Goal: Task Accomplishment & Management: Manage account settings

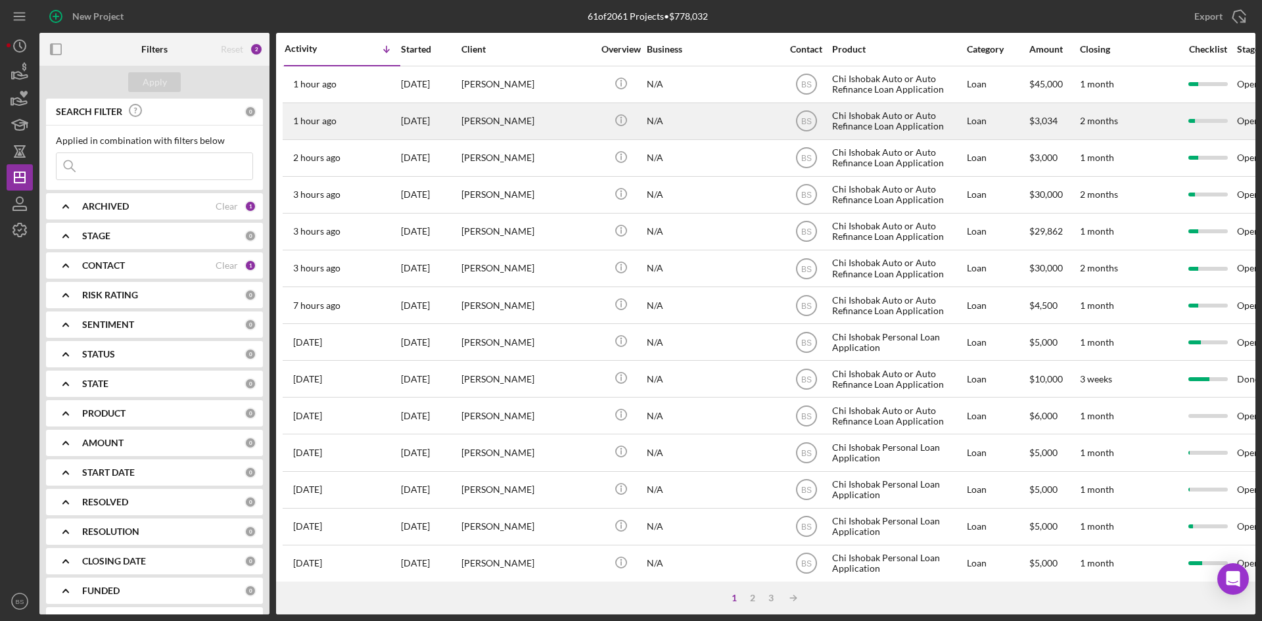
click at [426, 105] on div "[DATE]" at bounding box center [430, 121] width 59 height 35
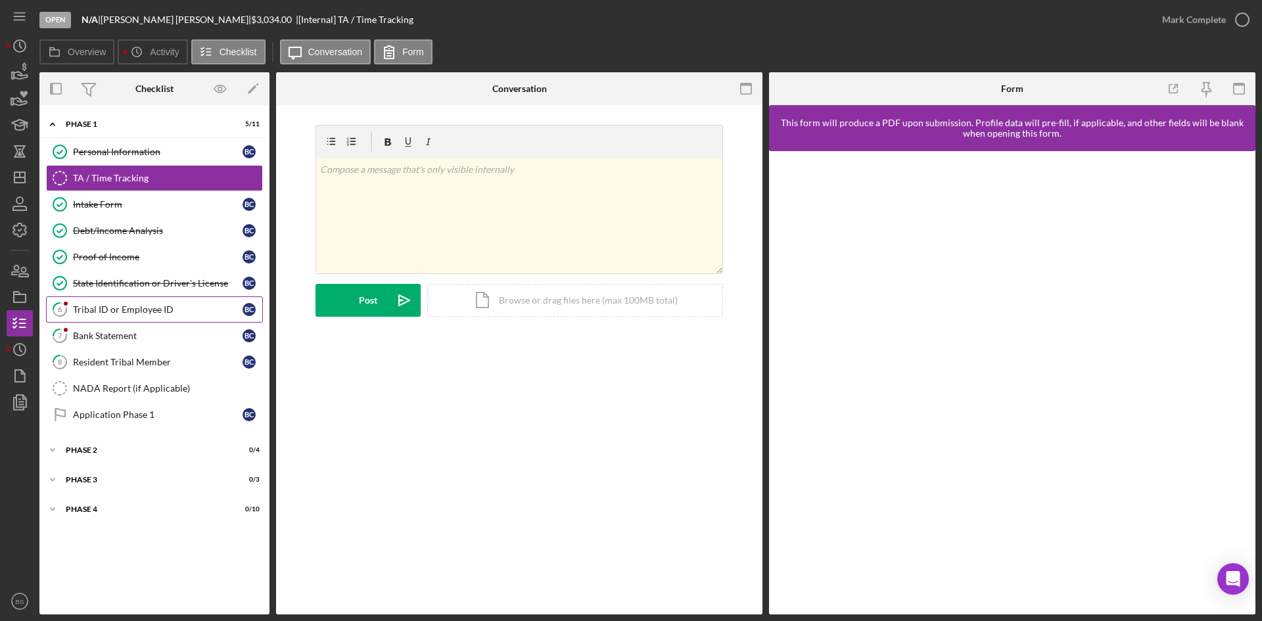
click at [139, 306] on div "Tribal ID or Employee ID" at bounding box center [158, 309] width 170 height 11
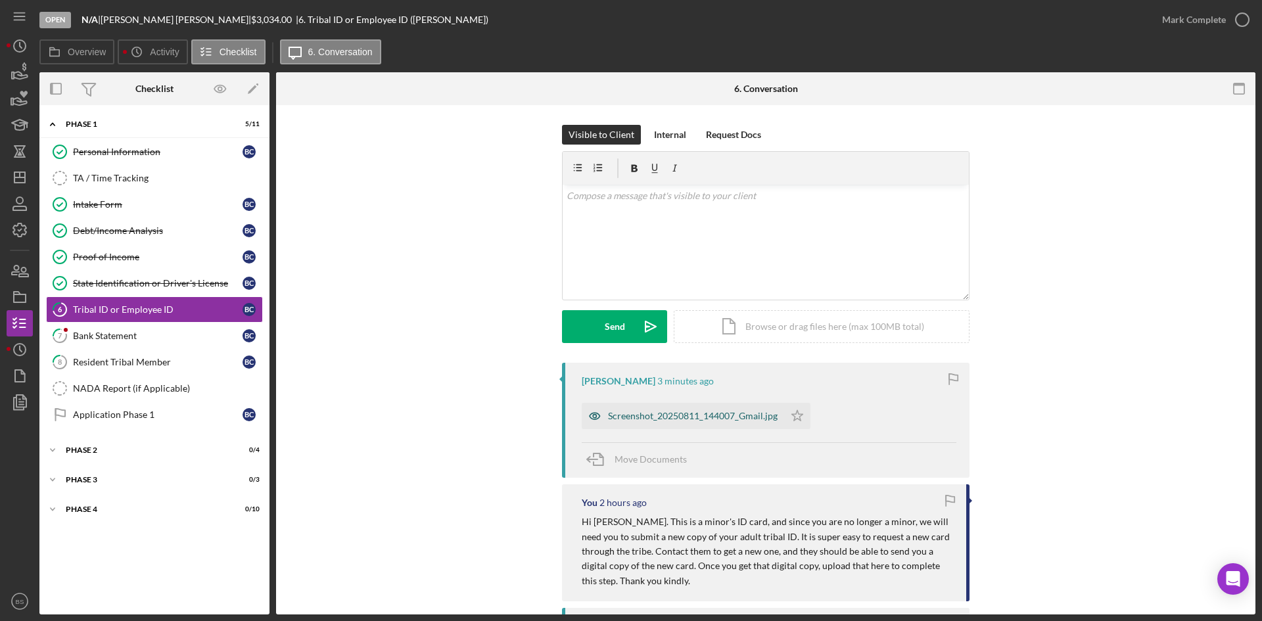
click at [627, 415] on div "Screenshot_20250811_144007_Gmail.jpg" at bounding box center [693, 416] width 170 height 11
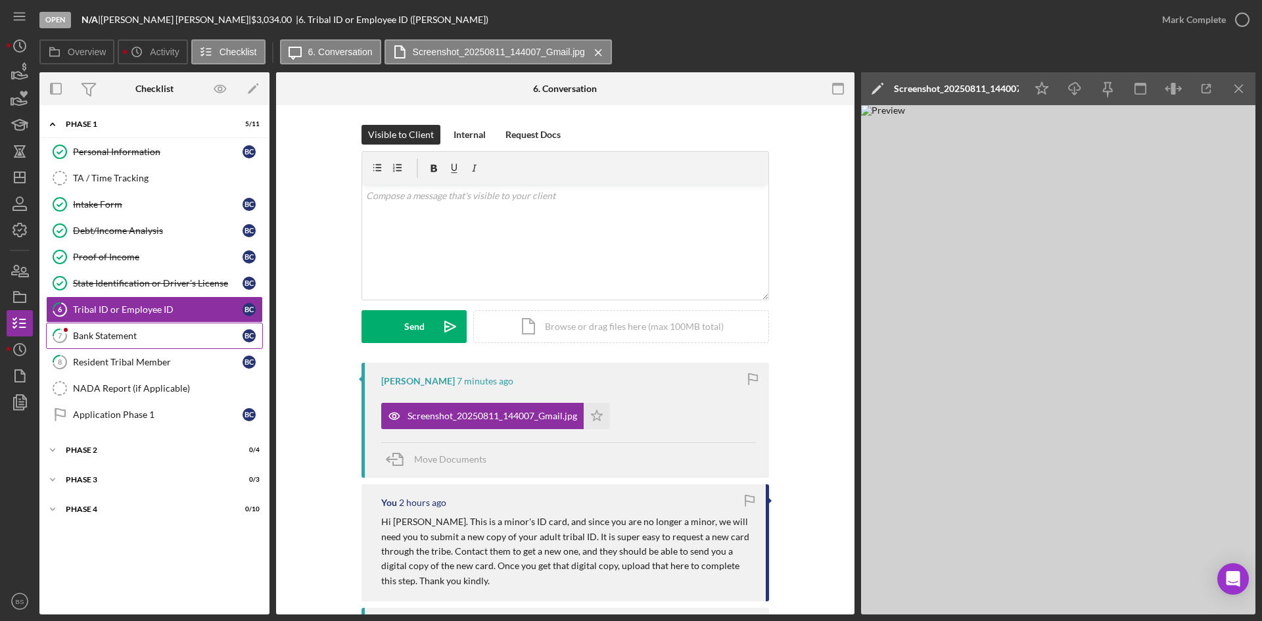
click at [209, 331] on div "Bank Statement" at bounding box center [158, 336] width 170 height 11
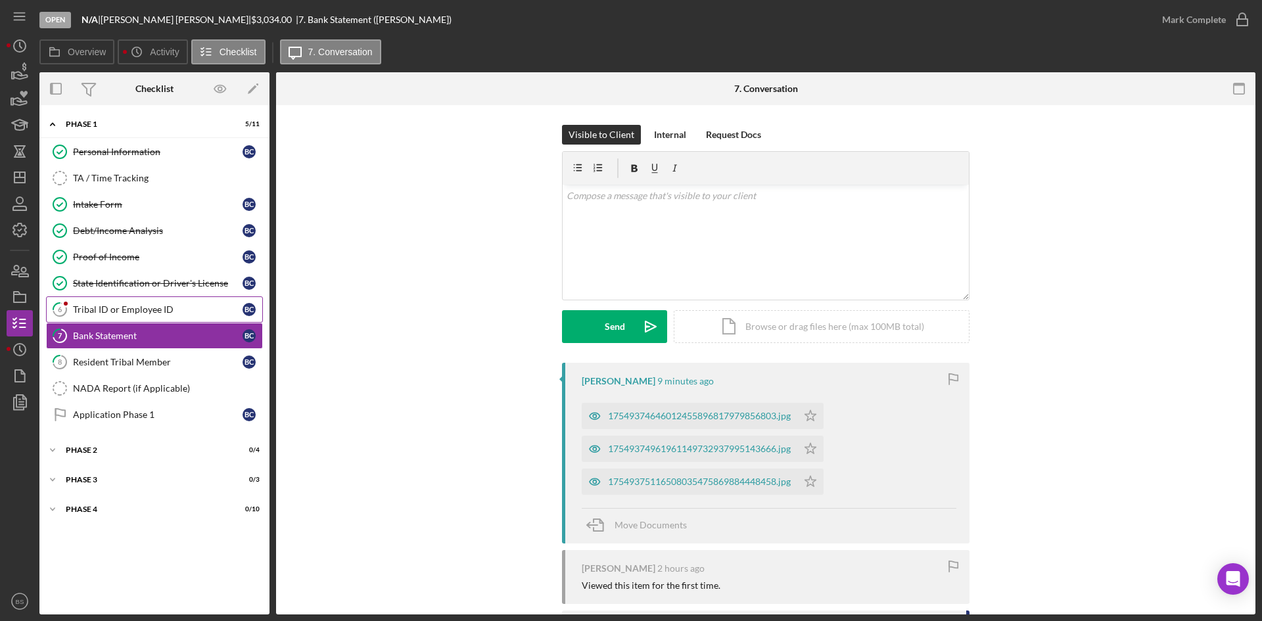
click at [202, 316] on link "6 Tribal ID or Employee ID B C" at bounding box center [154, 309] width 217 height 26
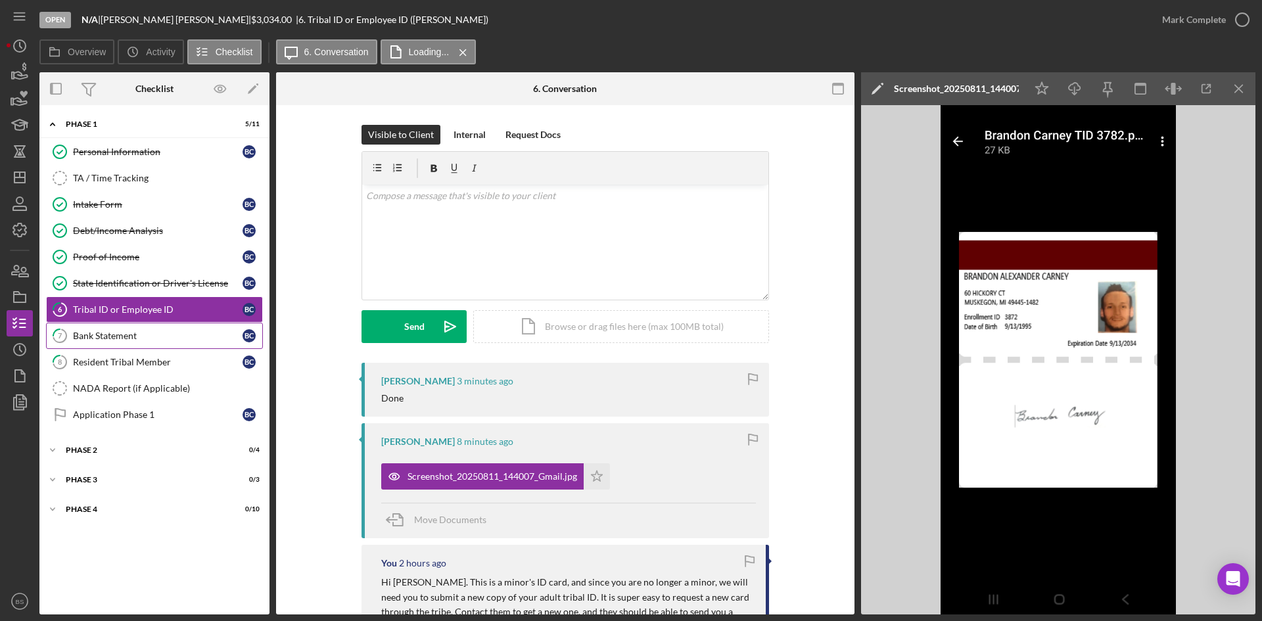
click at [225, 335] on div "Bank Statement" at bounding box center [158, 336] width 170 height 11
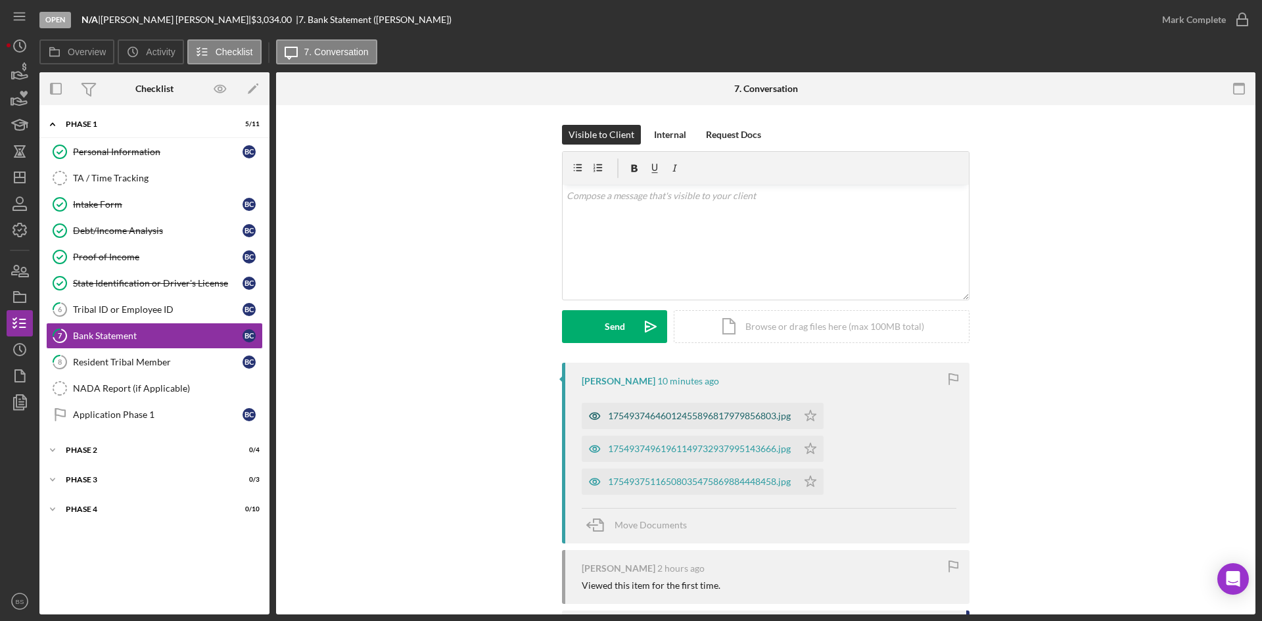
click at [683, 410] on div "17549374646012455896817979856803.jpg" at bounding box center [690, 416] width 216 height 26
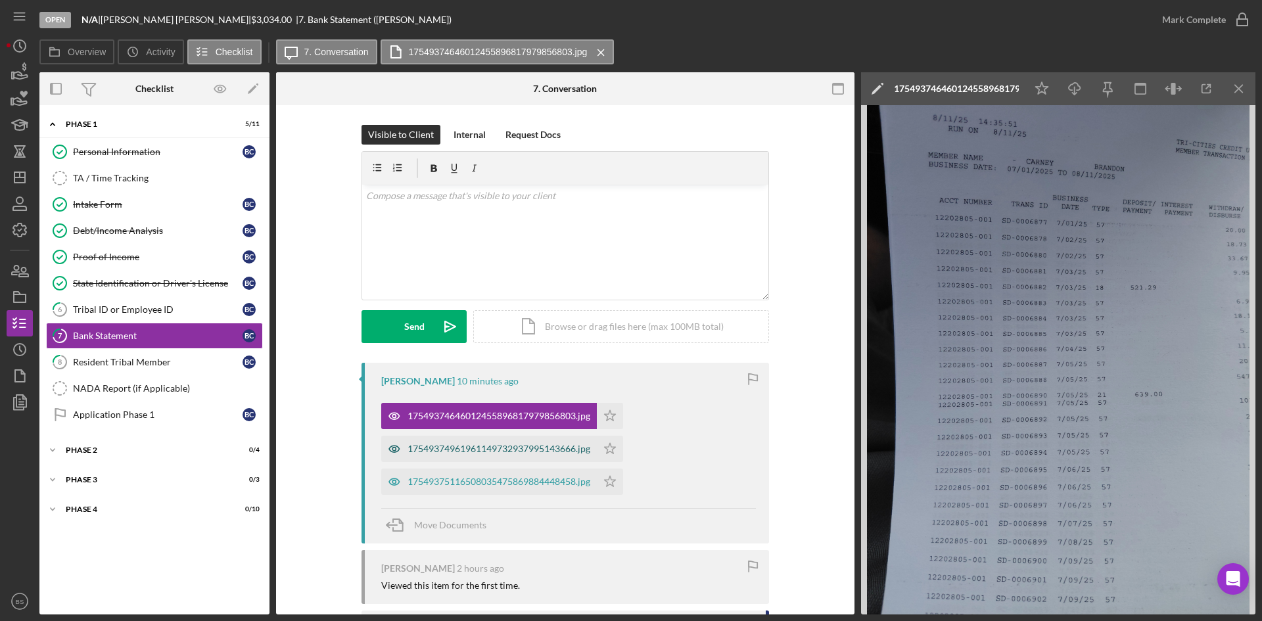
click at [559, 446] on div "17549374961961149732937995143666.jpg" at bounding box center [498, 449] width 183 height 11
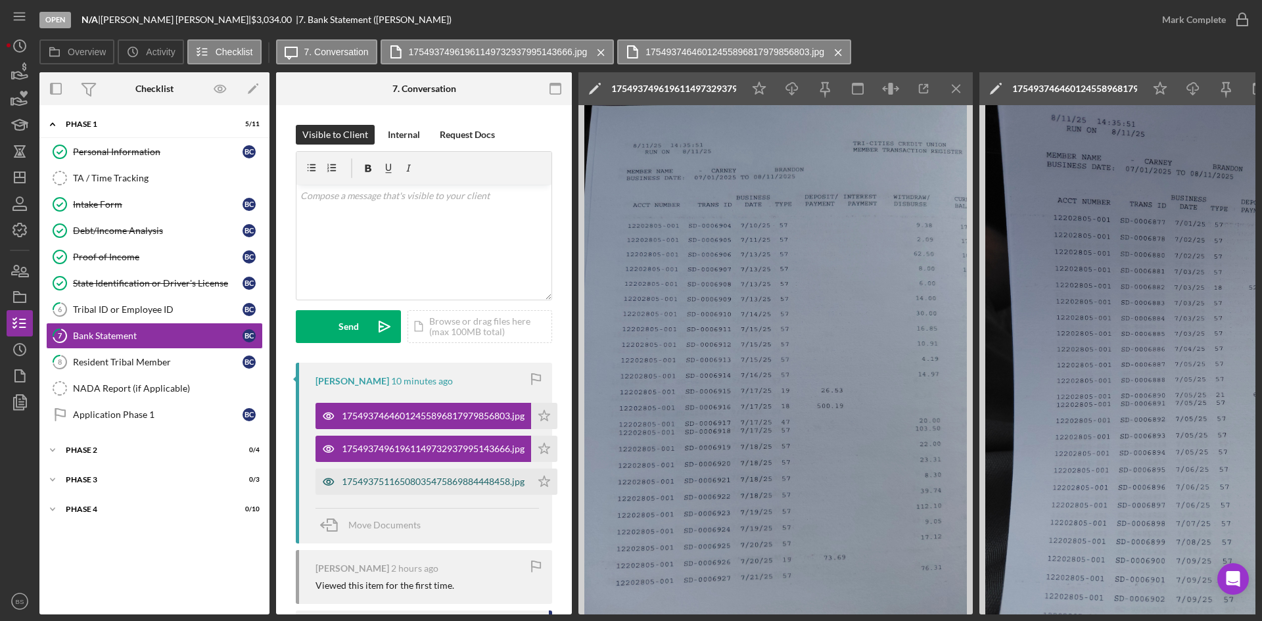
click at [451, 488] on div "17549375116508035475869884448458.jpg" at bounding box center [423, 482] width 216 height 26
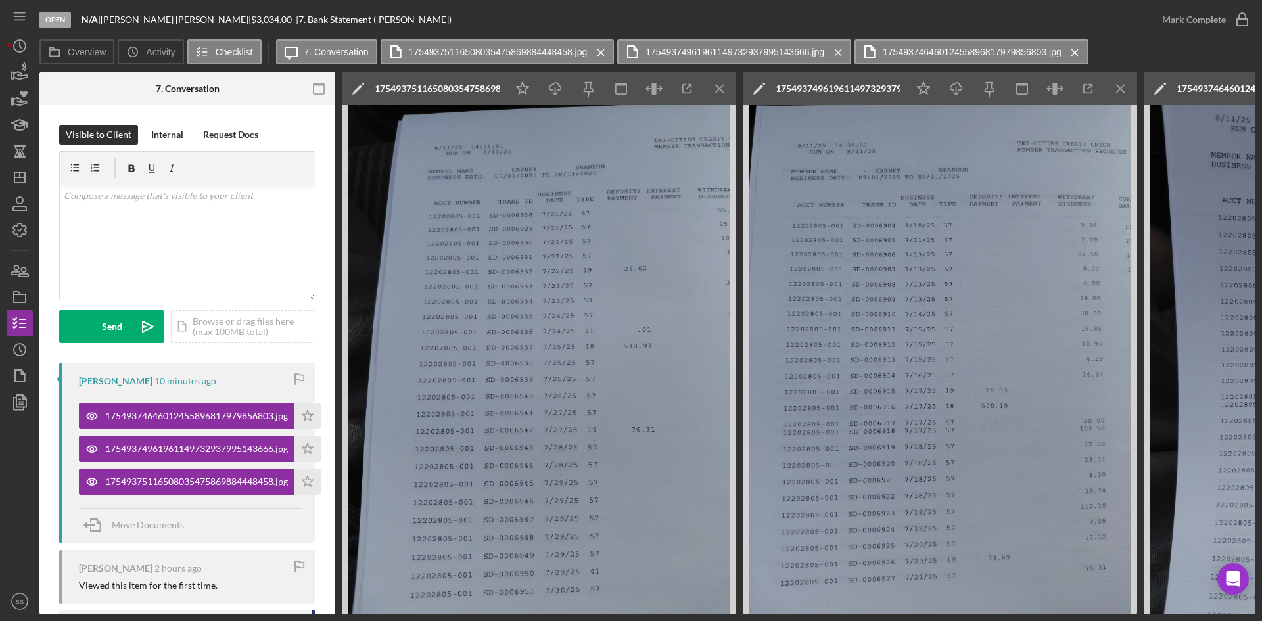
scroll to position [0, 344]
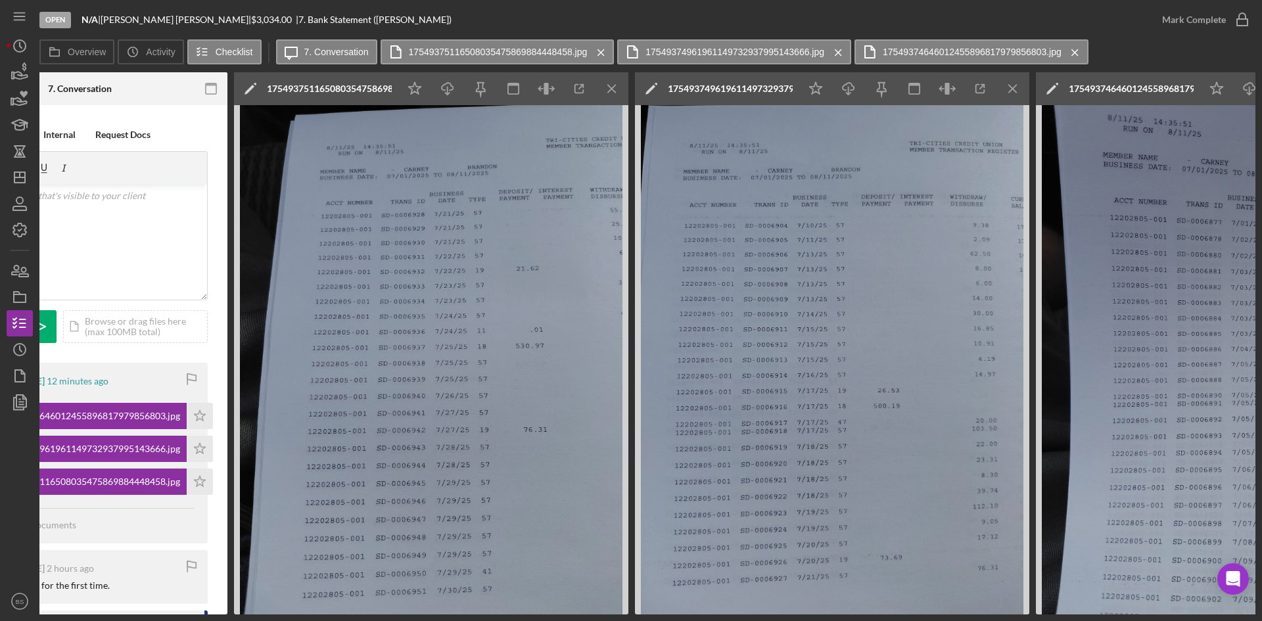
click at [532, 615] on div "Open N/A | [PERSON_NAME] | $3,034.00 | 7. Bank Statement ([PERSON_NAME]) [PERSO…" at bounding box center [631, 310] width 1262 height 621
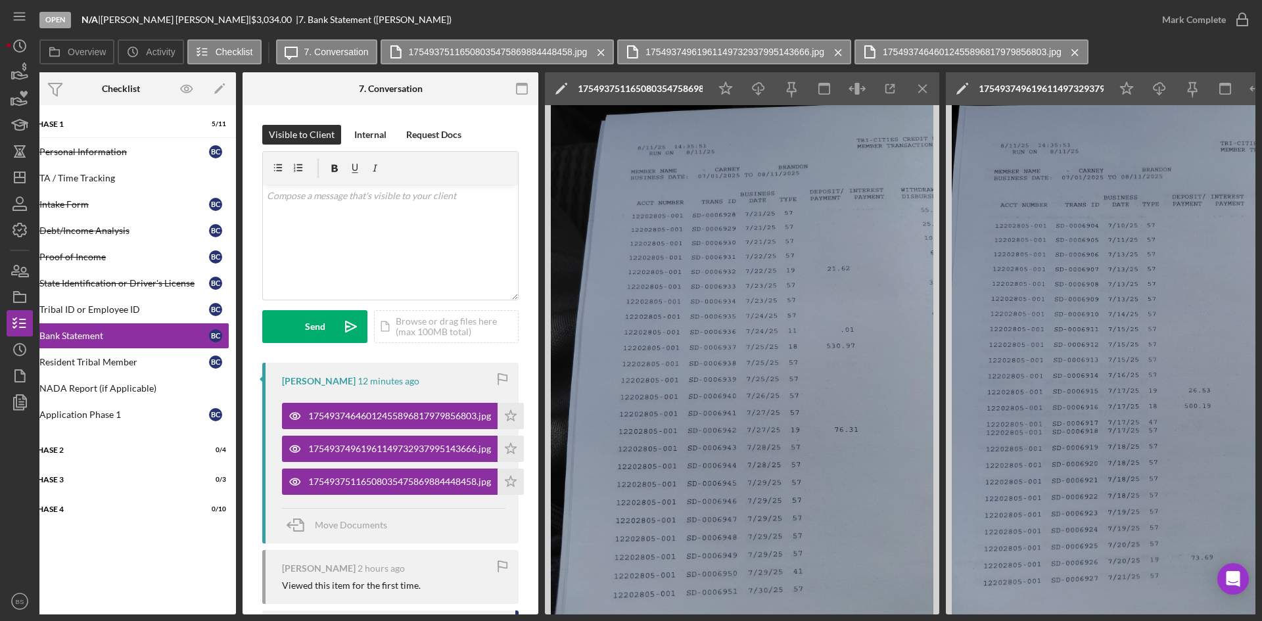
scroll to position [0, 0]
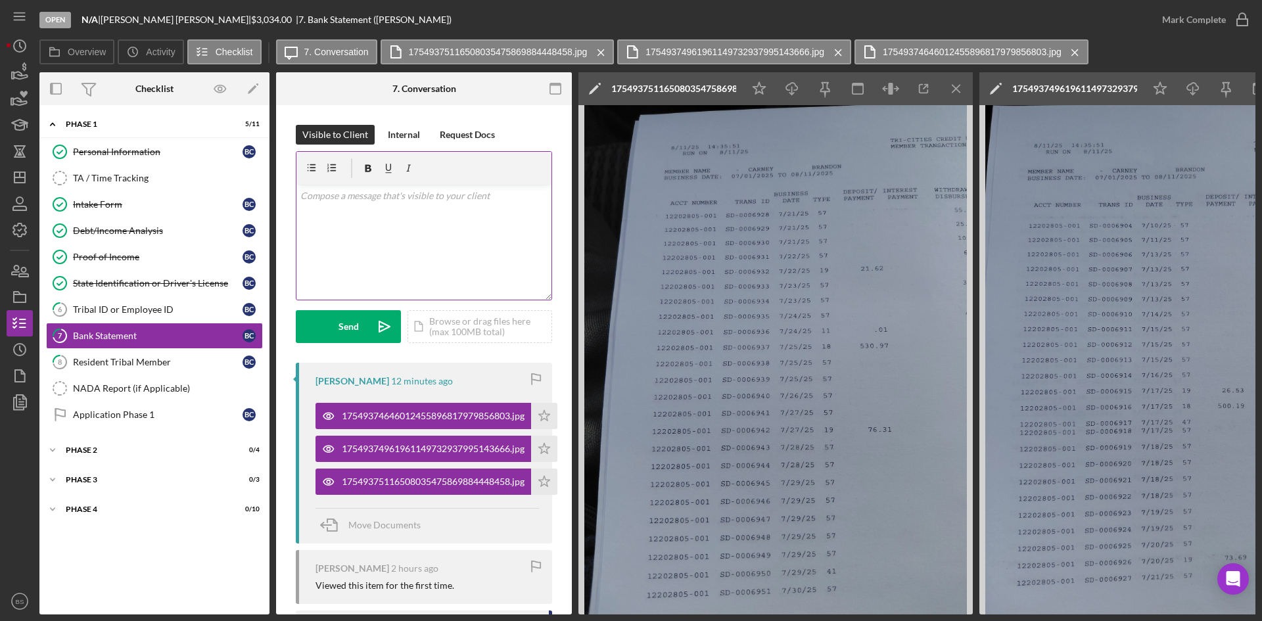
click at [411, 235] on div "v Color teal Color pink Remove color Add row above Add row below Add column bef…" at bounding box center [423, 242] width 255 height 115
click at [166, 298] on link "6 Tribal ID or Employee ID B C" at bounding box center [154, 309] width 217 height 26
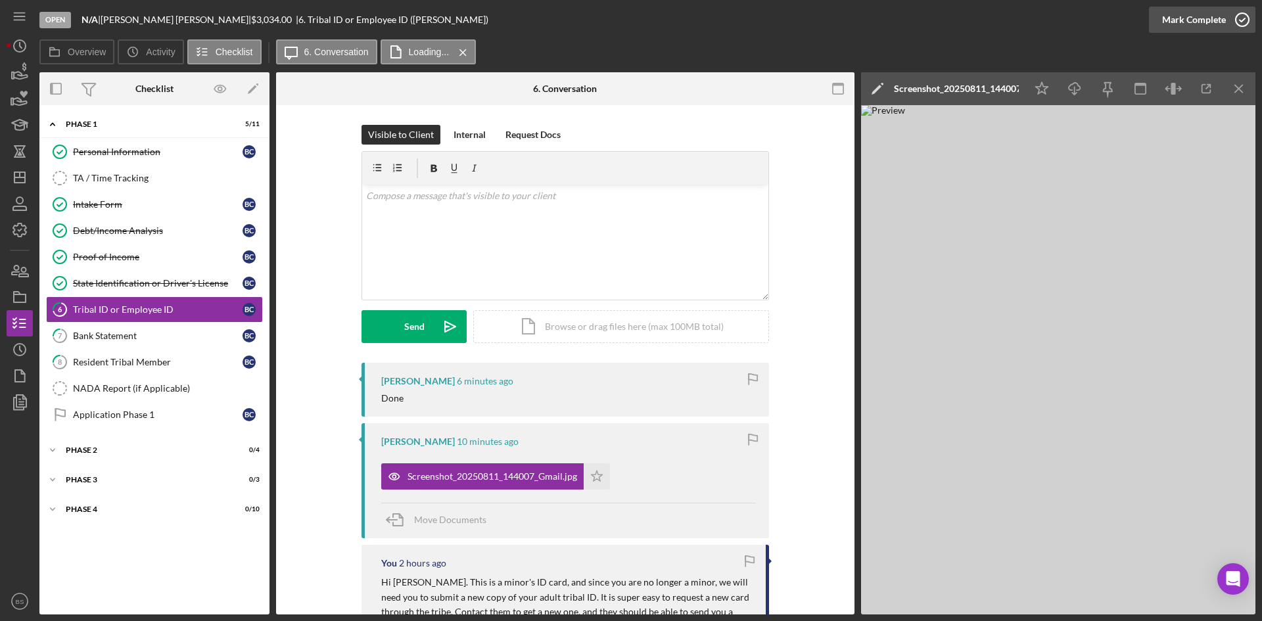
click at [1210, 23] on div "Mark Complete" at bounding box center [1194, 20] width 64 height 26
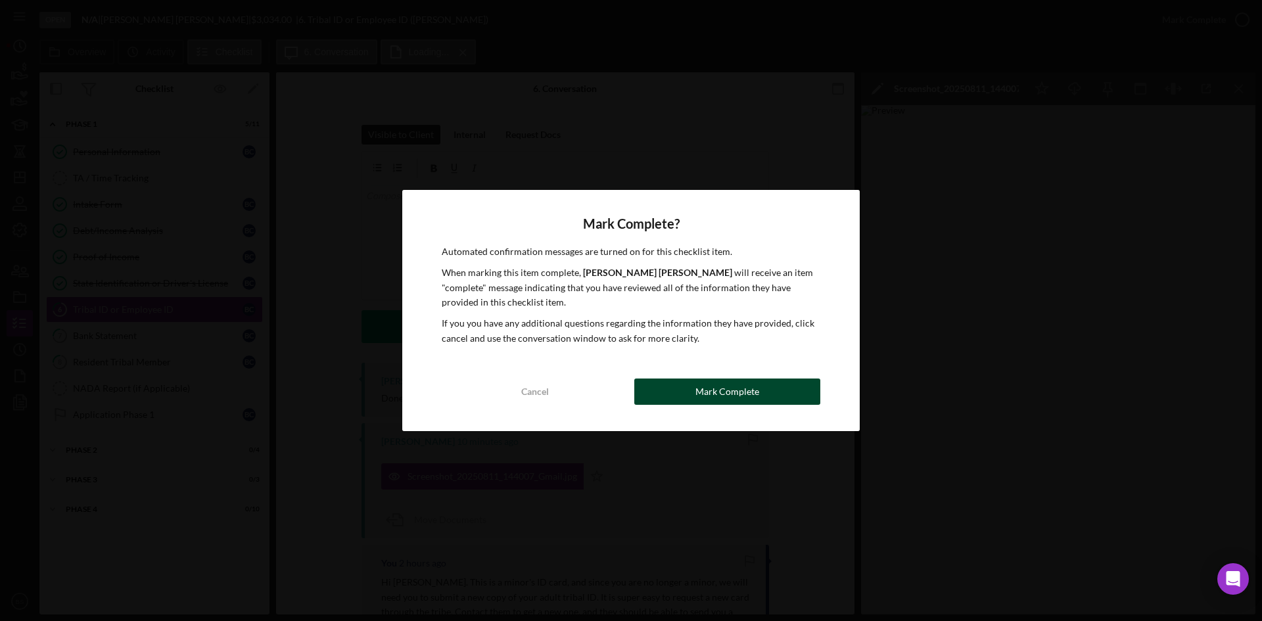
click at [754, 394] on div "Mark Complete" at bounding box center [727, 391] width 64 height 26
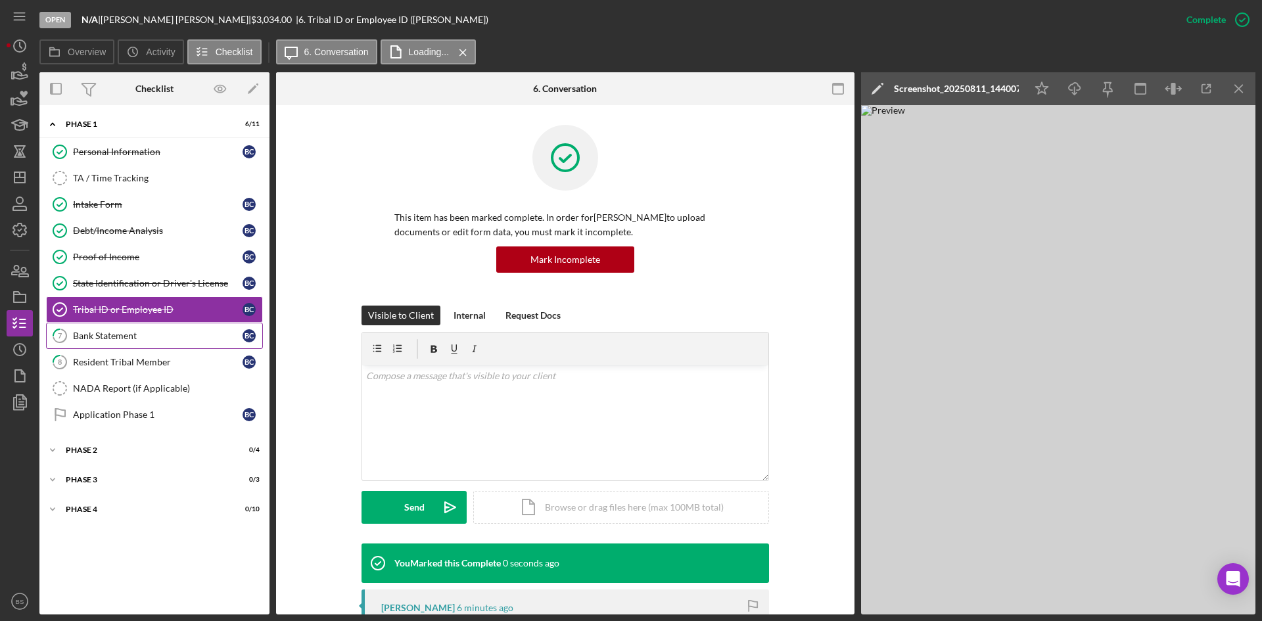
click at [184, 341] on div "Bank Statement" at bounding box center [158, 336] width 170 height 11
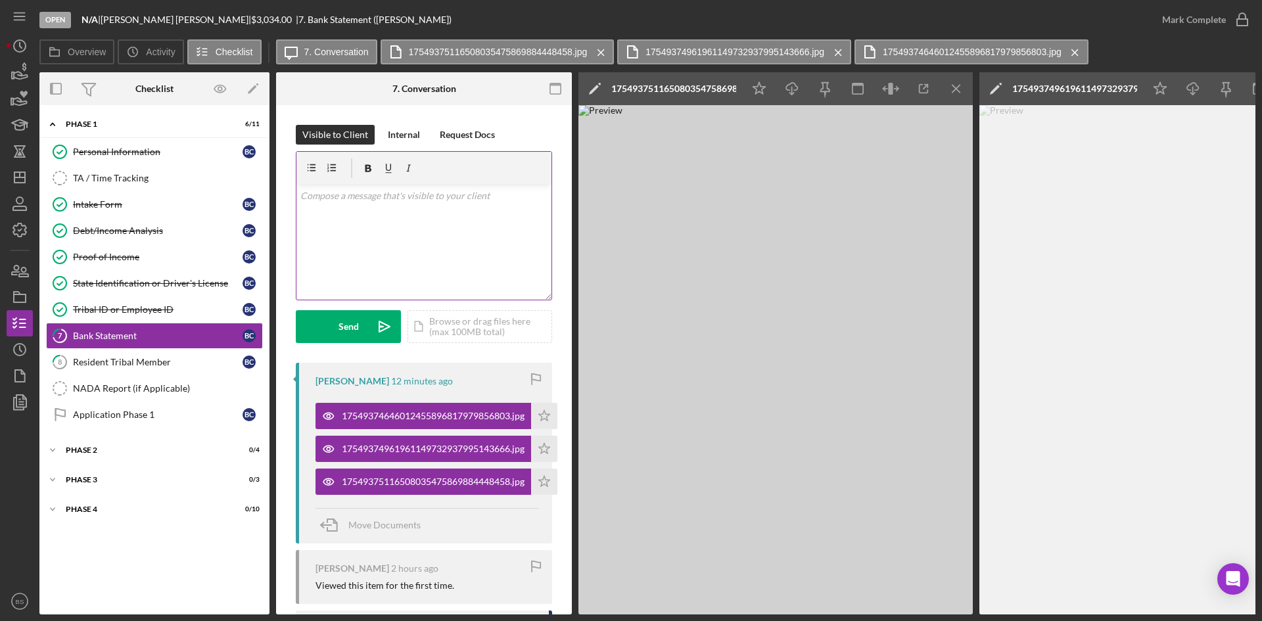
click at [516, 252] on div "v Color teal Color pink Remove color Add row above Add row below Add column bef…" at bounding box center [423, 242] width 255 height 115
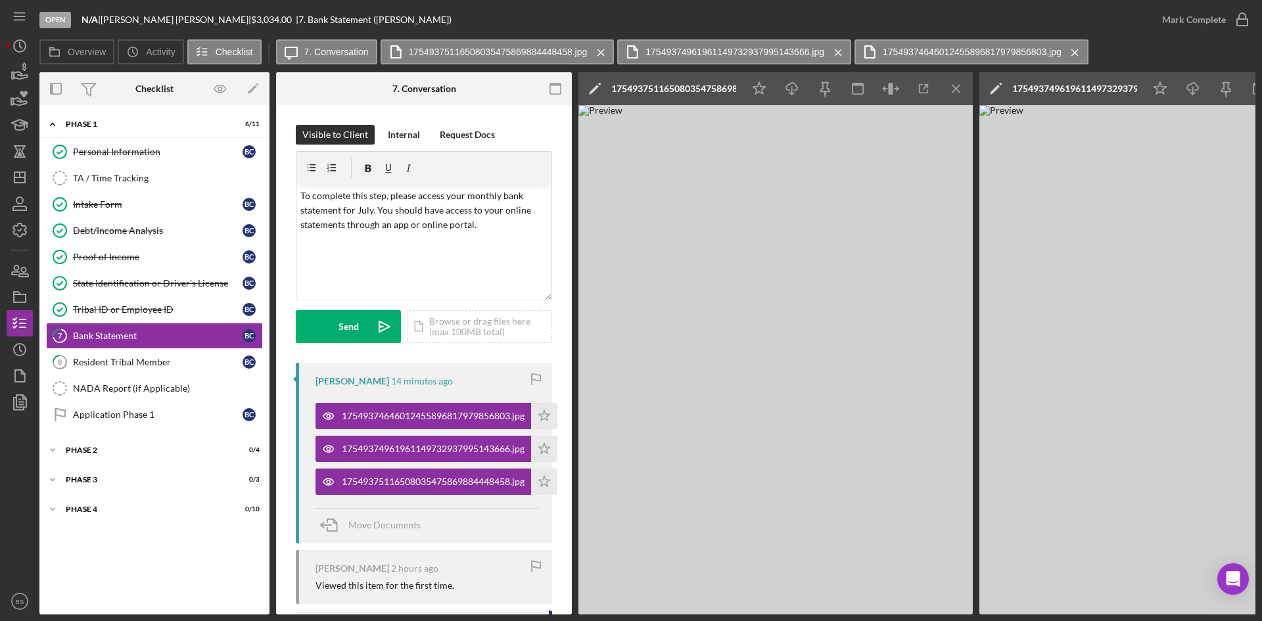
drag, startPoint x: 846, startPoint y: 615, endPoint x: 890, endPoint y: 615, distance: 43.4
click at [890, 615] on div "Open N/A | [PERSON_NAME] | $3,034.00 | 7. Bank Statement ([PERSON_NAME]) [PERSO…" at bounding box center [631, 310] width 1262 height 621
click at [304, 195] on p "To complete this step, please access your monthly bank statement for July. You …" at bounding box center [424, 211] width 248 height 44
click at [425, 235] on p "This looks to be a transaction summary. To complete this step, please access yo…" at bounding box center [424, 218] width 248 height 59
click at [432, 239] on p "This looks to be a transaction summary. To complete this step, please access yo…" at bounding box center [424, 233] width 248 height 88
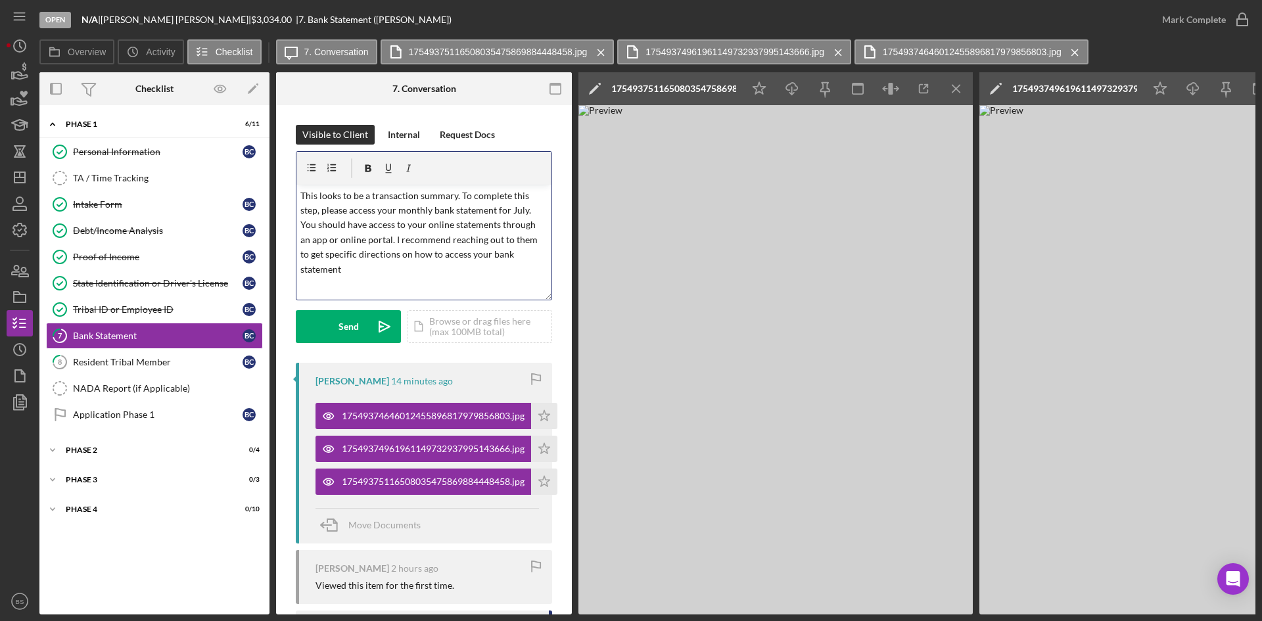
click at [441, 269] on p "This looks to be a transaction summary. To complete this step, please access yo…" at bounding box center [424, 233] width 248 height 88
click at [455, 193] on p "This looks to be a transaction summary. To complete this step, please access yo…" at bounding box center [424, 233] width 248 height 88
click at [529, 208] on p "This looks to be a transaction summary. To complete this step, please access yo…" at bounding box center [424, 233] width 248 height 88
click at [534, 208] on p "This looks to be a transaction summary. To complete this step, please access yo…" at bounding box center [424, 233] width 248 height 88
click at [469, 227] on p "This looks to be a transaction summary. To complete this step, please access yo…" at bounding box center [424, 248] width 248 height 118
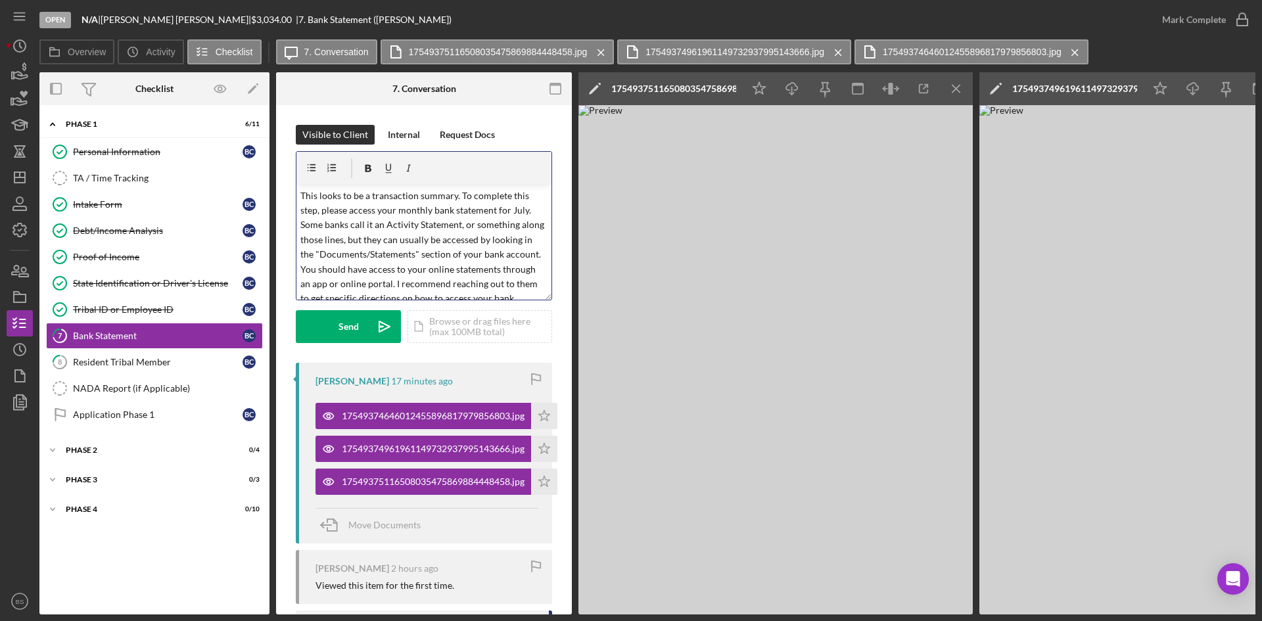
click at [480, 216] on p "This looks to be a transaction summary. To complete this step, please access yo…" at bounding box center [424, 255] width 248 height 133
click at [470, 260] on p "This looks to be a transaction summary. To complete this step, please access yo…" at bounding box center [424, 230] width 248 height 133
click at [474, 236] on p "This looks to be a transaction summary. To complete this step, please access yo…" at bounding box center [424, 230] width 248 height 133
click at [447, 255] on p "This looks to be a transaction summary. To complete this step, please access yo…" at bounding box center [424, 230] width 248 height 133
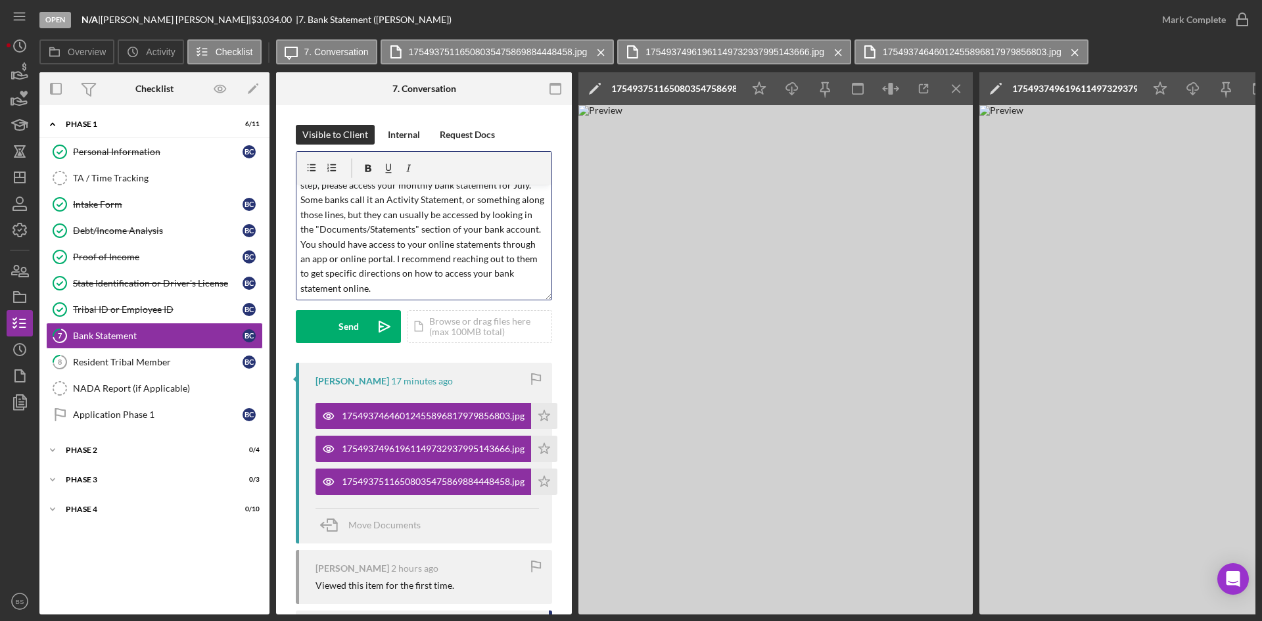
click at [382, 217] on p "This looks to be a transaction summary. To complete this step, please access yo…" at bounding box center [424, 230] width 248 height 133
click at [437, 288] on p "This looks to be a transaction summary. To complete this step, please access yo…" at bounding box center [424, 230] width 248 height 133
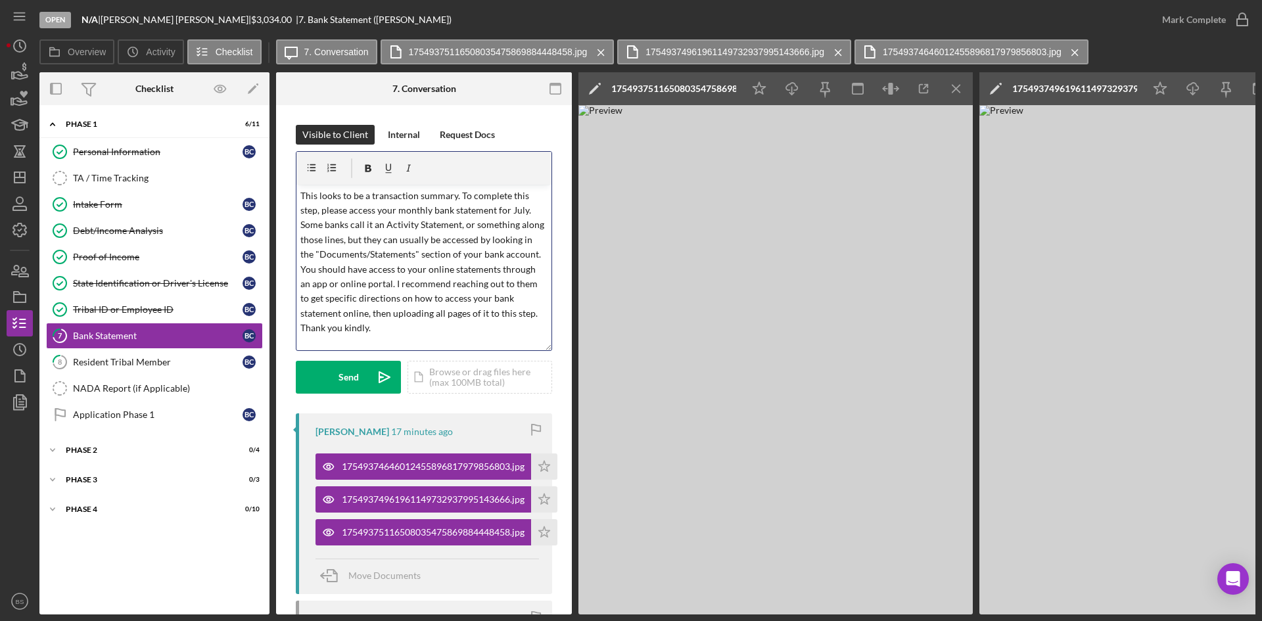
drag, startPoint x: 545, startPoint y: 294, endPoint x: 551, endPoint y: 345, distance: 50.9
click at [551, 345] on div "Visible to Client Internal Request Docs v Color teal Color pink Remove color Ad…" at bounding box center [424, 435] width 296 height 661
click at [476, 281] on p "This looks to be a transaction summary. To complete this step, please access yo…" at bounding box center [424, 262] width 248 height 147
click at [493, 271] on p "This looks to be a transaction summary. To complete this step, please access yo…" at bounding box center [424, 262] width 248 height 147
drag, startPoint x: 456, startPoint y: 192, endPoint x: 419, endPoint y: 193, distance: 36.8
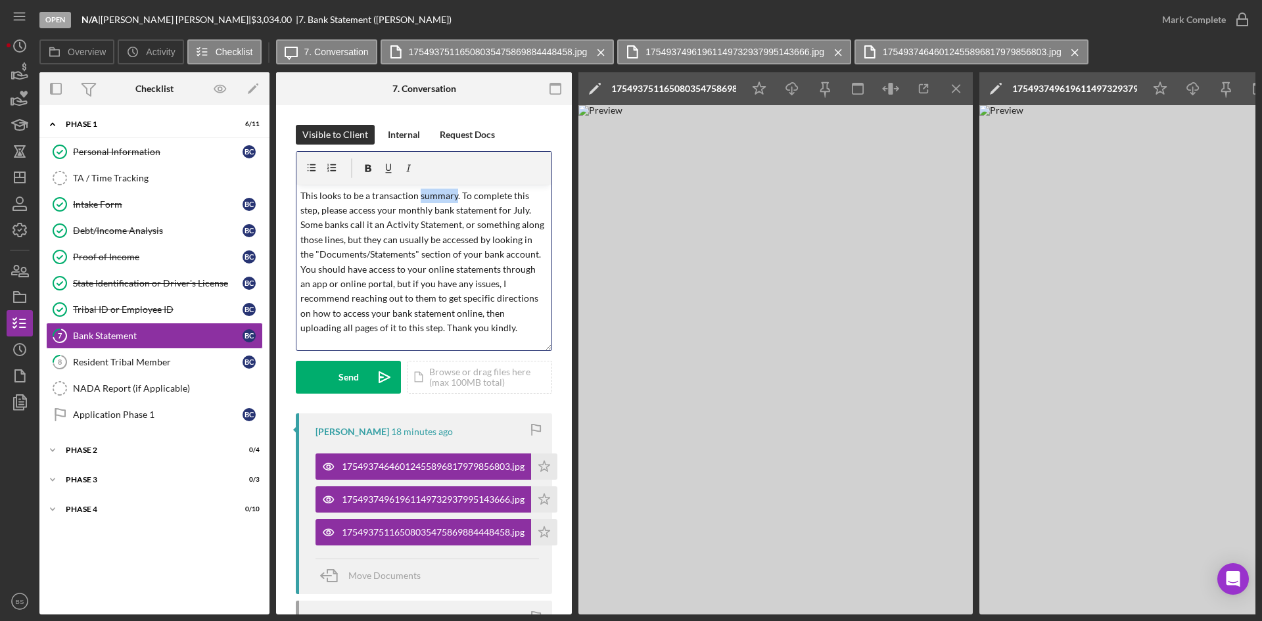
click at [419, 193] on p "This looks to be a transaction summary. To complete this step, please access yo…" at bounding box center [424, 262] width 248 height 147
drag, startPoint x: 531, startPoint y: 610, endPoint x: 564, endPoint y: 613, distance: 33.0
click at [564, 613] on div "Overview Internal Workflow Stage Open Icon/Dropdown Arrow Archive (can unarchiv…" at bounding box center [647, 343] width 1216 height 542
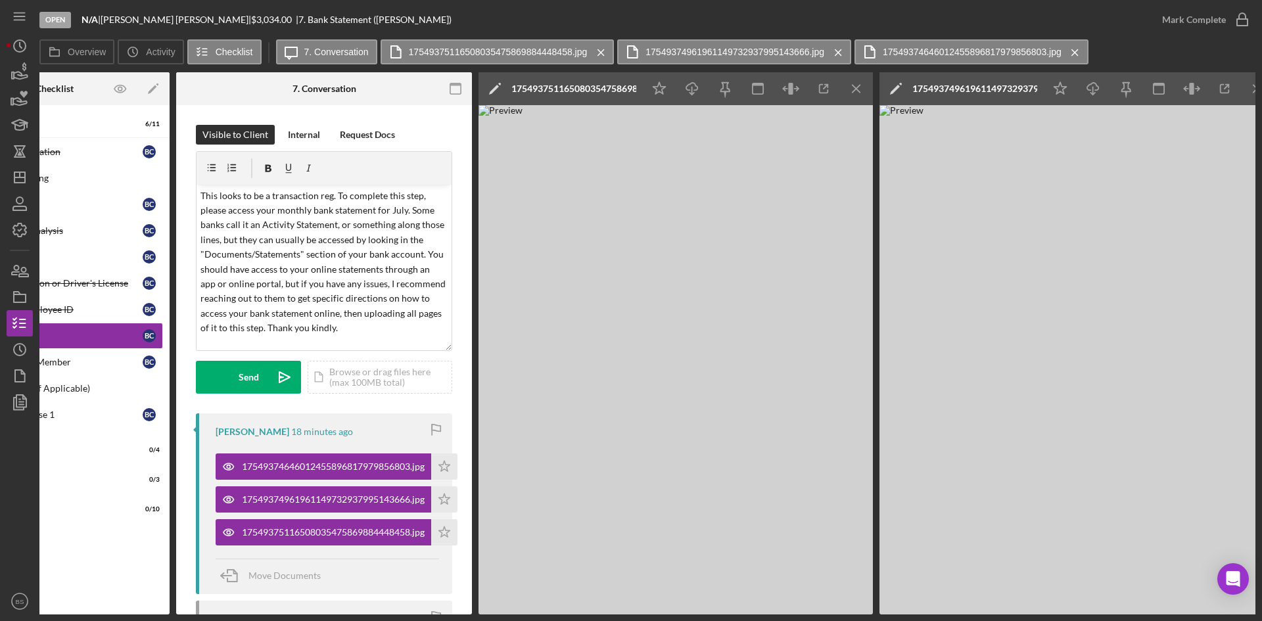
scroll to position [0, 126]
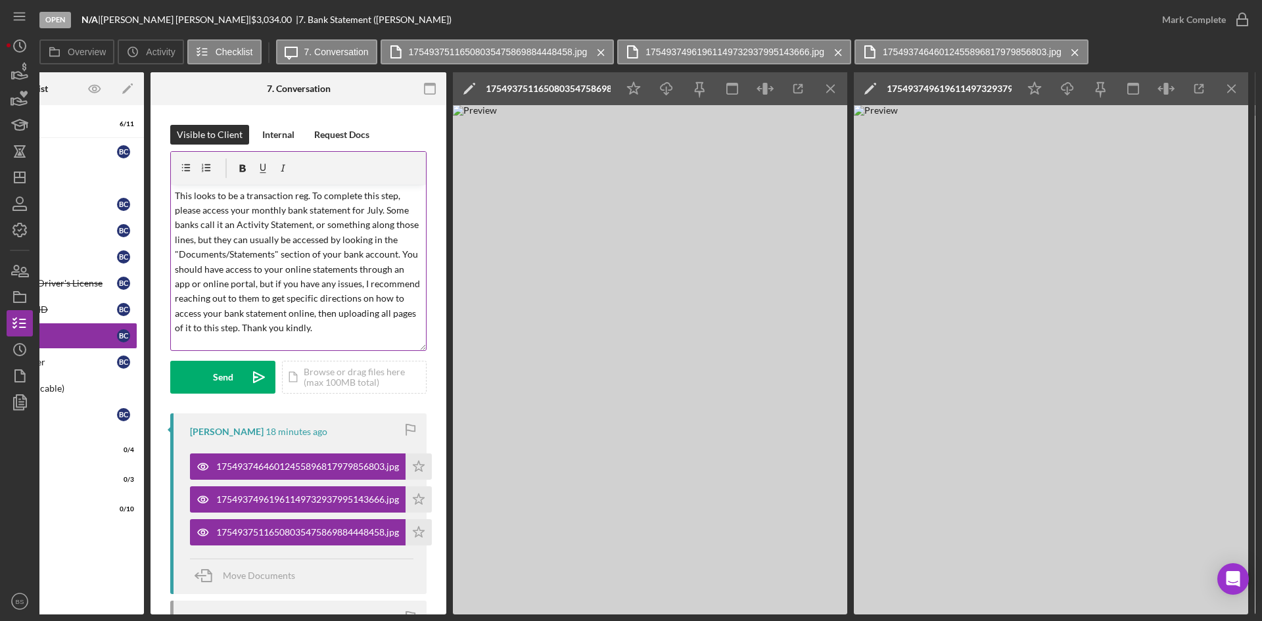
drag, startPoint x: 304, startPoint y: 198, endPoint x: 312, endPoint y: 194, distance: 8.8
click at [304, 197] on p "This looks to be a transaction reg. To complete this step, please access your m…" at bounding box center [299, 262] width 248 height 147
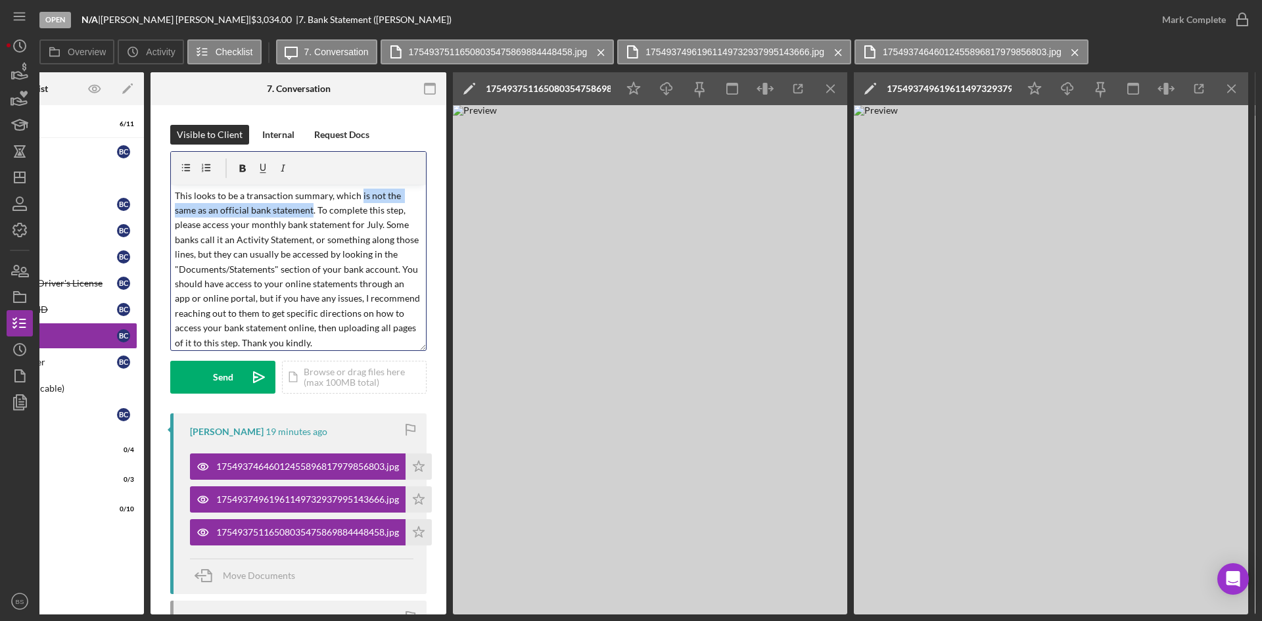
drag, startPoint x: 311, startPoint y: 212, endPoint x: 358, endPoint y: 196, distance: 49.7
click at [358, 196] on p "This looks to be a transaction summary, which is not the same as an official ba…" at bounding box center [299, 270] width 248 height 162
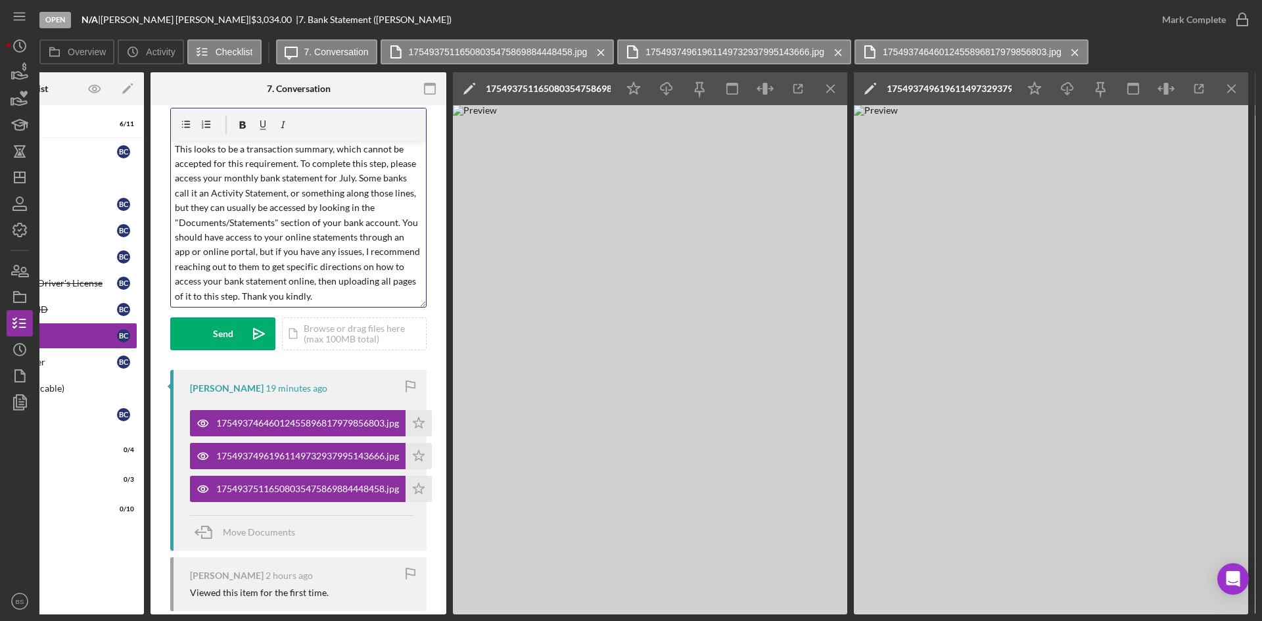
scroll to position [66, 0]
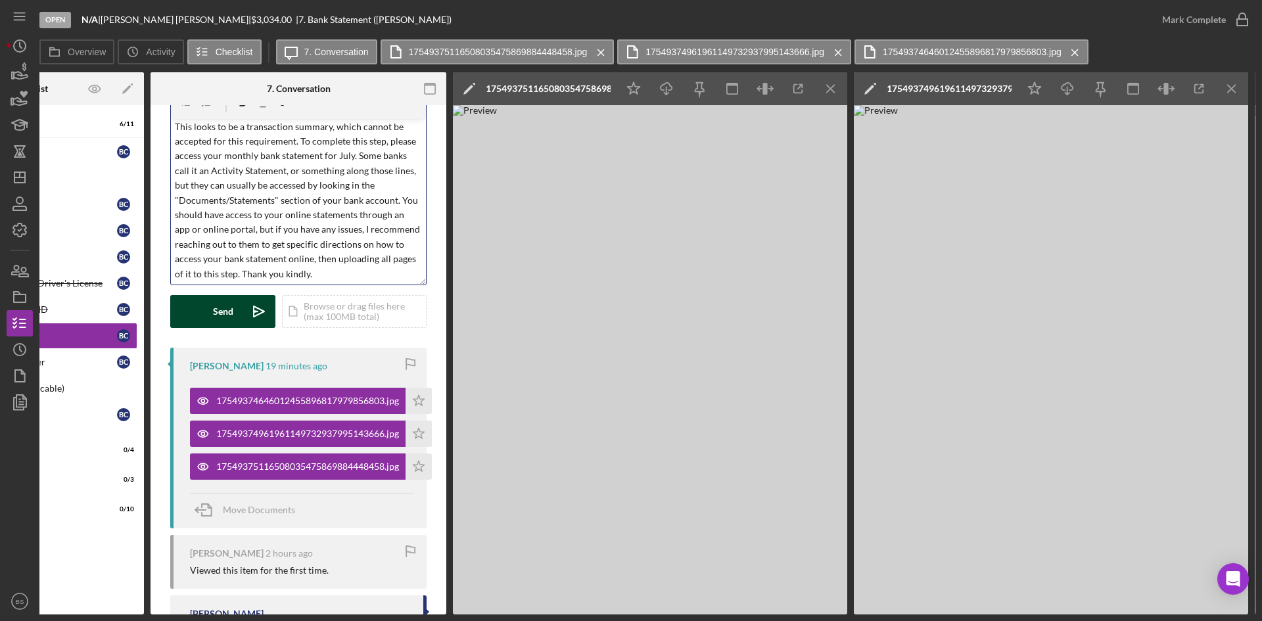
click at [257, 310] on icon "Icon/icon-invite-send" at bounding box center [258, 311] width 33 height 33
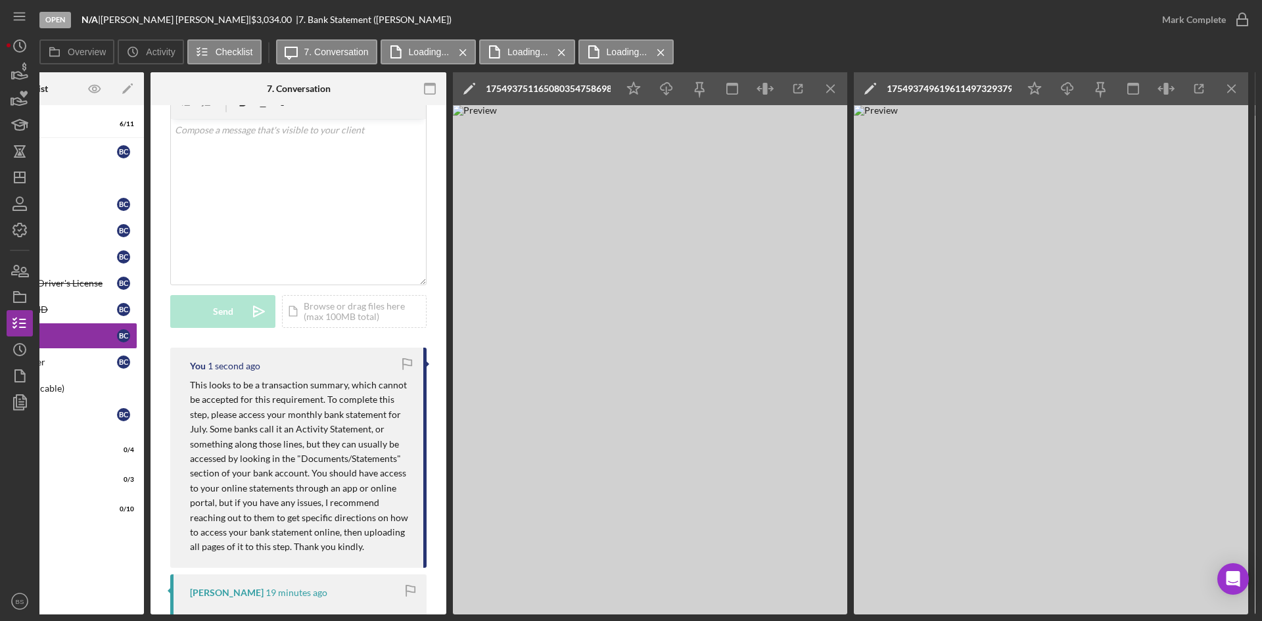
scroll to position [0, 0]
drag, startPoint x: 599, startPoint y: 614, endPoint x: 423, endPoint y: 611, distance: 176.1
click at [423, 611] on div "Open N/A | [PERSON_NAME] | $3,034.00 | 7. Bank Statement ([PERSON_NAME]) [PERSO…" at bounding box center [631, 310] width 1262 height 621
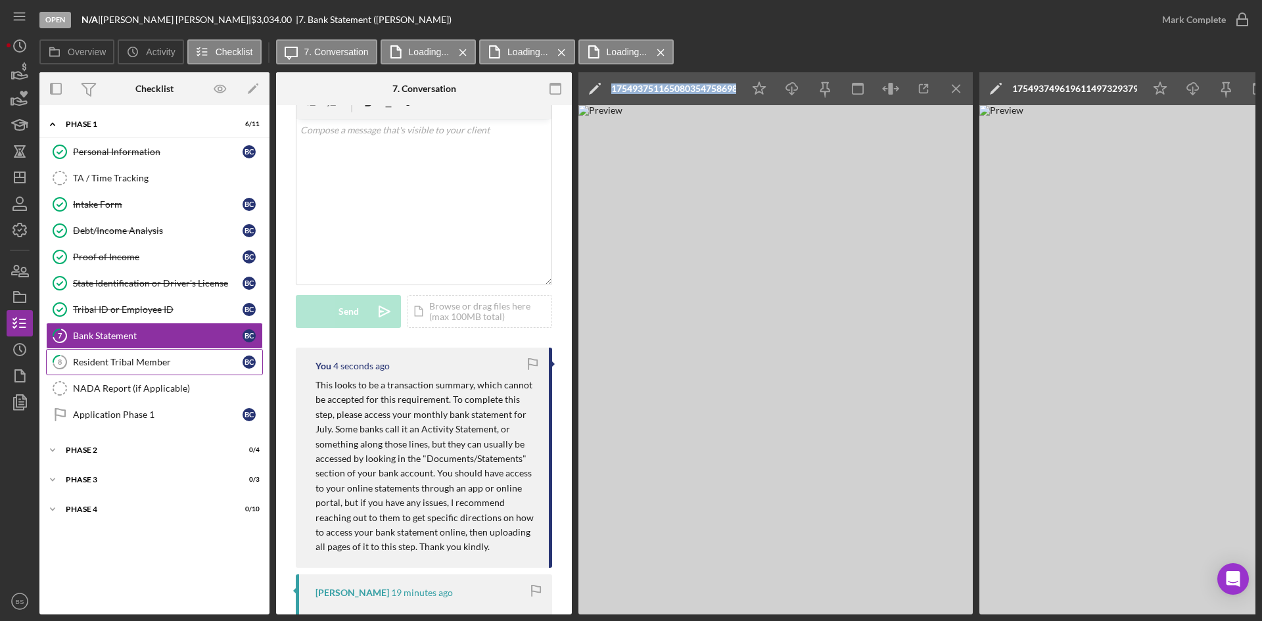
click at [179, 363] on div "Resident Tribal Member" at bounding box center [158, 362] width 170 height 11
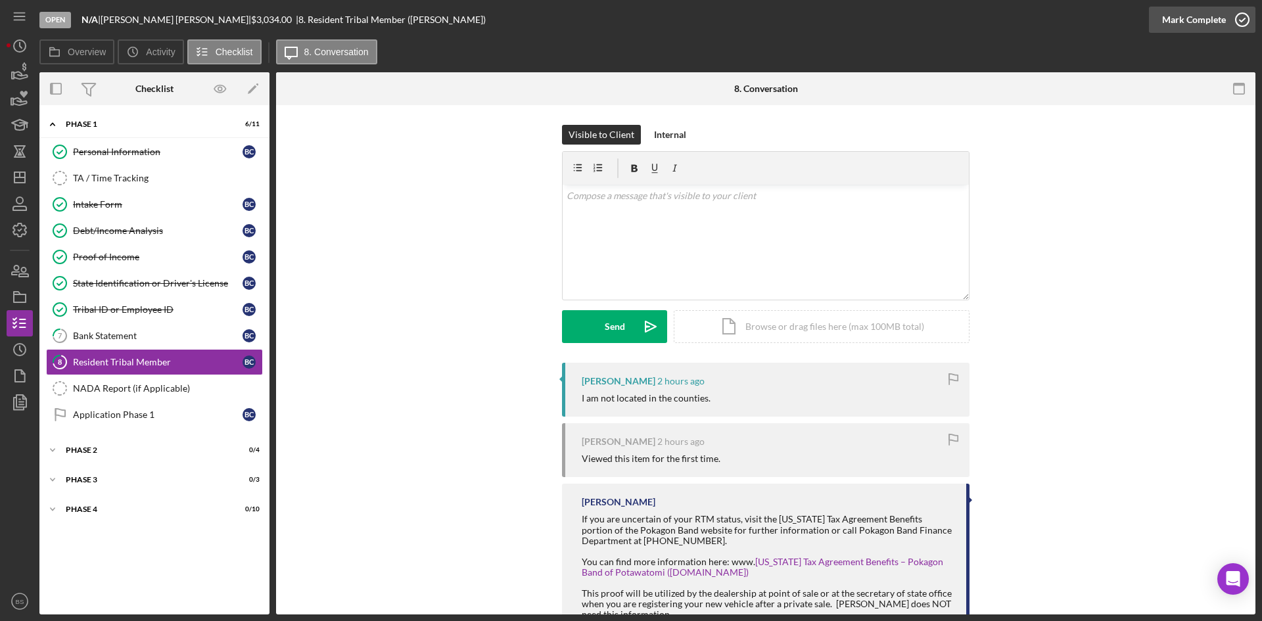
click at [1190, 18] on div "Mark Complete" at bounding box center [1194, 20] width 64 height 26
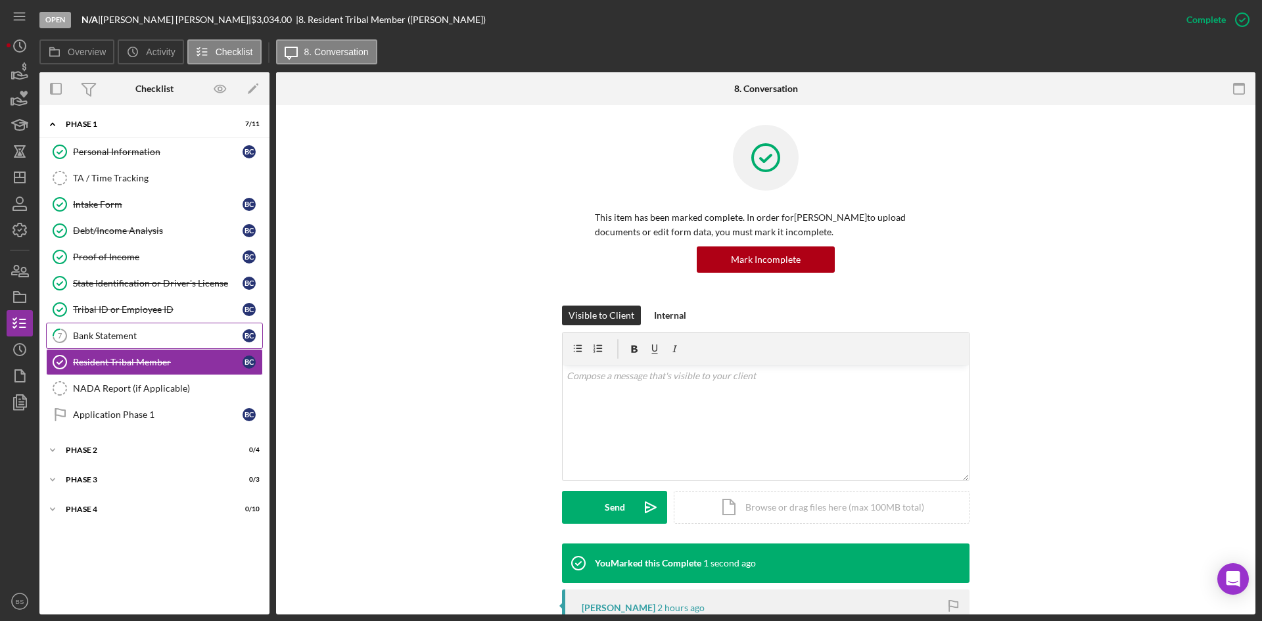
click at [185, 346] on link "7 Bank Statement B C" at bounding box center [154, 336] width 217 height 26
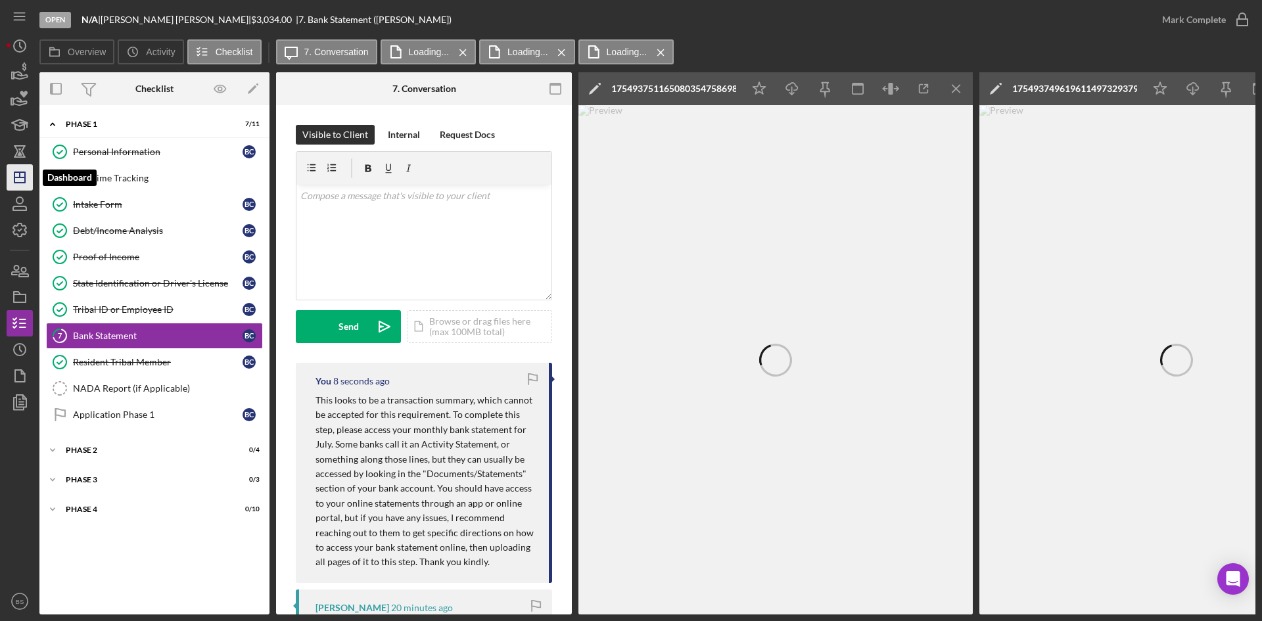
click at [16, 172] on polygon "button" at bounding box center [19, 177] width 11 height 11
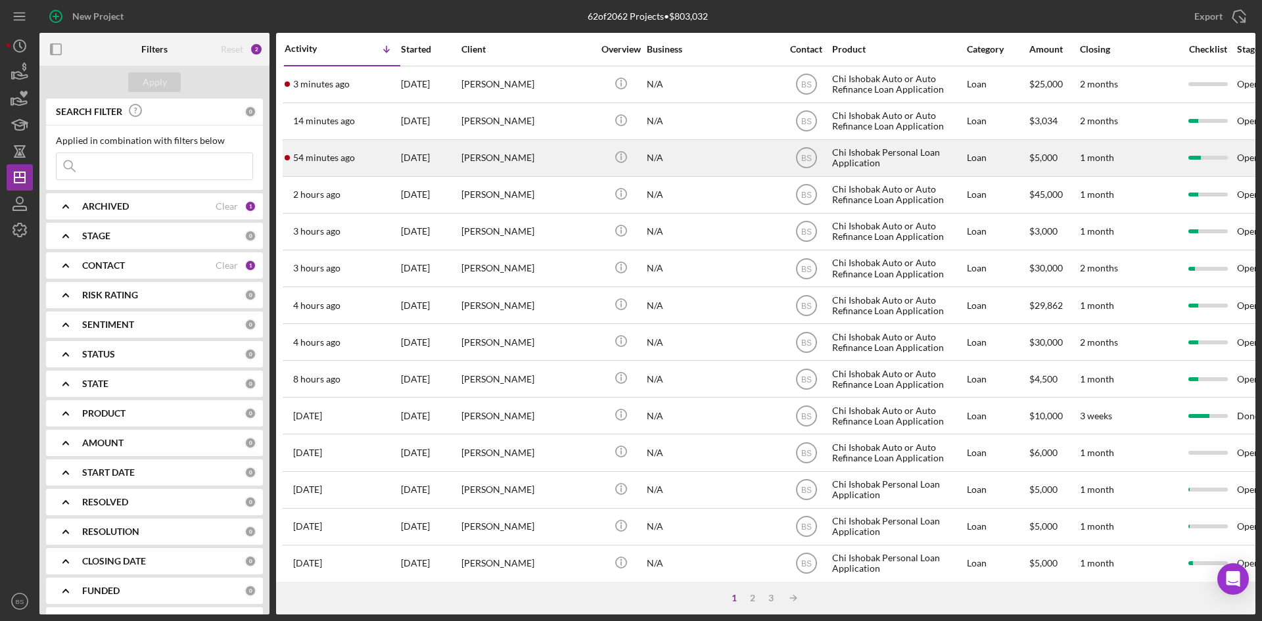
click at [532, 147] on div "[PERSON_NAME]" at bounding box center [526, 158] width 131 height 35
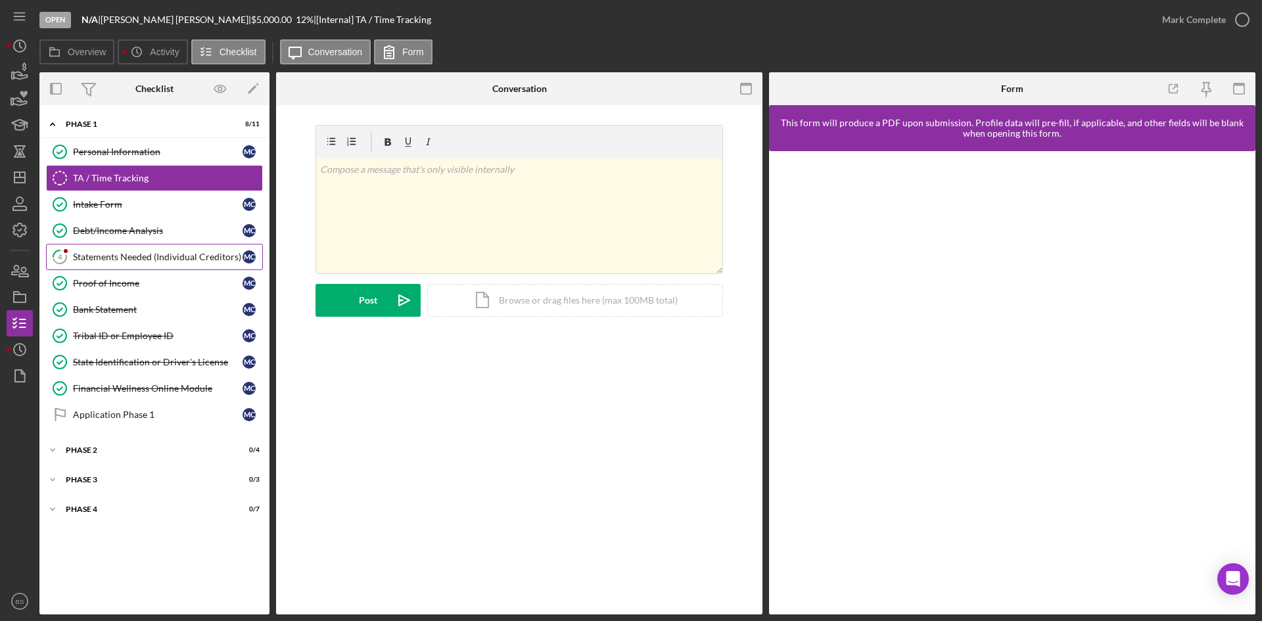
click at [191, 254] on div "Statements Needed (Individual Creditors)" at bounding box center [158, 257] width 170 height 11
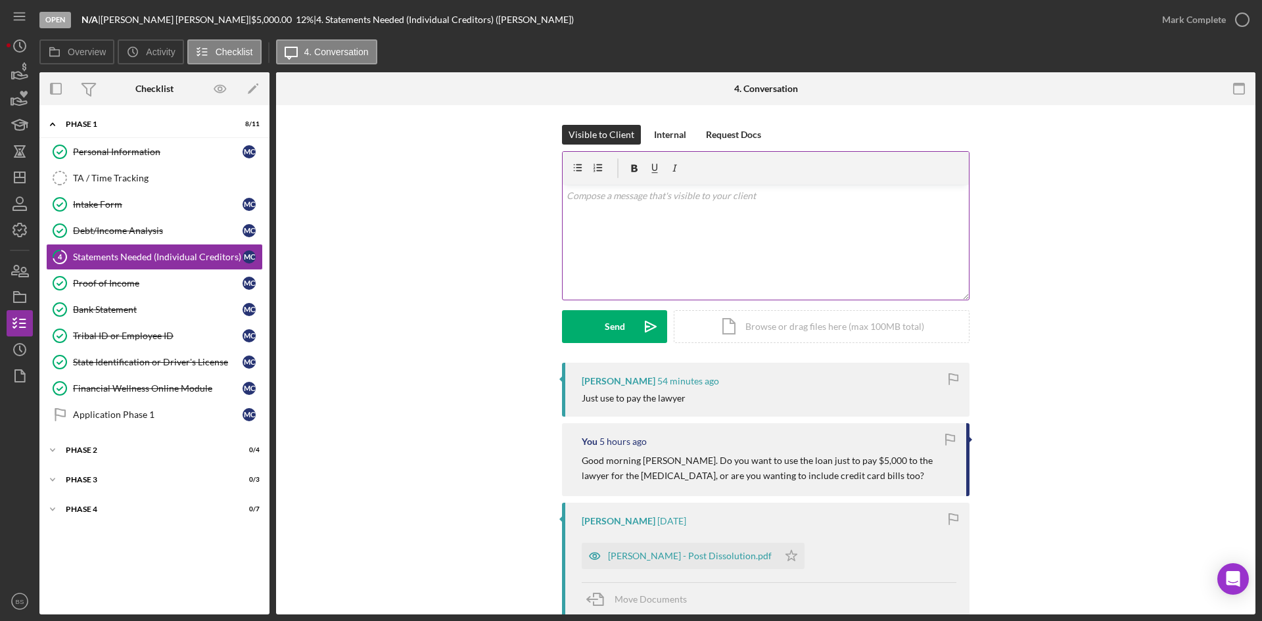
click at [720, 223] on div "v Color teal Color pink Remove color Add row above Add row below Add column bef…" at bounding box center [765, 242] width 406 height 115
click at [570, 314] on button "Send Icon/icon-invite-send" at bounding box center [614, 326] width 105 height 33
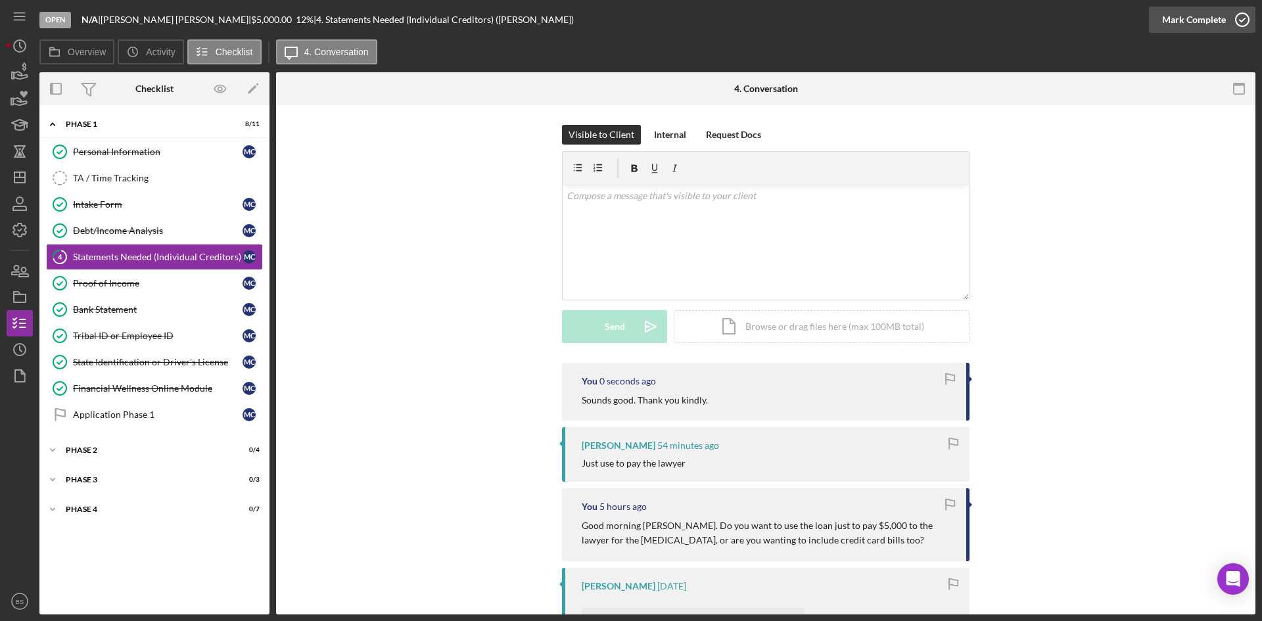
click at [1235, 14] on icon "button" at bounding box center [1241, 19] width 33 height 33
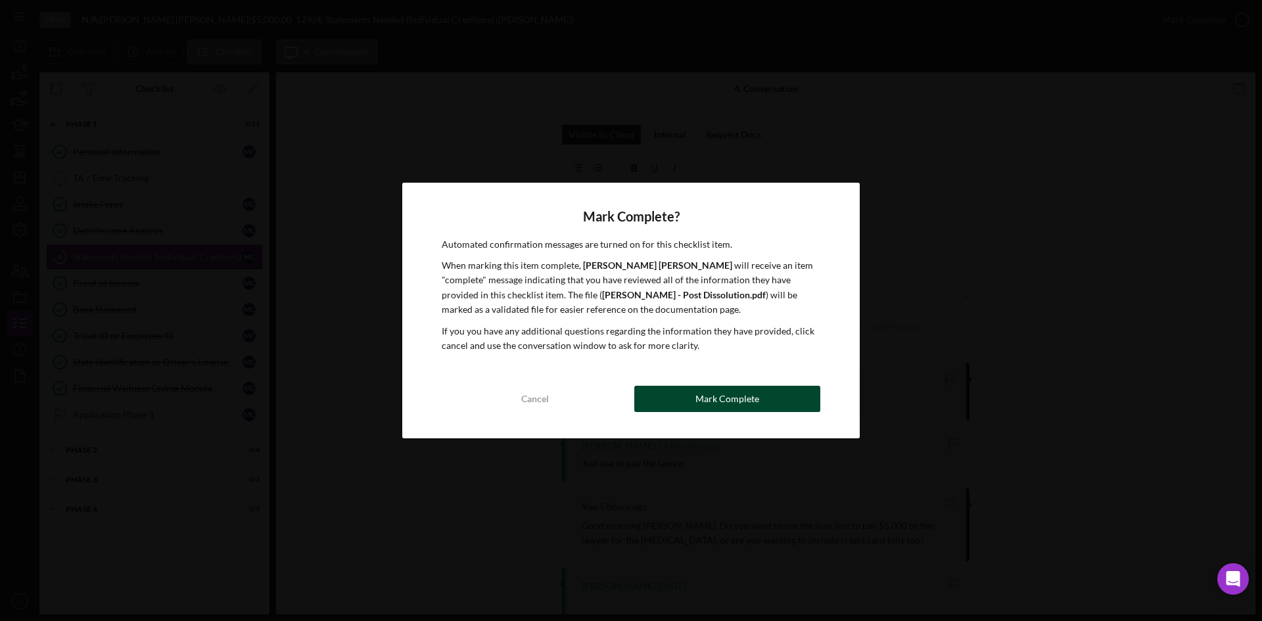
click at [744, 388] on div "Mark Complete" at bounding box center [727, 399] width 64 height 26
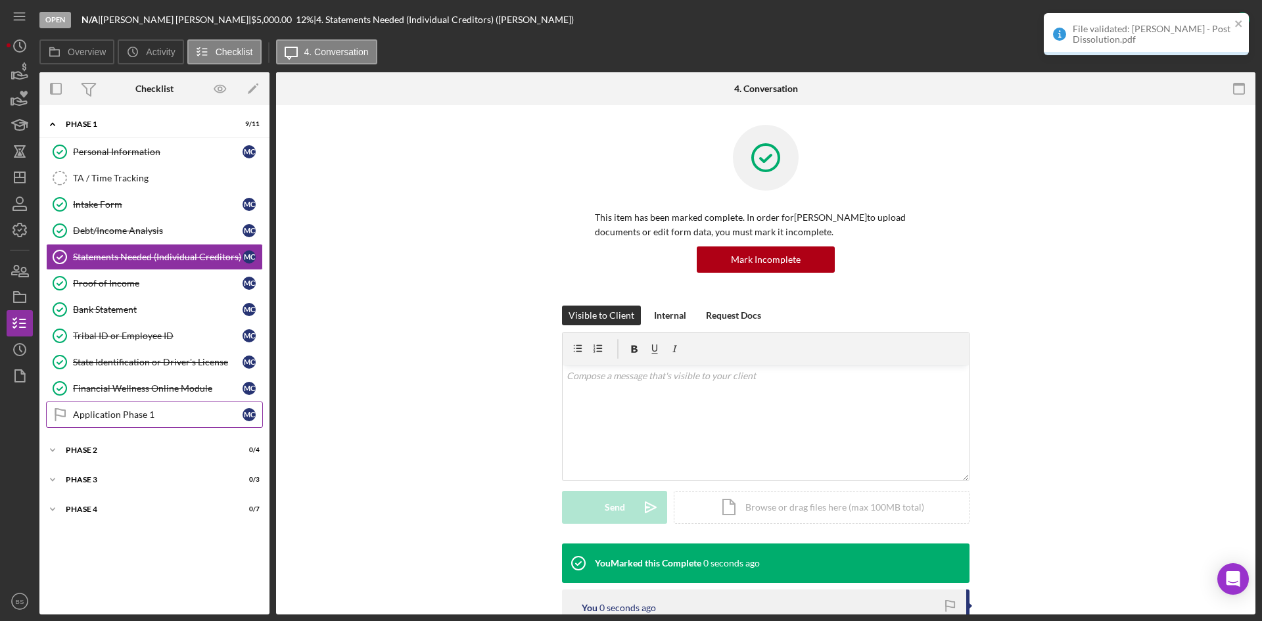
click at [193, 408] on link "Application Phase 1 Application Phase 1 M C" at bounding box center [154, 414] width 217 height 26
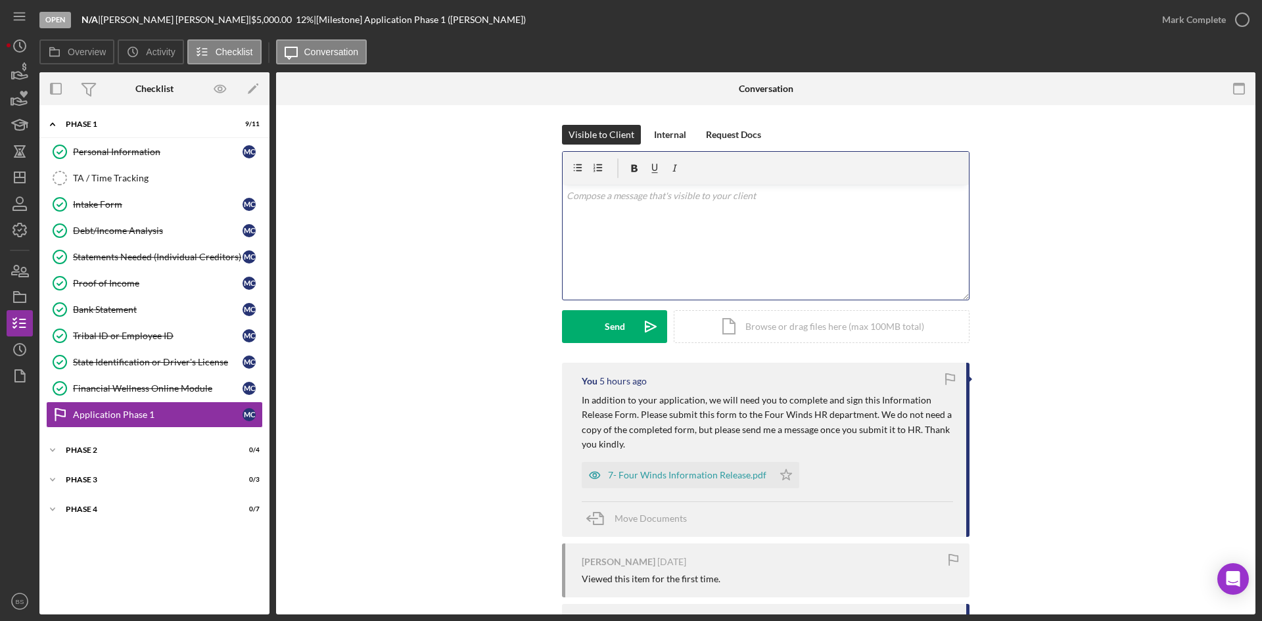
click at [739, 232] on div "v Color teal Color pink Remove color Add row above Add row below Add column bef…" at bounding box center [765, 242] width 406 height 115
click at [602, 210] on p "Once I hear from you that this form has been submitted to Four Winds HR, your a…" at bounding box center [765, 204] width 399 height 30
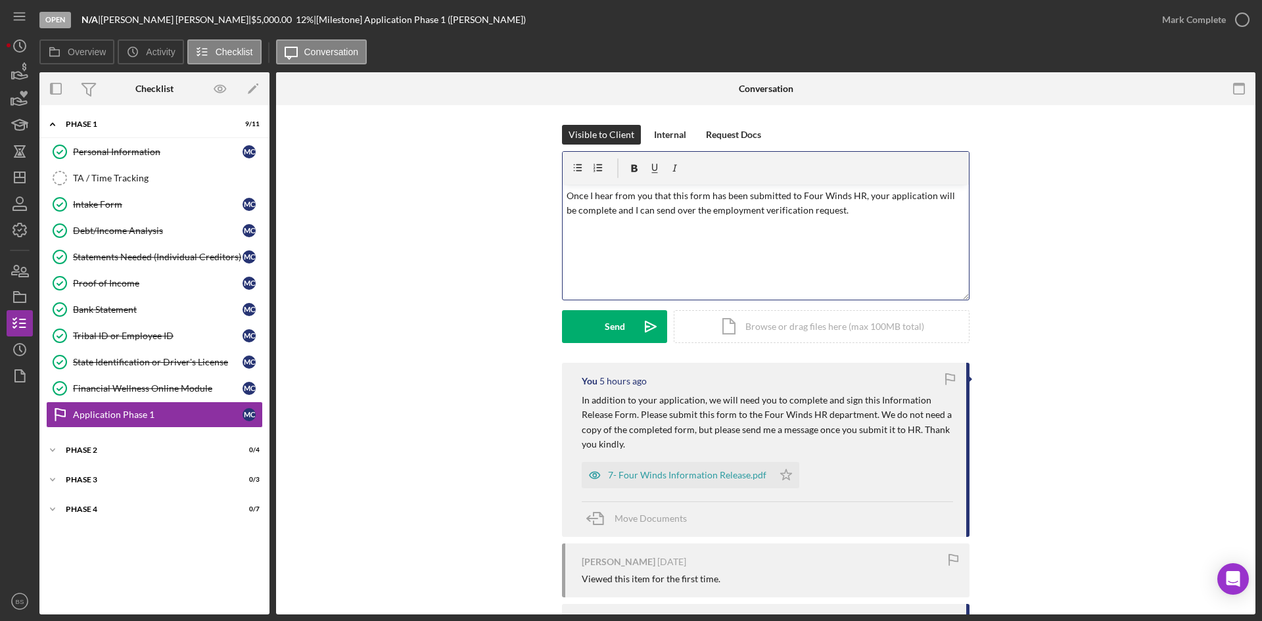
click at [610, 212] on p "Once I hear from you that this form has been submitted to Four Winds HR, your a…" at bounding box center [765, 204] width 399 height 30
drag, startPoint x: 829, startPoint y: 211, endPoint x: 610, endPoint y: 215, distance: 218.2
click at [610, 215] on p "Once I hear from you that this form has been submitted to Four Winds HR, your a…" at bounding box center [765, 204] width 399 height 30
drag, startPoint x: 829, startPoint y: 208, endPoint x: 600, endPoint y: 212, distance: 229.4
click at [600, 212] on p "Once I hear from you that this form has been submitted to Four Winds HR, your a…" at bounding box center [765, 204] width 399 height 30
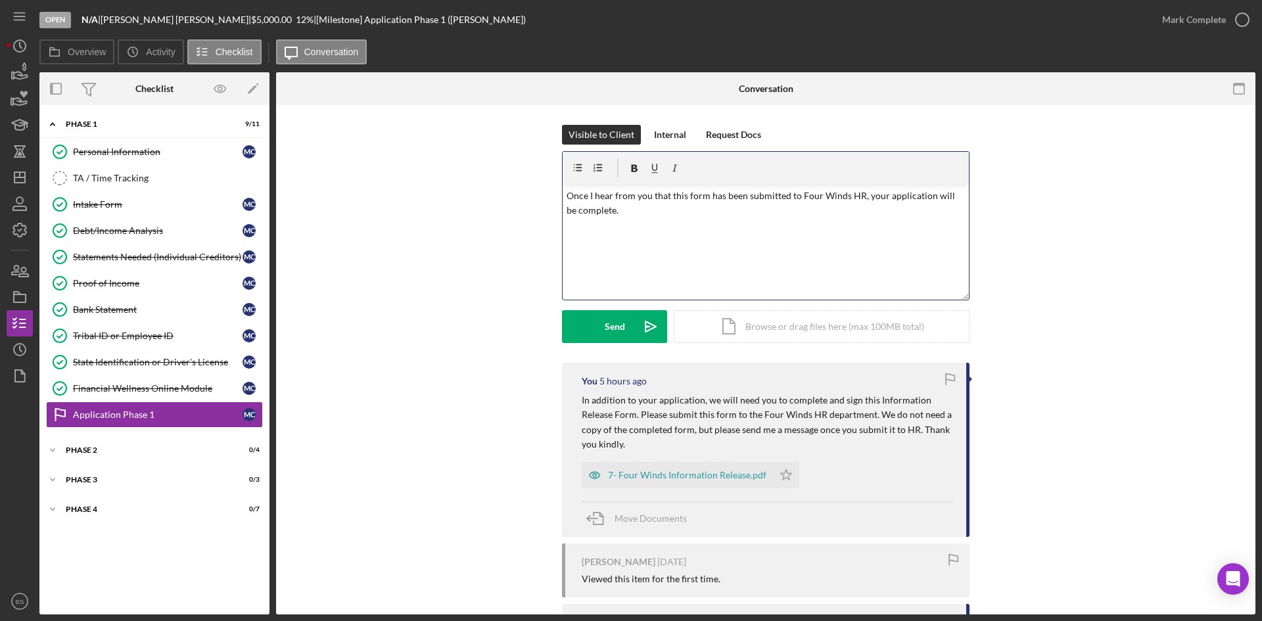
click at [620, 208] on p "Once I hear from you that this form has been submitted to Four Winds HR, your a…" at bounding box center [765, 204] width 399 height 30
drag, startPoint x: 959, startPoint y: 196, endPoint x: 930, endPoint y: 196, distance: 28.9
click at [930, 196] on div "v Color teal Color pink Remove color Add row above Add row below Add column bef…" at bounding box center [765, 242] width 406 height 115
click at [624, 333] on button "Send Icon/icon-invite-send" at bounding box center [614, 326] width 105 height 33
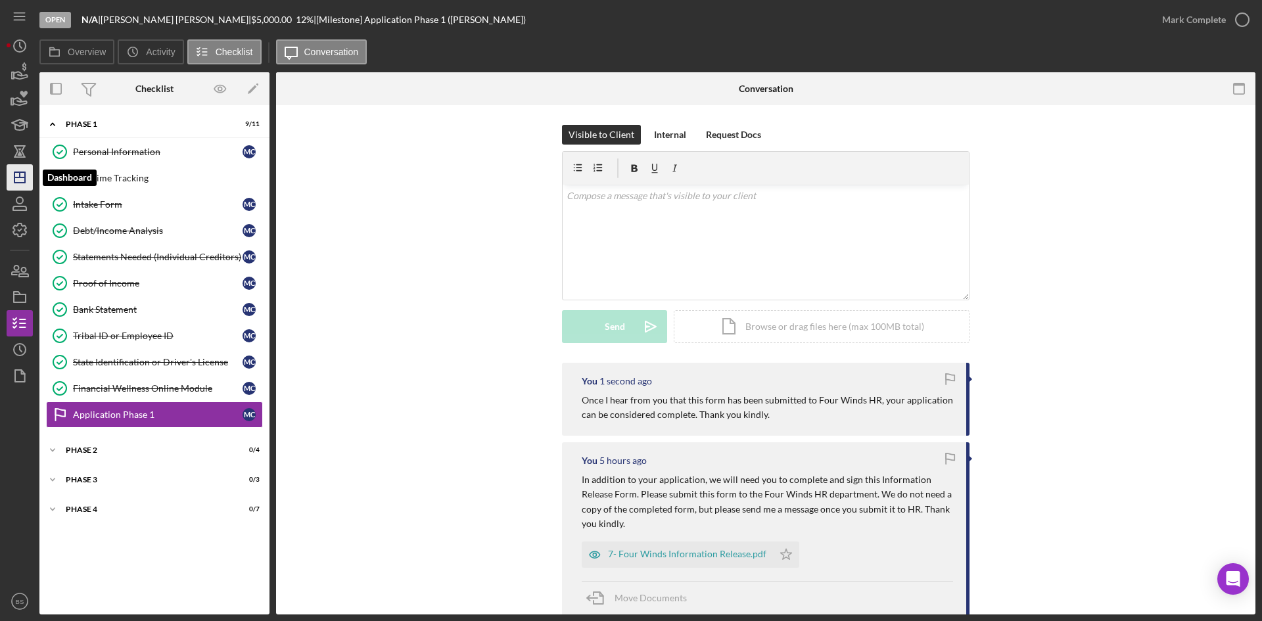
click at [15, 173] on polygon "button" at bounding box center [19, 177] width 11 height 11
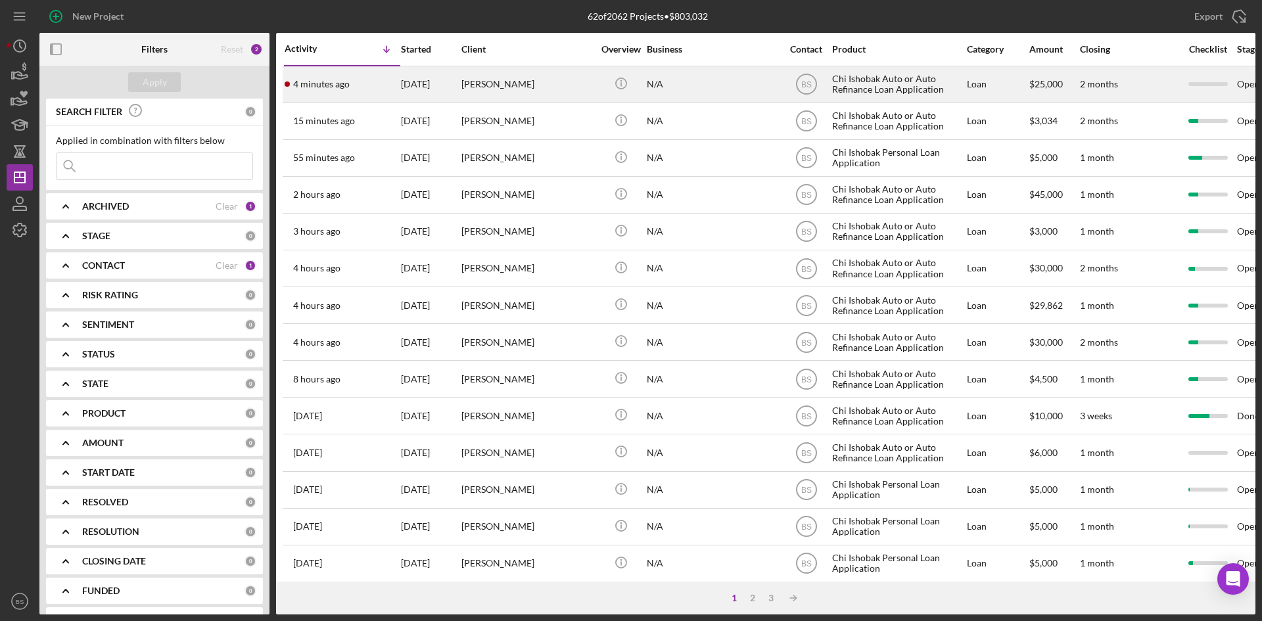
click at [405, 78] on div "[DATE]" at bounding box center [430, 84] width 59 height 35
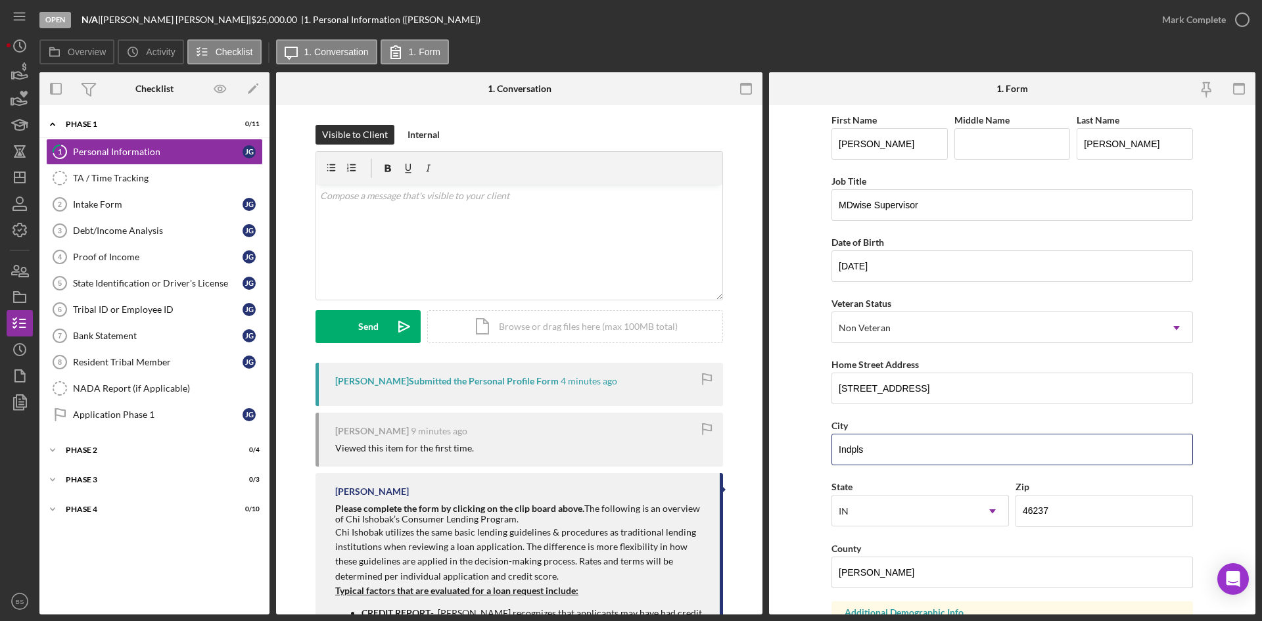
drag, startPoint x: 920, startPoint y: 454, endPoint x: 767, endPoint y: 455, distance: 153.1
click at [767, 455] on div "Overview Internal Workflow Stage Open Icon/Dropdown Arrow Archive (can unarchiv…" at bounding box center [647, 343] width 1216 height 542
type input "[GEOGRAPHIC_DATA]"
click at [799, 409] on form "First Name [PERSON_NAME] Middle Name Last Name [PERSON_NAME] Job Title MDwise S…" at bounding box center [1012, 359] width 486 height 509
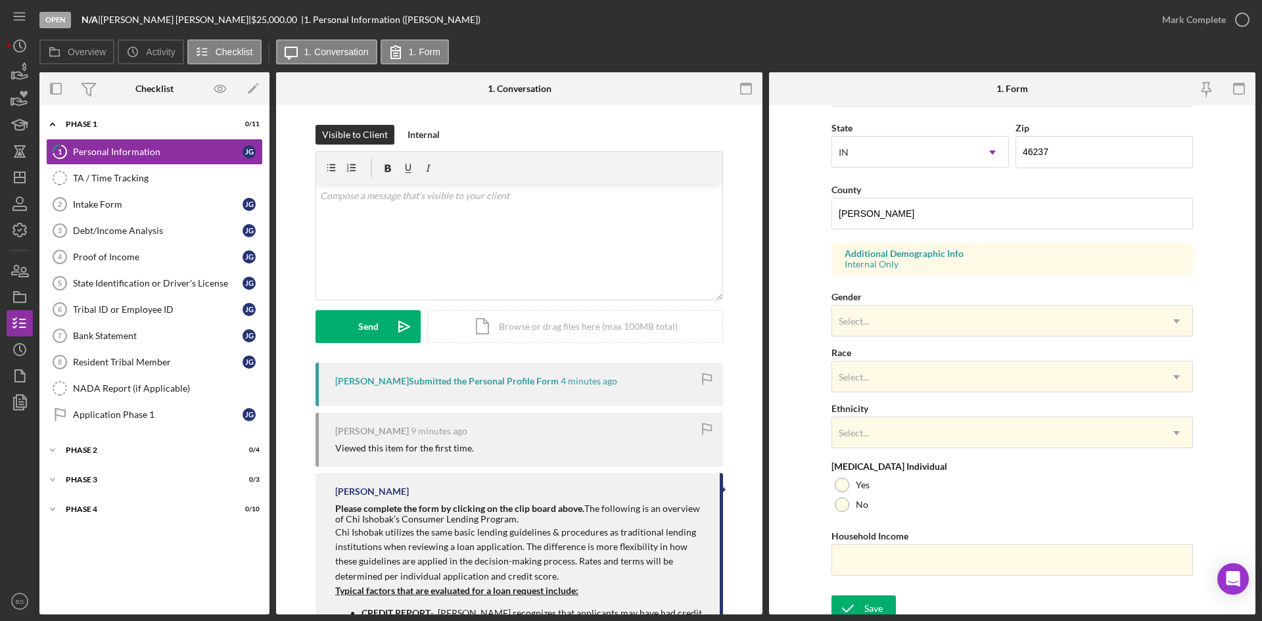
scroll to position [368, 0]
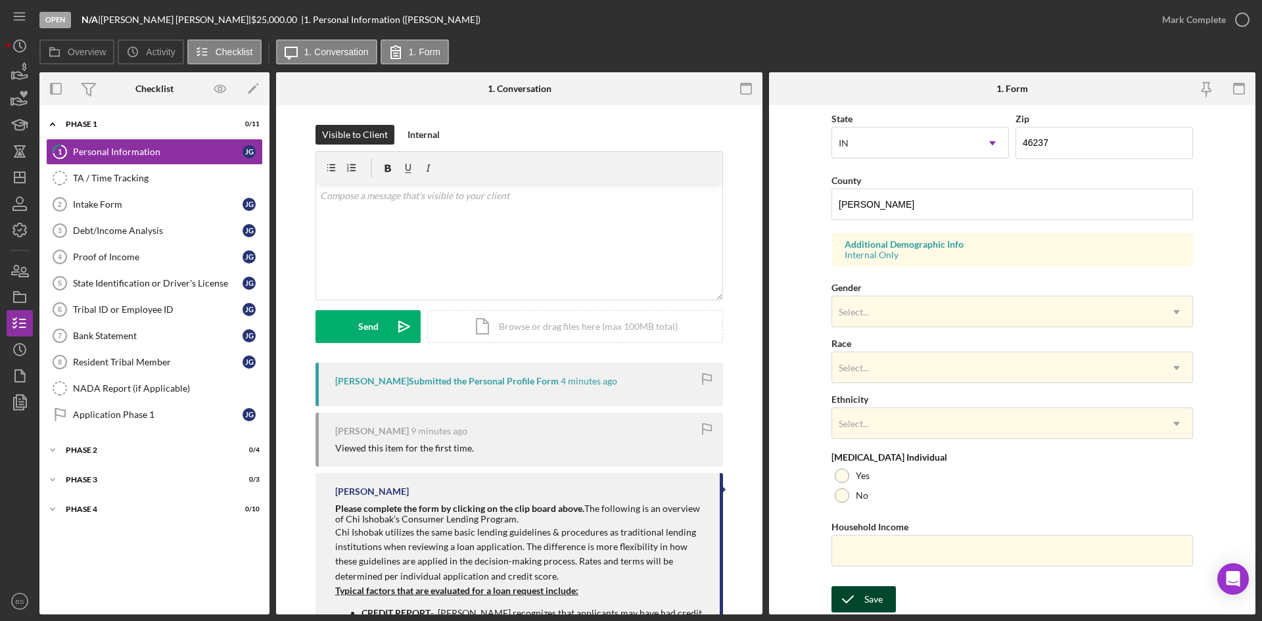
click at [867, 597] on div "Save" at bounding box center [873, 599] width 18 height 26
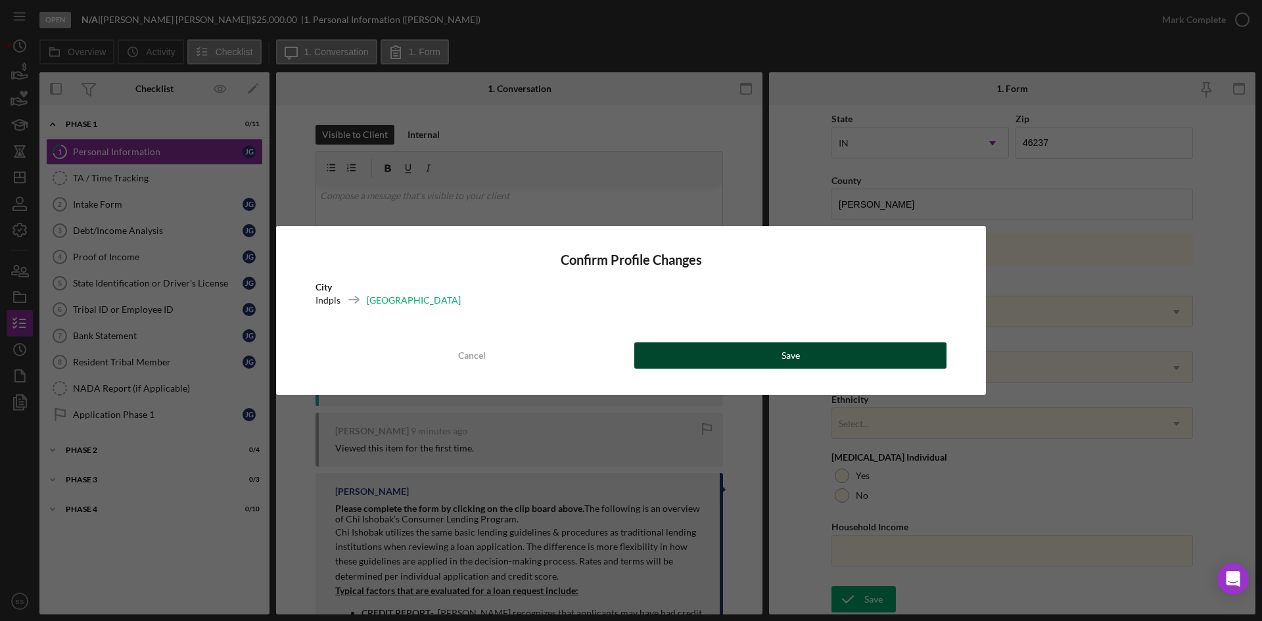
click at [820, 352] on button "Save" at bounding box center [790, 355] width 312 height 26
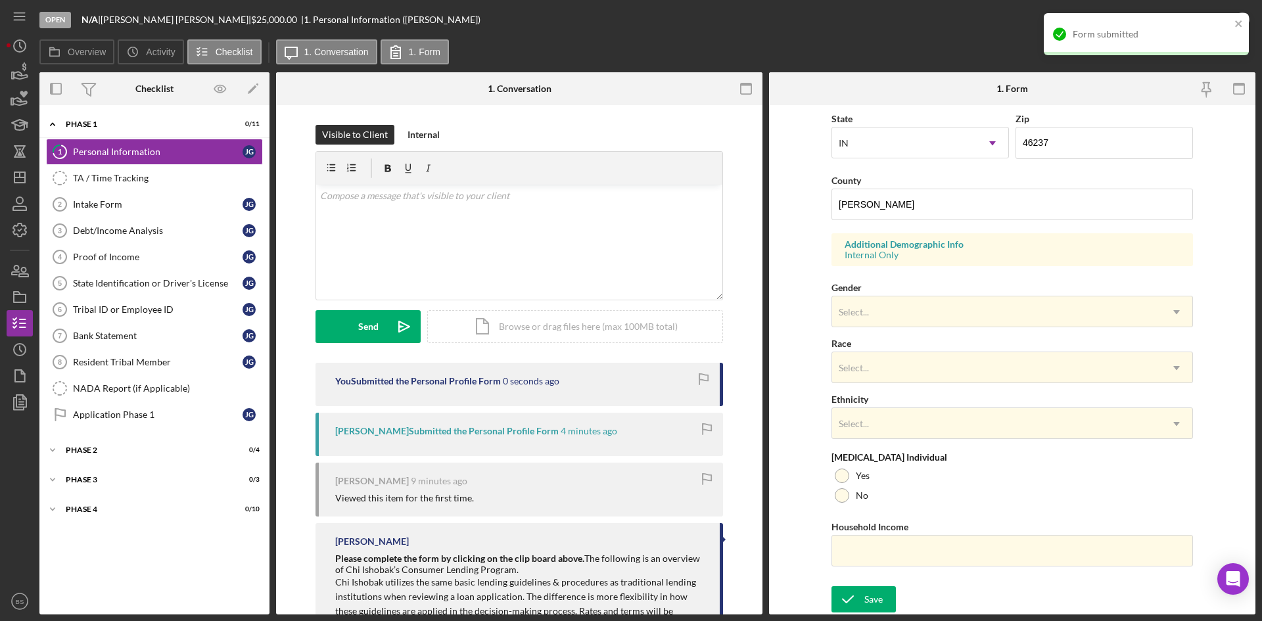
click at [1134, 36] on div "Form submitted" at bounding box center [1151, 34] width 158 height 11
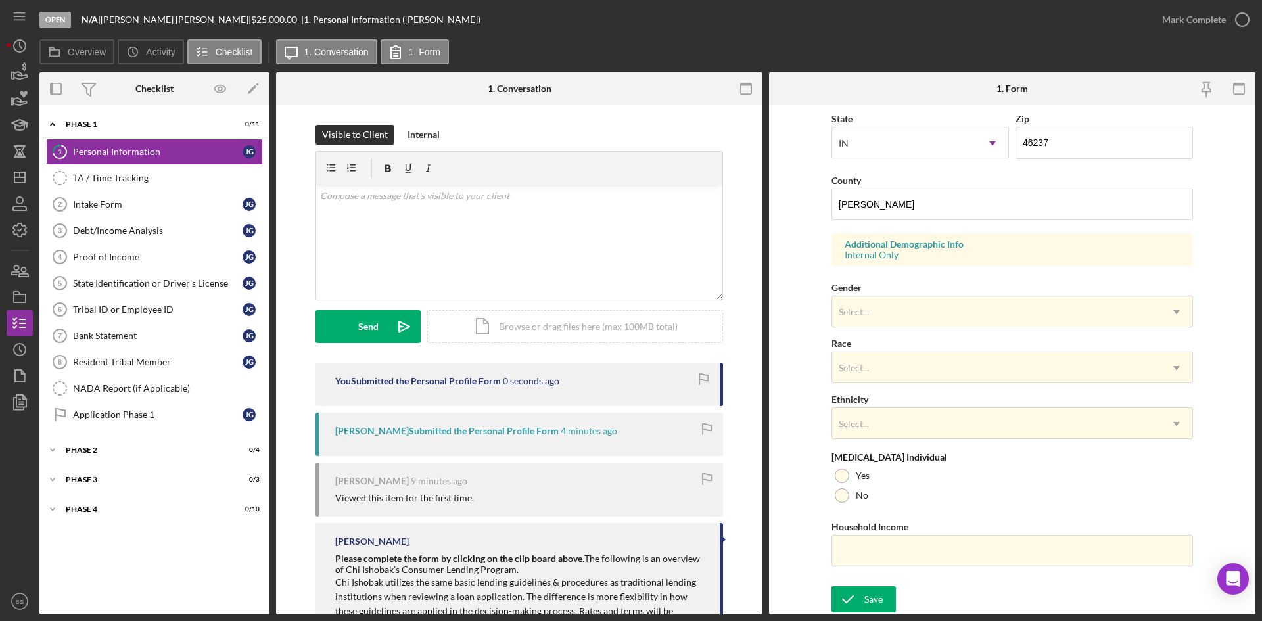
drag, startPoint x: 1152, startPoint y: 28, endPoint x: 1164, endPoint y: 26, distance: 12.0
click at [1157, 27] on div "Form submitted" at bounding box center [1146, 40] width 210 height 58
click at [1165, 26] on div "Mark Complete" at bounding box center [1194, 20] width 64 height 26
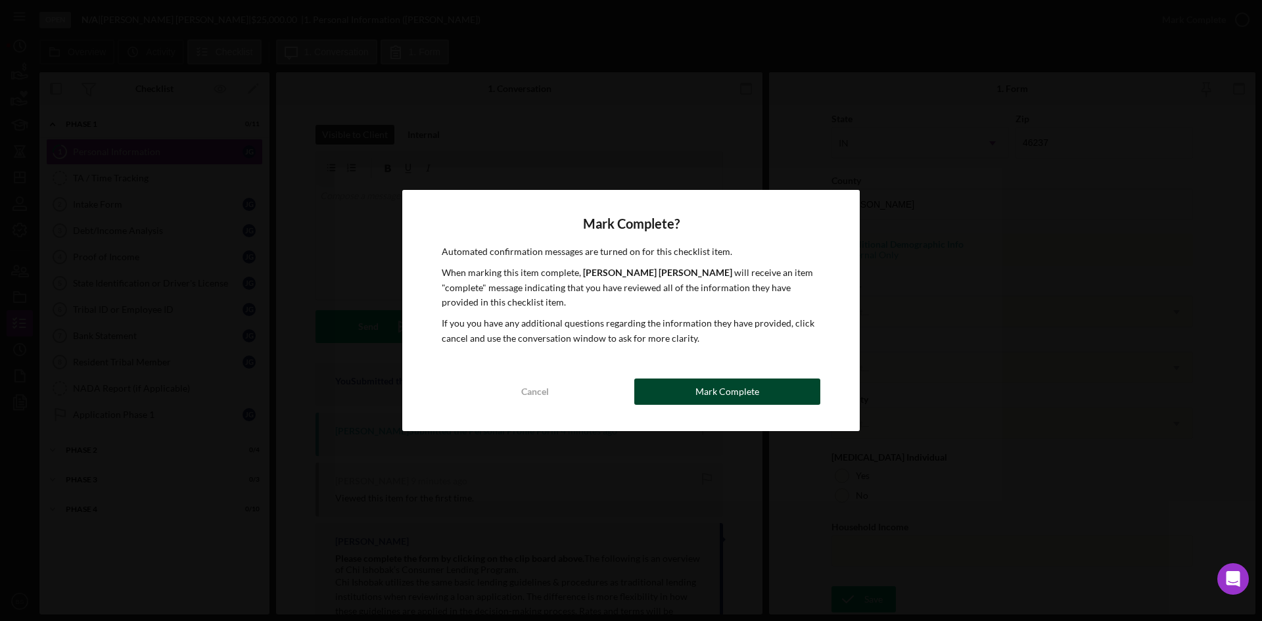
click at [750, 386] on div "Mark Complete" at bounding box center [727, 391] width 64 height 26
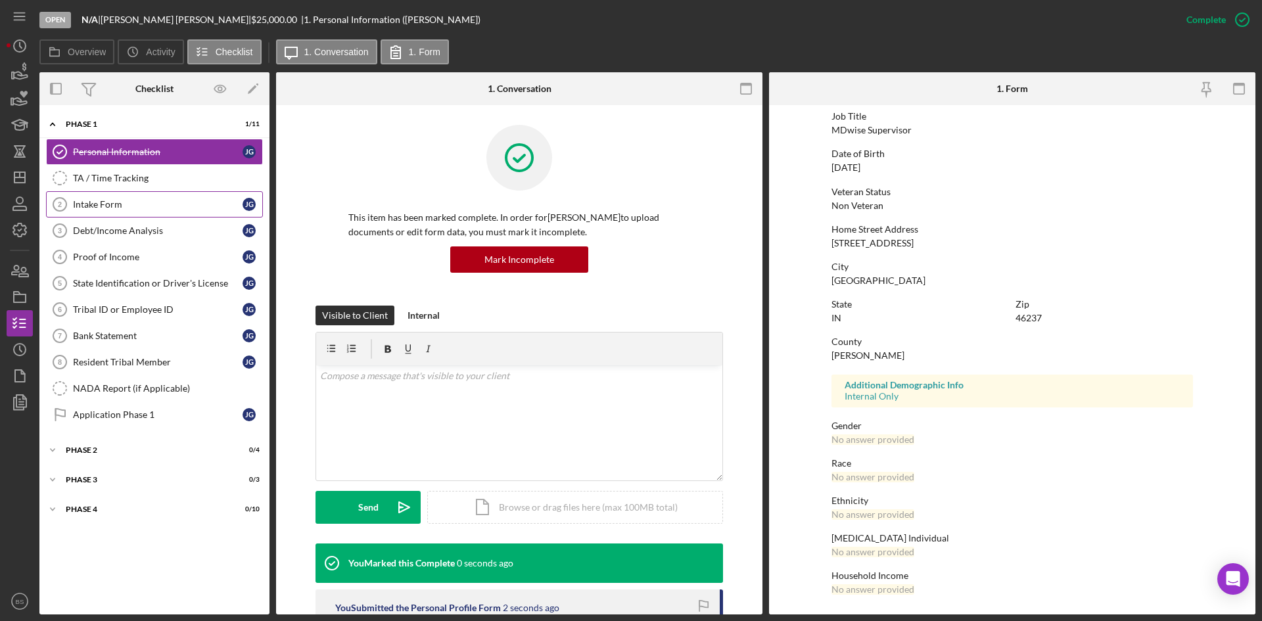
scroll to position [104, 0]
click at [108, 203] on div "Intake Form" at bounding box center [158, 204] width 170 height 11
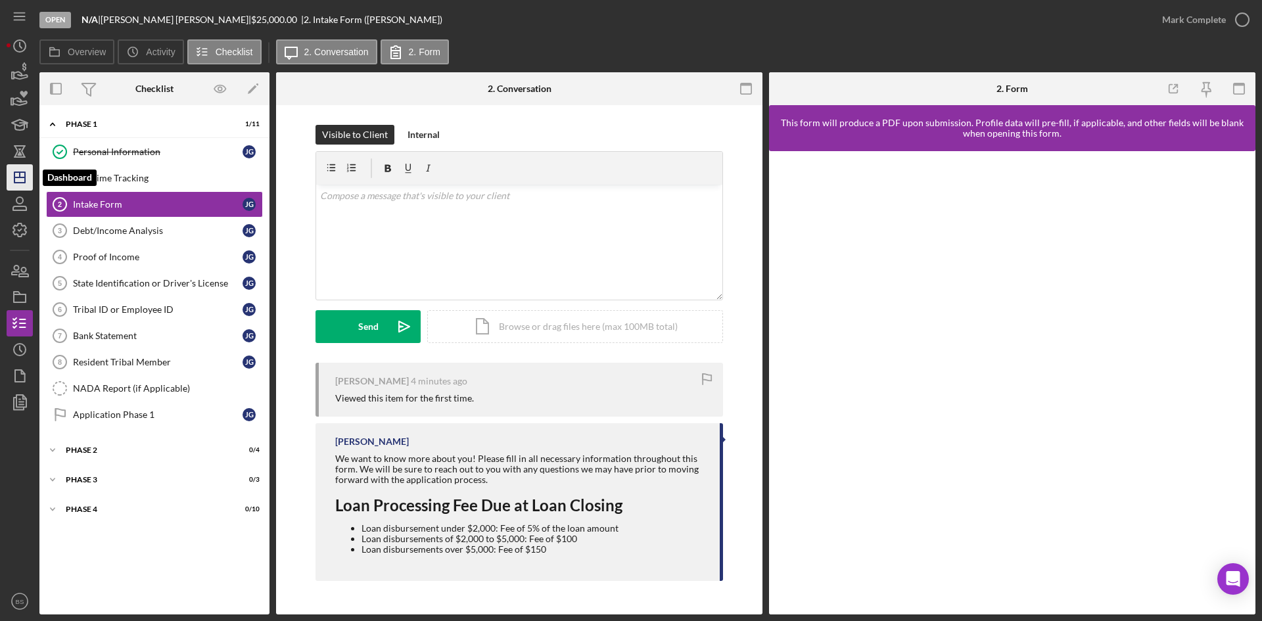
click at [29, 173] on icon "Icon/Dashboard" at bounding box center [19, 177] width 33 height 33
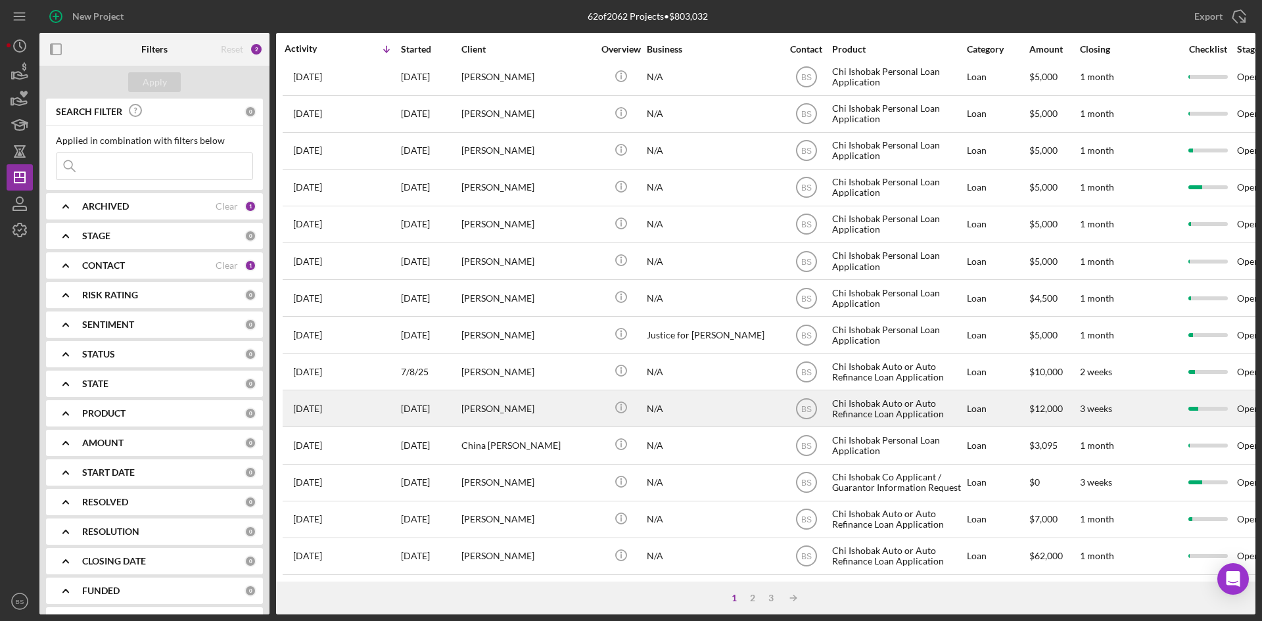
scroll to position [423, 0]
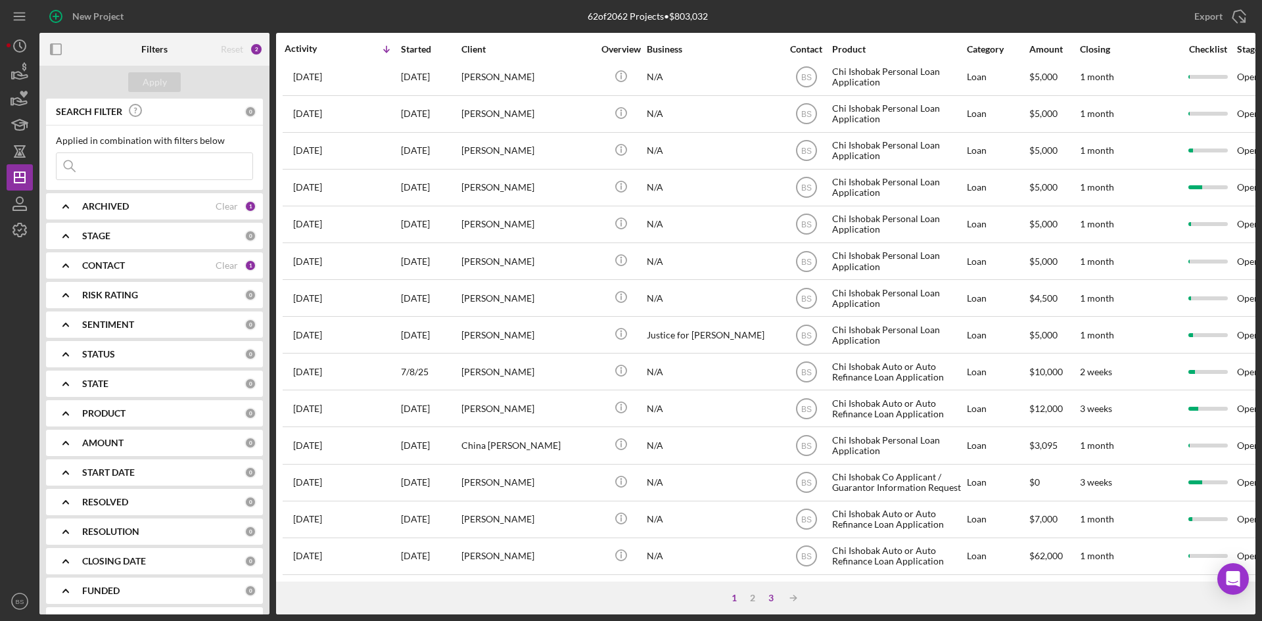
click at [764, 596] on div "3" at bounding box center [771, 598] width 18 height 11
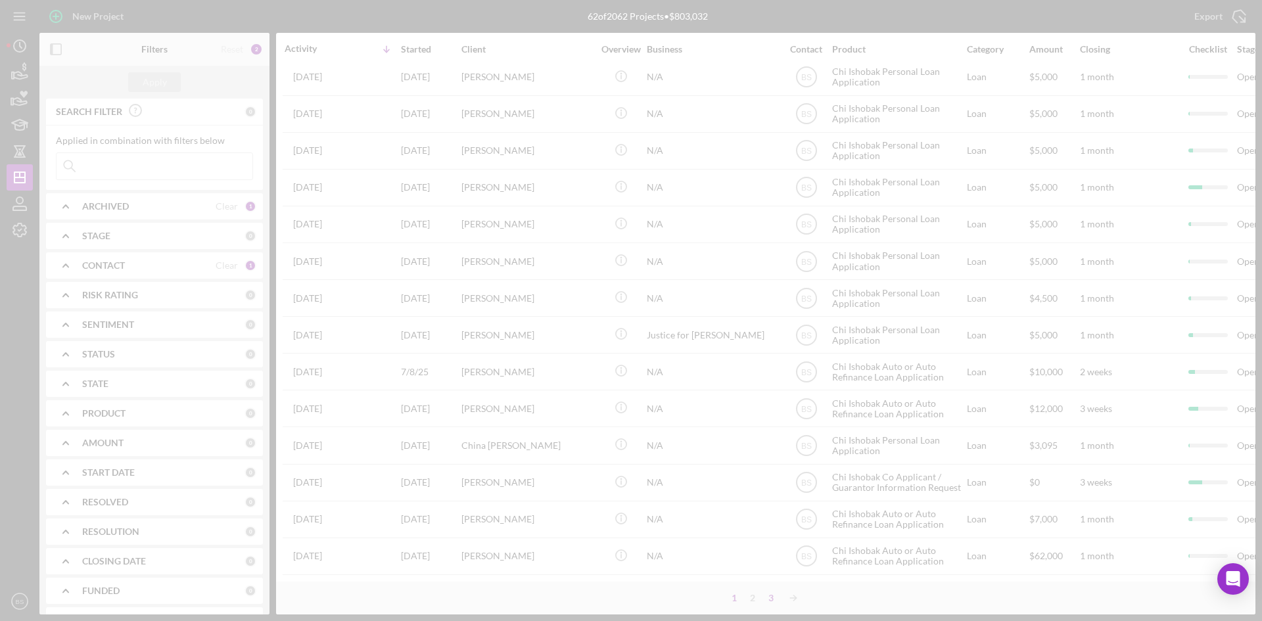
scroll to position [0, 0]
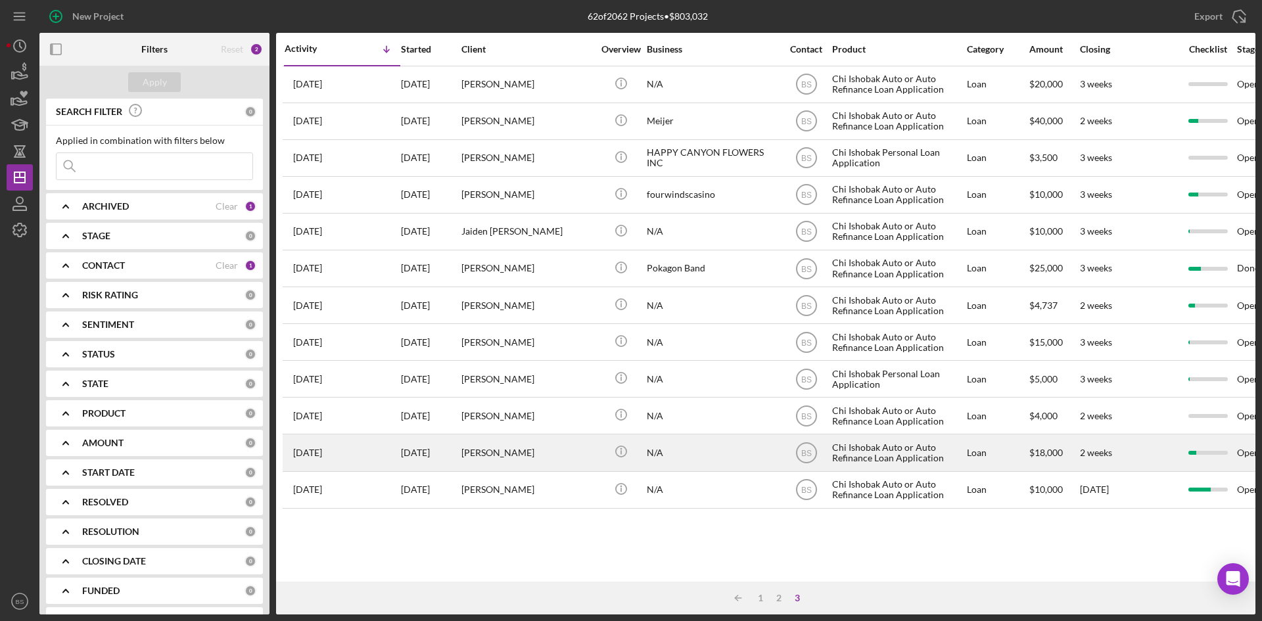
click at [546, 462] on div "[PERSON_NAME]" at bounding box center [526, 452] width 131 height 35
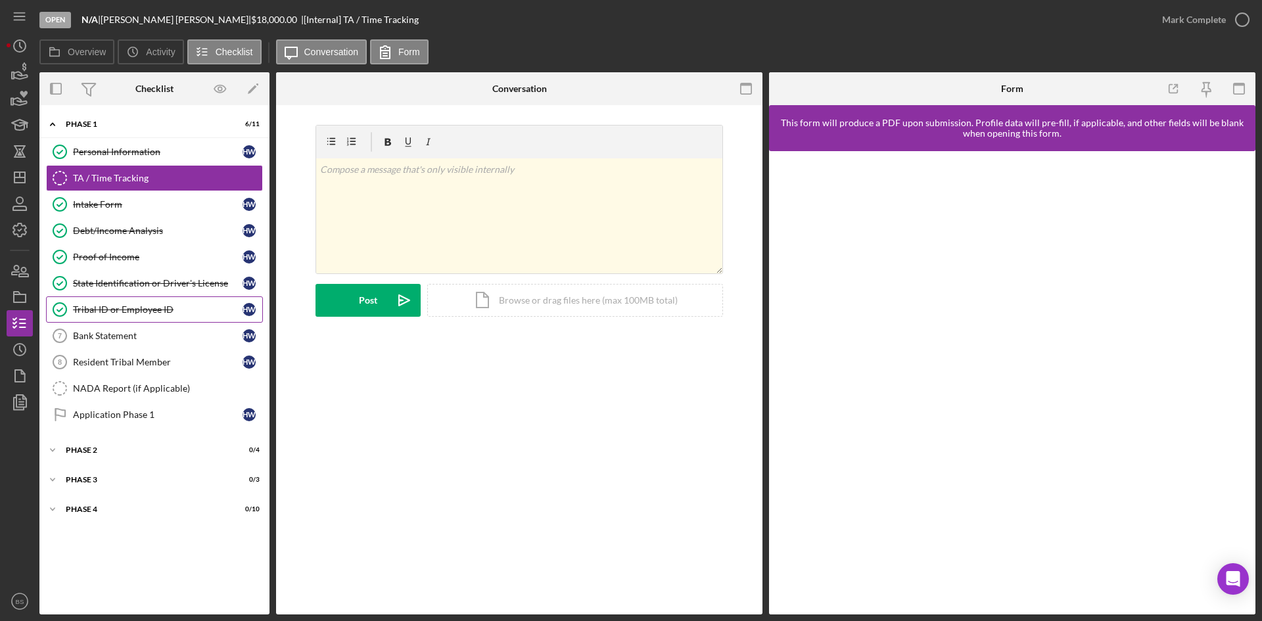
click at [135, 319] on link "Tribal ID or Employee ID Tribal ID or Employee ID H W" at bounding box center [154, 309] width 217 height 26
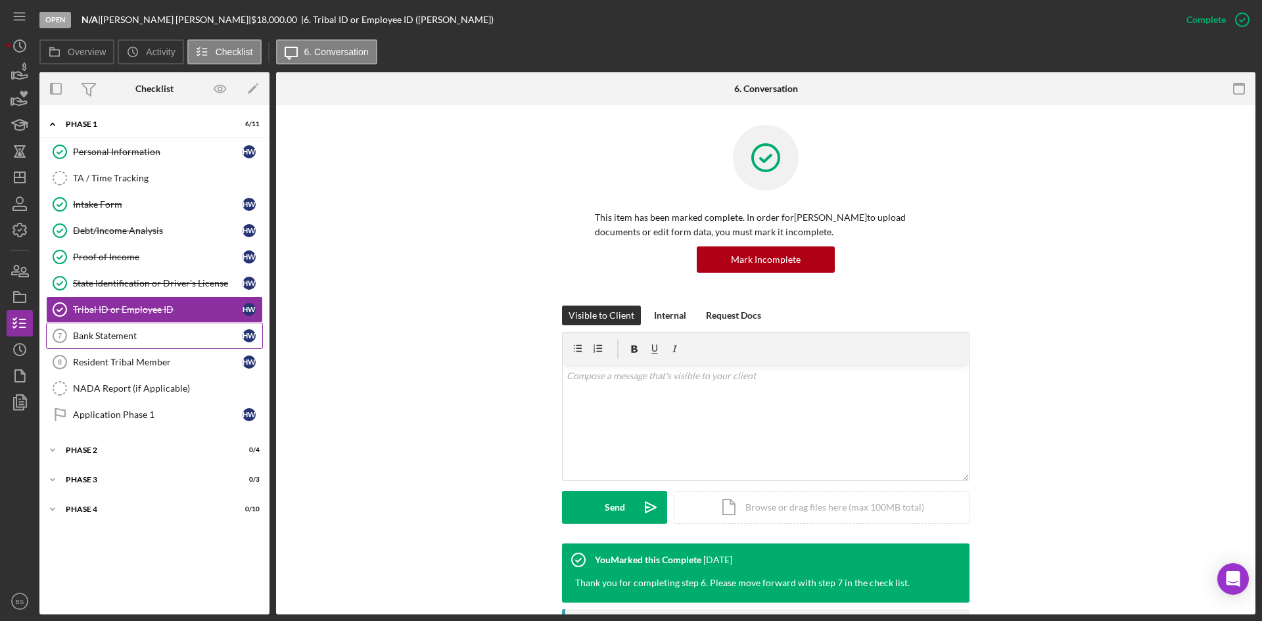
click at [138, 331] on div "Bank Statement" at bounding box center [158, 336] width 170 height 11
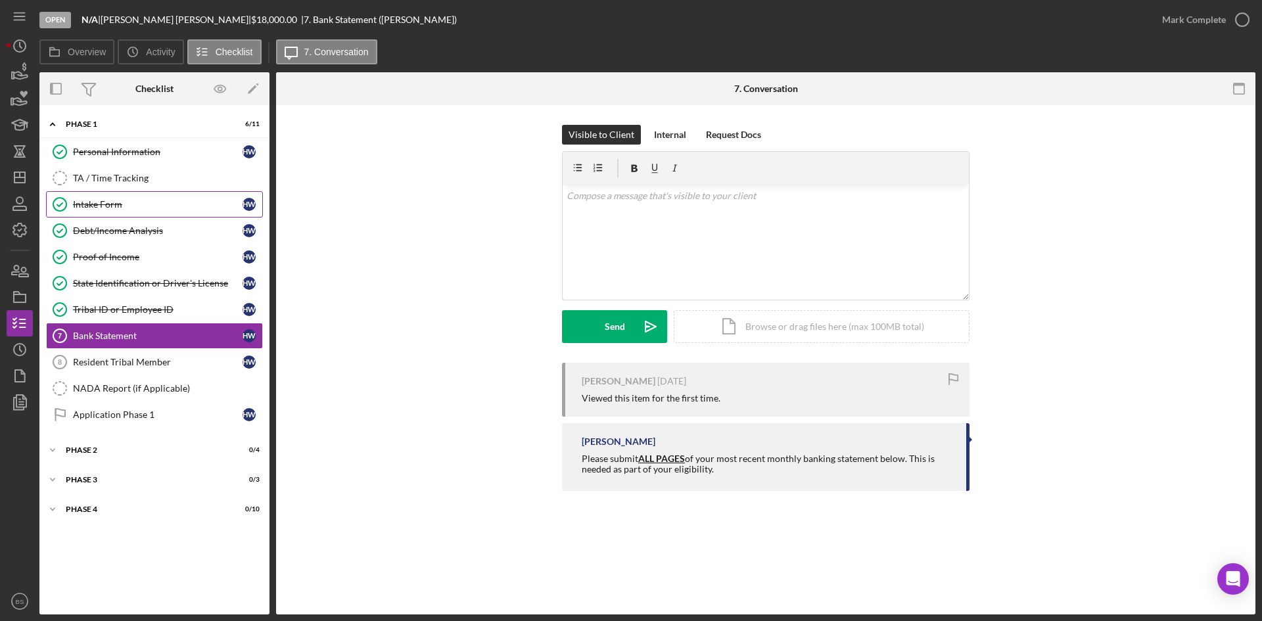
click at [137, 209] on div "Intake Form" at bounding box center [158, 204] width 170 height 11
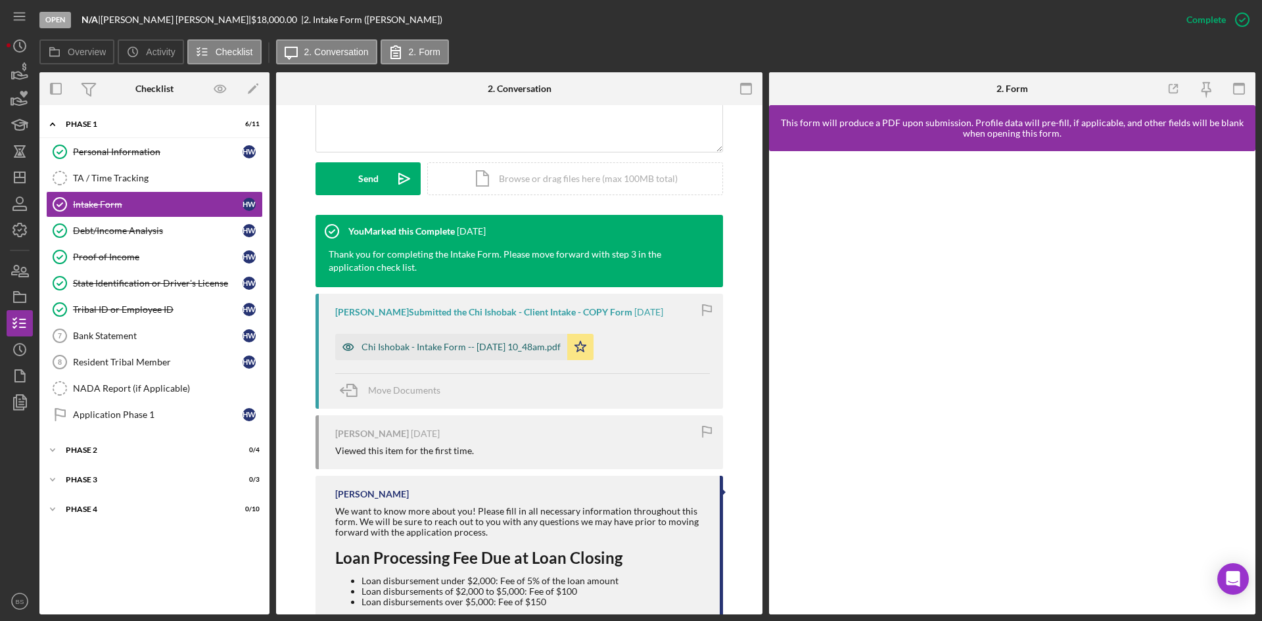
click at [423, 344] on div "Chi Ishobak - Intake Form -- [DATE] 10_48am.pdf" at bounding box center [460, 347] width 199 height 11
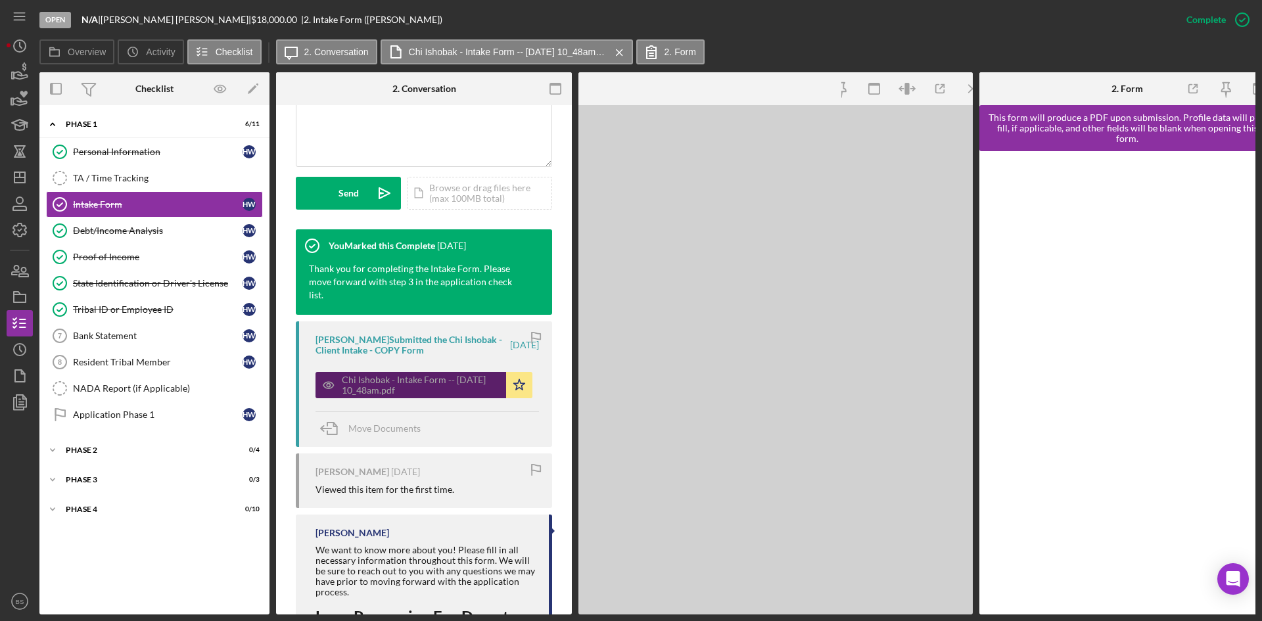
scroll to position [343, 0]
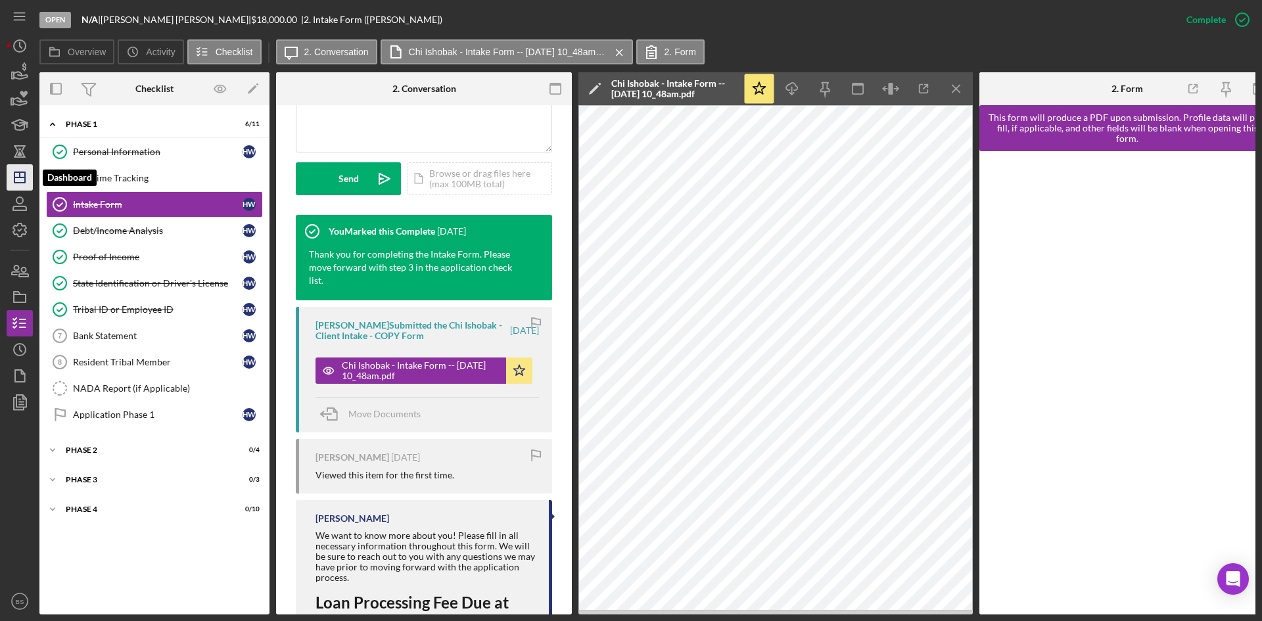
click at [28, 170] on icon "Icon/Dashboard" at bounding box center [19, 177] width 33 height 33
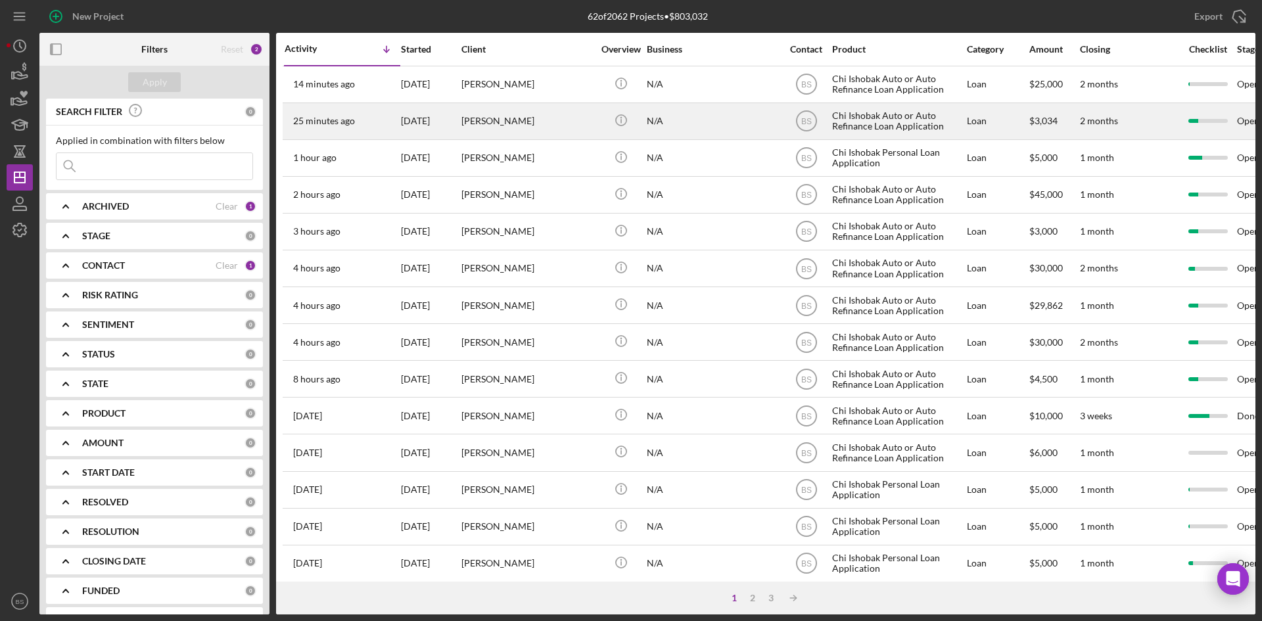
click at [321, 116] on time "25 minutes ago" at bounding box center [324, 121] width 62 height 11
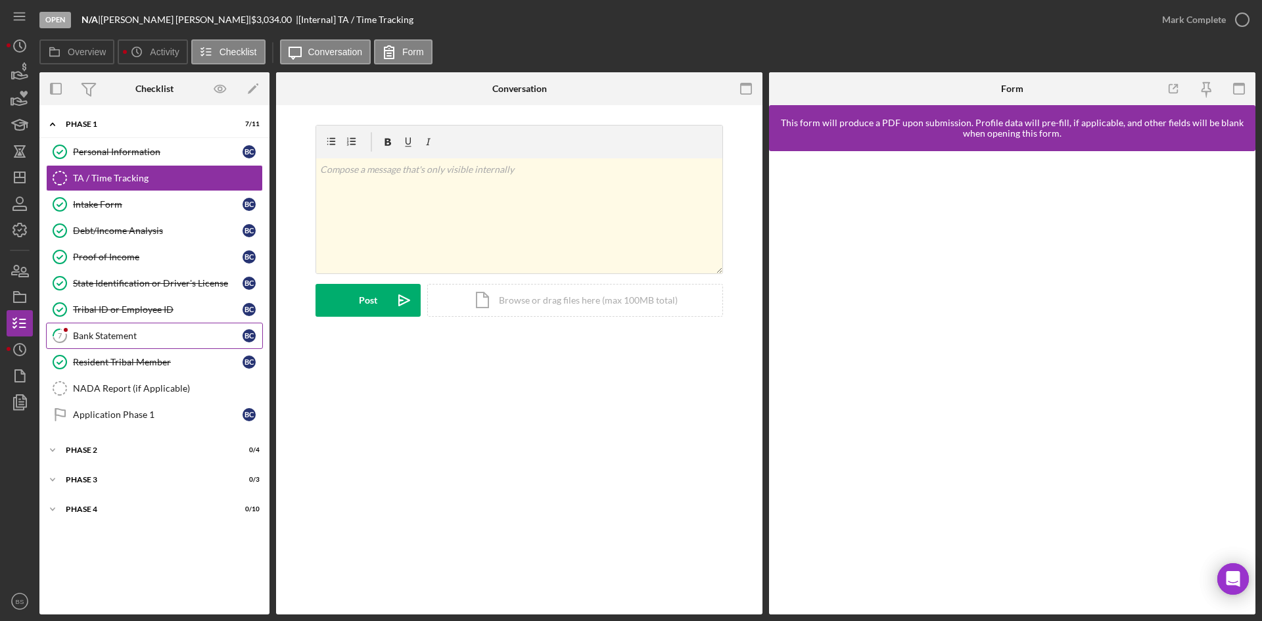
click at [156, 344] on link "7 Bank Statement B C" at bounding box center [154, 336] width 217 height 26
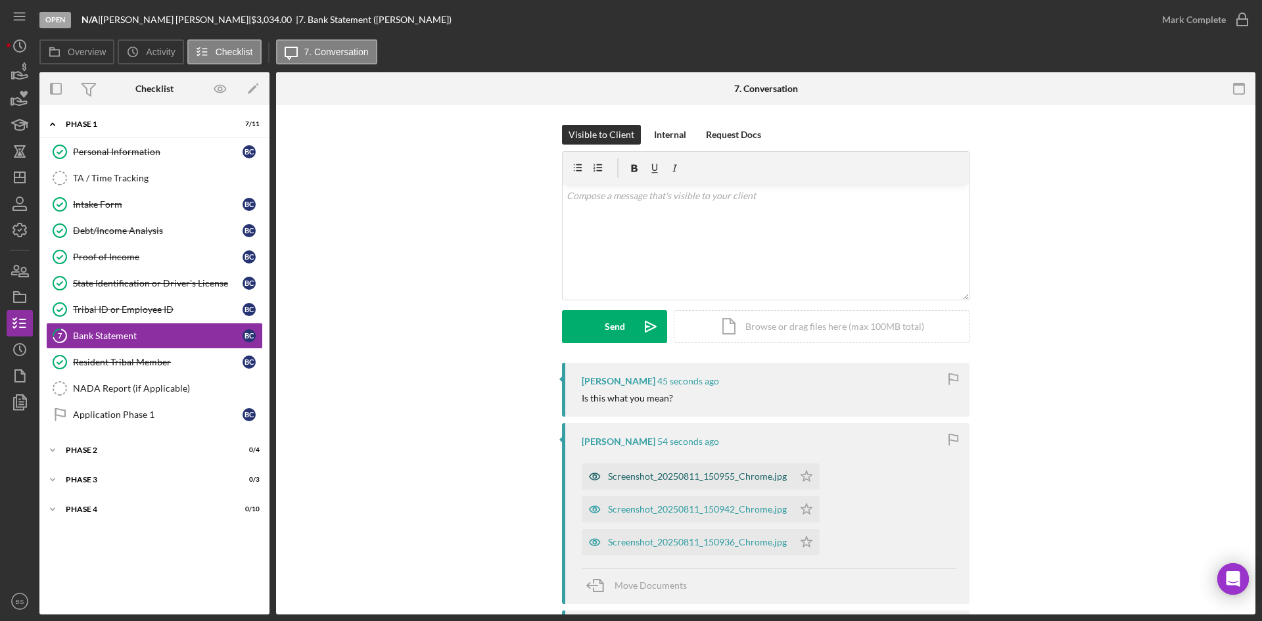
click at [603, 476] on icon "button" at bounding box center [595, 476] width 26 height 26
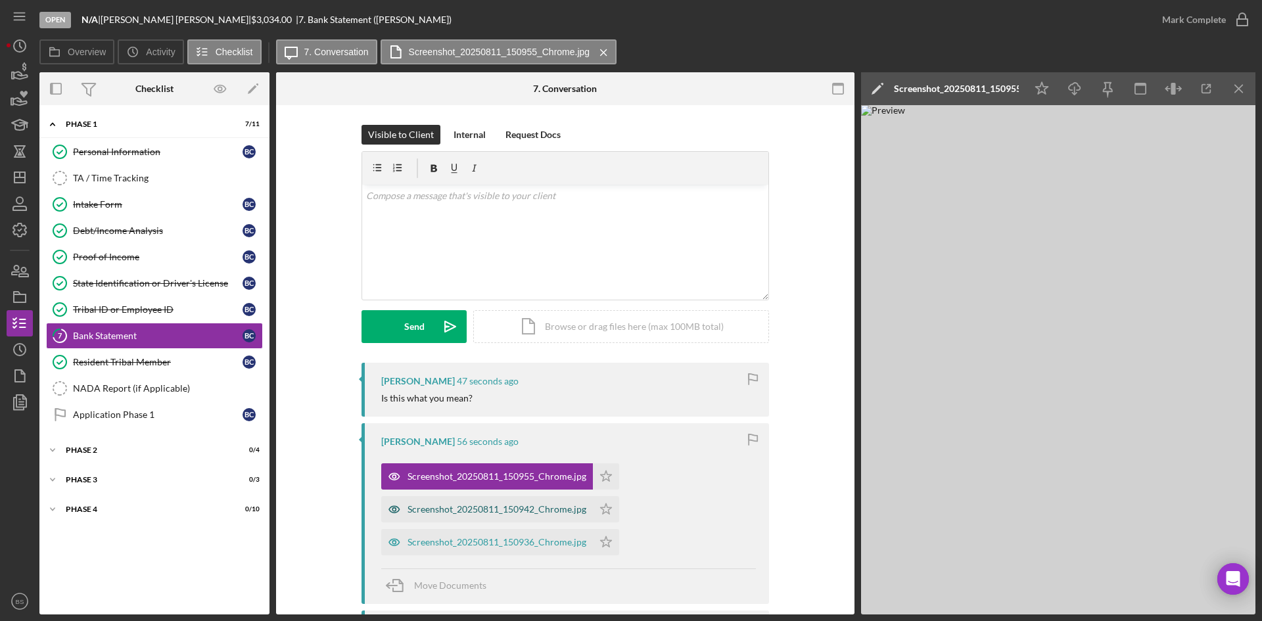
click at [515, 507] on div "Screenshot_20250811_150942_Chrome.jpg" at bounding box center [496, 509] width 179 height 11
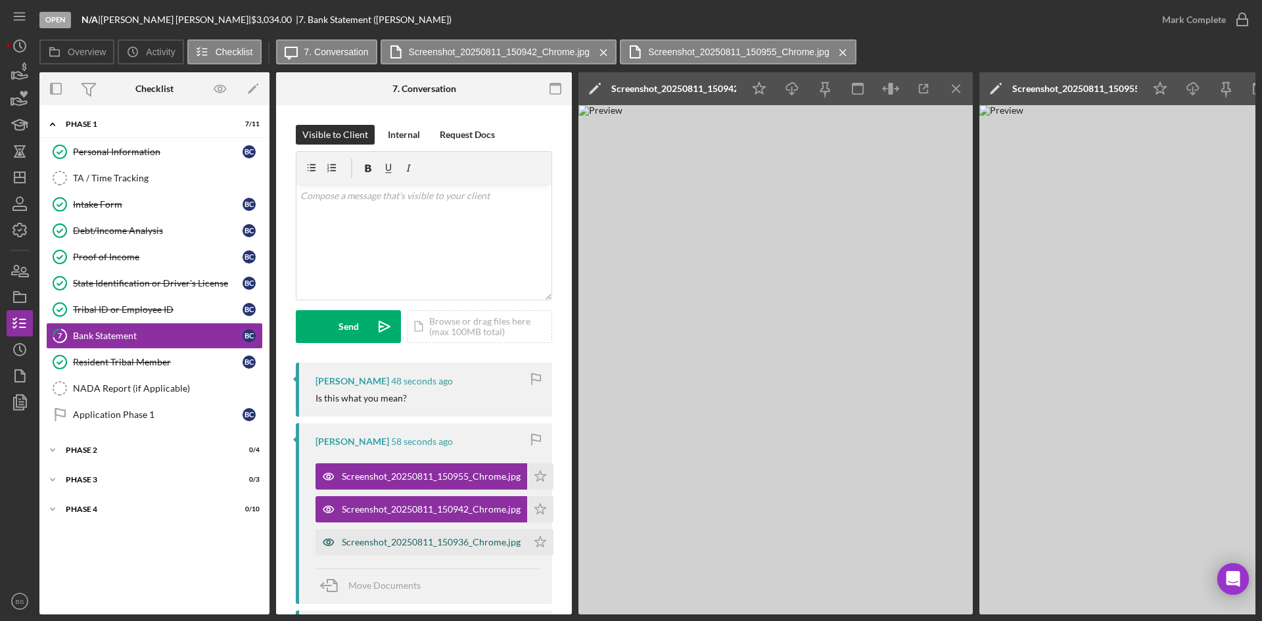
click at [482, 537] on div "Screenshot_20250811_150936_Chrome.jpg" at bounding box center [431, 542] width 179 height 11
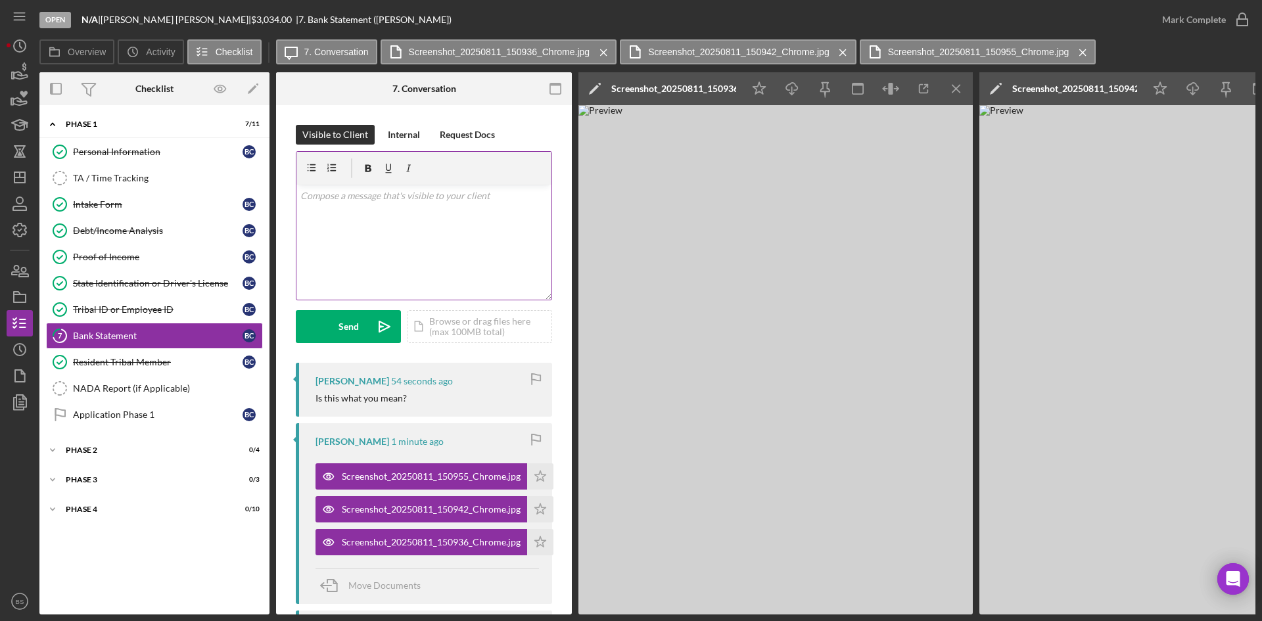
click at [420, 231] on div "v Color teal Color pink Remove color Add row above Add row below Add column bef…" at bounding box center [423, 242] width 255 height 115
click at [322, 198] on p "Yes. It looks like all we need is page 1 to complete this requirement." at bounding box center [424, 204] width 248 height 30
click at [671, 74] on div "Screenshot_20250811_150936_Chrome.jpg" at bounding box center [673, 88] width 125 height 33
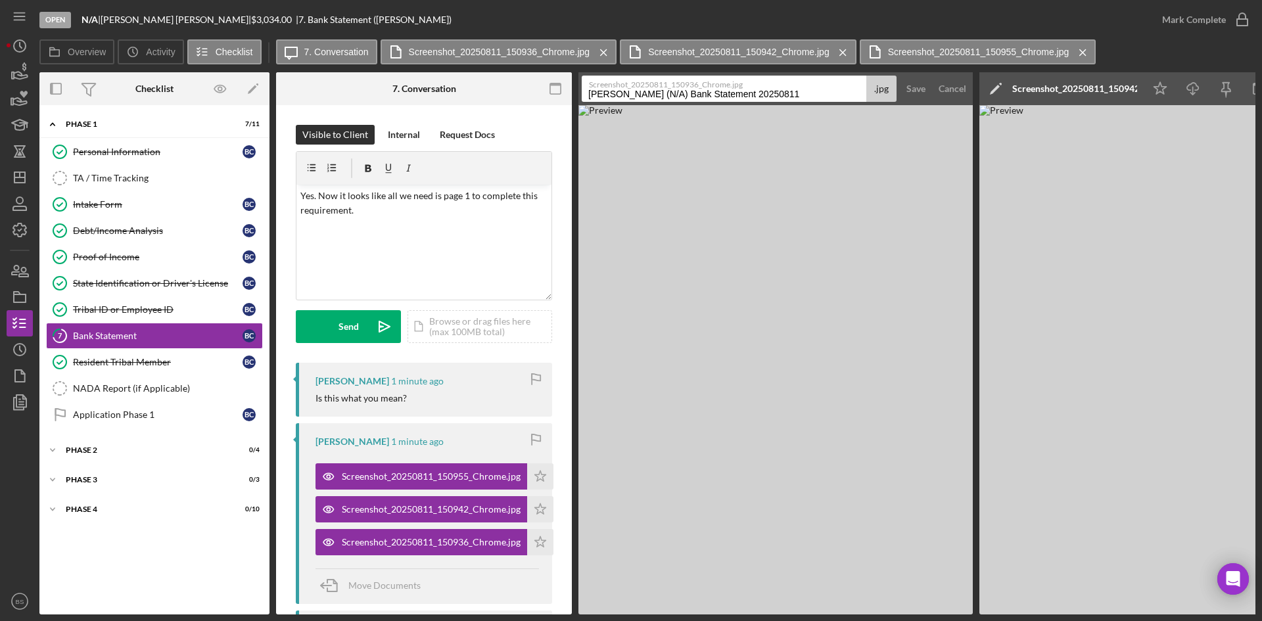
click at [674, 89] on label "Screenshot_20250811_150936_Chrome.jpg" at bounding box center [726, 82] width 275 height 13
click at [674, 89] on input "Carney, Brandon (N/A) Bank Statement 20250811" at bounding box center [724, 89] width 285 height 26
click at [674, 89] on label "Screenshot_20250811_150936_Chrome.jpg" at bounding box center [726, 82] width 275 height 13
click at [674, 89] on input "Carney, Brandon (N/A) Bank Statement 20250811" at bounding box center [724, 89] width 285 height 26
click at [674, 89] on label "Screenshot_20250811_150936_Chrome.jpg" at bounding box center [726, 82] width 275 height 13
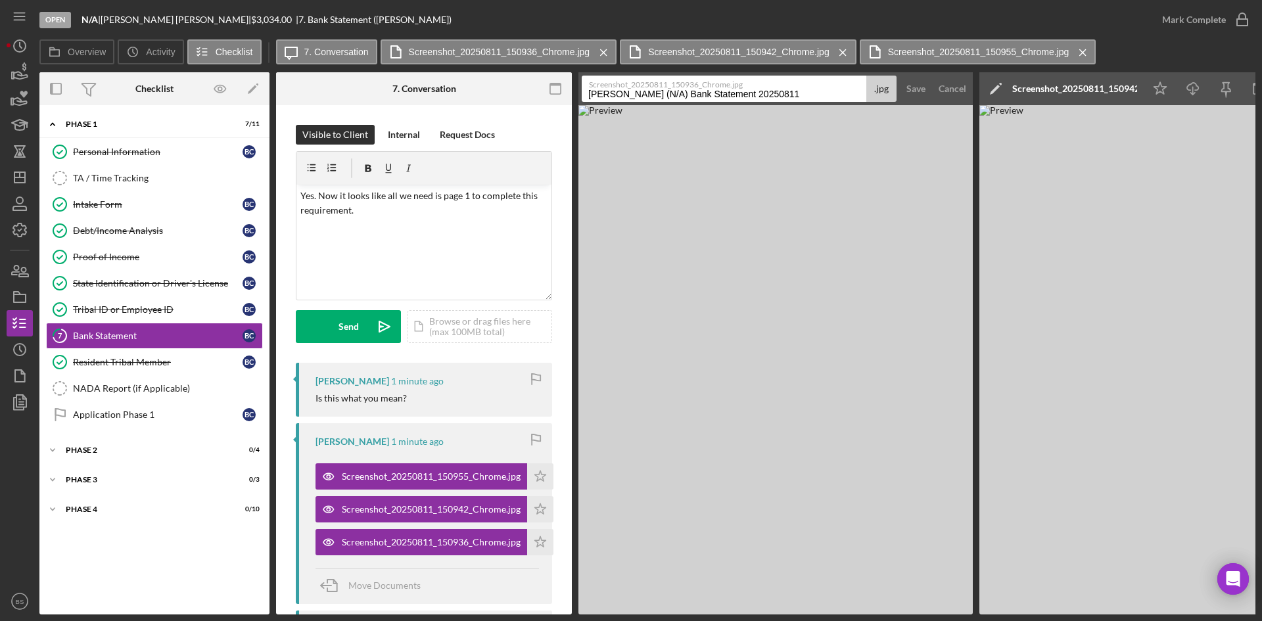
click at [674, 89] on input "Carney, Brandon (N/A) Bank Statement 20250811" at bounding box center [724, 89] width 285 height 26
click at [677, 93] on input "Carney, Brandon (N/A) Bank Statement 20250811" at bounding box center [724, 89] width 285 height 26
type input "2"
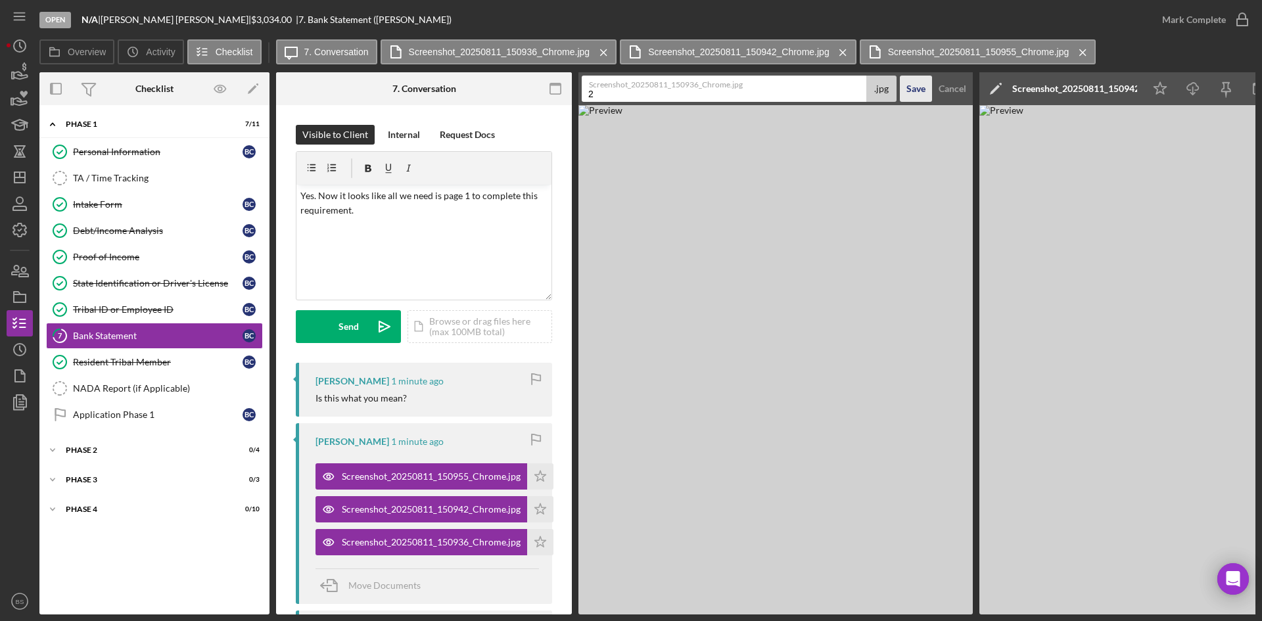
click at [909, 93] on div "Save" at bounding box center [915, 89] width 19 height 26
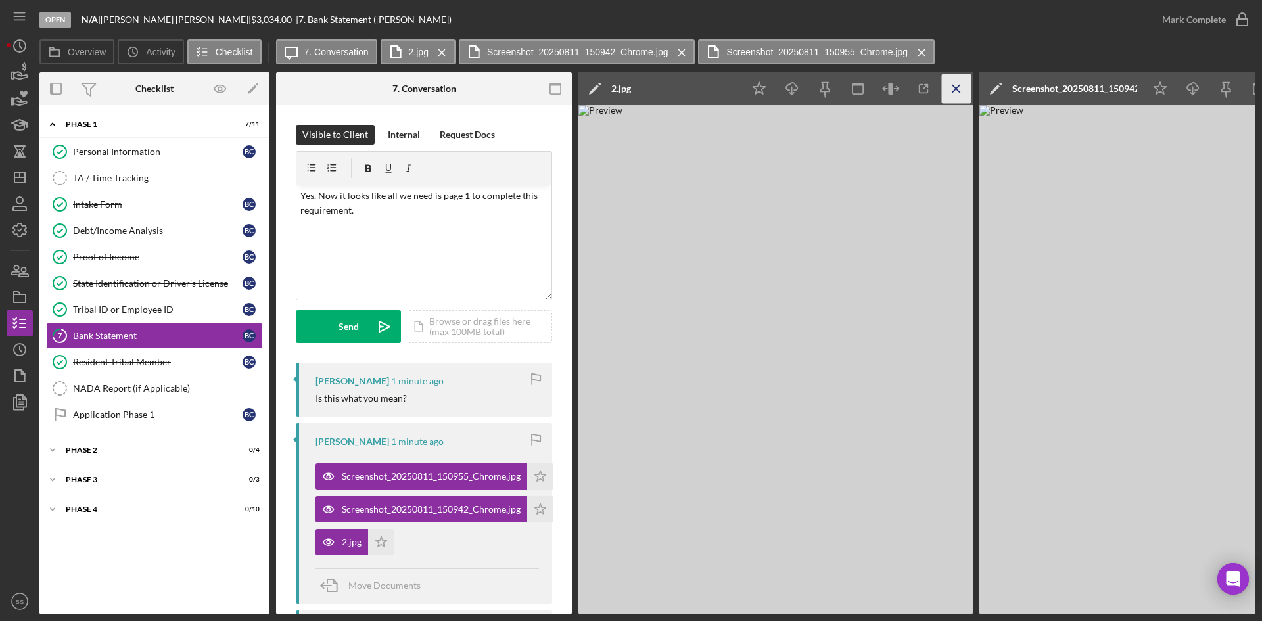
click at [954, 82] on icon "Icon/Menu Close" at bounding box center [957, 89] width 30 height 30
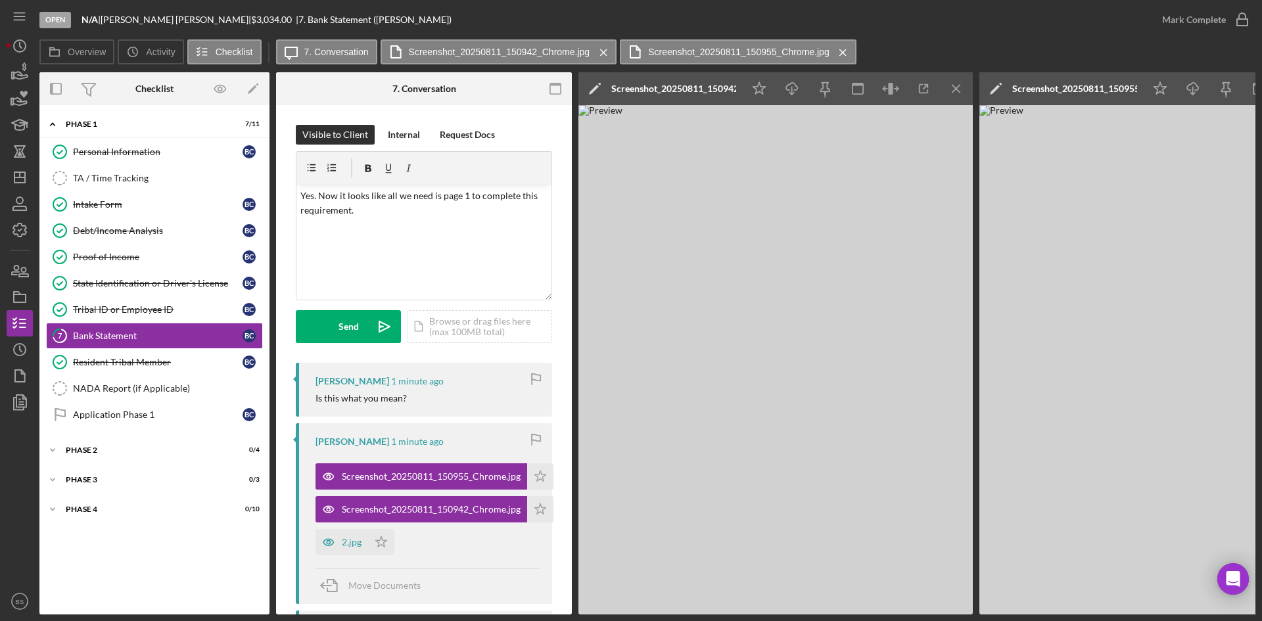
click at [687, 85] on div "Screenshot_20250811_150942_Chrome.jpg" at bounding box center [673, 88] width 125 height 11
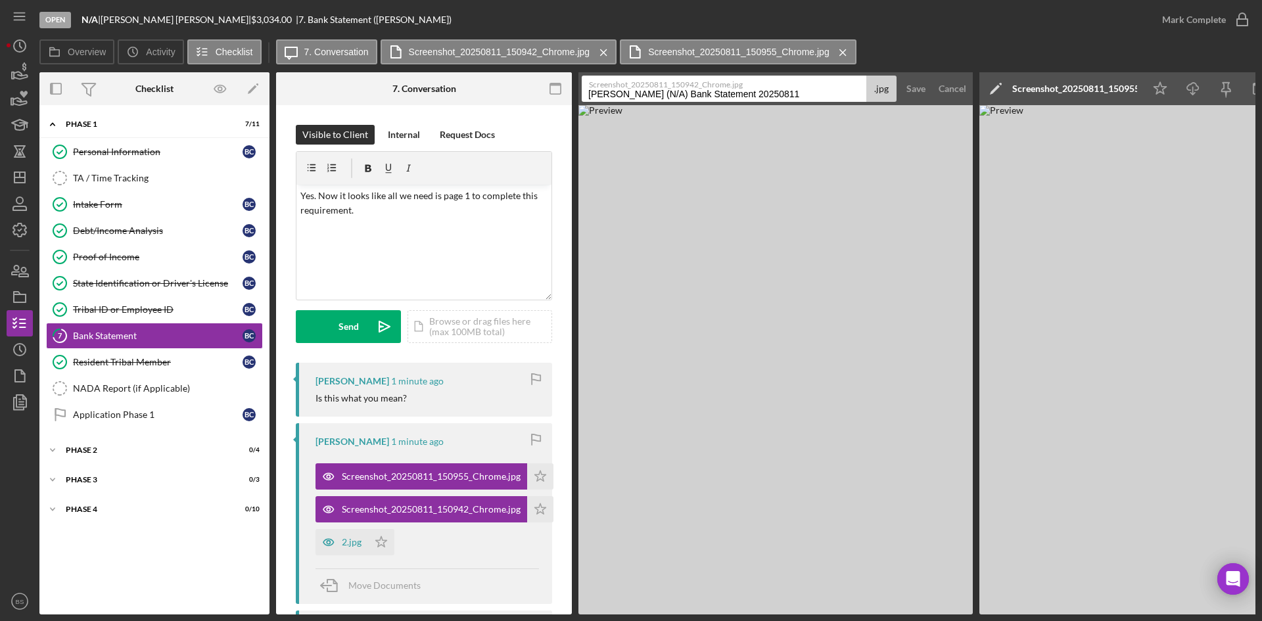
click at [691, 91] on input "Carney, Brandon (N/A) Bank Statement 20250811" at bounding box center [724, 89] width 285 height 26
type input "3"
click at [928, 92] on button "Save" at bounding box center [916, 89] width 32 height 26
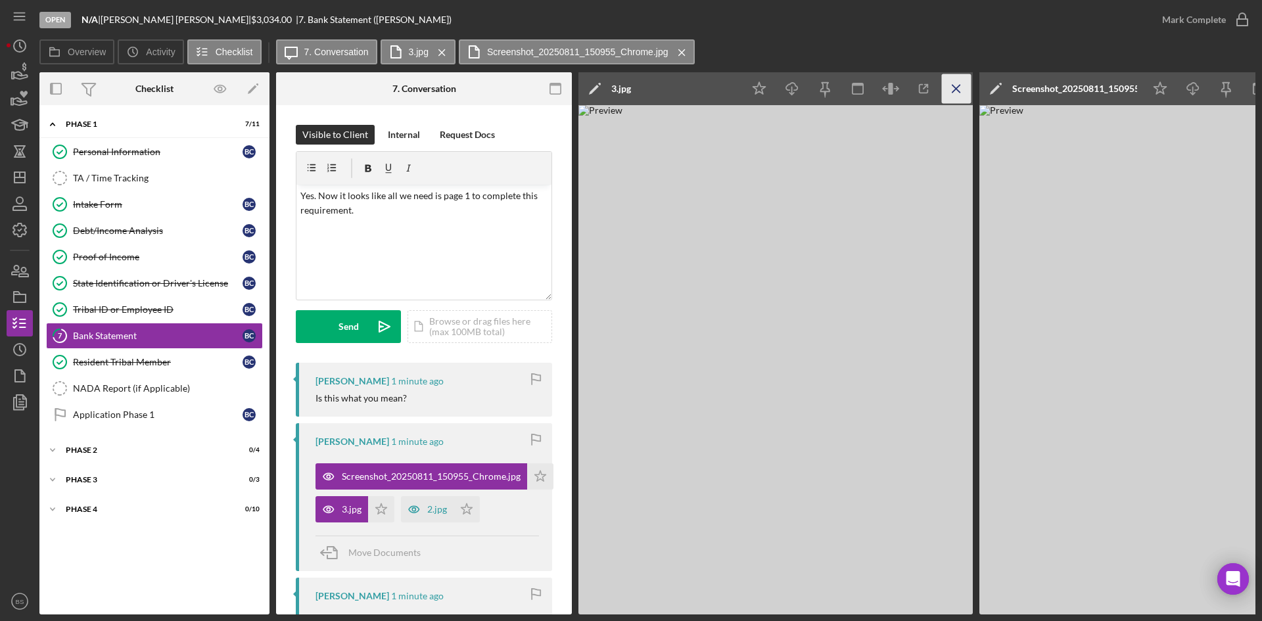
click at [951, 86] on icon "Icon/Menu Close" at bounding box center [957, 89] width 30 height 30
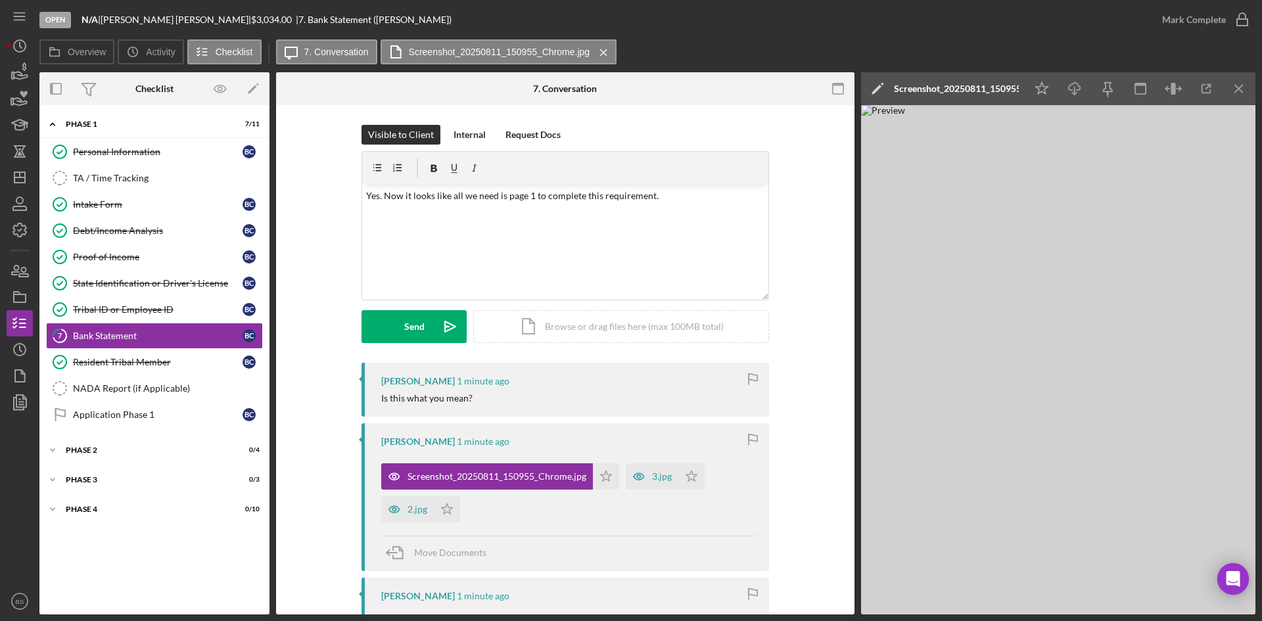
click at [942, 85] on div "Screenshot_20250811_150955_Chrome.jpg" at bounding box center [956, 88] width 125 height 11
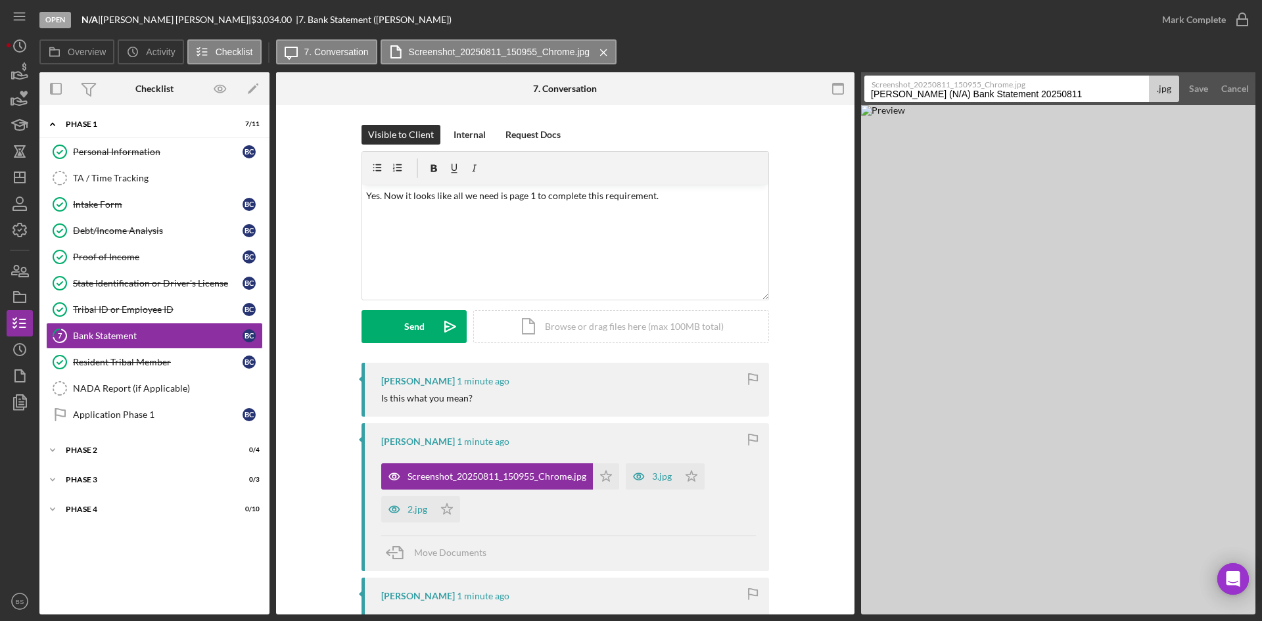
click at [936, 92] on input "Carney, Brandon (N/A) Bank Statement 20250811" at bounding box center [1006, 89] width 285 height 26
type input "4"
click at [1203, 89] on div "Save" at bounding box center [1198, 89] width 19 height 26
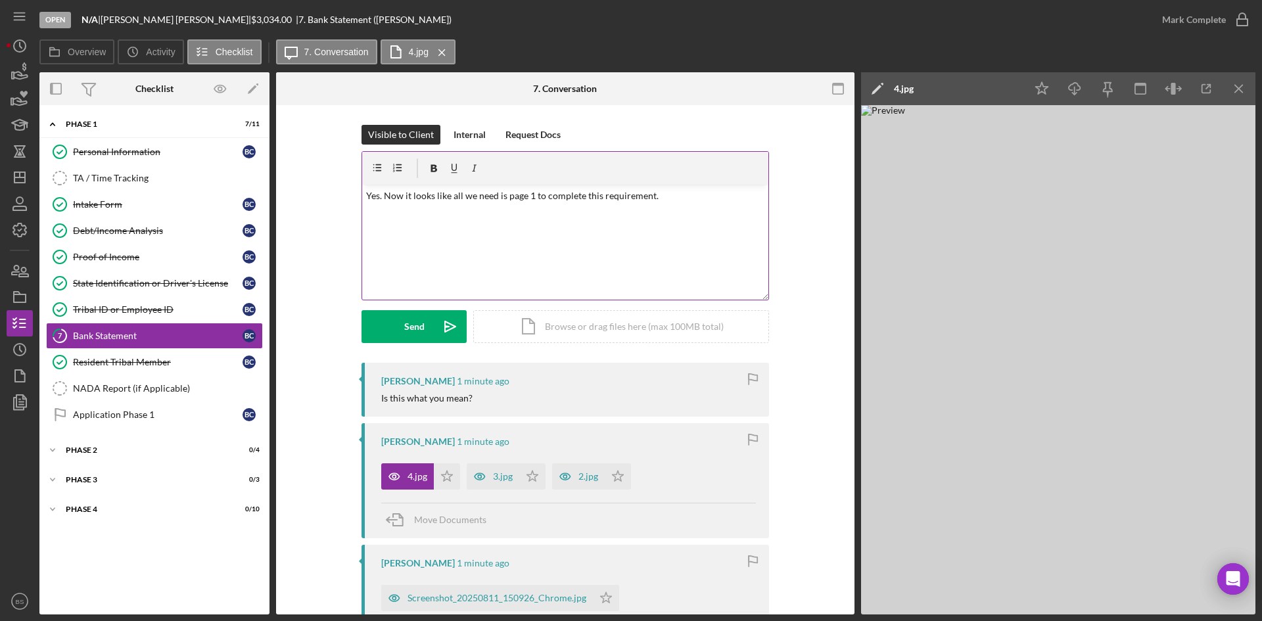
click at [378, 197] on p "Yes. Now it looks like all we need is page 1 to complete this requirement." at bounding box center [565, 196] width 399 height 14
click at [404, 318] on div "Send" at bounding box center [414, 326] width 20 height 33
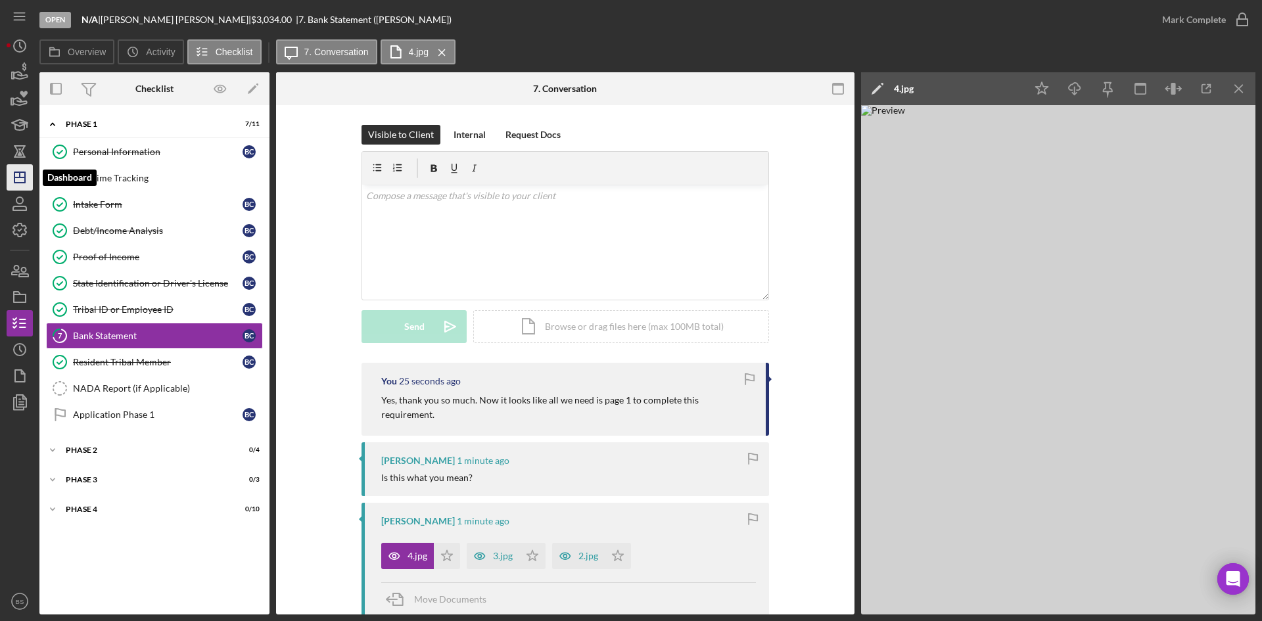
click at [23, 172] on icon "Icon/Dashboard" at bounding box center [19, 177] width 33 height 33
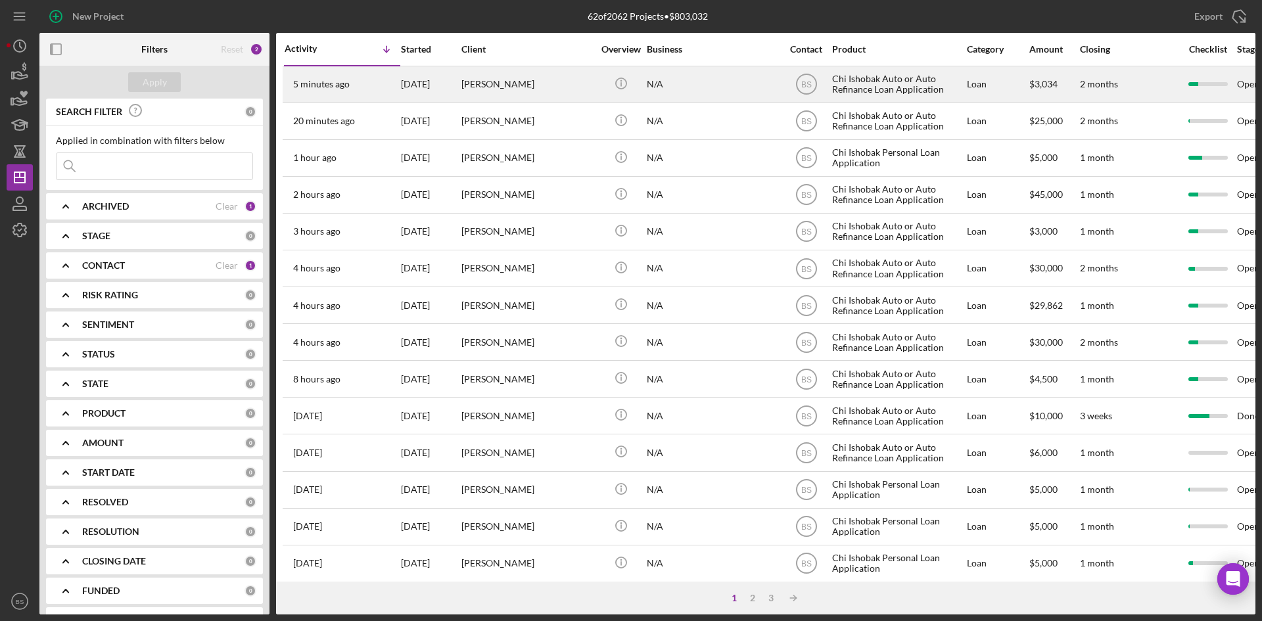
click at [476, 67] on div "[PERSON_NAME]" at bounding box center [526, 84] width 131 height 35
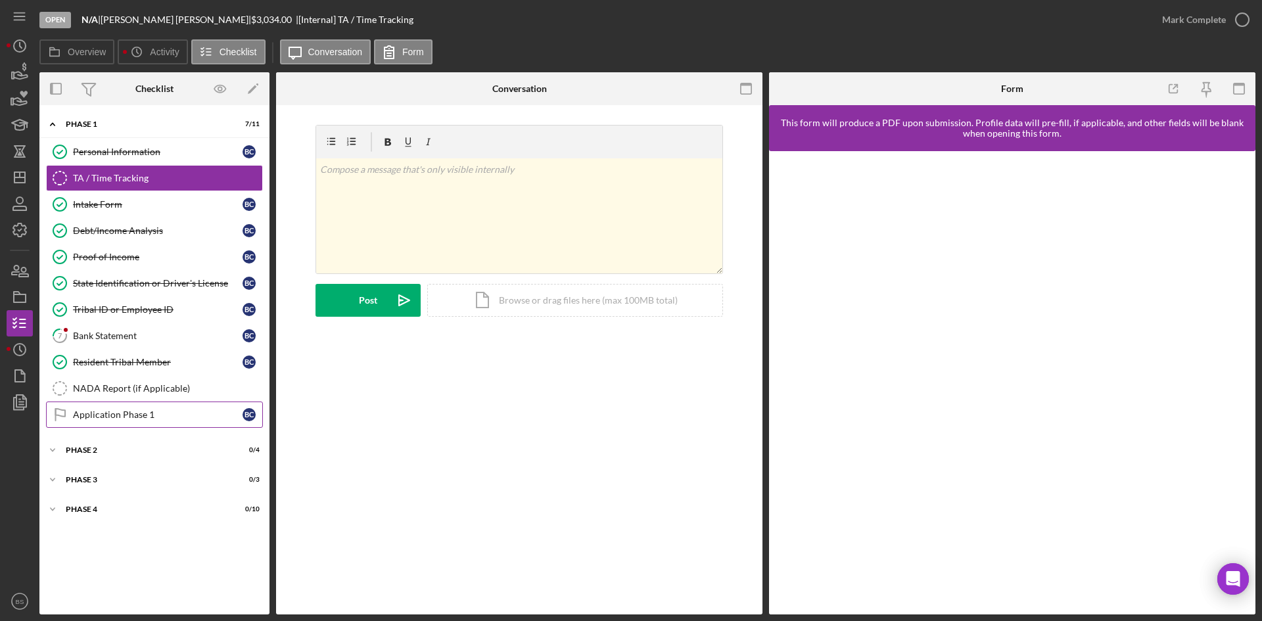
click at [204, 419] on div "Application Phase 1" at bounding box center [158, 414] width 170 height 11
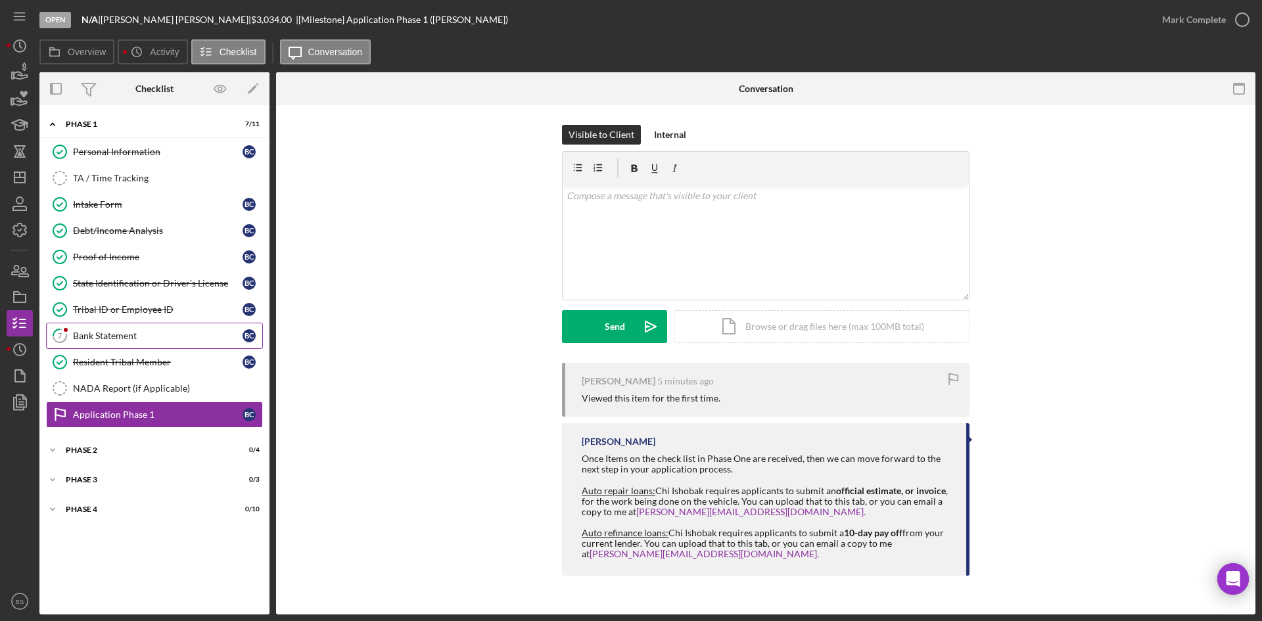
click at [177, 346] on link "7 Bank Statement B C" at bounding box center [154, 336] width 217 height 26
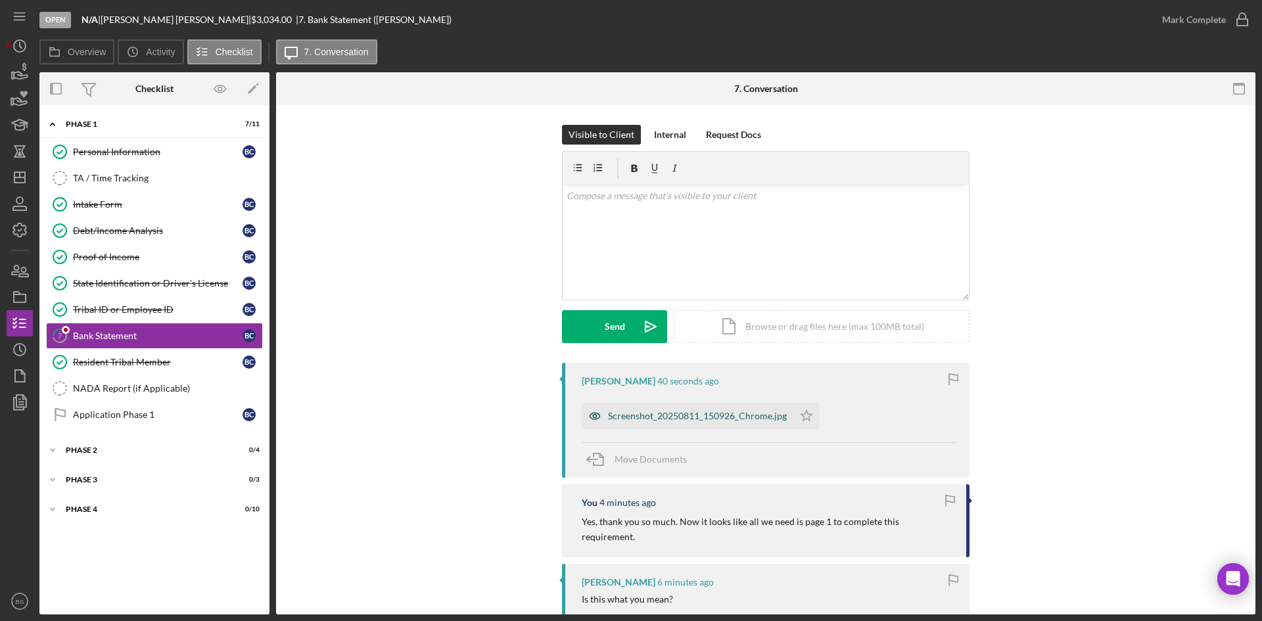
click at [691, 419] on div "Screenshot_20250811_150926_Chrome.jpg" at bounding box center [697, 416] width 179 height 11
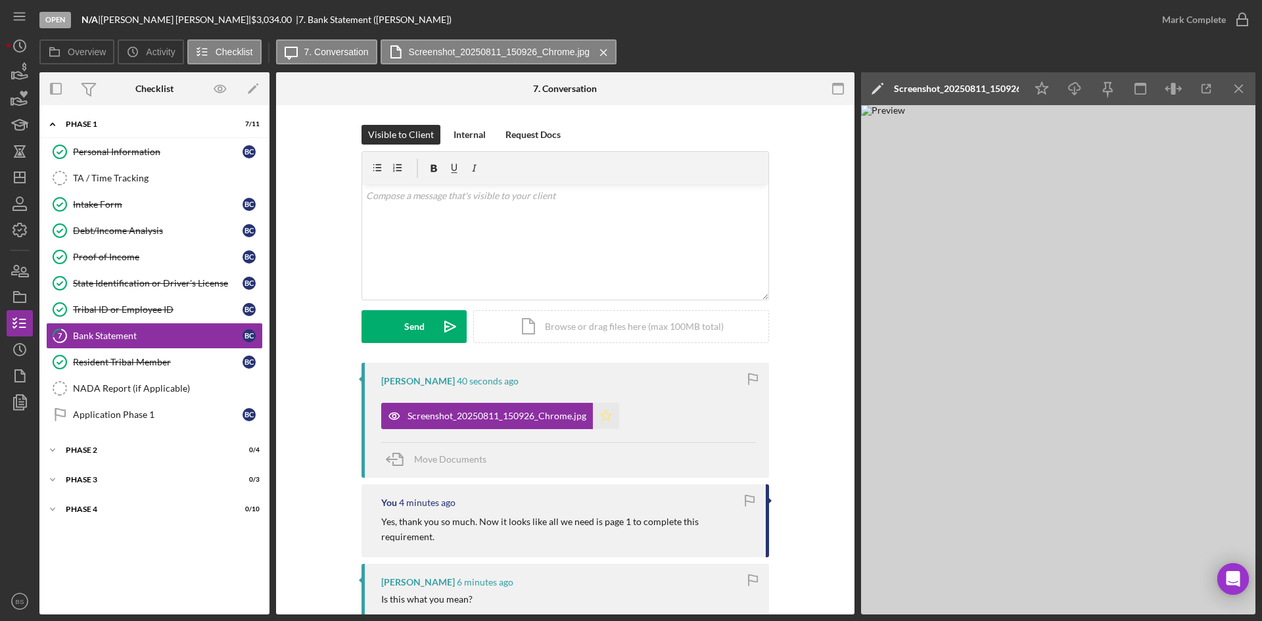
click at [601, 417] on polygon "button" at bounding box center [606, 415] width 11 height 11
click at [991, 90] on div "Screenshot_20250811_150926_Chrome.jpg" at bounding box center [956, 88] width 125 height 11
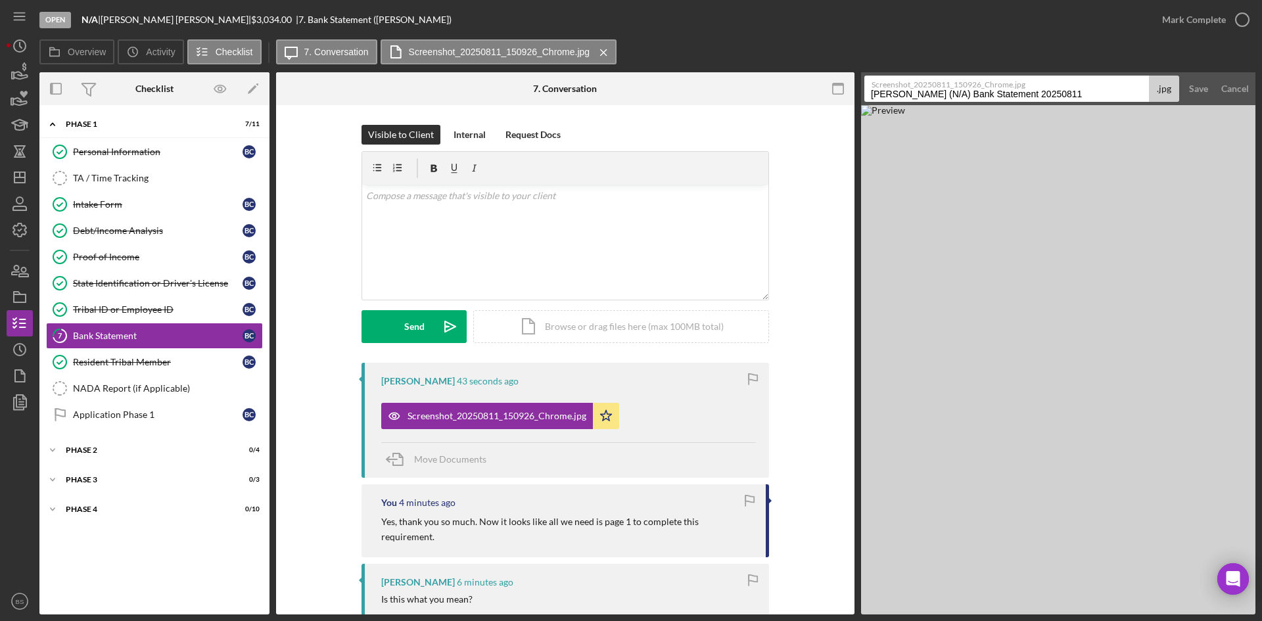
click at [986, 96] on input "Carney, Brandon (N/A) Bank Statement 20250811" at bounding box center [1006, 89] width 285 height 26
type input "1"
click at [1193, 96] on div "Save" at bounding box center [1198, 89] width 19 height 26
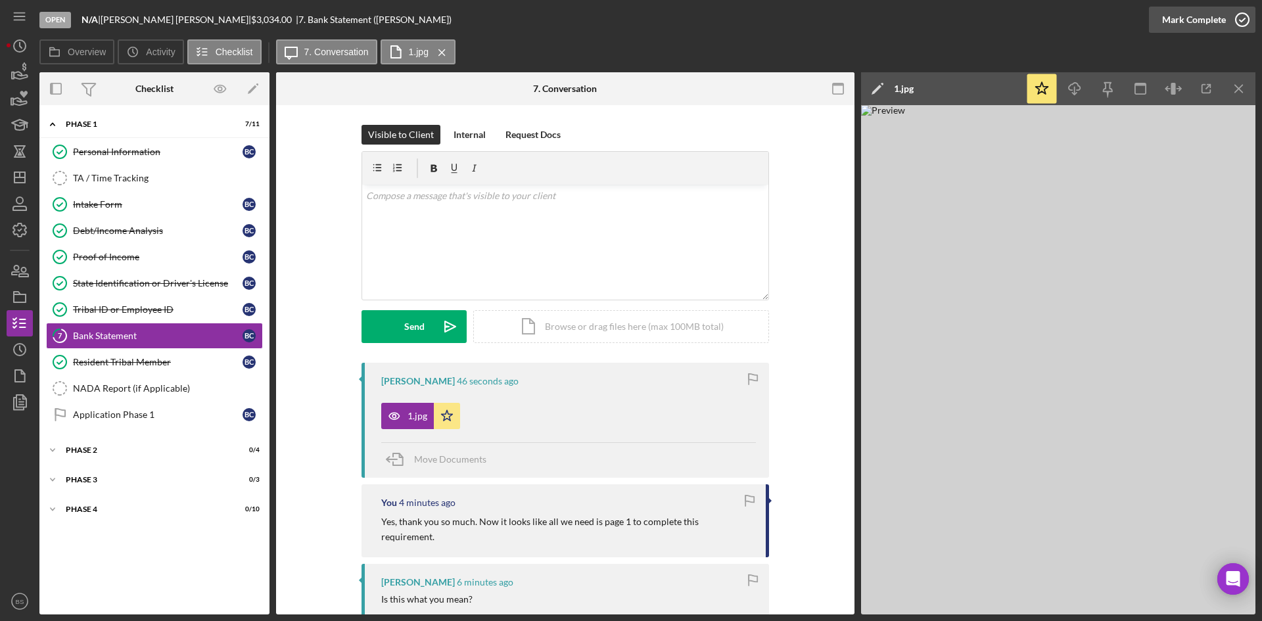
click at [1193, 28] on div "Mark Complete" at bounding box center [1194, 20] width 64 height 26
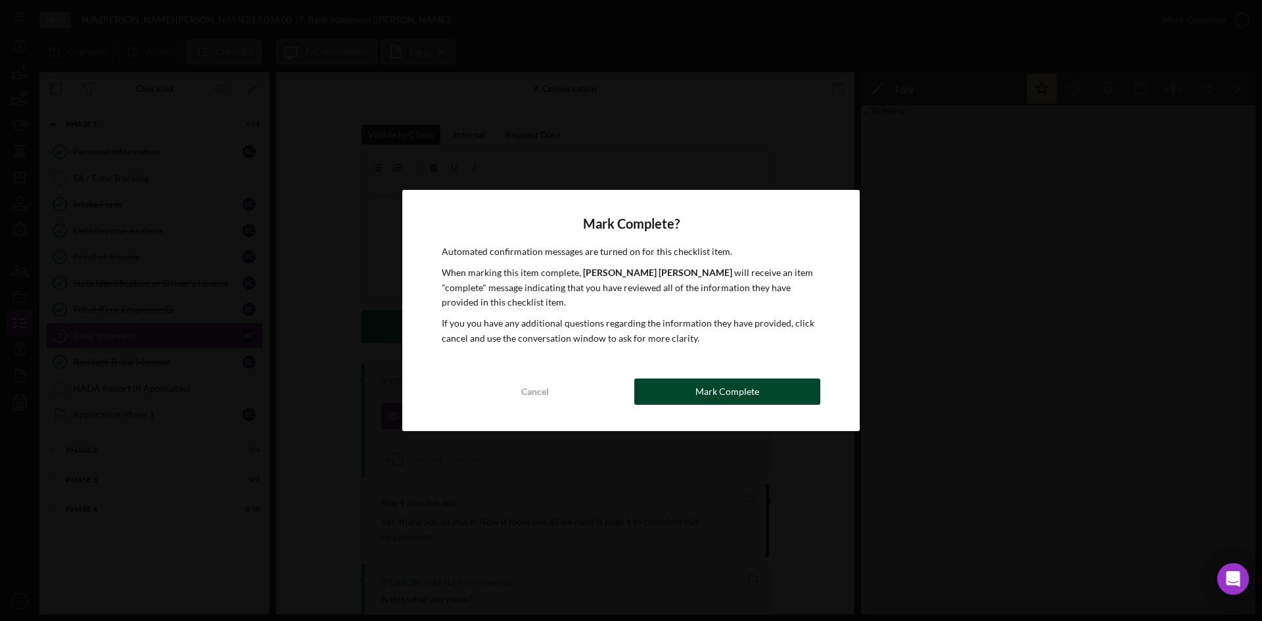
click at [691, 398] on button "Mark Complete" at bounding box center [727, 391] width 186 height 26
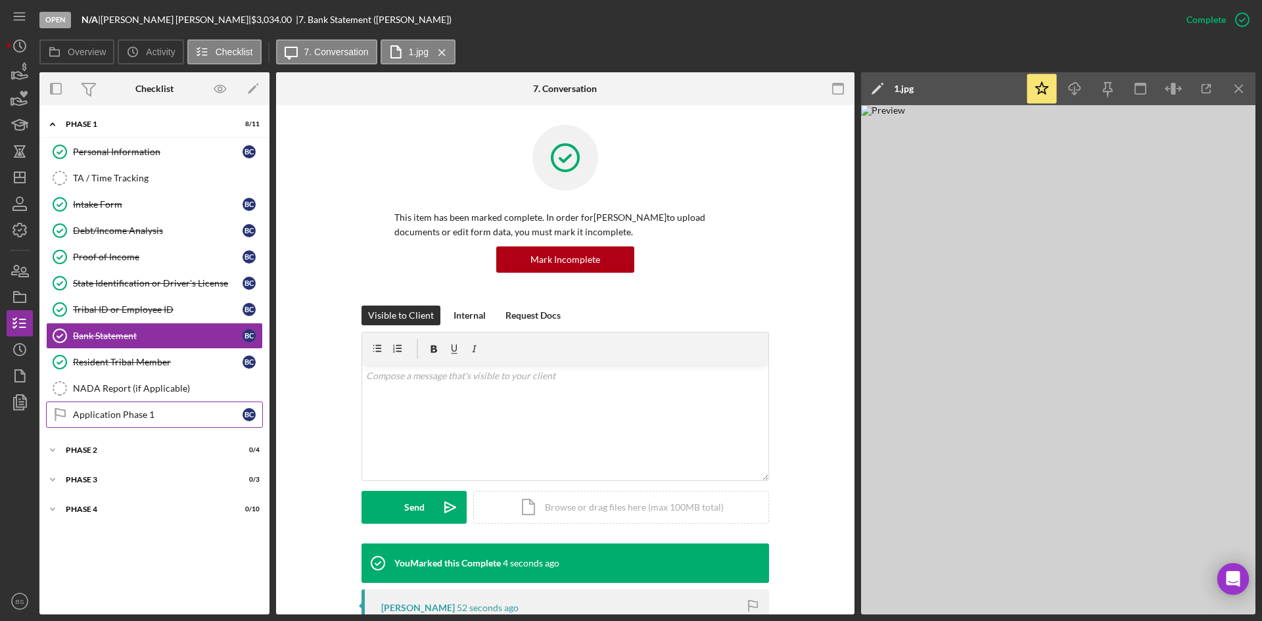
drag, startPoint x: 189, startPoint y: 401, endPoint x: 67, endPoint y: 361, distance: 128.0
click at [189, 401] on link "Application Phase 1 Application Phase 1 B C" at bounding box center [154, 414] width 217 height 26
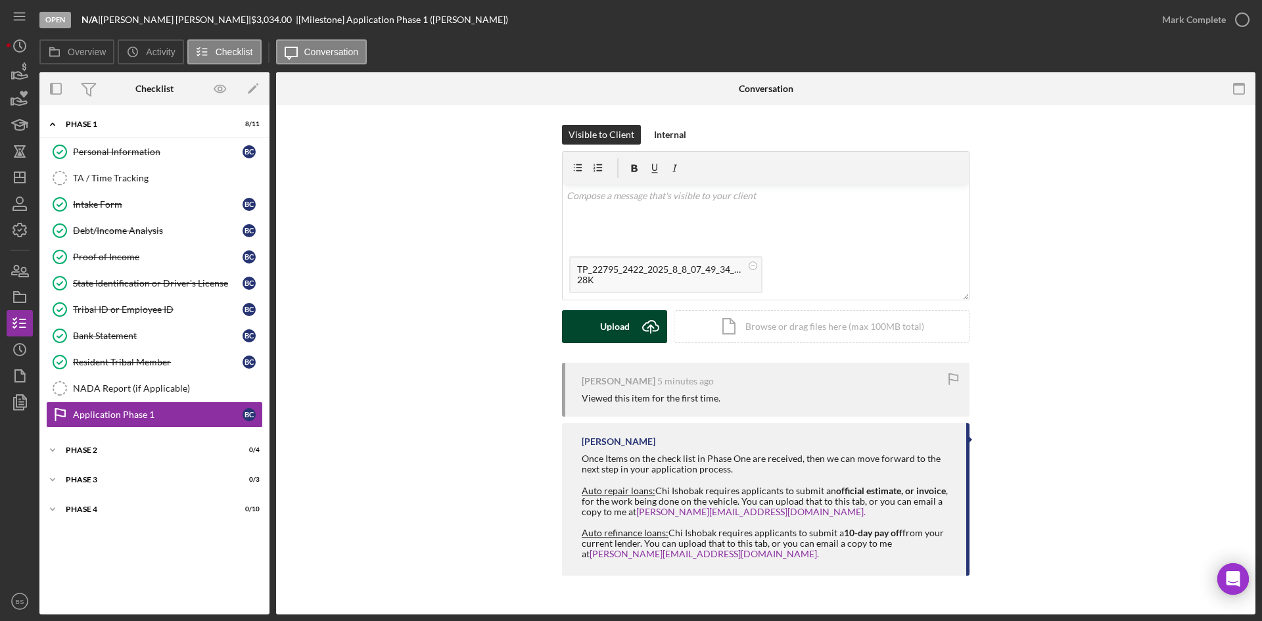
click at [608, 330] on div "Upload" at bounding box center [615, 326] width 30 height 33
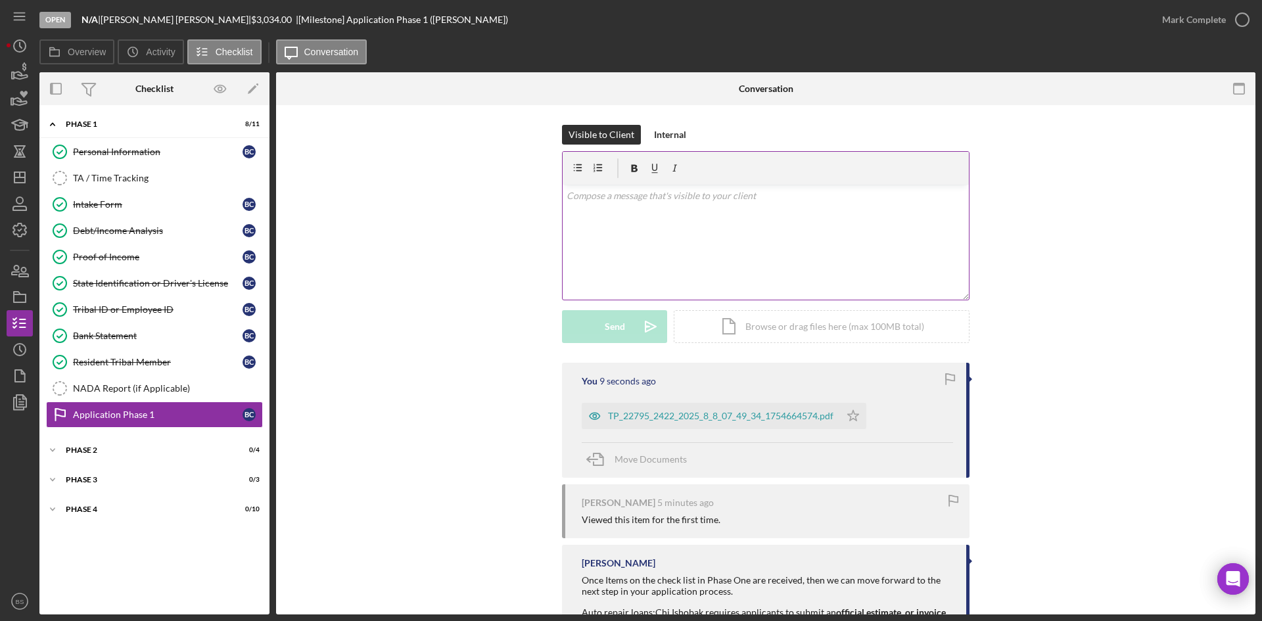
click at [641, 243] on div "v Color teal Color pink Remove color Add row above Add row below Add column bef…" at bounding box center [765, 242] width 406 height 115
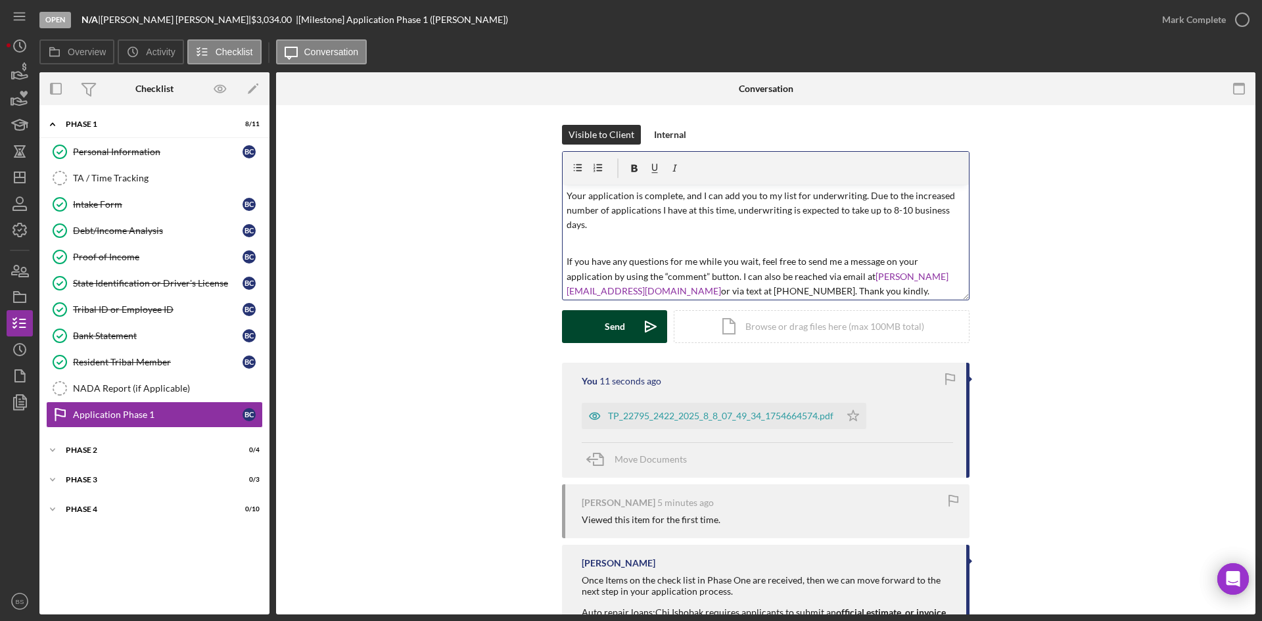
click at [629, 323] on button "Send Icon/icon-invite-send" at bounding box center [614, 326] width 105 height 33
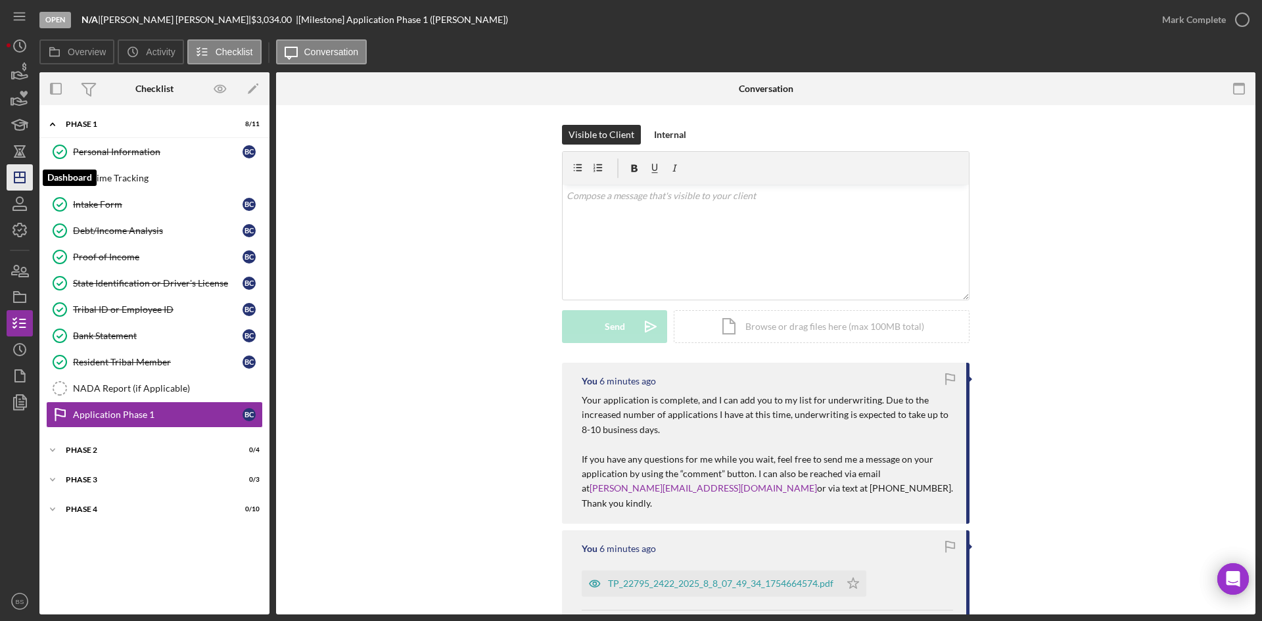
click at [14, 176] on polygon "button" at bounding box center [19, 177] width 11 height 11
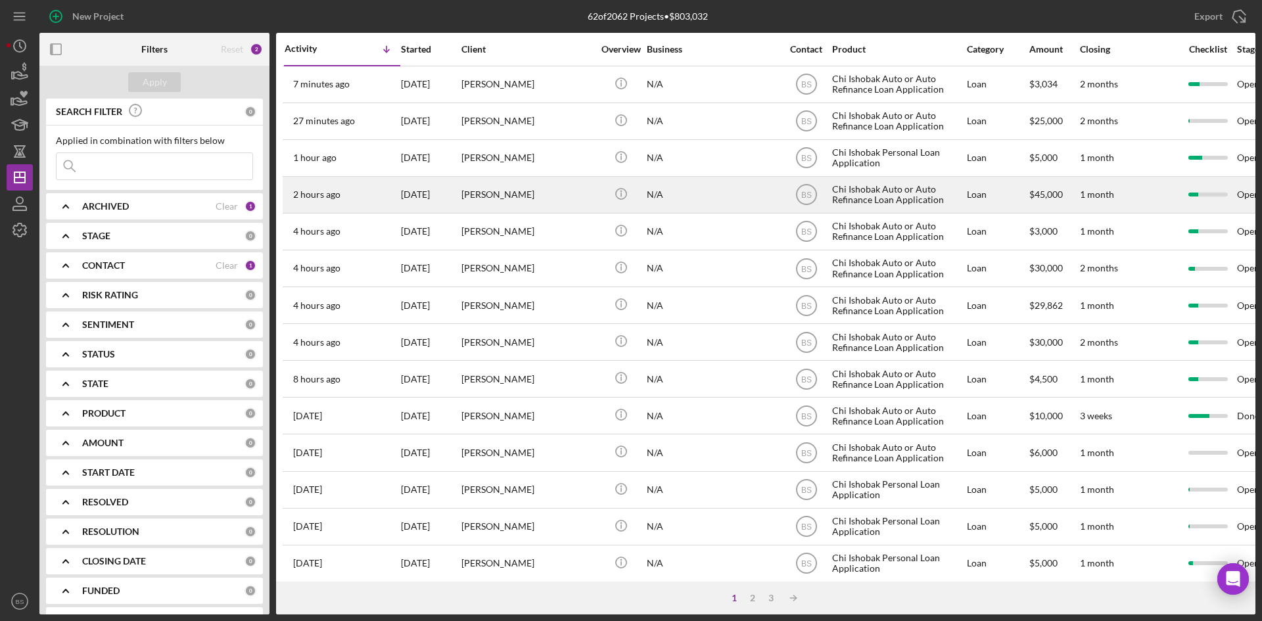
click at [524, 199] on div "[PERSON_NAME]" at bounding box center [526, 194] width 131 height 35
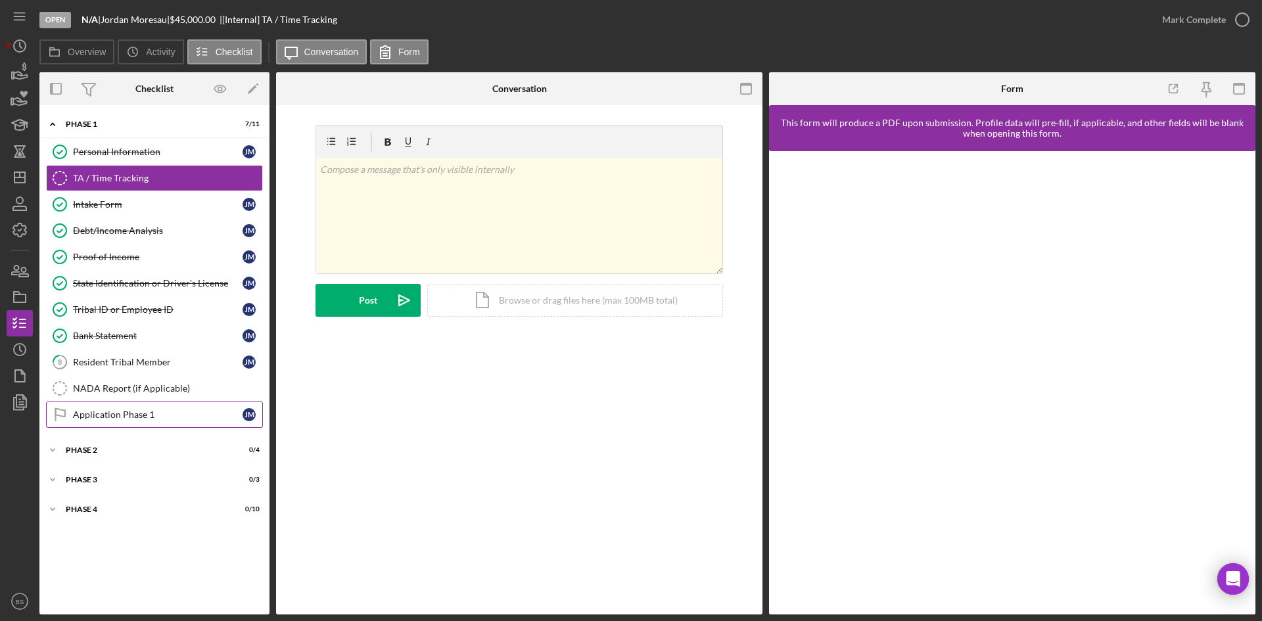
click at [89, 419] on div "Application Phase 1" at bounding box center [158, 414] width 170 height 11
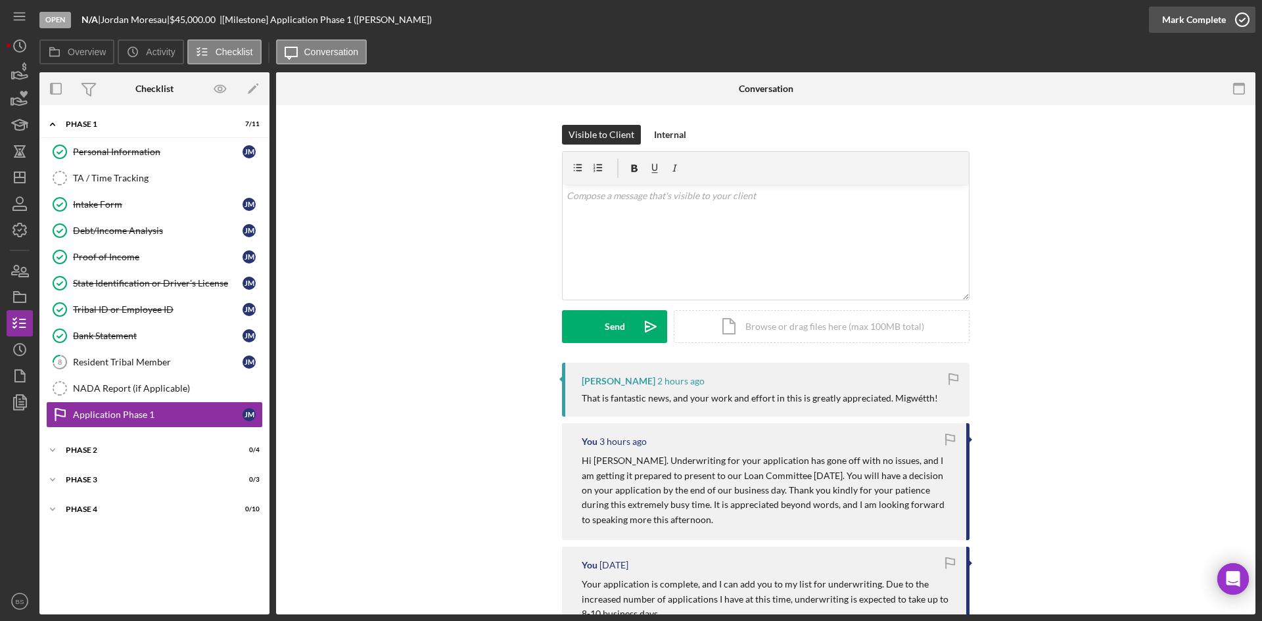
click at [1235, 7] on icon "button" at bounding box center [1241, 19] width 33 height 33
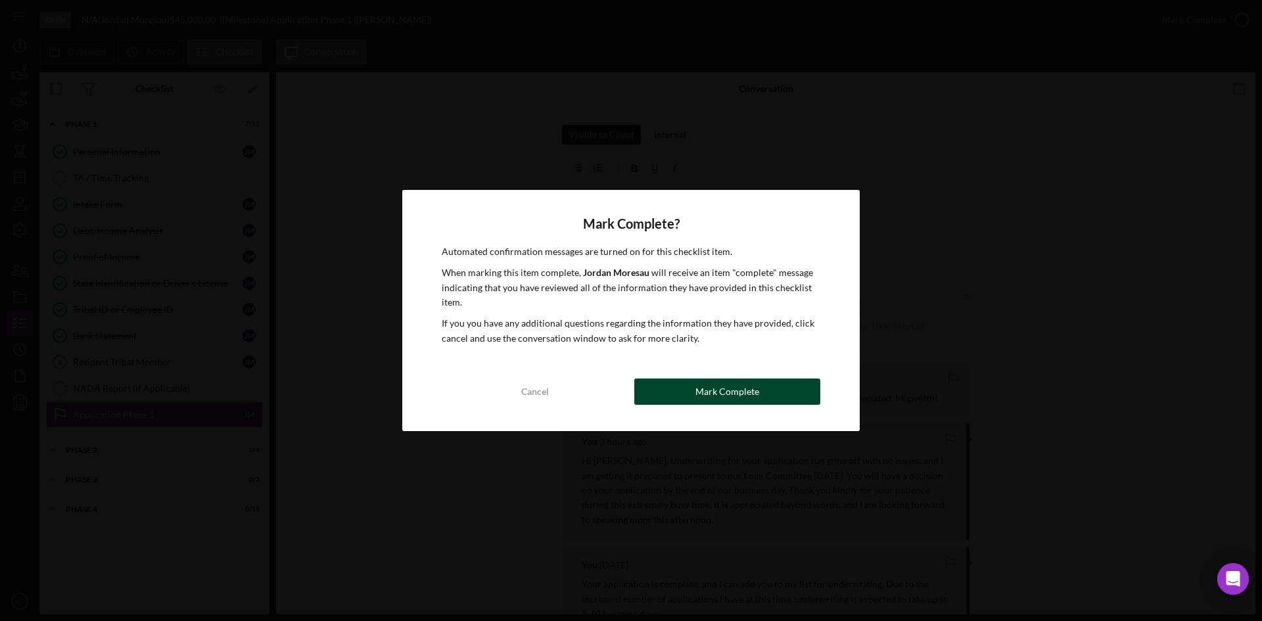
click at [789, 385] on button "Mark Complete" at bounding box center [727, 391] width 186 height 26
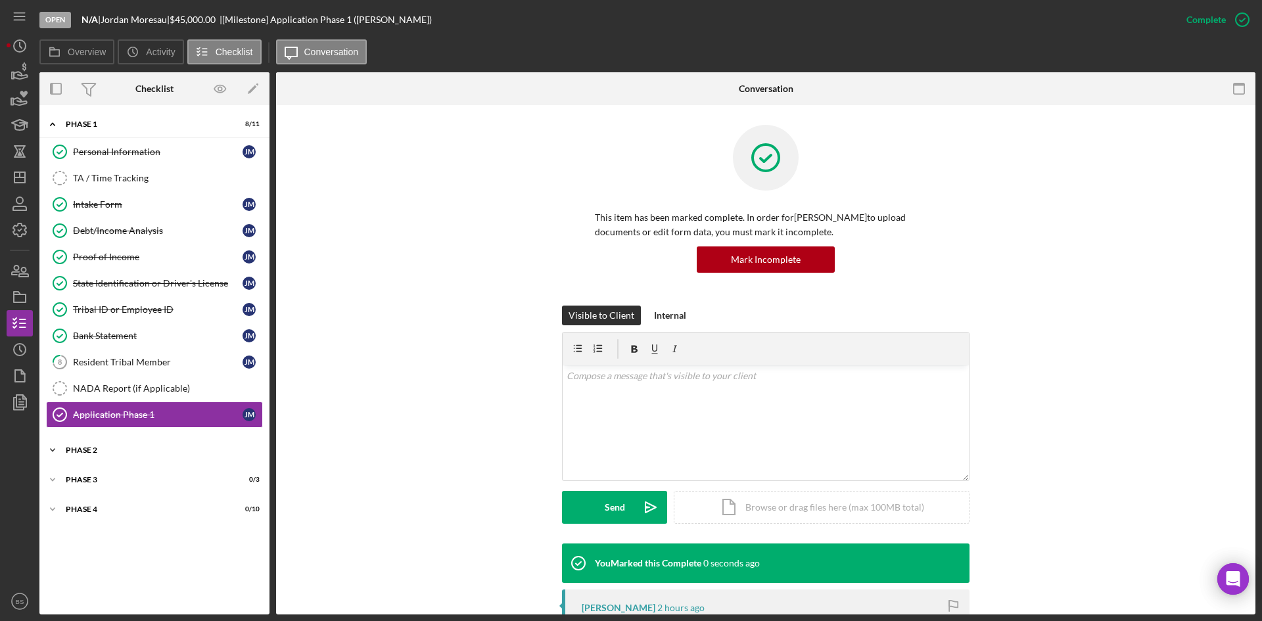
click at [145, 446] on div "Phase 2" at bounding box center [159, 450] width 187 height 8
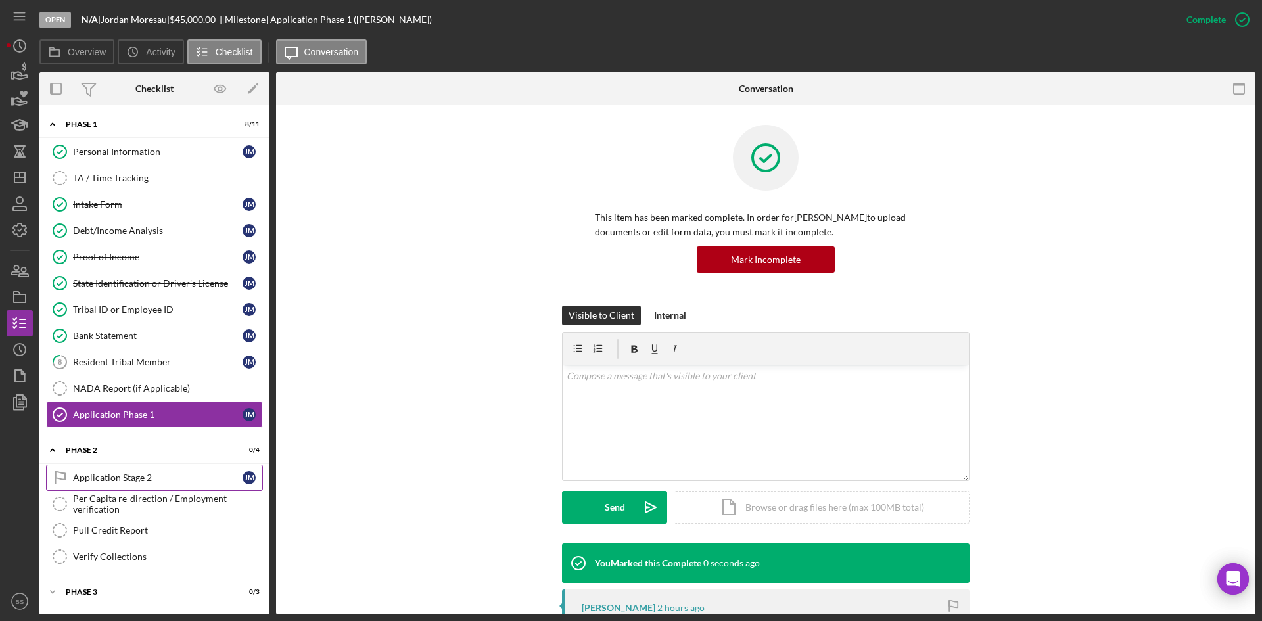
click at [149, 478] on div "Application Stage 2" at bounding box center [158, 477] width 170 height 11
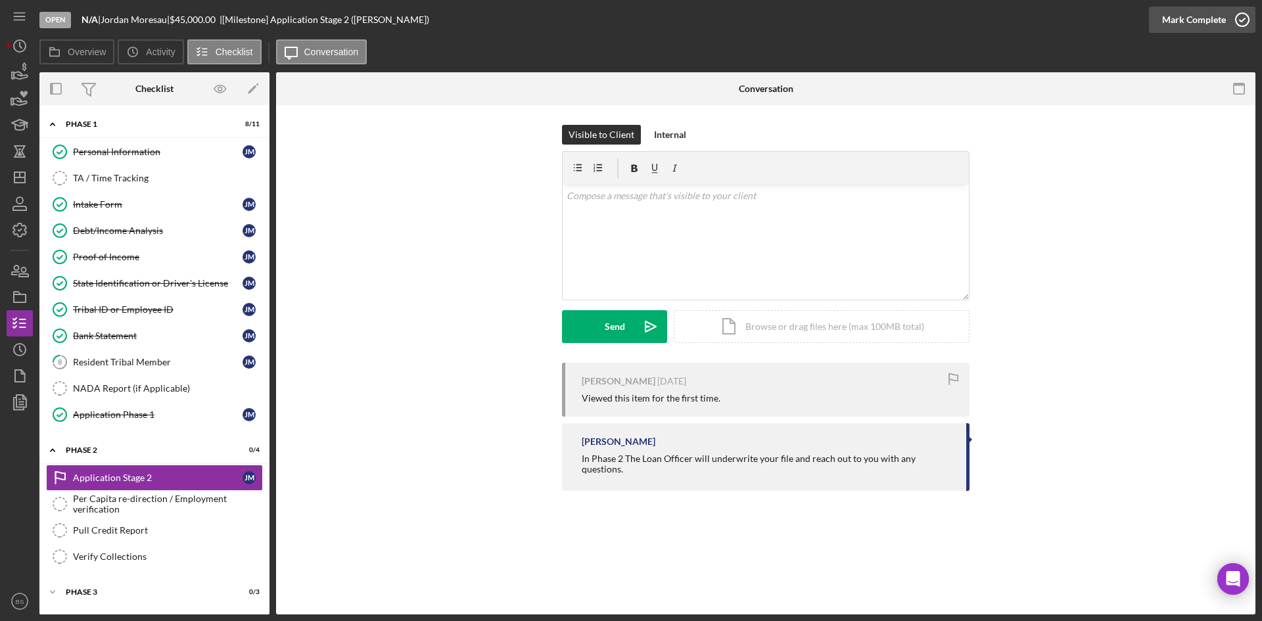
click at [1162, 16] on div "Mark Complete" at bounding box center [1194, 20] width 64 height 26
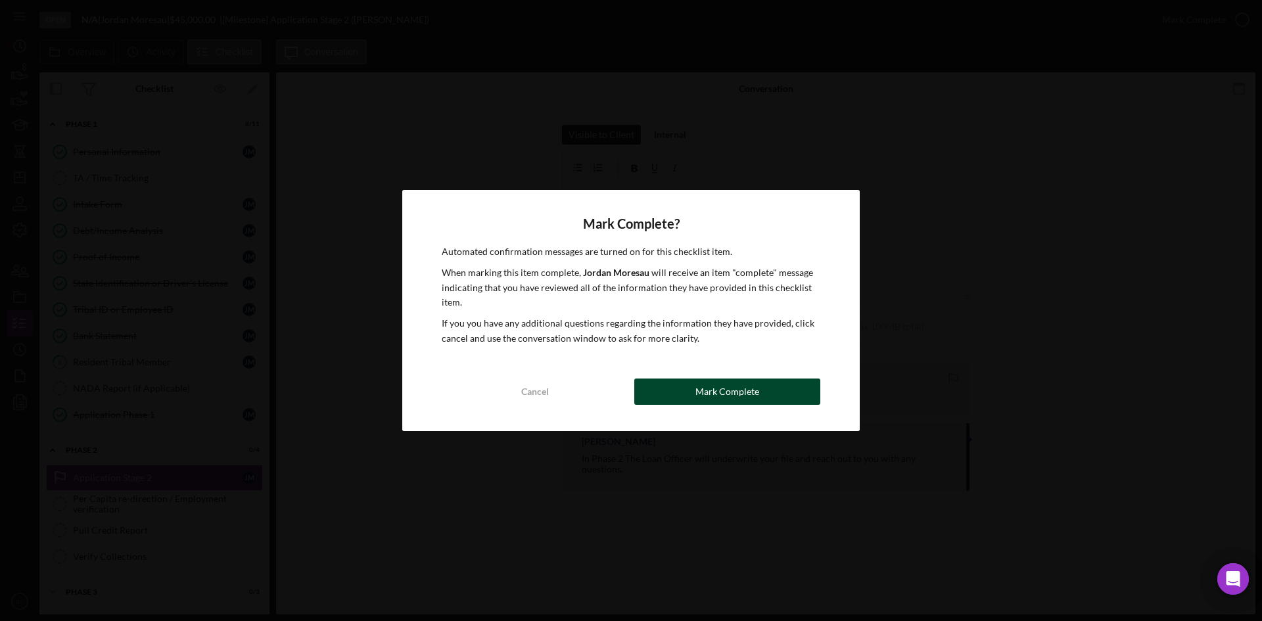
click at [769, 396] on button "Mark Complete" at bounding box center [727, 391] width 186 height 26
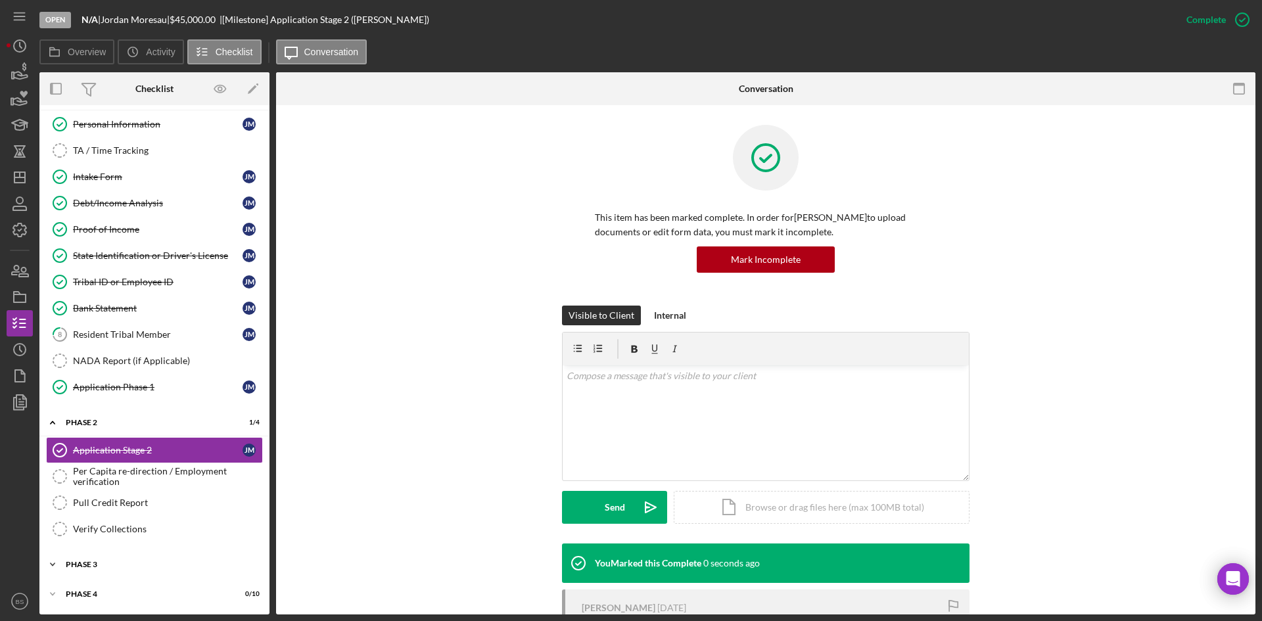
click at [156, 565] on div "Phase 3" at bounding box center [159, 564] width 187 height 8
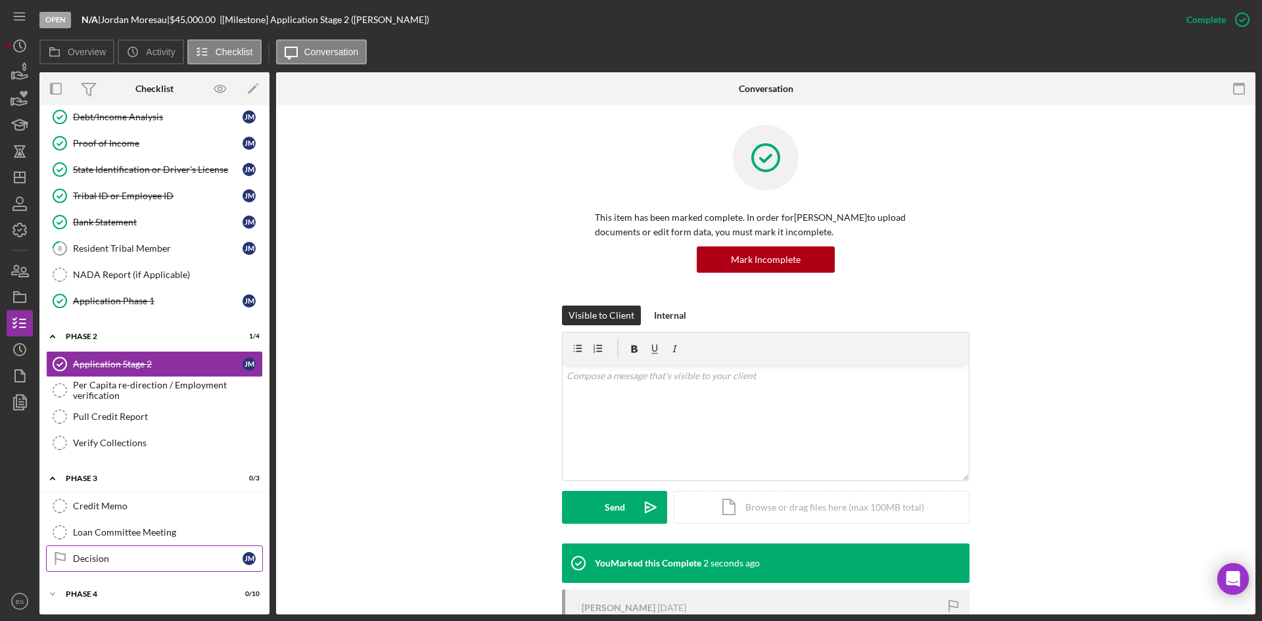
click at [157, 559] on div "Decision" at bounding box center [158, 558] width 170 height 11
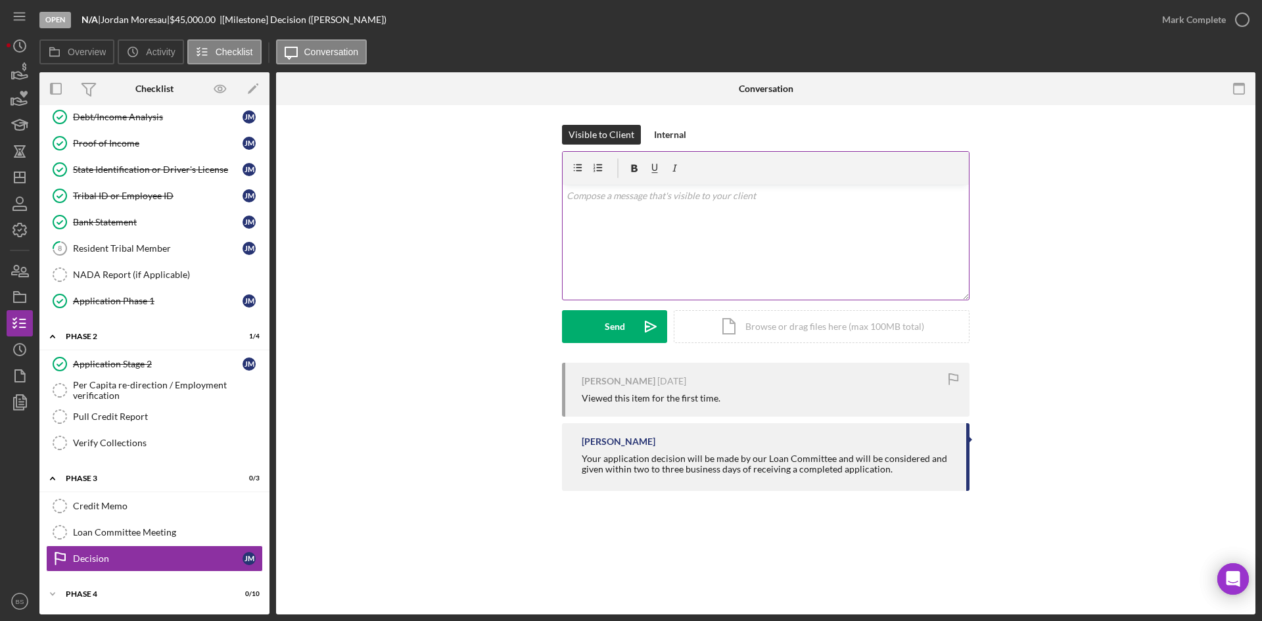
click at [746, 250] on div "v Color teal Color pink Remove color Add row above Add row below Add column bef…" at bounding box center [765, 242] width 406 height 115
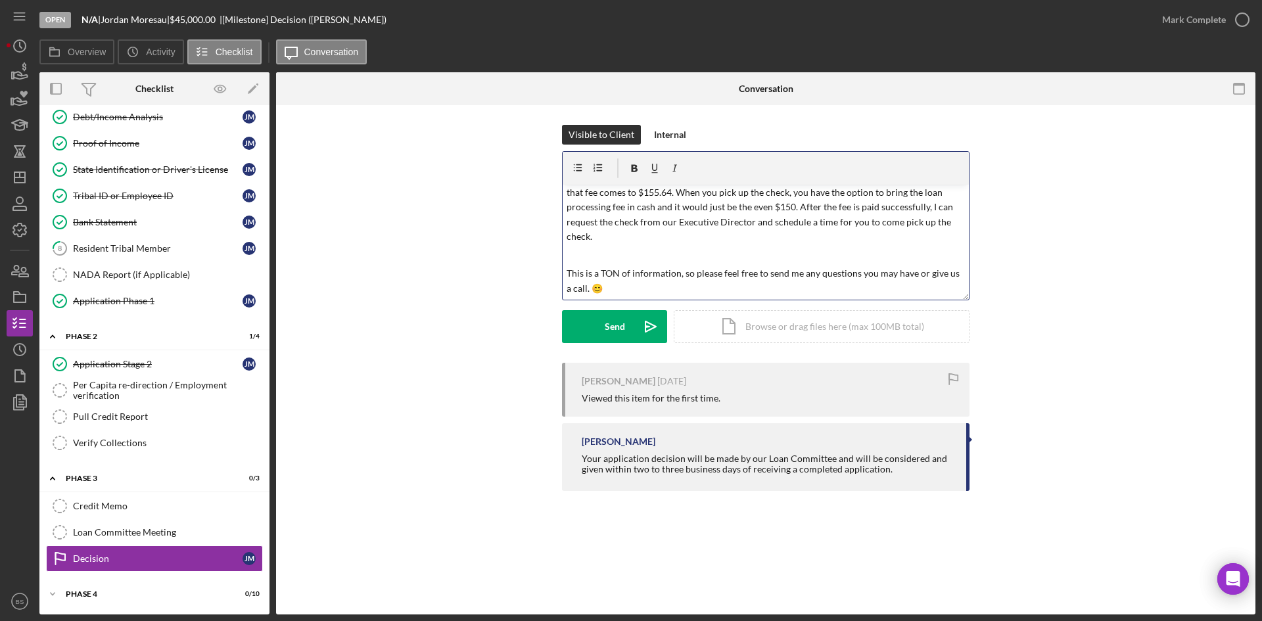
scroll to position [0, 0]
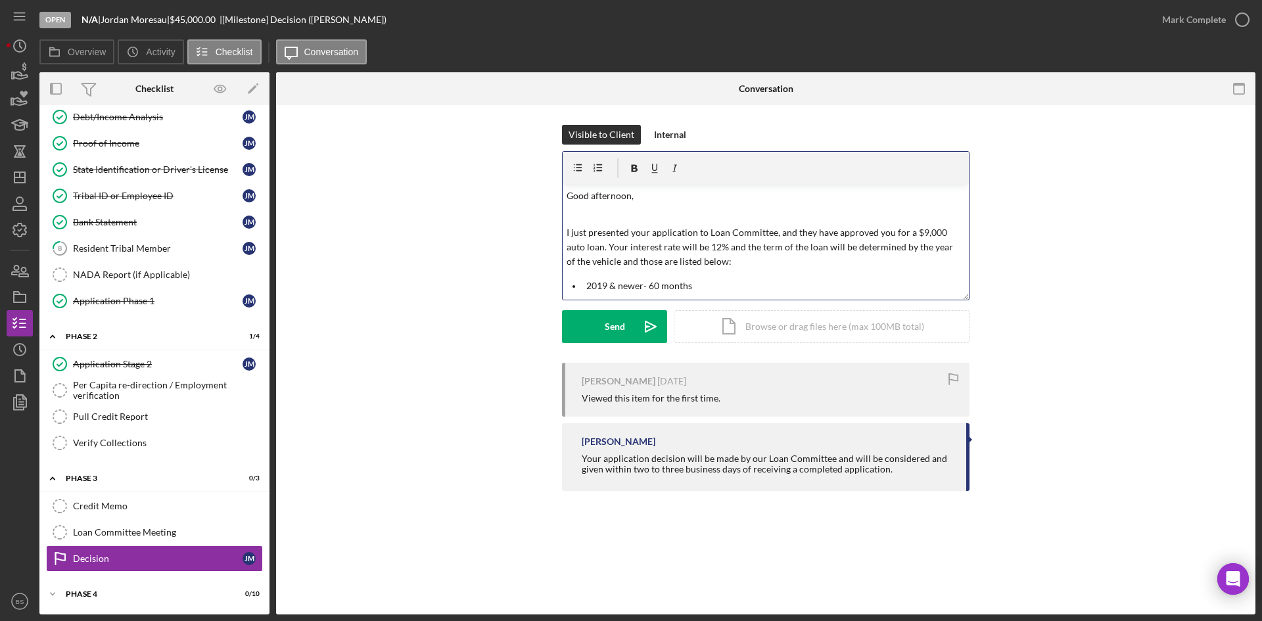
click at [718, 234] on p "I just presented your application to Loan Committee, and they have approved you…" at bounding box center [765, 247] width 399 height 44
click at [720, 258] on p "I just presented your application to Loan Committee, and they have approved you…" at bounding box center [765, 247] width 399 height 44
click at [935, 231] on p "I just presented your application to the Loan Committee, and they have approved…" at bounding box center [765, 247] width 399 height 44
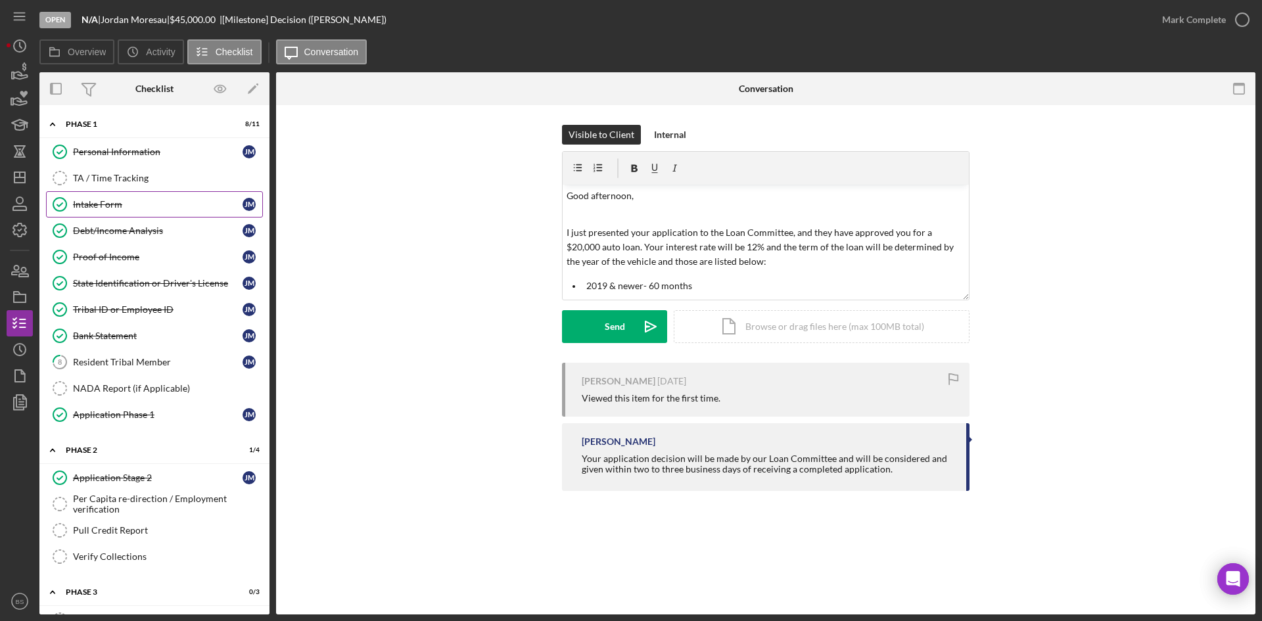
click at [185, 209] on div "Intake Form" at bounding box center [158, 204] width 170 height 11
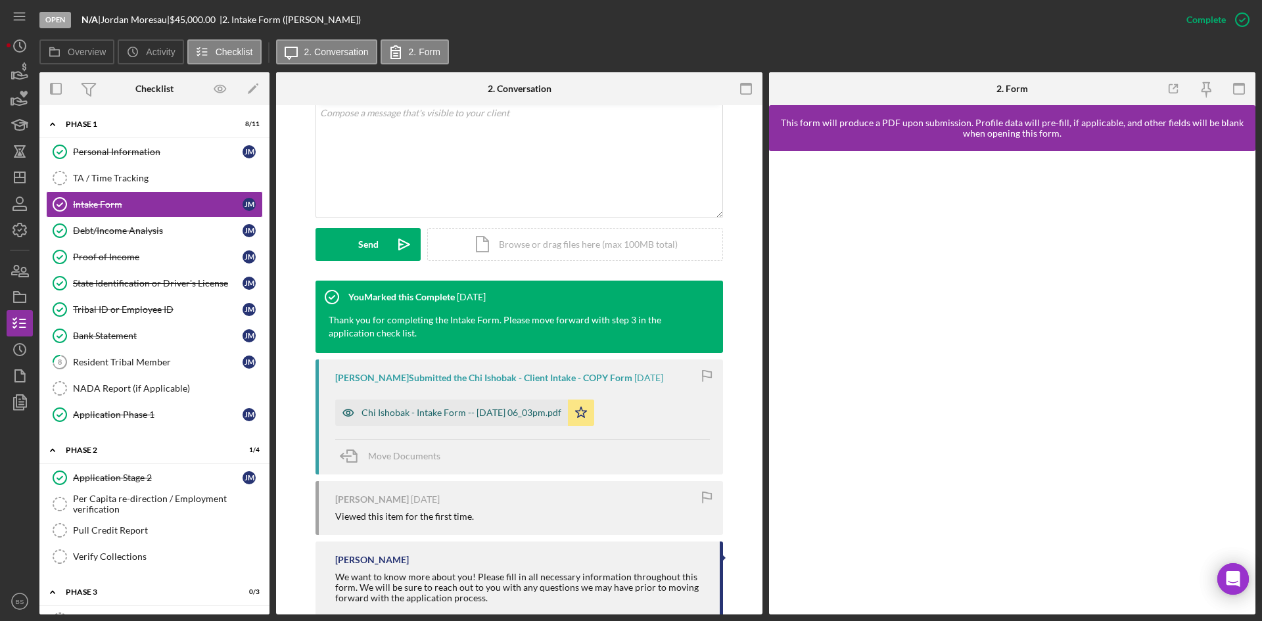
click at [556, 409] on div "Chi Ishobak - Intake Form -- 2025-07-28 06_03pm.pdf" at bounding box center [461, 412] width 200 height 11
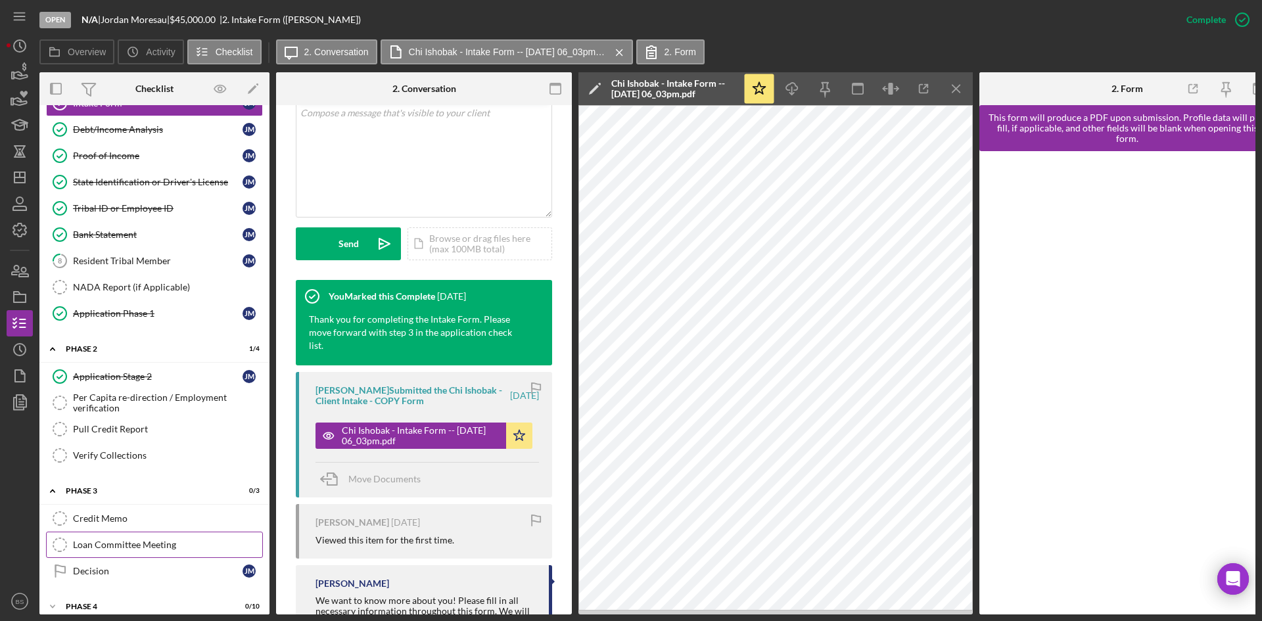
scroll to position [118, 0]
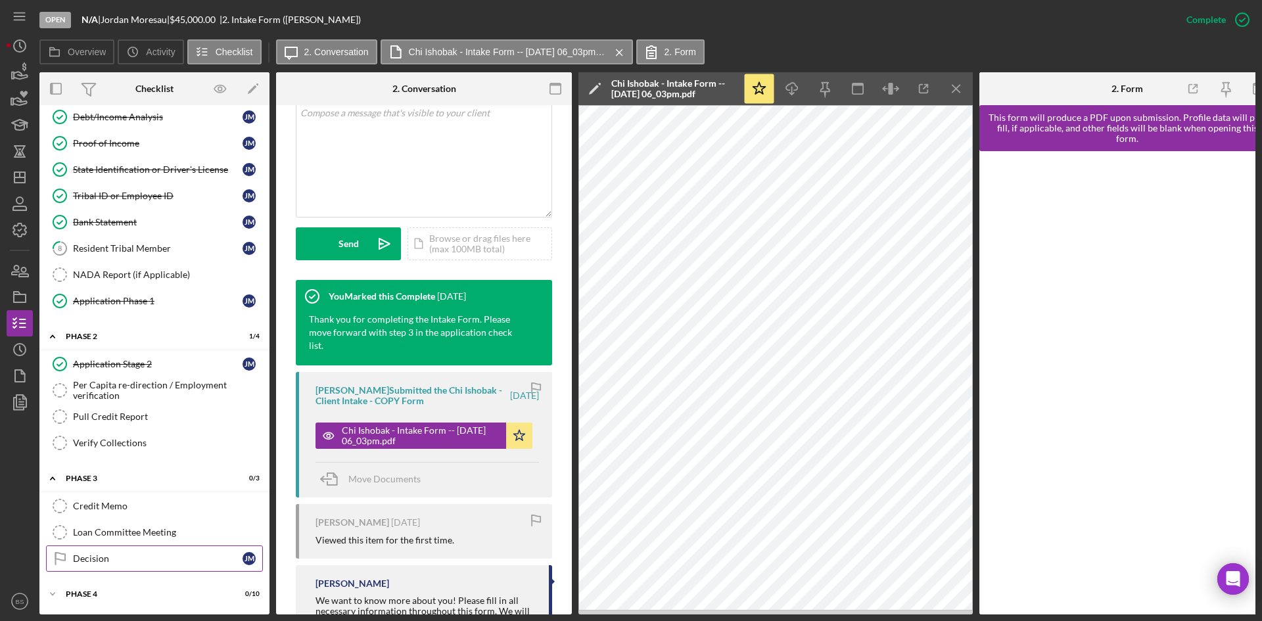
click at [183, 558] on div "Decision" at bounding box center [158, 558] width 170 height 11
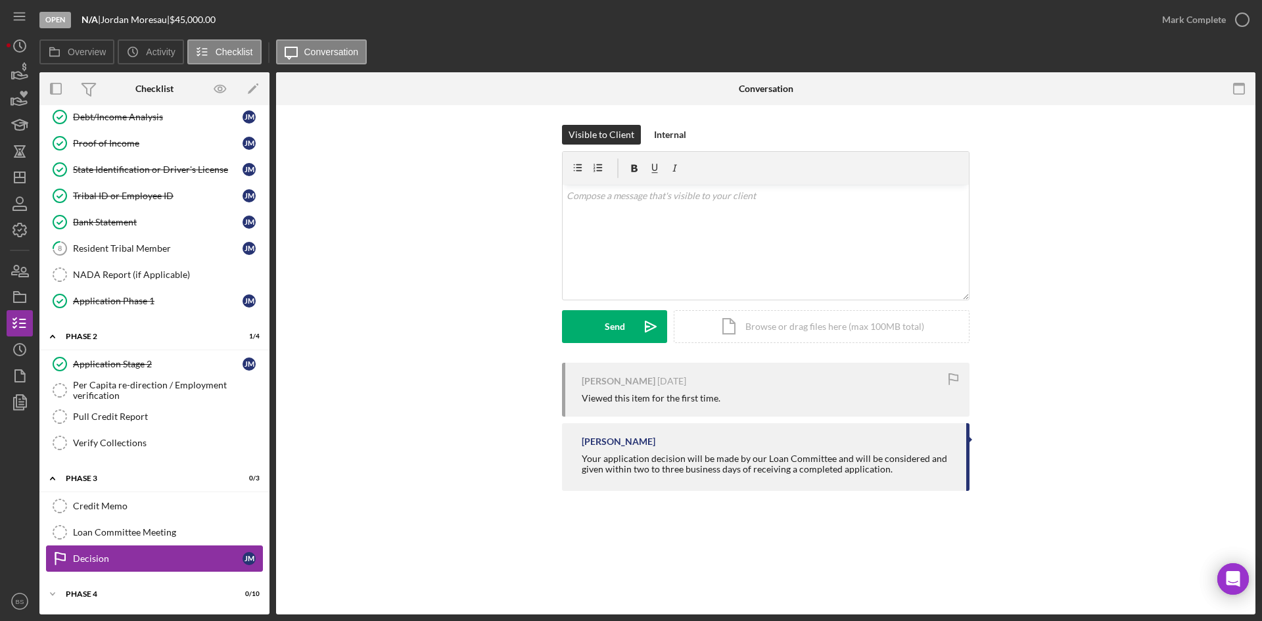
scroll to position [114, 0]
click at [681, 276] on div "v Color teal Color pink Remove color Add row above Add row below Add column bef…" at bounding box center [765, 242] width 406 height 115
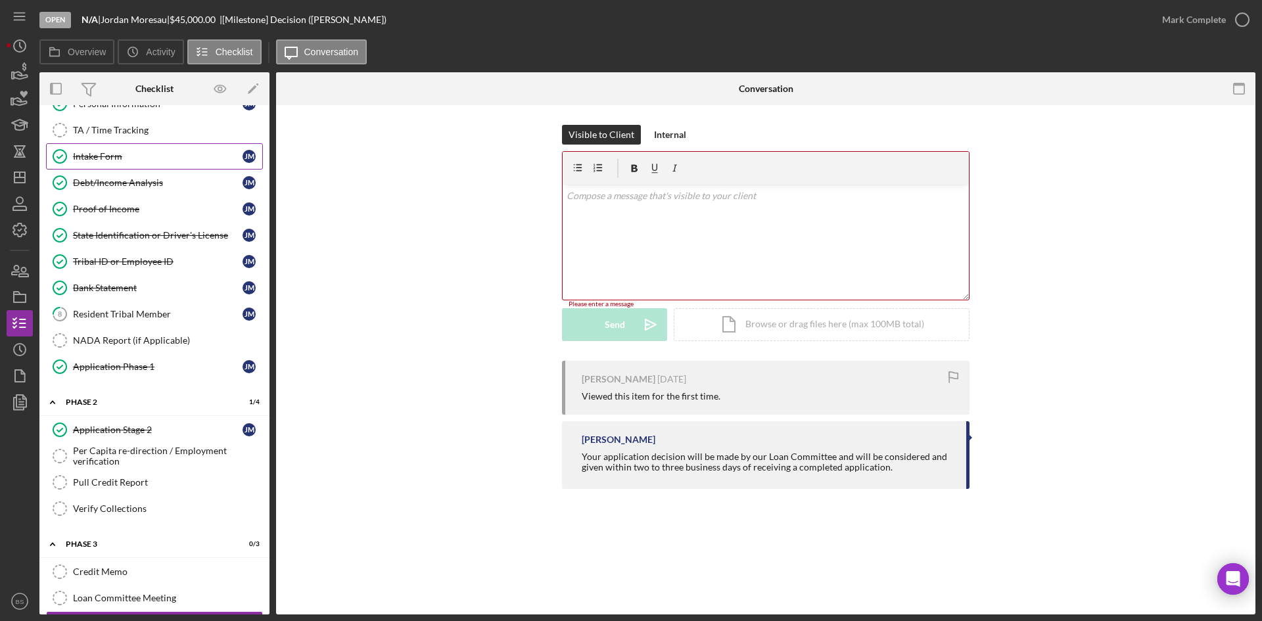
click at [177, 162] on div "Intake Form" at bounding box center [158, 156] width 170 height 11
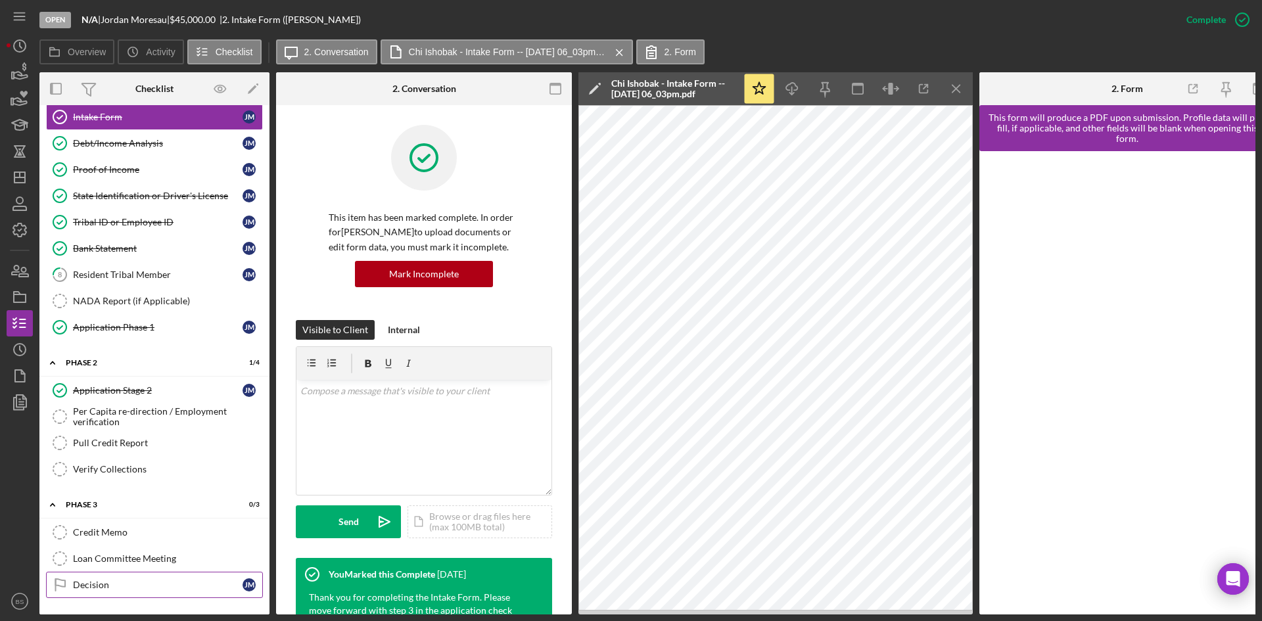
scroll to position [118, 0]
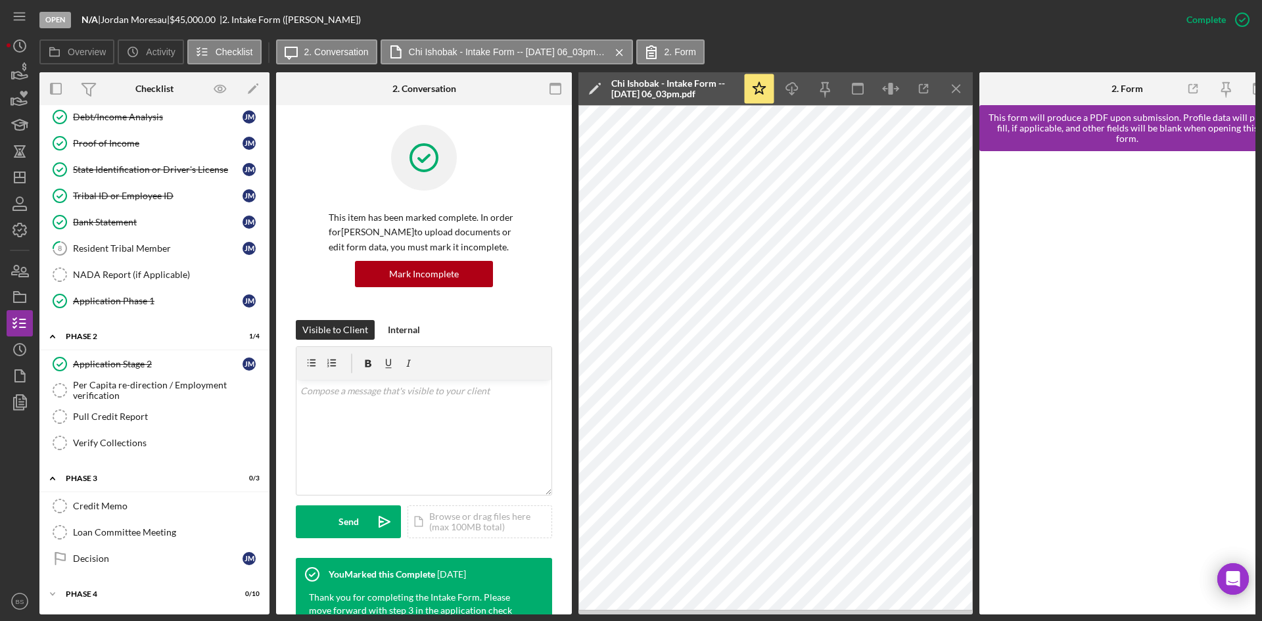
drag, startPoint x: 113, startPoint y: 550, endPoint x: 417, endPoint y: 364, distance: 356.0
click at [113, 553] on div "Decision" at bounding box center [158, 558] width 170 height 11
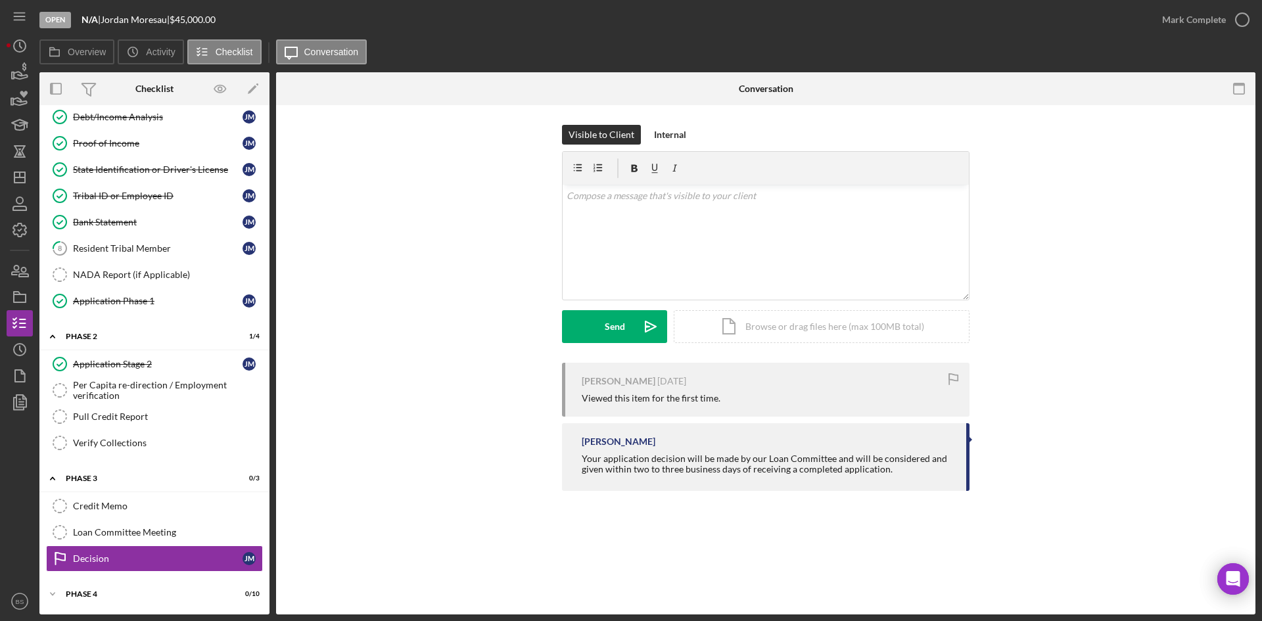
scroll to position [114, 0]
click at [624, 194] on p at bounding box center [765, 196] width 399 height 14
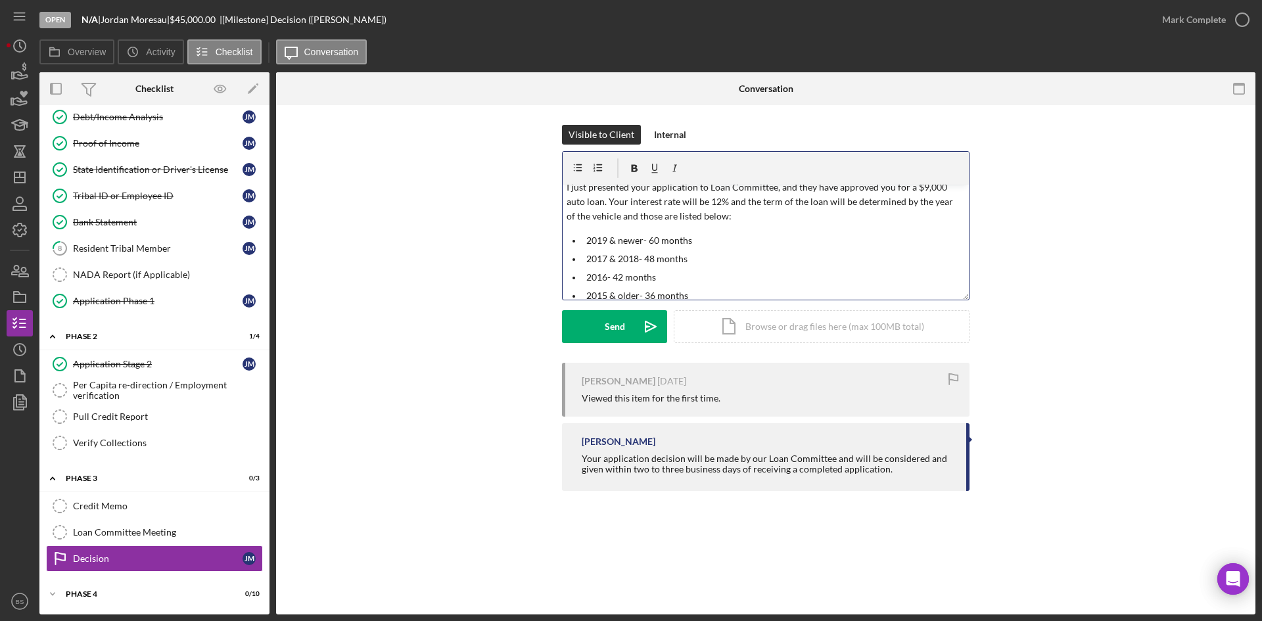
scroll to position [0, 0]
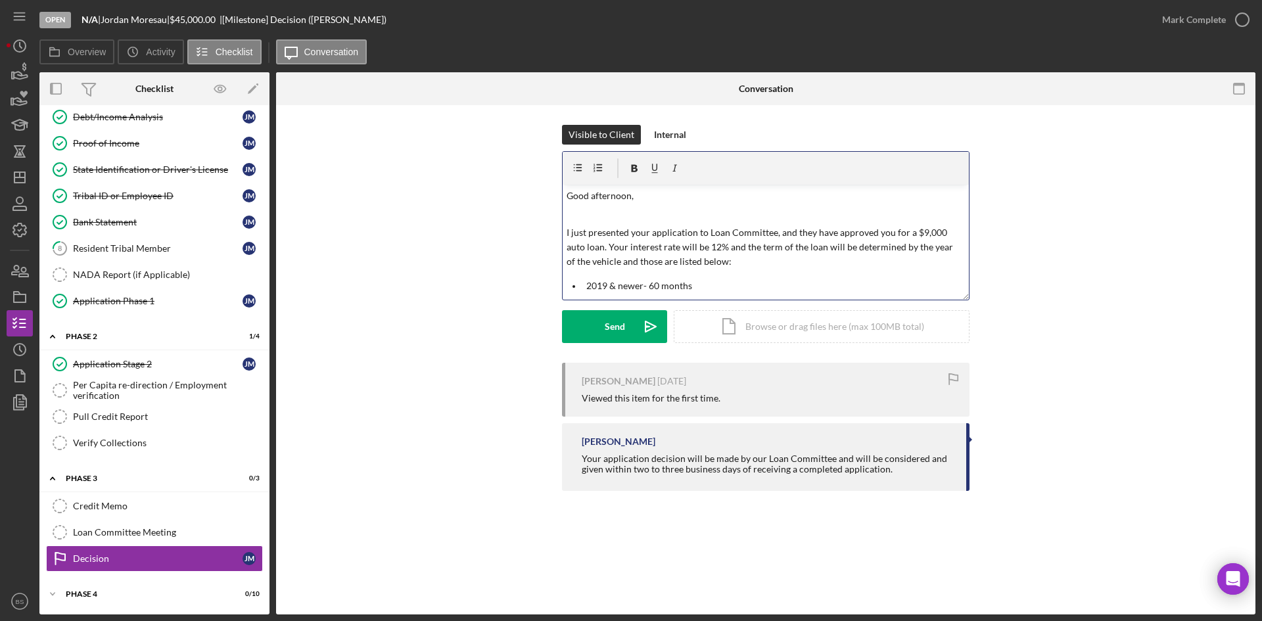
click at [922, 231] on p "I just presented your application to Loan Committee, and they have approved you…" at bounding box center [765, 247] width 399 height 44
click at [720, 248] on p "I just presented your application to Loan Committee, and they have approved you…" at bounding box center [765, 247] width 399 height 44
click at [737, 257] on p "I just presented your application to Loan Committee, and they have approved you…" at bounding box center [765, 247] width 399 height 44
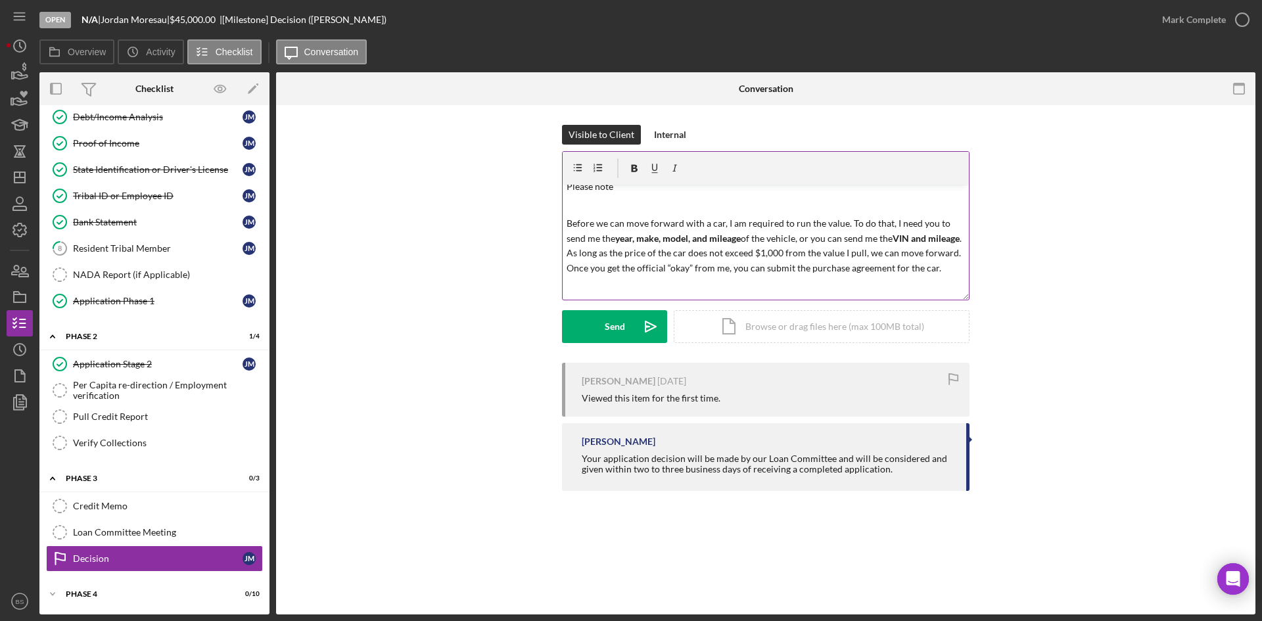
scroll to position [131, 0]
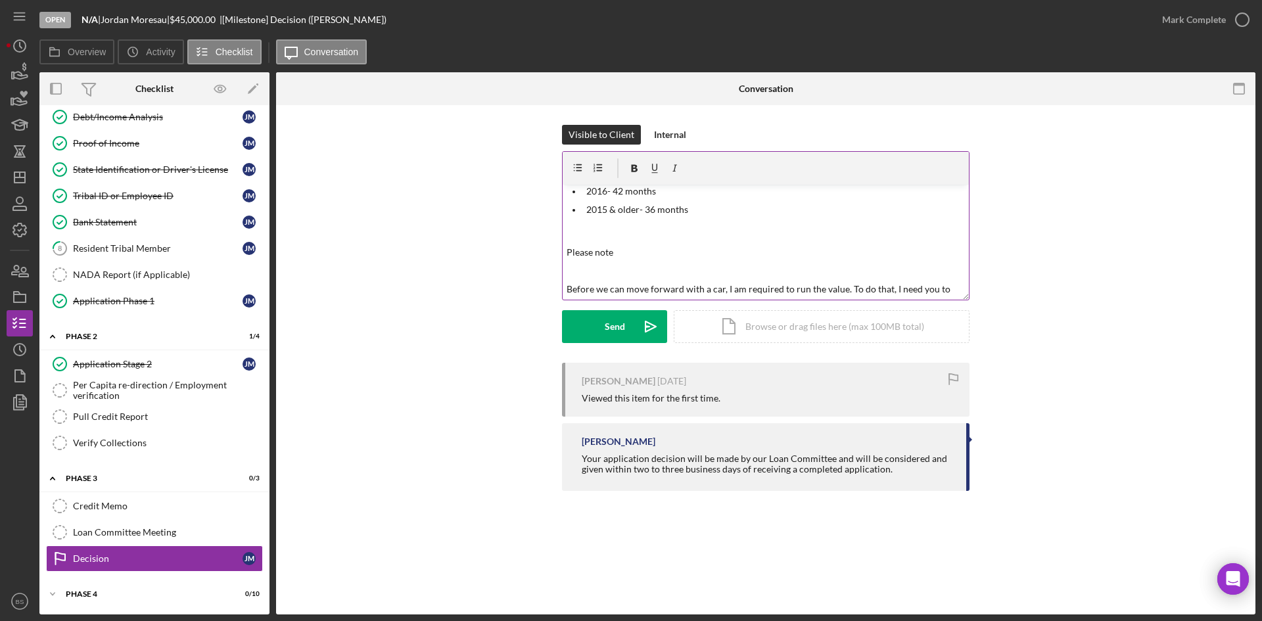
click at [622, 261] on div "v Color teal Color pink Remove color Add row above Add row below Add column bef…" at bounding box center [765, 242] width 406 height 115
click at [623, 255] on p "Please note" at bounding box center [765, 252] width 399 height 14
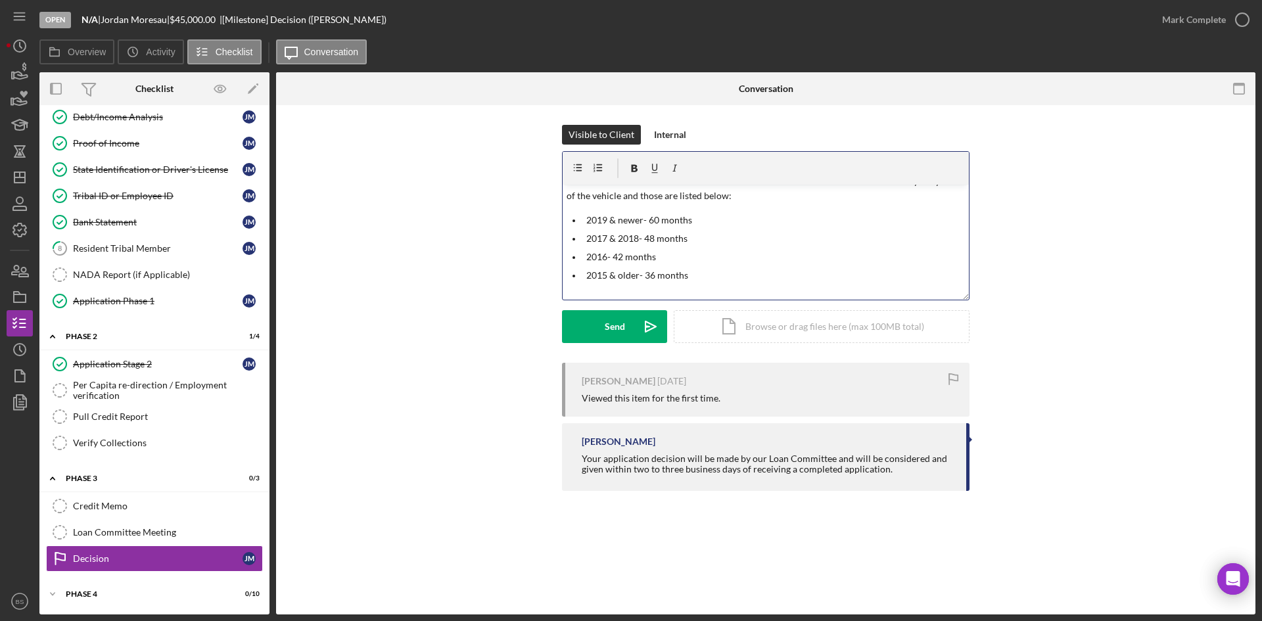
scroll to position [93, 0]
click at [743, 296] on p "Please note that while you requested $" at bounding box center [765, 291] width 399 height 14
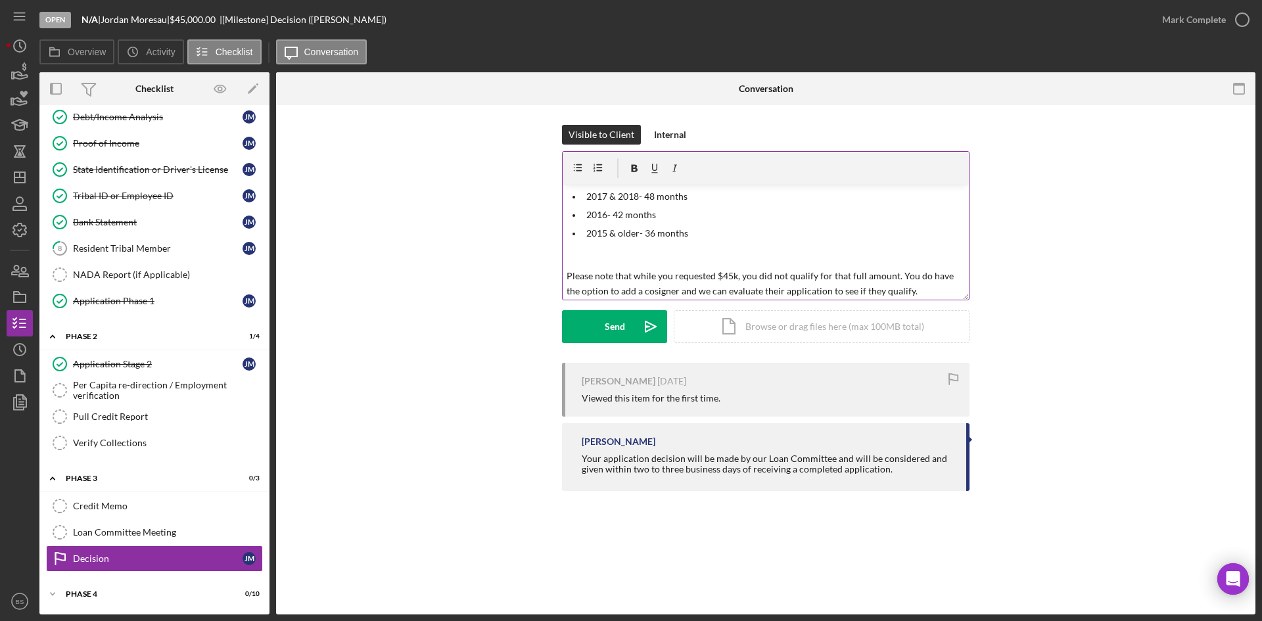
scroll to position [173, 0]
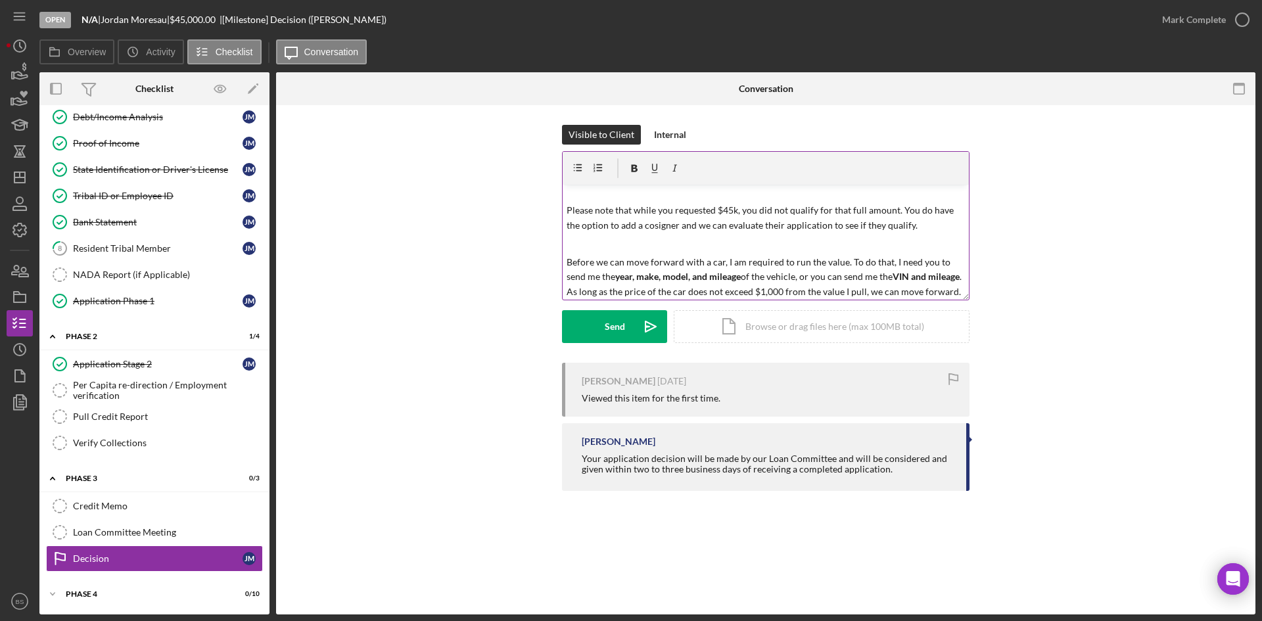
click at [920, 226] on p "Please note that while you requested $45k, you did not qualify for that full am…" at bounding box center [765, 218] width 399 height 30
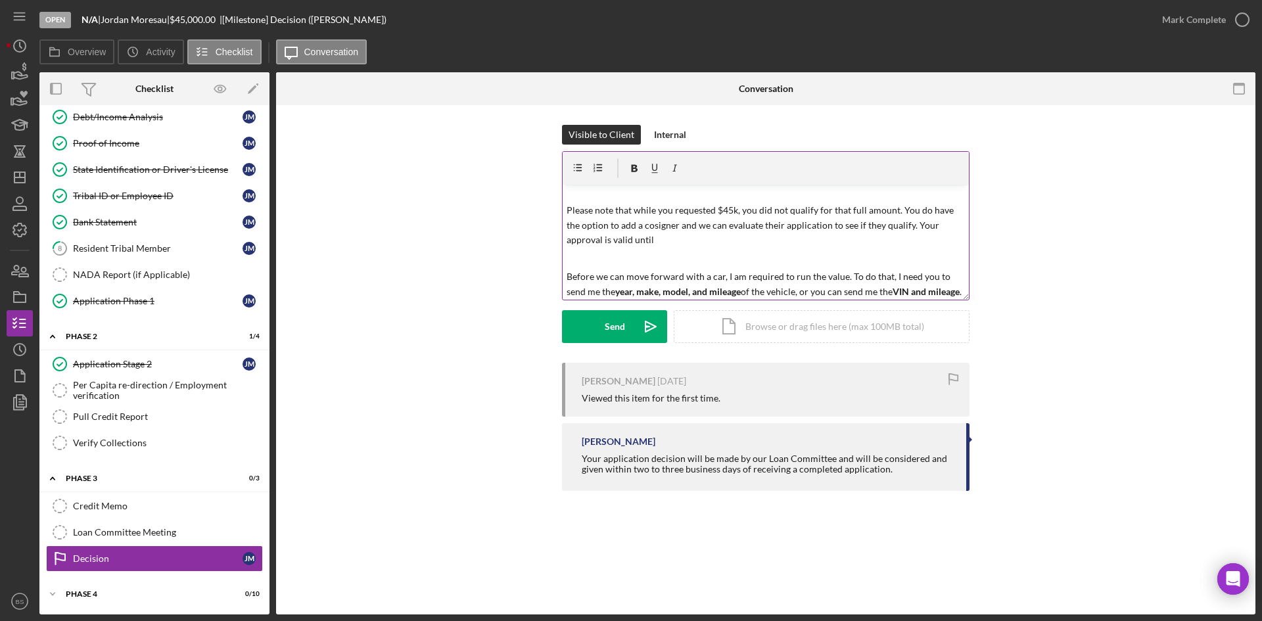
click at [750, 242] on p "Please note that while you requested $45k, you did not qualify for that full am…" at bounding box center [765, 225] width 399 height 44
click at [691, 229] on p "Please note that while you requested $45k, you did not qualify for that full am…" at bounding box center [765, 225] width 399 height 44
click at [754, 239] on p "Please note that while you requested $45k, you did not qualify for that full am…" at bounding box center [765, 225] width 399 height 44
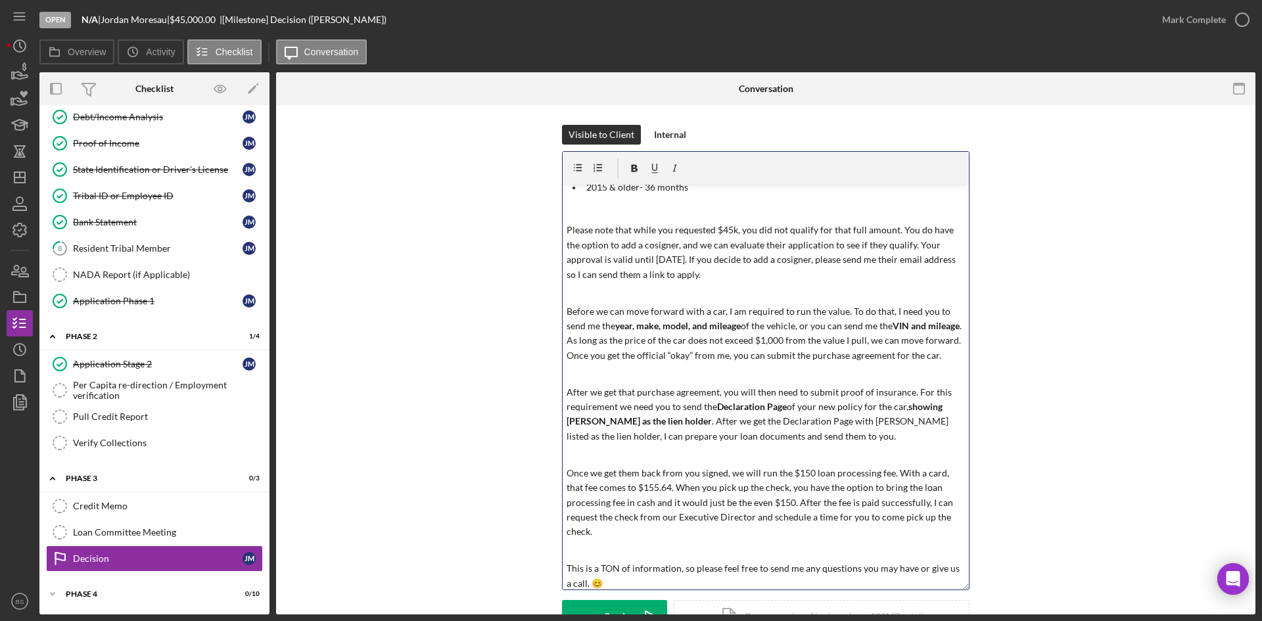
scroll to position [141, 0]
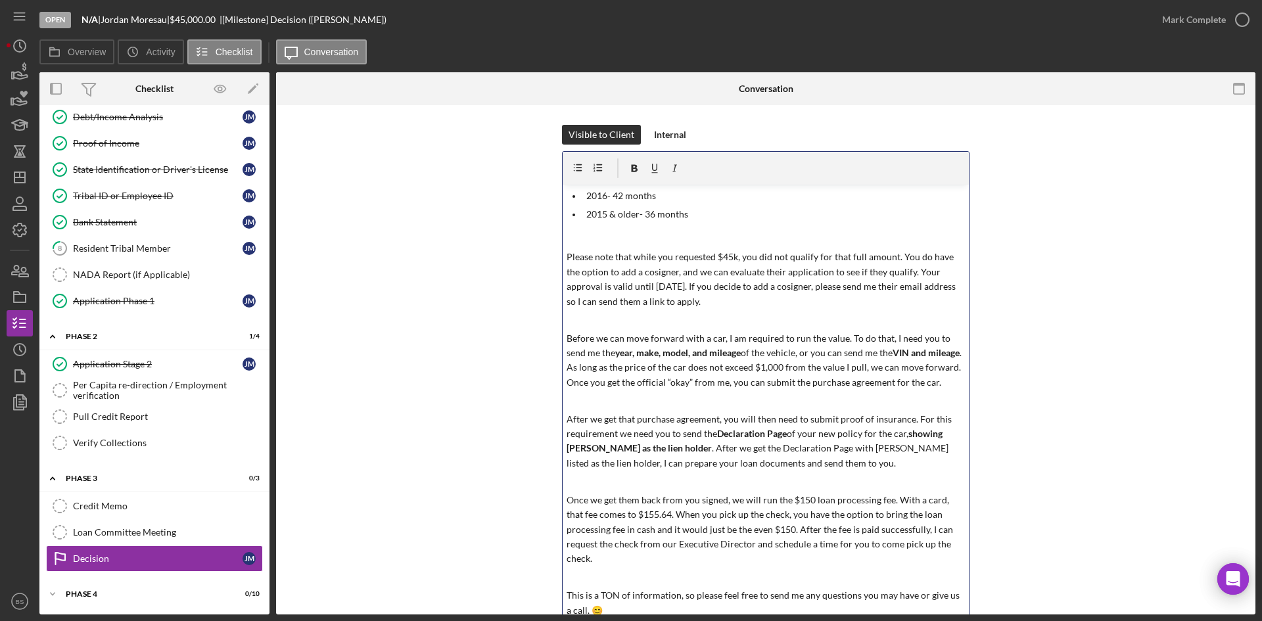
drag, startPoint x: 963, startPoint y: 296, endPoint x: 984, endPoint y: 618, distance: 322.7
click at [984, 618] on div "Open N/A | Jordan Moresau | $45,000.00 | [Milestone] Decision (Jordan M.) Mark …" at bounding box center [631, 310] width 1262 height 621
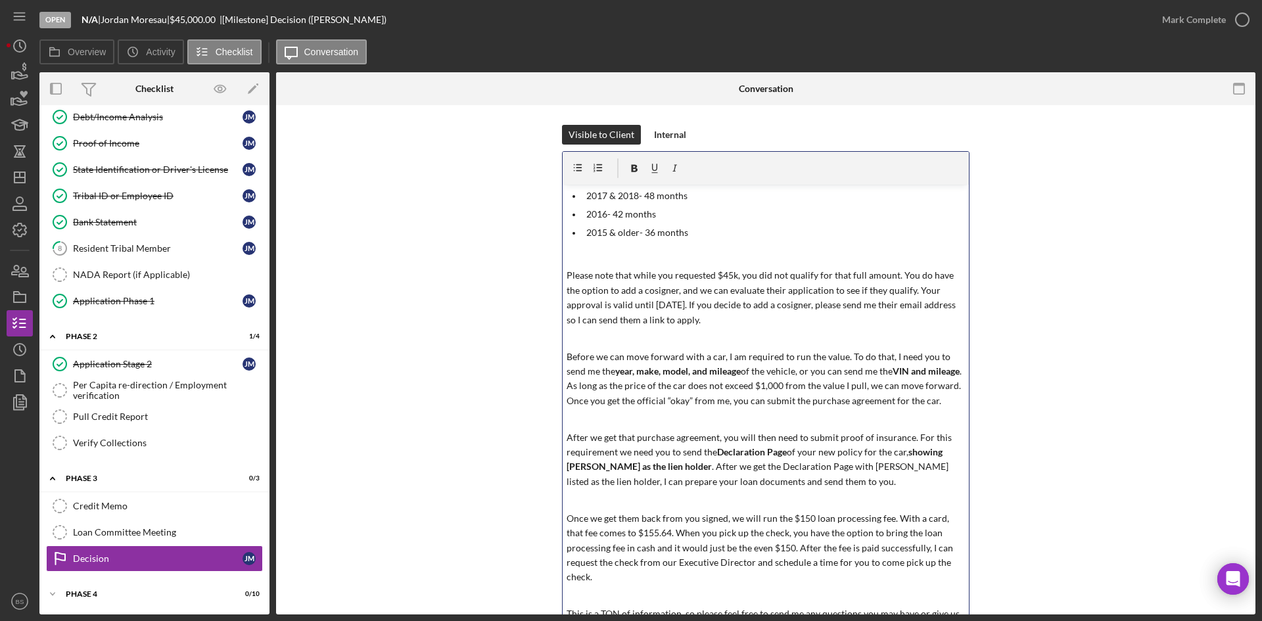
scroll to position [131, 0]
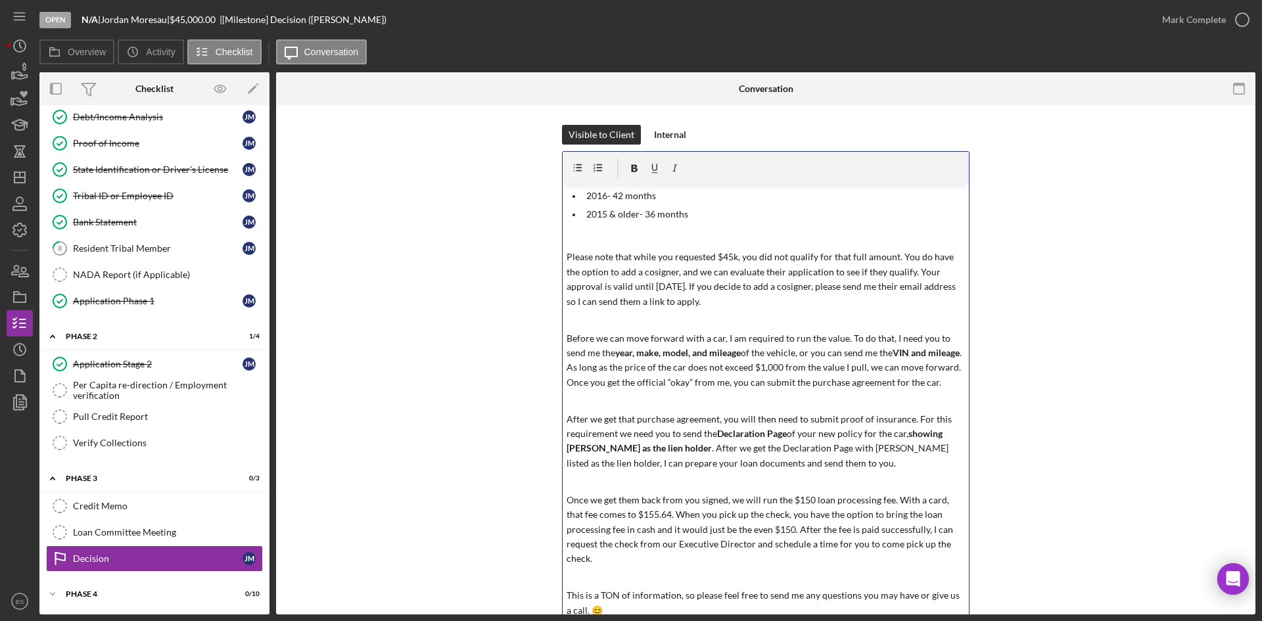
click at [908, 263] on p "Please note that while you requested $45k, you did not qualify for that full am…" at bounding box center [765, 279] width 399 height 59
click at [954, 269] on p "Please note that while you requested $45k, you did not qualify for that full am…" at bounding box center [765, 279] width 399 height 59
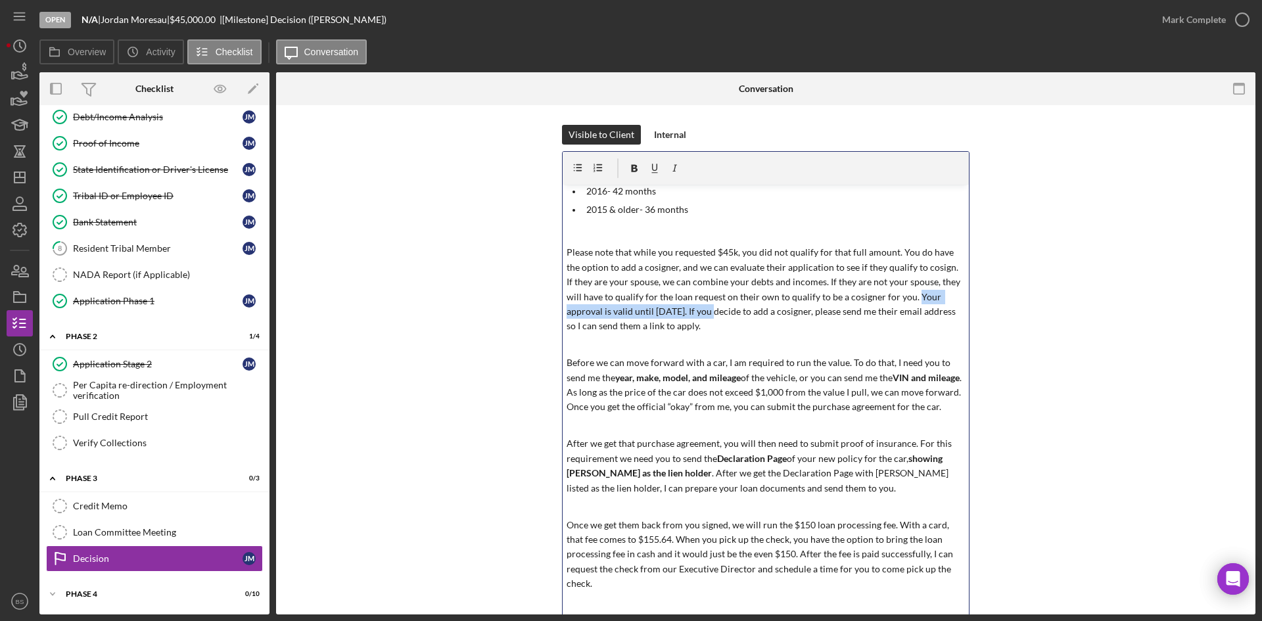
drag, startPoint x: 719, startPoint y: 312, endPoint x: 911, endPoint y: 298, distance: 192.4
click at [911, 298] on p "Please note that while you requested $45k, you did not qualify for that full am…" at bounding box center [765, 289] width 399 height 88
copy p "Your approval is valid until November 11th."
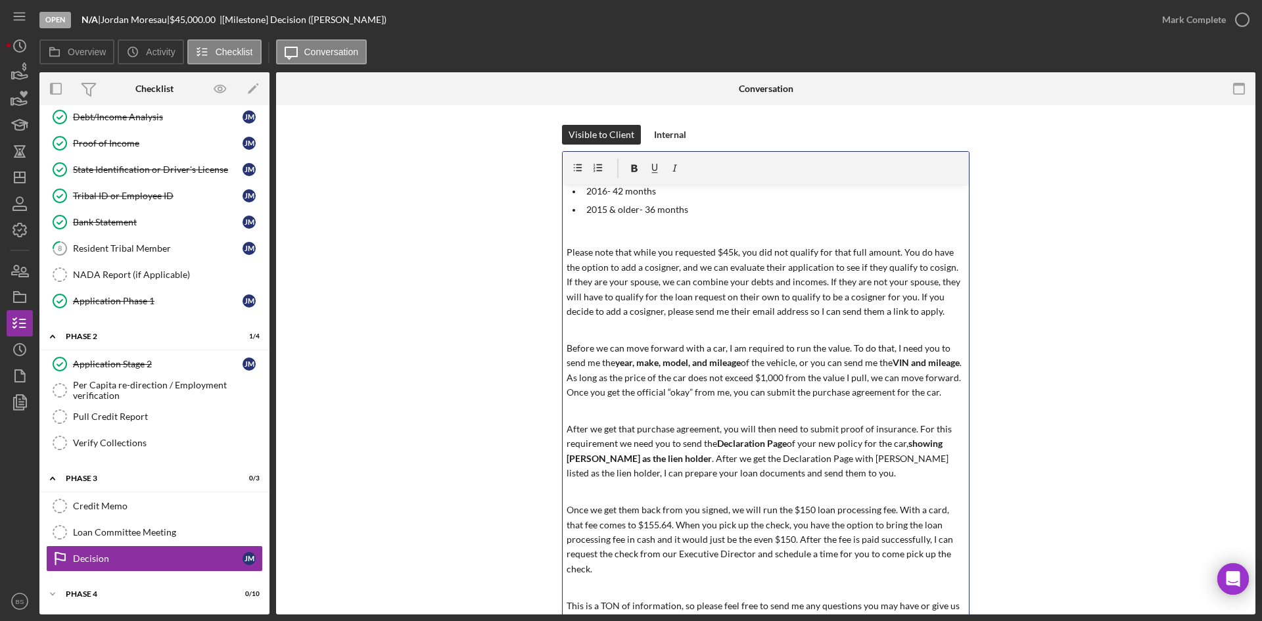
click at [949, 310] on p "Please note that while you requested $45k, you did not qualify for that full am…" at bounding box center [765, 282] width 399 height 74
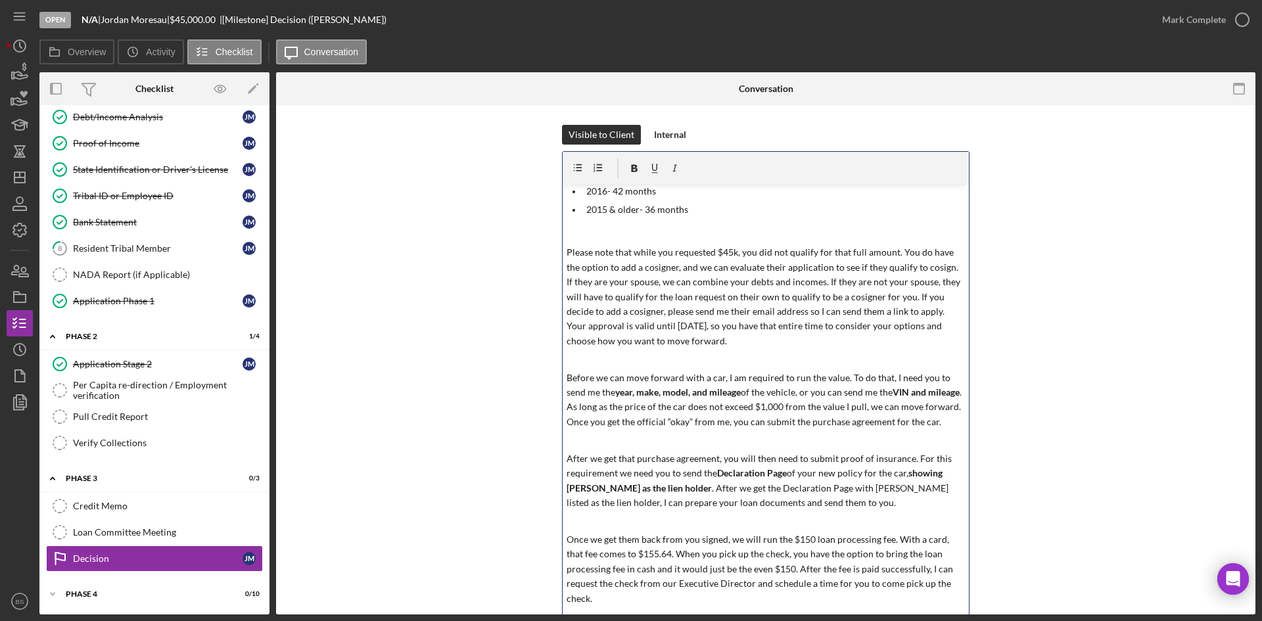
drag, startPoint x: 939, startPoint y: 312, endPoint x: 952, endPoint y: 336, distance: 27.1
click at [952, 336] on p "Please note that while you requested $45k, you did not qualify for that full am…" at bounding box center [765, 296] width 399 height 103
click at [631, 170] on icon "button" at bounding box center [634, 168] width 7 height 7
click at [656, 254] on p "Please note that while you requested $45k, you did not qualify for that full am…" at bounding box center [765, 296] width 399 height 103
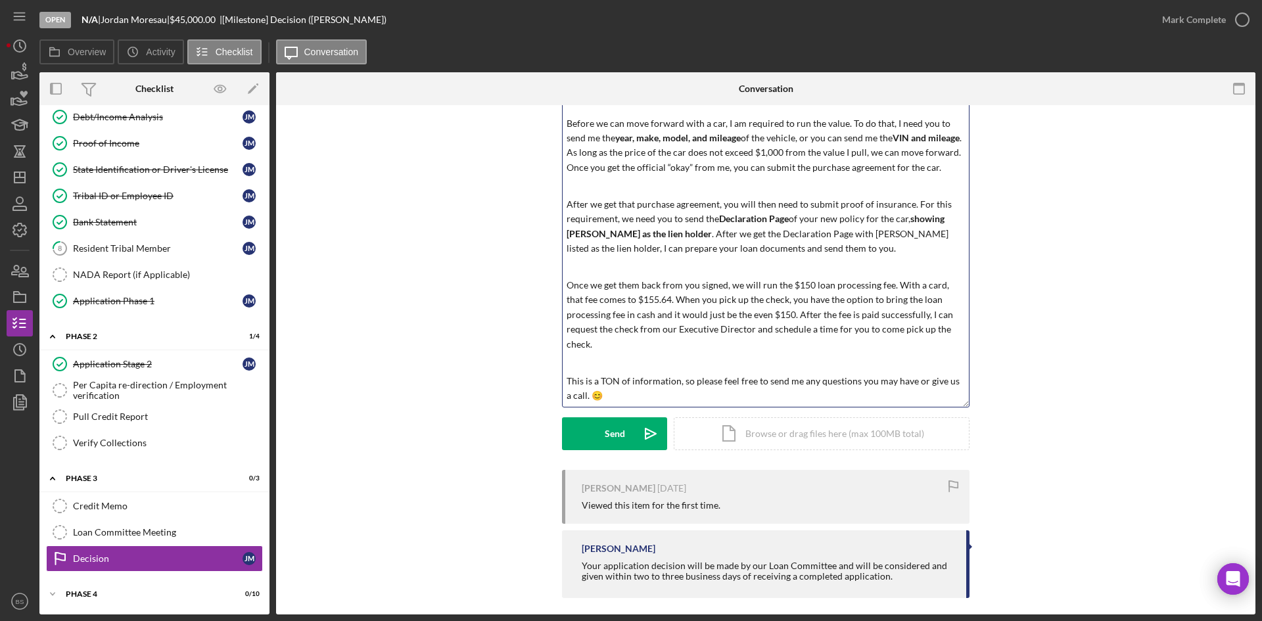
scroll to position [225, 0]
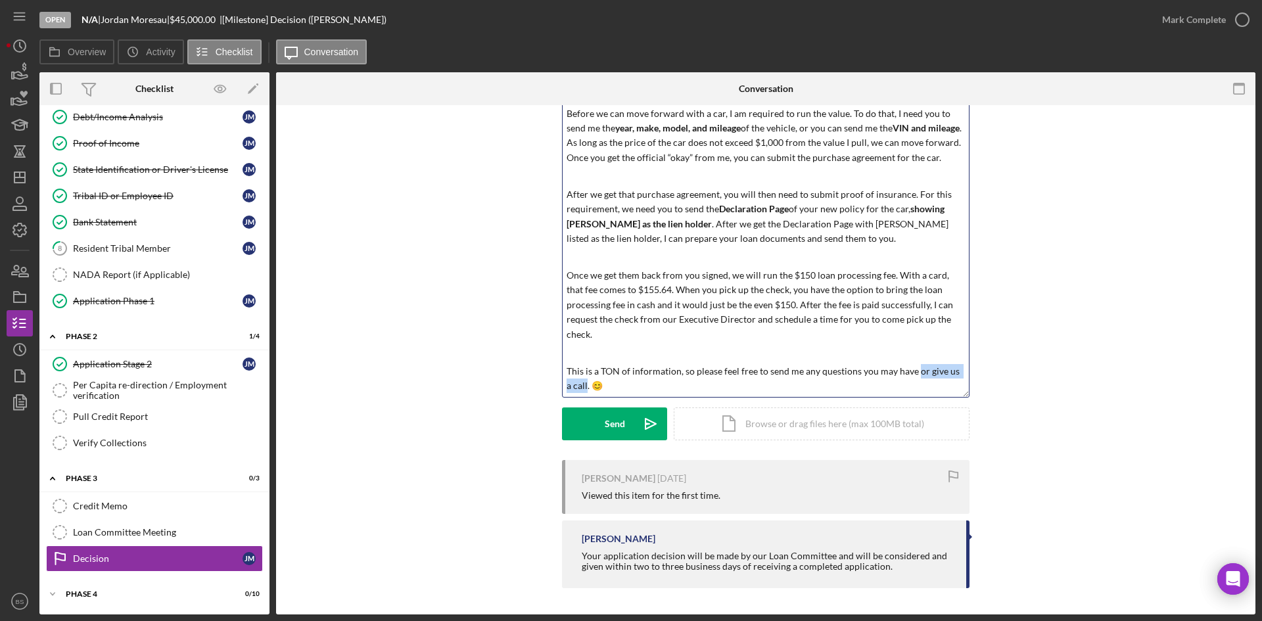
drag, startPoint x: 580, startPoint y: 384, endPoint x: 914, endPoint y: 368, distance: 334.8
click at [914, 368] on p "This is a TON of information, so please feel free to send me any questions you …" at bounding box center [765, 379] width 399 height 30
click at [923, 377] on p "This is a TON of information, so please feel free to send me any questions you …" at bounding box center [765, 379] width 399 height 30
click at [652, 423] on polygon "submit" at bounding box center [650, 424] width 11 height 11
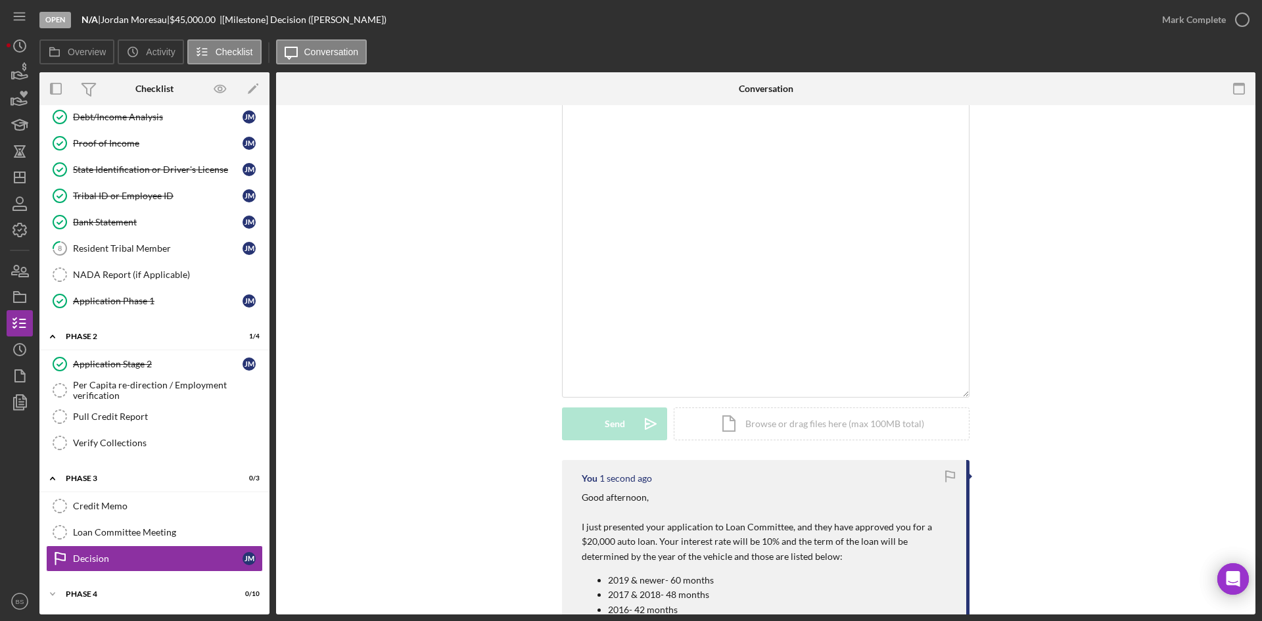
scroll to position [0, 0]
click at [14, 290] on icon "button" at bounding box center [19, 297] width 33 height 33
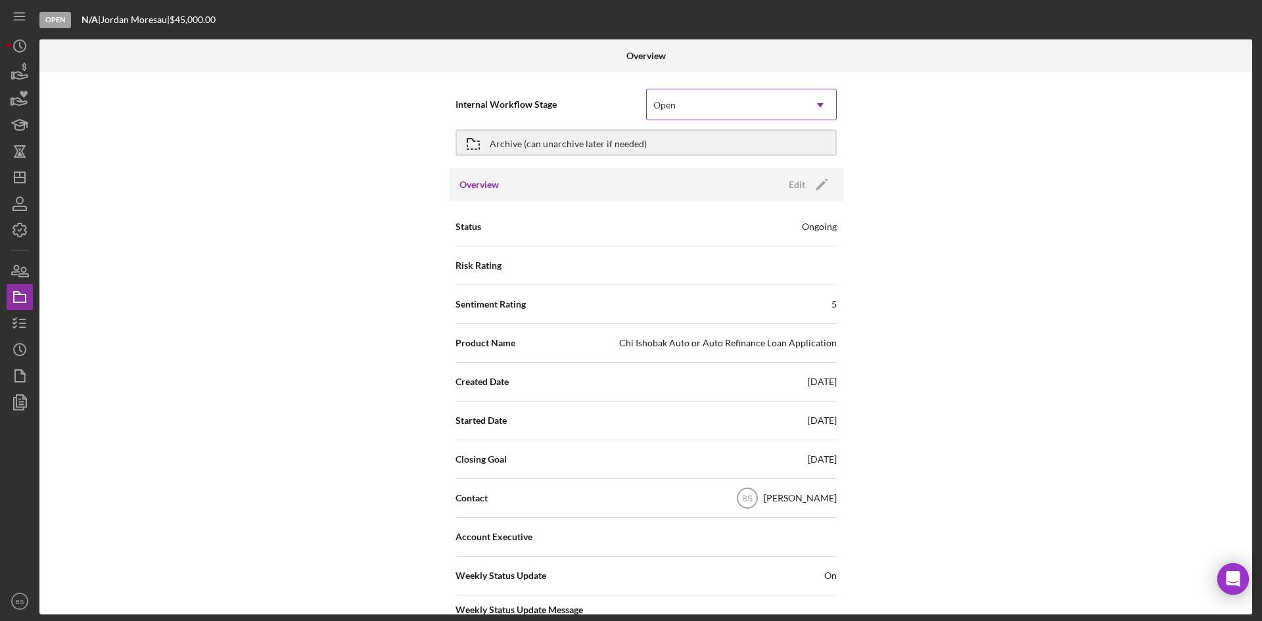
click at [797, 92] on div "Open" at bounding box center [726, 105] width 158 height 30
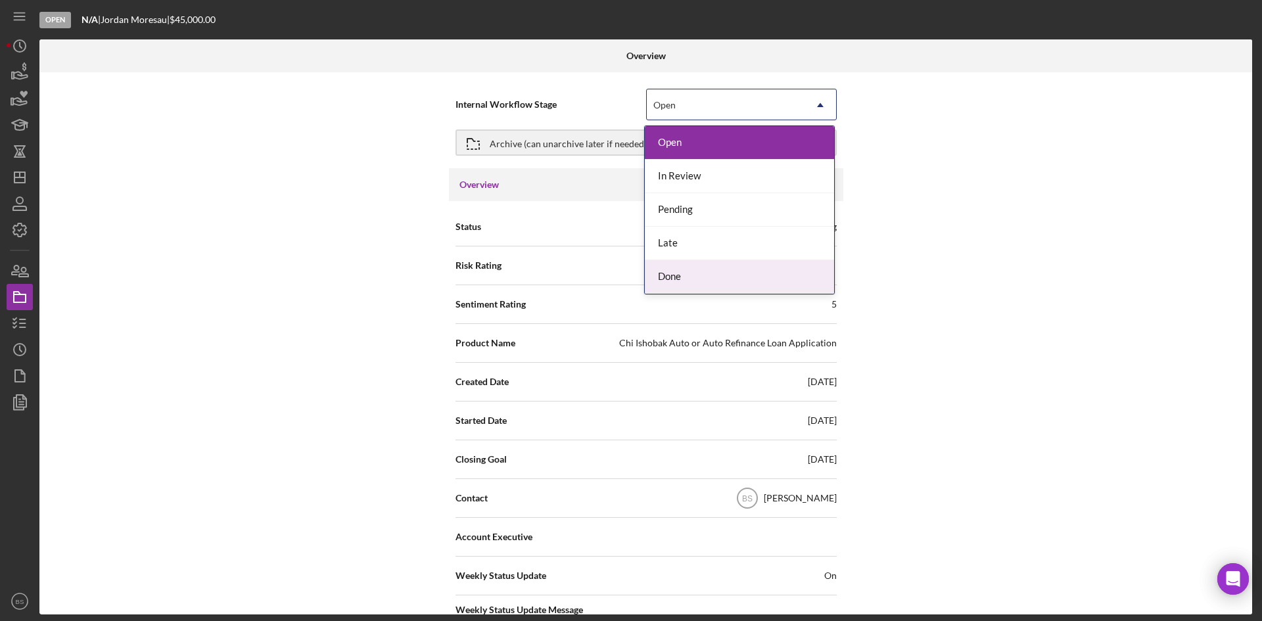
click at [714, 264] on div "Done" at bounding box center [739, 277] width 189 height 34
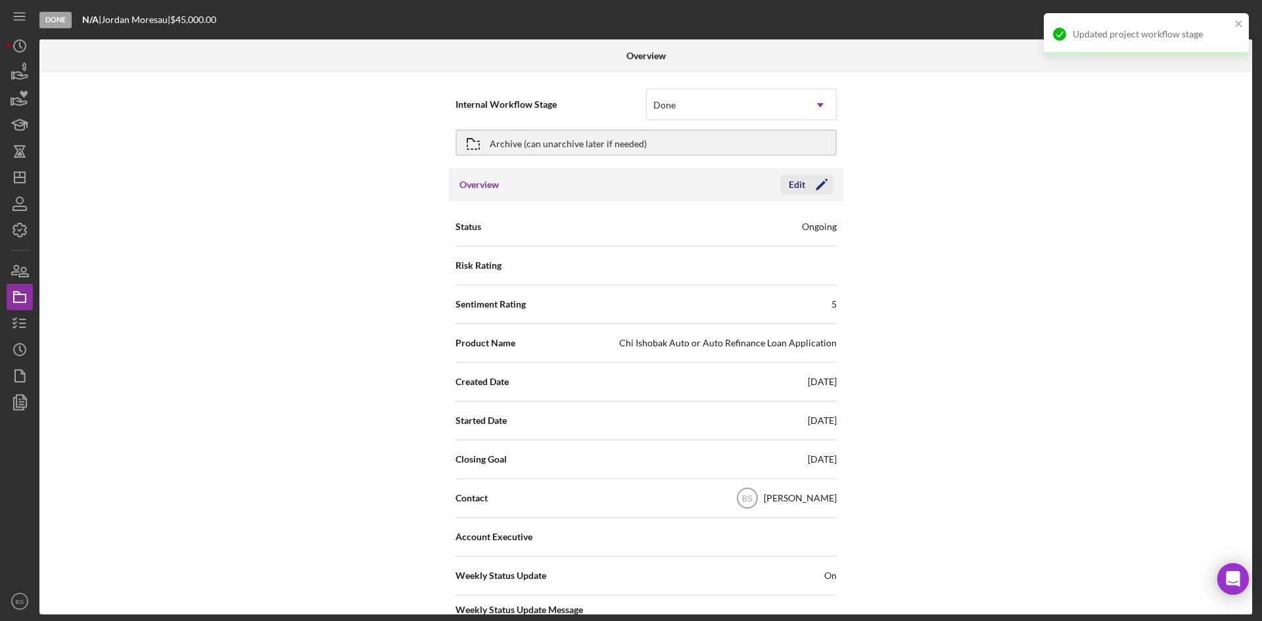
click at [810, 185] on icon "Icon/Edit" at bounding box center [821, 184] width 33 height 33
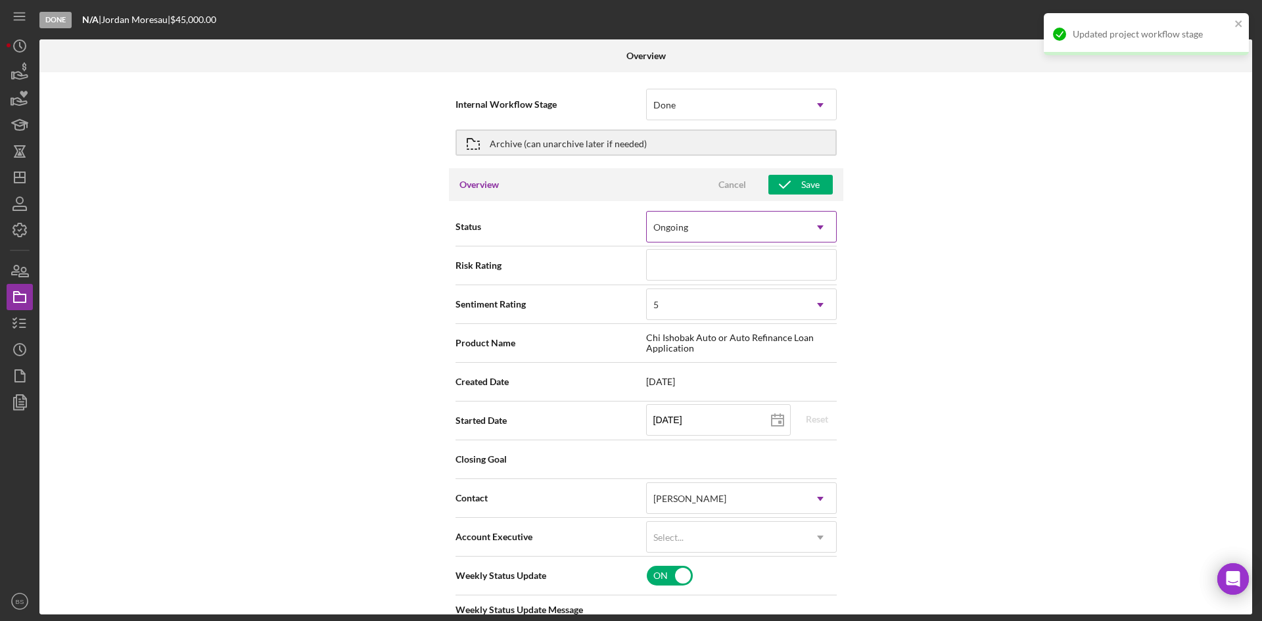
click at [742, 228] on div "Ongoing" at bounding box center [726, 227] width 158 height 30
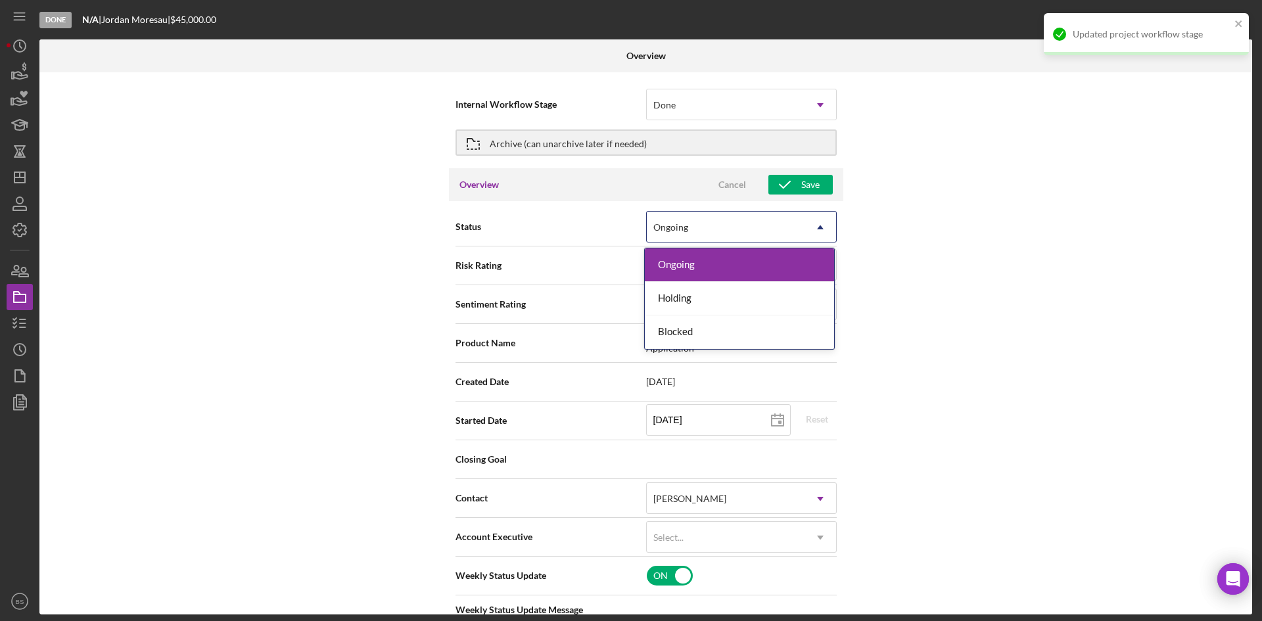
click at [742, 228] on div "Ongoing" at bounding box center [726, 227] width 158 height 30
type textarea "Here's a snapshot of information that has been received, as well as the remaini…"
type textarea "Hey there, we noticed you haven't made any progress on your Chi Ishobak Consume…"
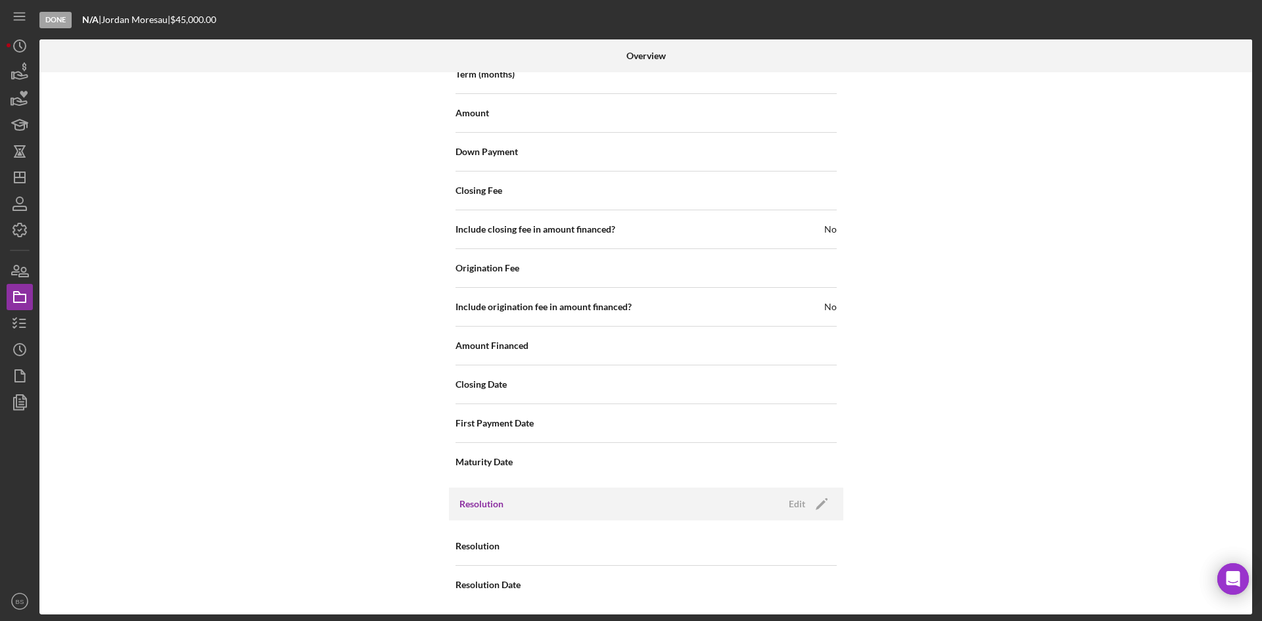
scroll to position [1450, 0]
drag, startPoint x: 802, startPoint y: 495, endPoint x: 789, endPoint y: 478, distance: 21.0
click at [802, 495] on button "Edit Icon/Edit" at bounding box center [807, 502] width 52 height 20
click at [670, 541] on div "Select..." at bounding box center [668, 544] width 30 height 11
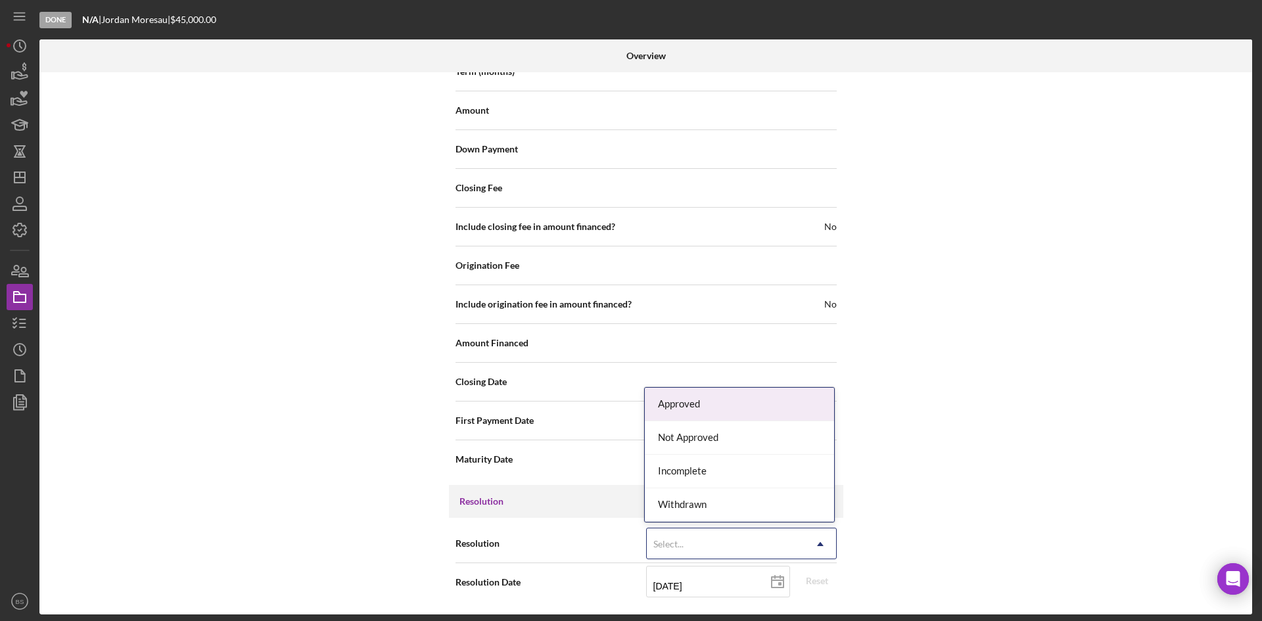
click at [694, 407] on div "Approved" at bounding box center [739, 405] width 189 height 34
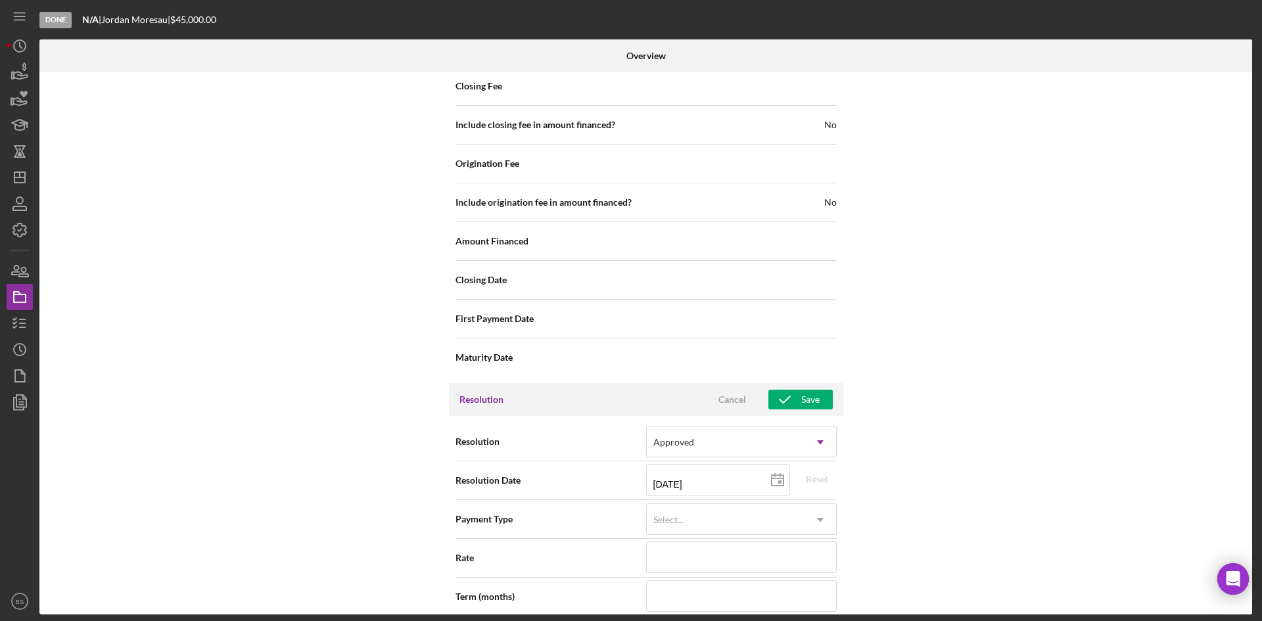
scroll to position [1779, 0]
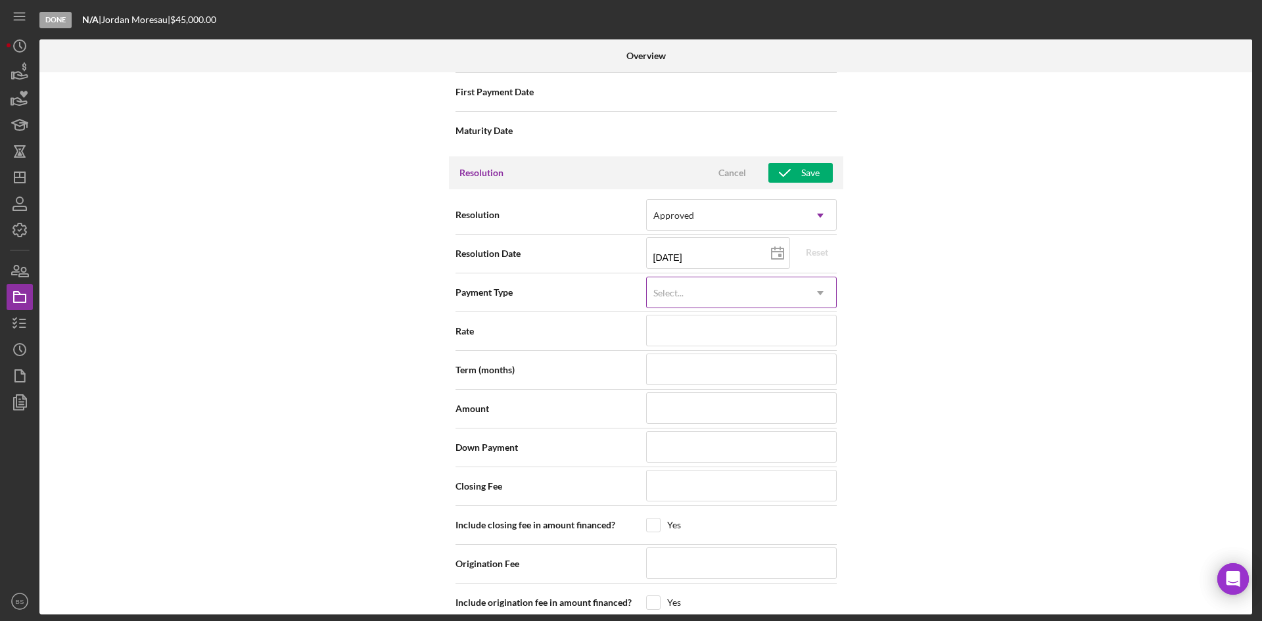
click at [666, 295] on div "Select..." at bounding box center [668, 293] width 30 height 11
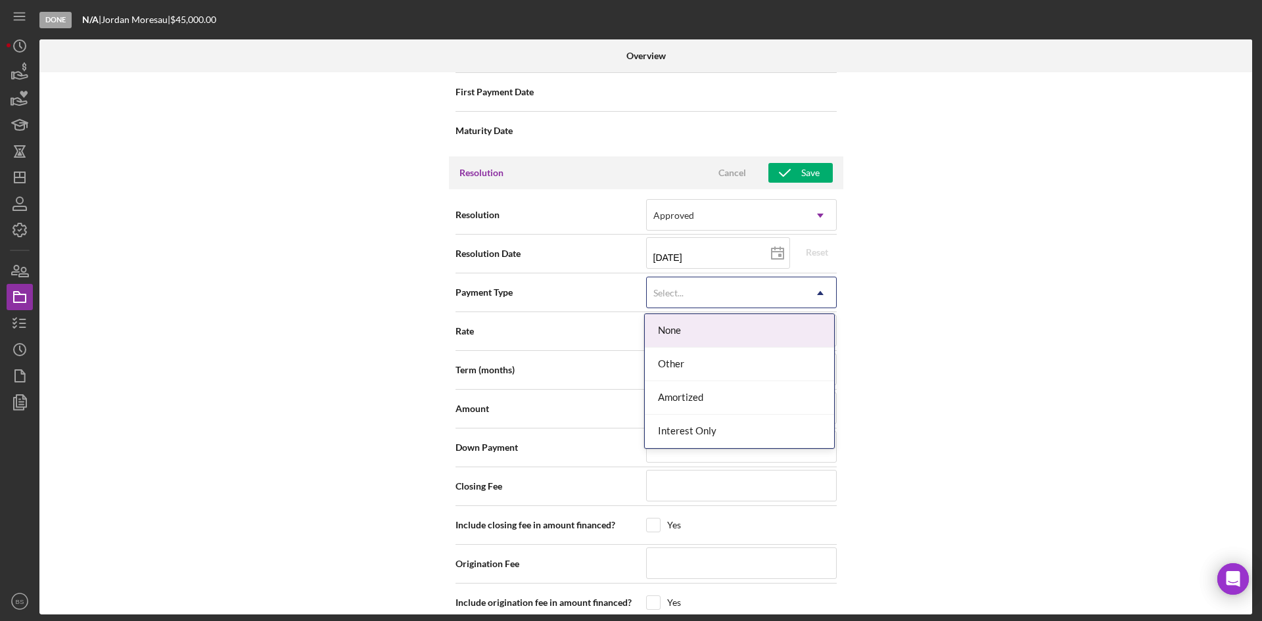
click at [666, 295] on div "Select..." at bounding box center [668, 293] width 30 height 11
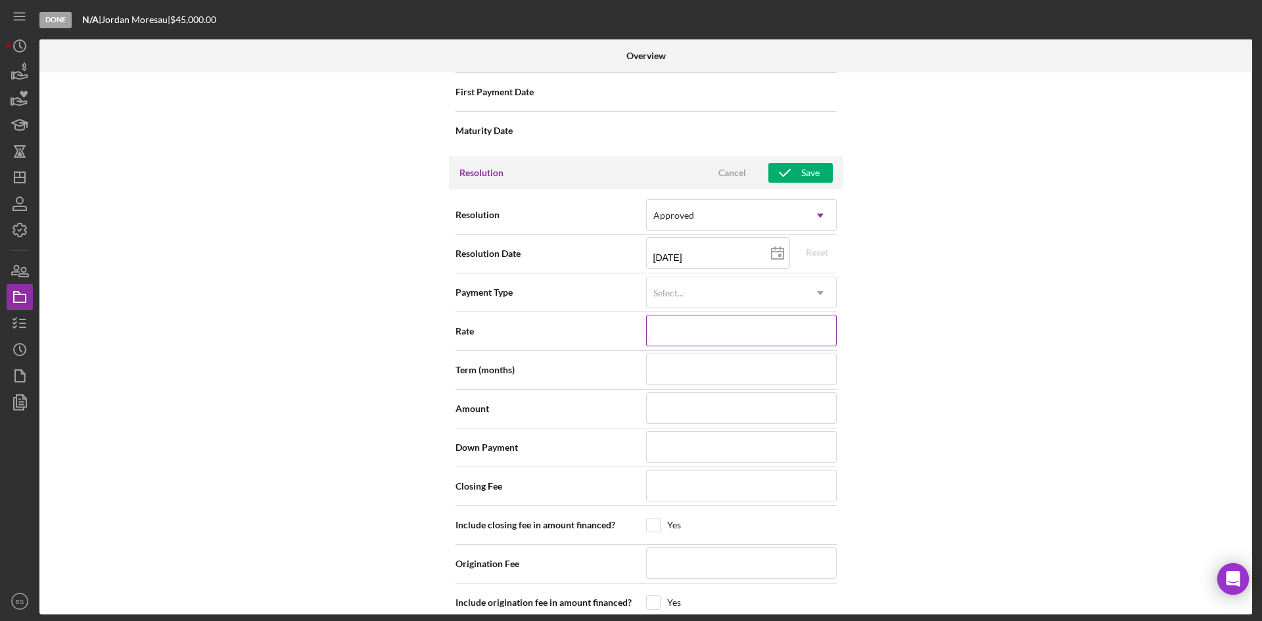
click at [664, 334] on input at bounding box center [741, 331] width 191 height 32
click at [746, 323] on input at bounding box center [741, 331] width 191 height 32
type input "1%"
type input "10%"
type input "10.000%"
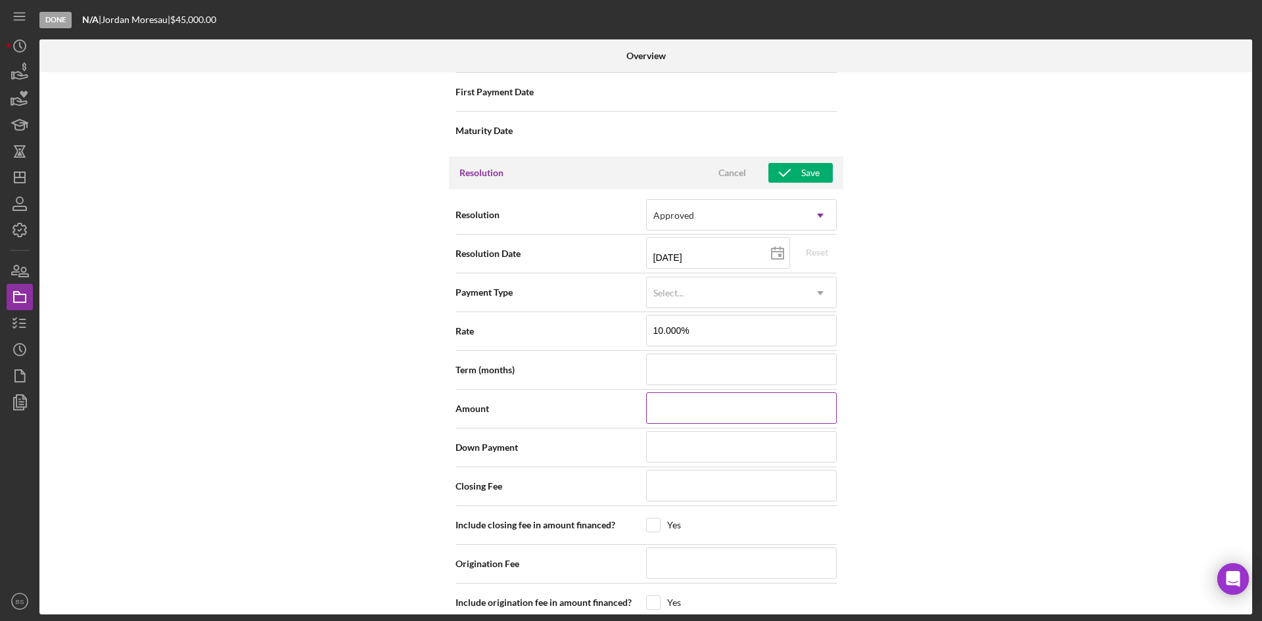
click at [706, 398] on input at bounding box center [741, 408] width 191 height 32
type input "$2"
type input "$20"
type input "$200"
type input "$2,000"
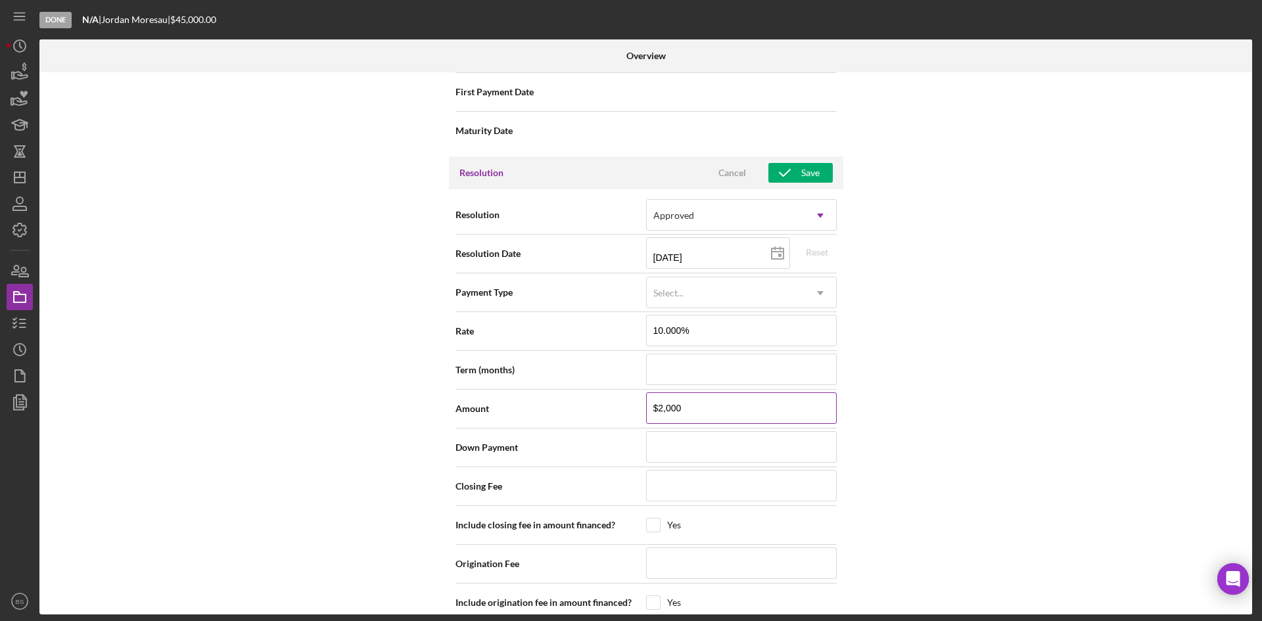
type input "$20,000"
type input "$2,000,000"
type input "$200,000"
type input "$20,000"
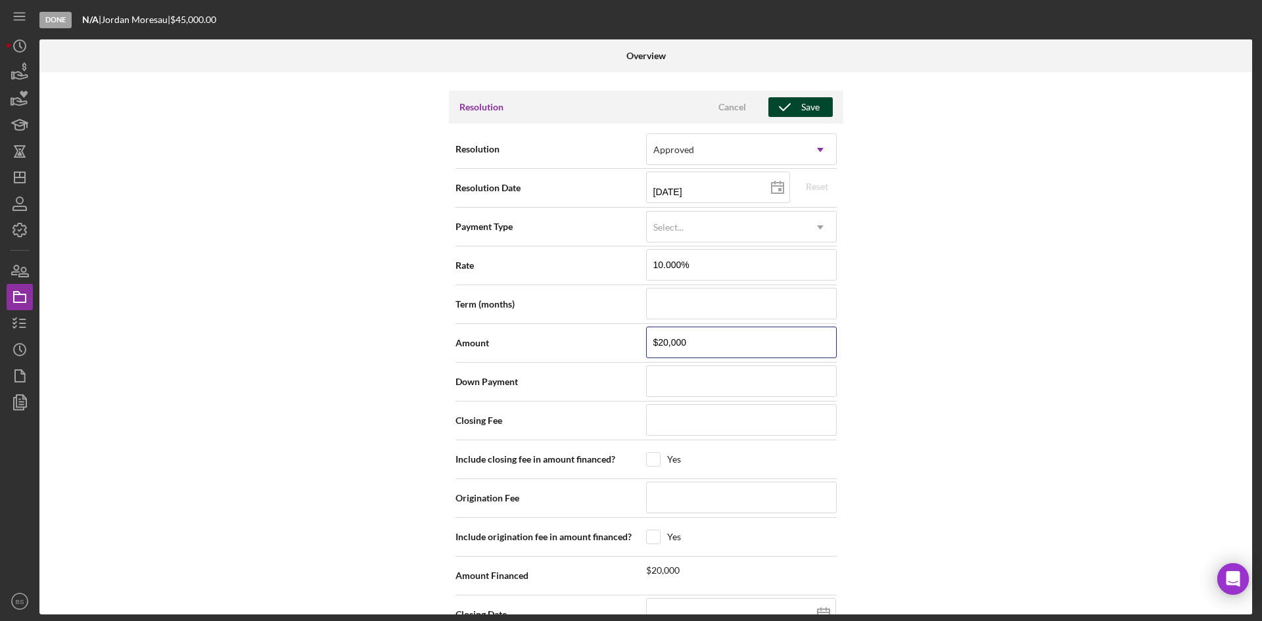
type input "$20,000"
click at [775, 114] on icon "button" at bounding box center [784, 107] width 33 height 33
type textarea "Here's a snapshot of information that has been received, as well as the remaini…"
type textarea "Hey there, we noticed you haven't made any progress on your Chi Ishobak Consume…"
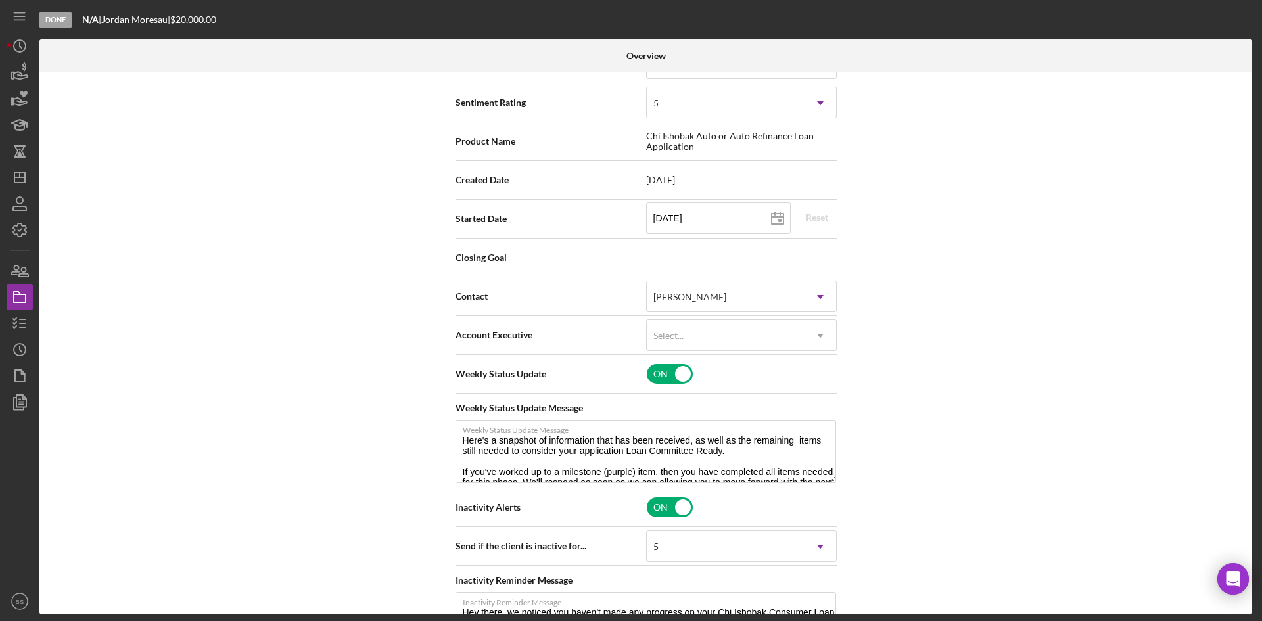
scroll to position [0, 0]
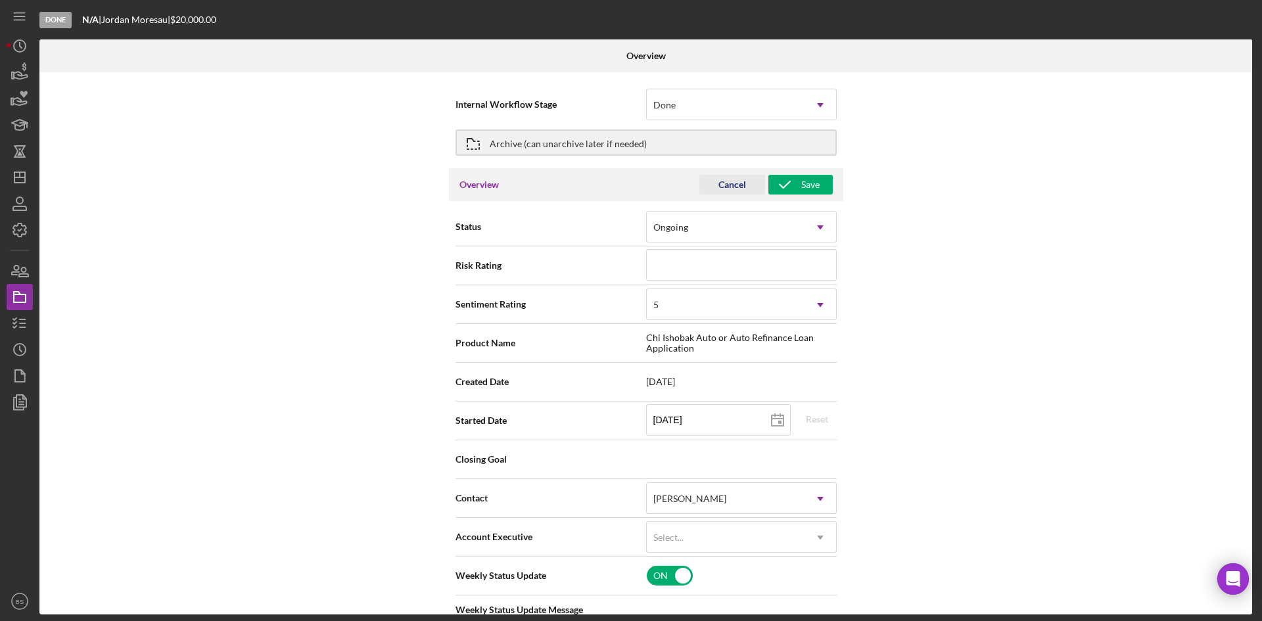
click at [745, 190] on button "Cancel" at bounding box center [732, 185] width 66 height 20
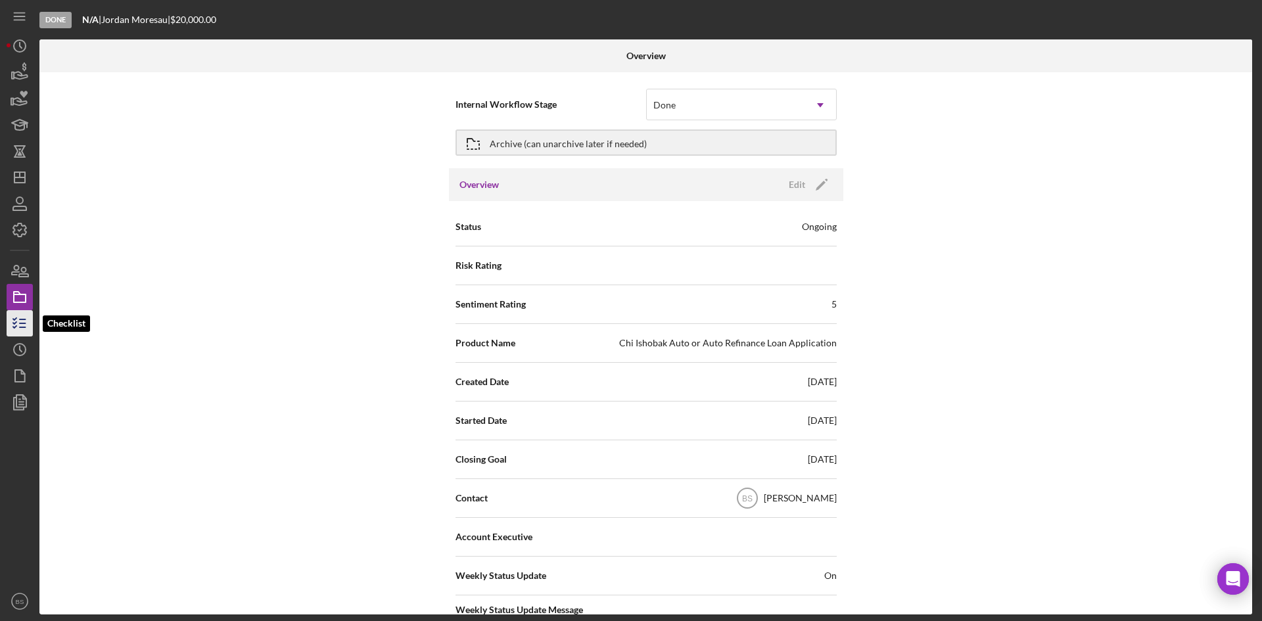
click at [24, 321] on icon "button" at bounding box center [19, 323] width 33 height 33
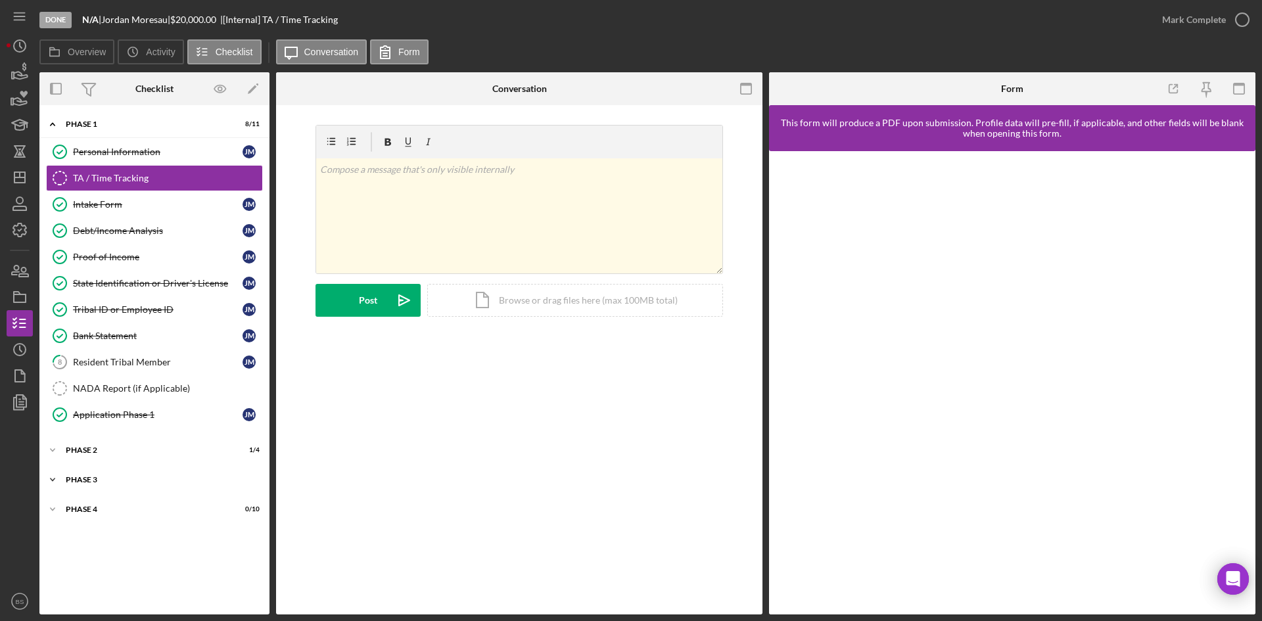
click at [112, 485] on div "Icon/Expander Phase 3 0 / 3" at bounding box center [154, 480] width 230 height 26
click at [114, 443] on div "Icon/Expander Phase 2 1 / 4" at bounding box center [154, 450] width 230 height 26
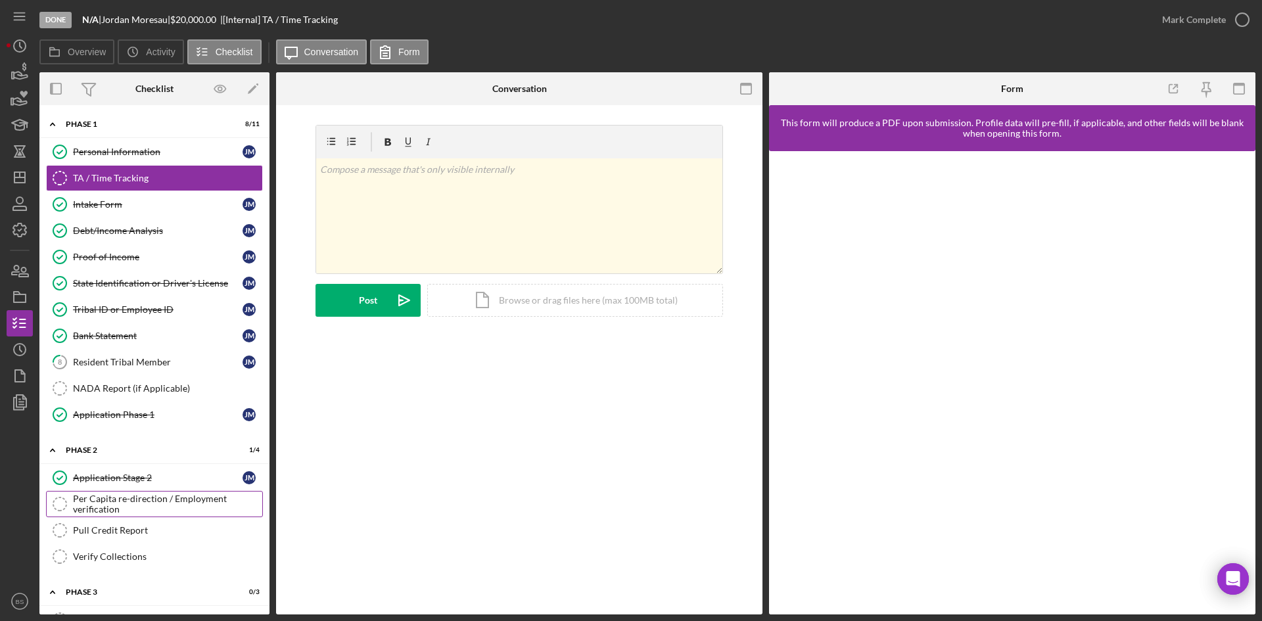
click at [114, 495] on div "Per Capita re-direction / Employment verification" at bounding box center [167, 503] width 189 height 21
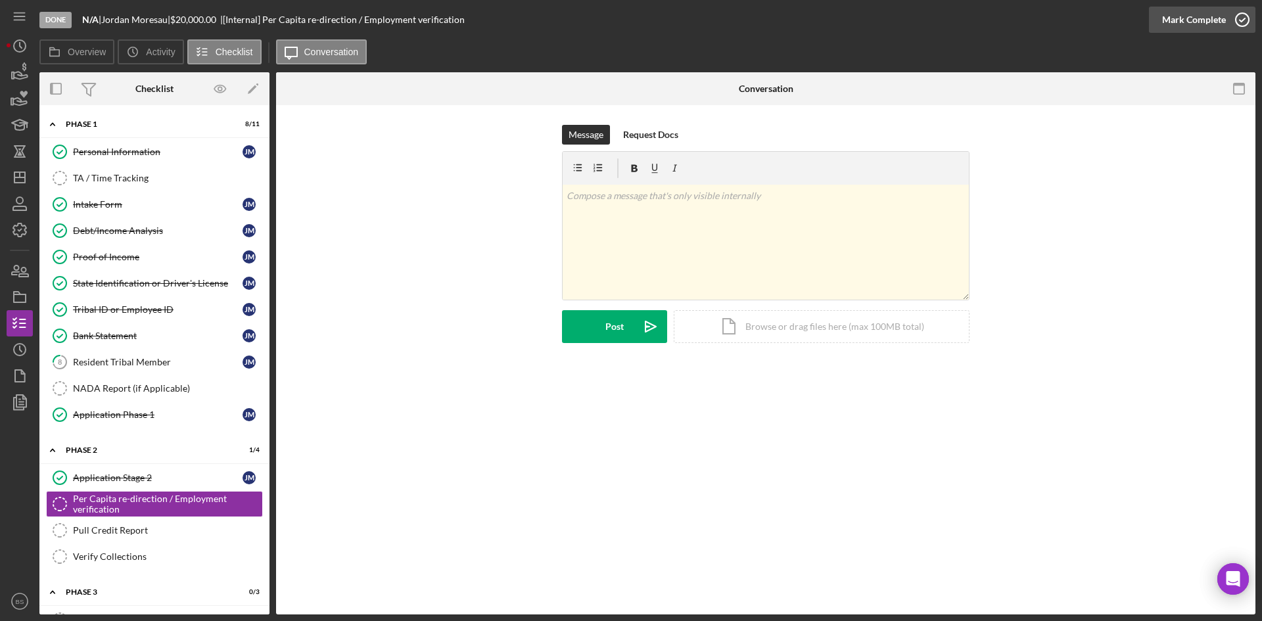
click at [1160, 21] on button "Mark Complete" at bounding box center [1202, 20] width 106 height 26
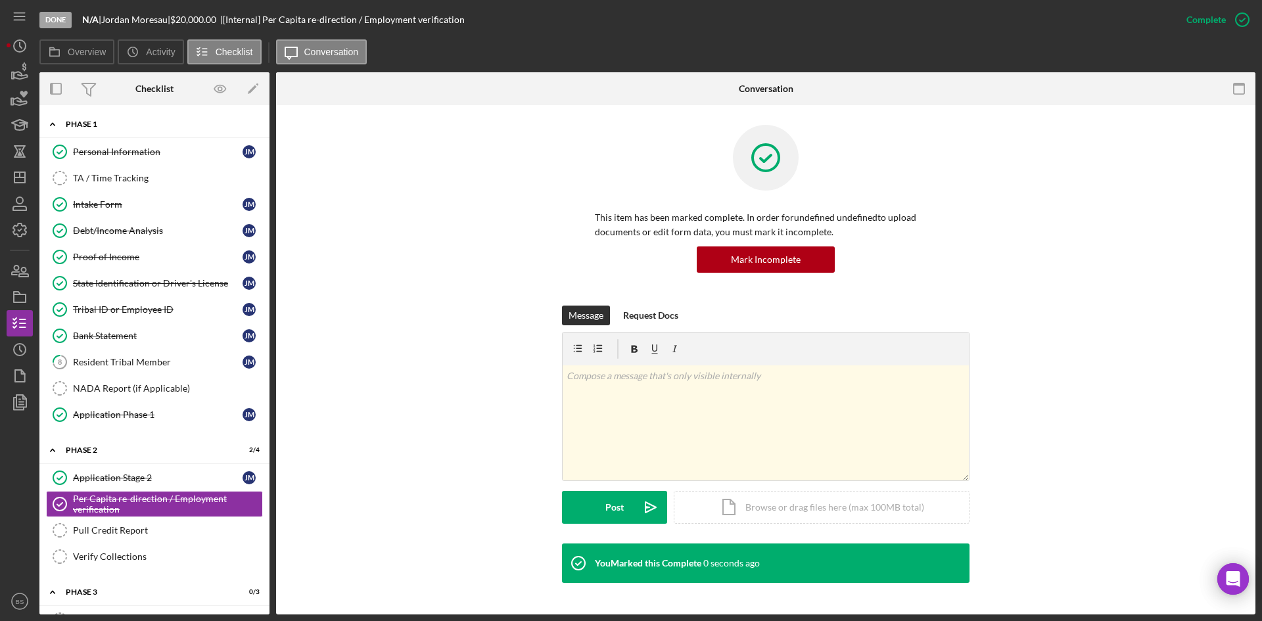
click at [208, 129] on div "Icon/Expander Phase 1 8 / 11" at bounding box center [154, 124] width 230 height 27
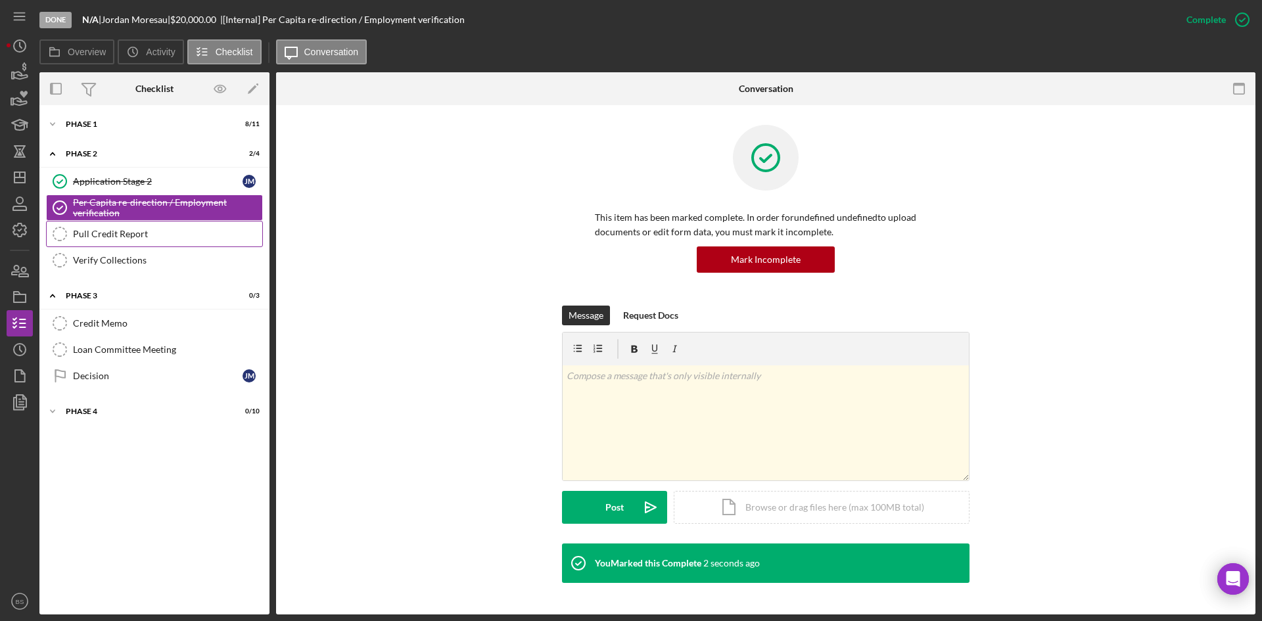
click at [181, 227] on link "Pull Credit Report Pull Credit Report" at bounding box center [154, 234] width 217 height 26
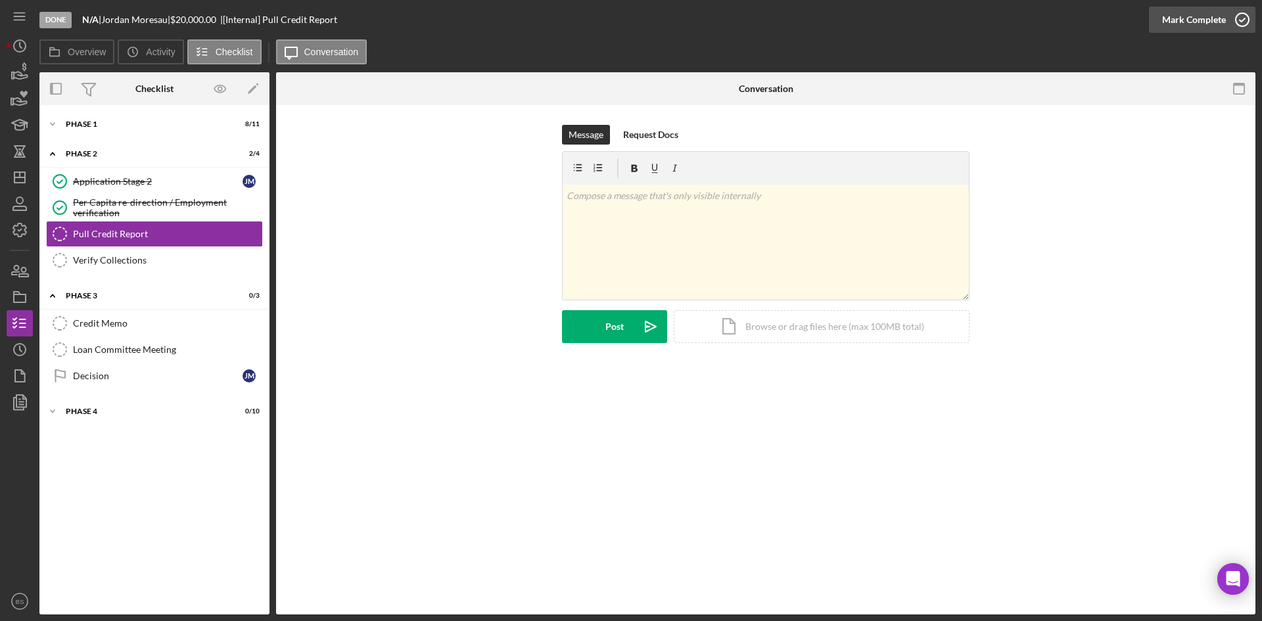
click at [1212, 18] on div "Mark Complete" at bounding box center [1194, 20] width 64 height 26
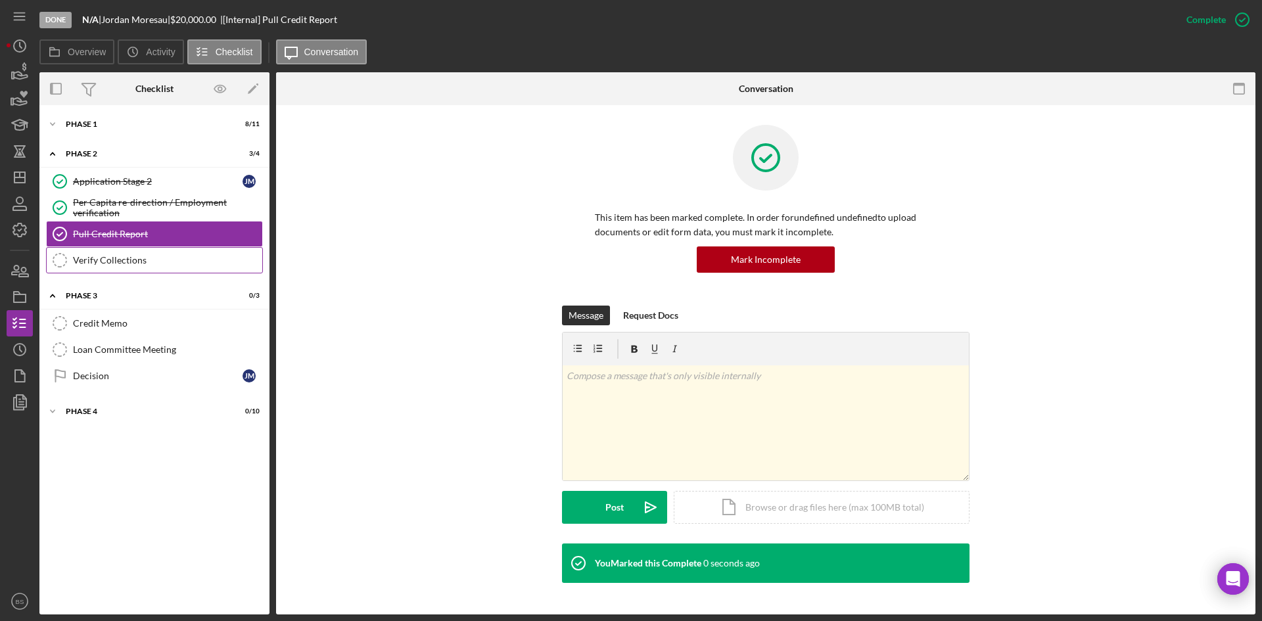
click at [202, 271] on link "Verify Collections Verify Collections" at bounding box center [154, 260] width 217 height 26
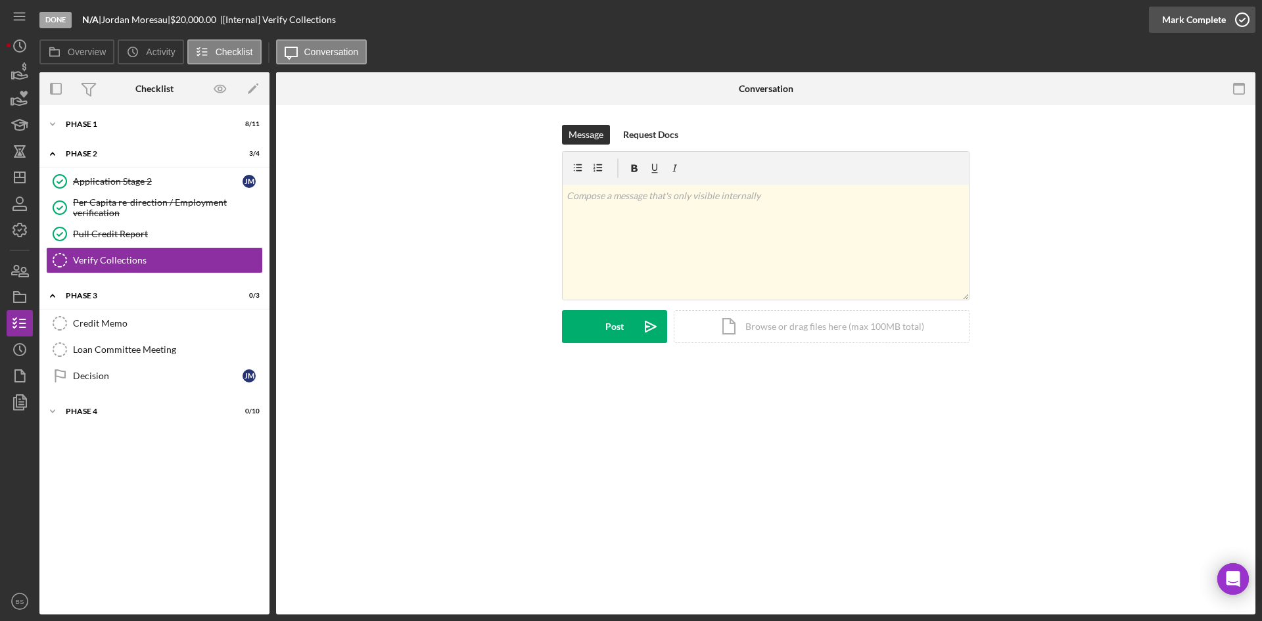
click at [1227, 24] on icon "button" at bounding box center [1241, 19] width 33 height 33
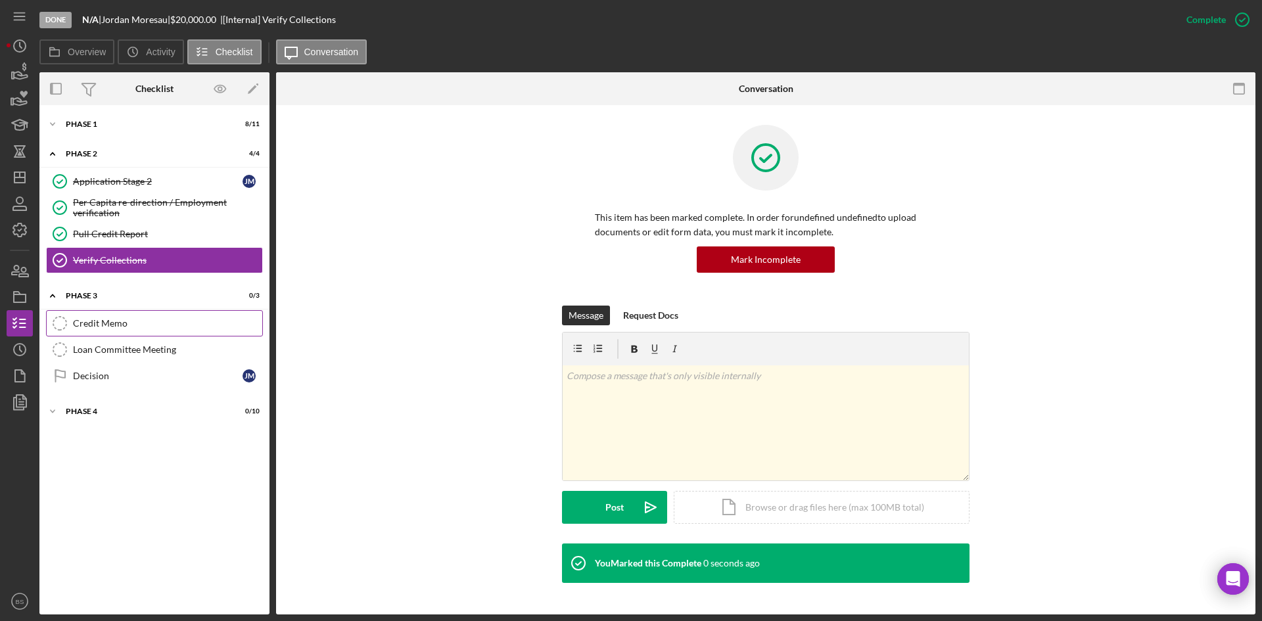
click at [156, 320] on div "Credit Memo" at bounding box center [167, 323] width 189 height 11
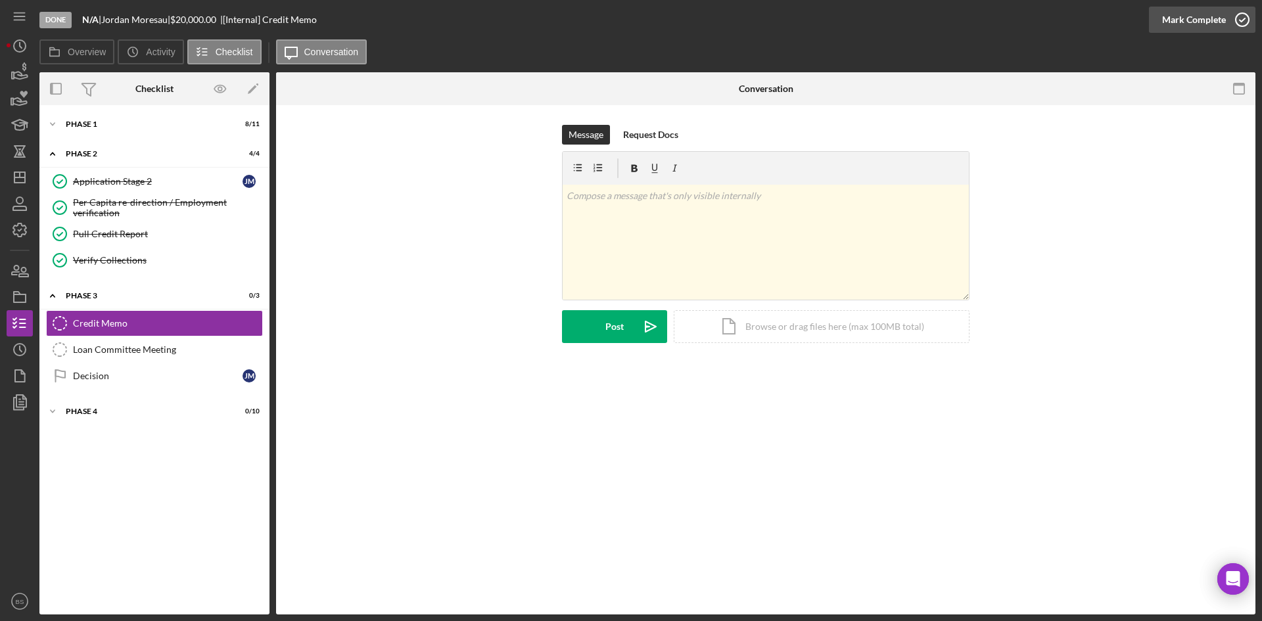
click at [1171, 31] on div "Mark Complete" at bounding box center [1194, 20] width 64 height 26
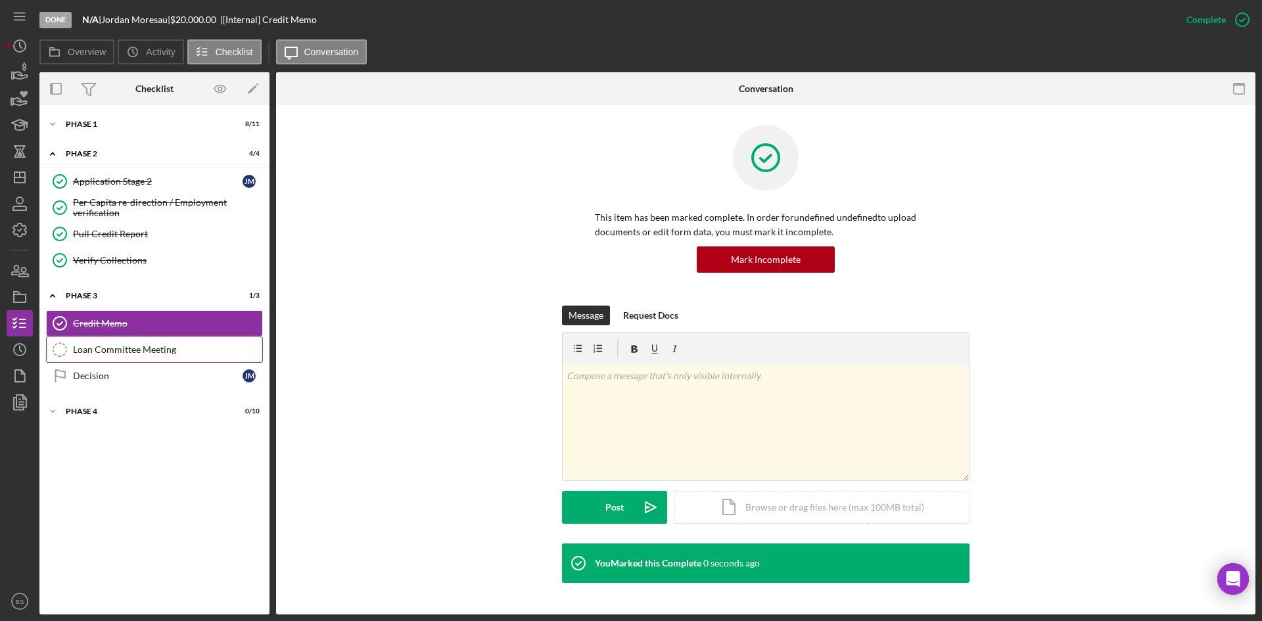
click at [212, 354] on div "Loan Committee Meeting" at bounding box center [167, 349] width 189 height 11
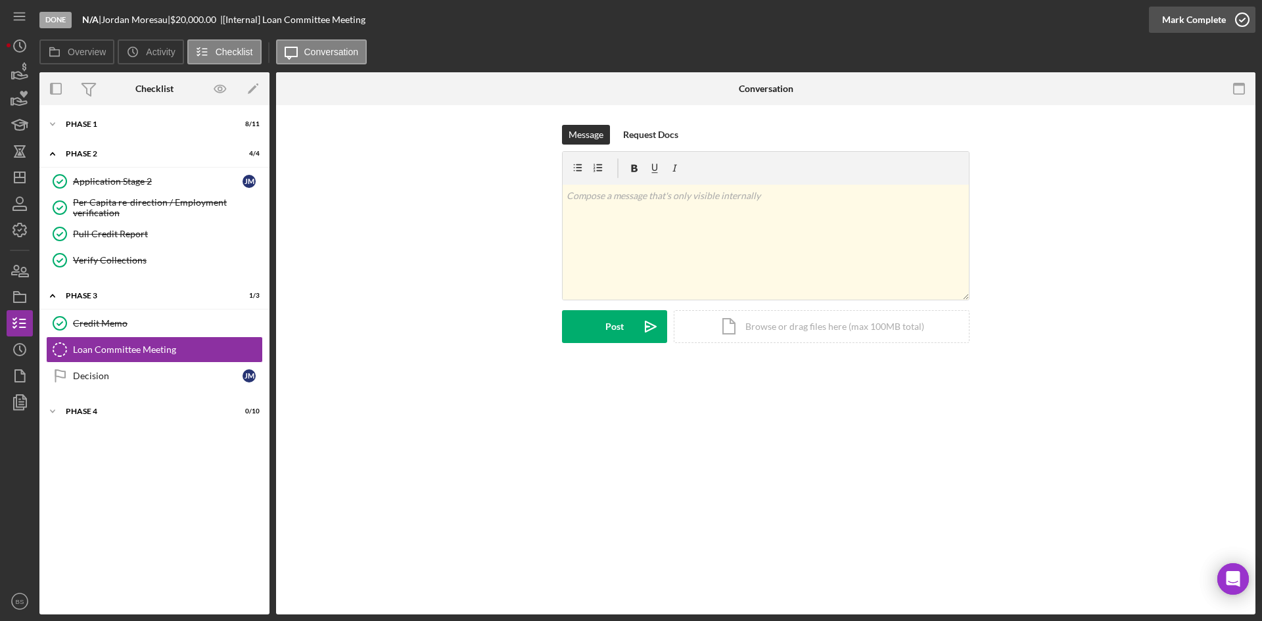
click at [1176, 27] on div "Mark Complete" at bounding box center [1194, 20] width 64 height 26
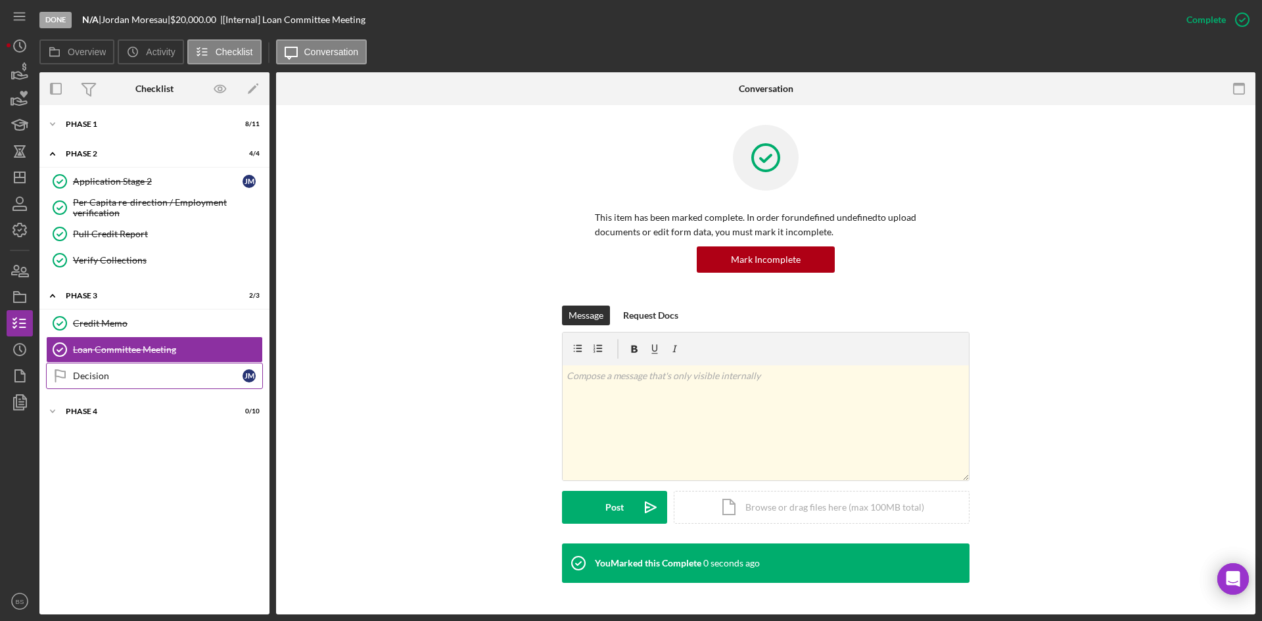
click at [208, 380] on div "Decision" at bounding box center [158, 376] width 170 height 11
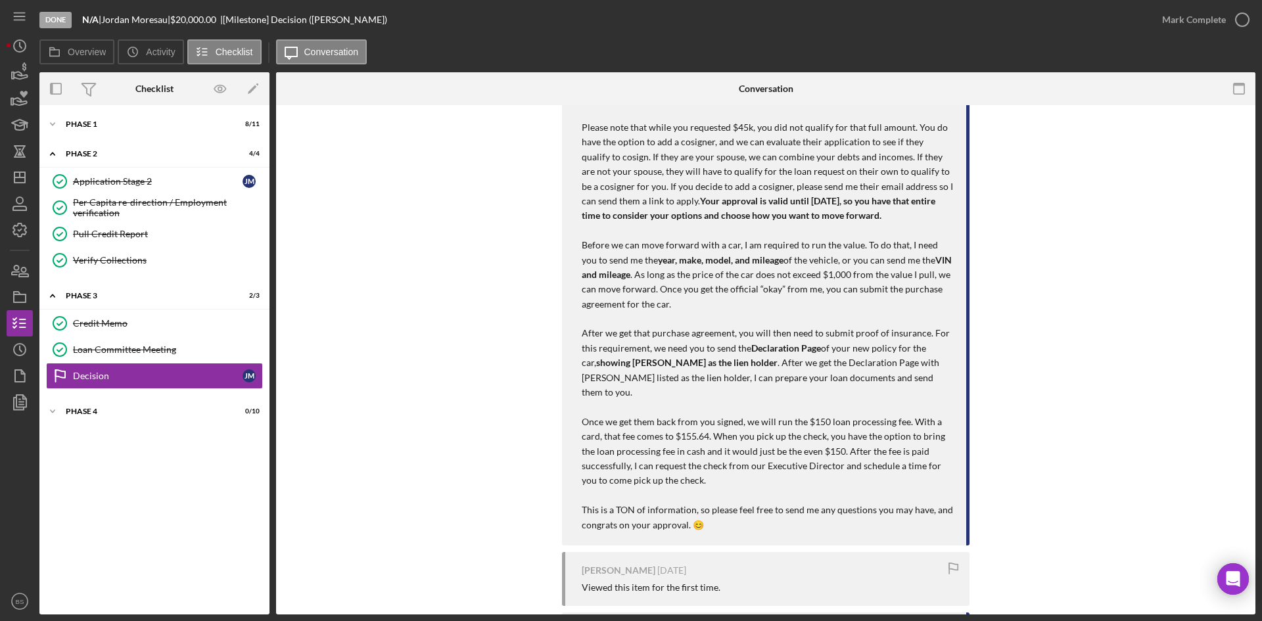
scroll to position [516, 0]
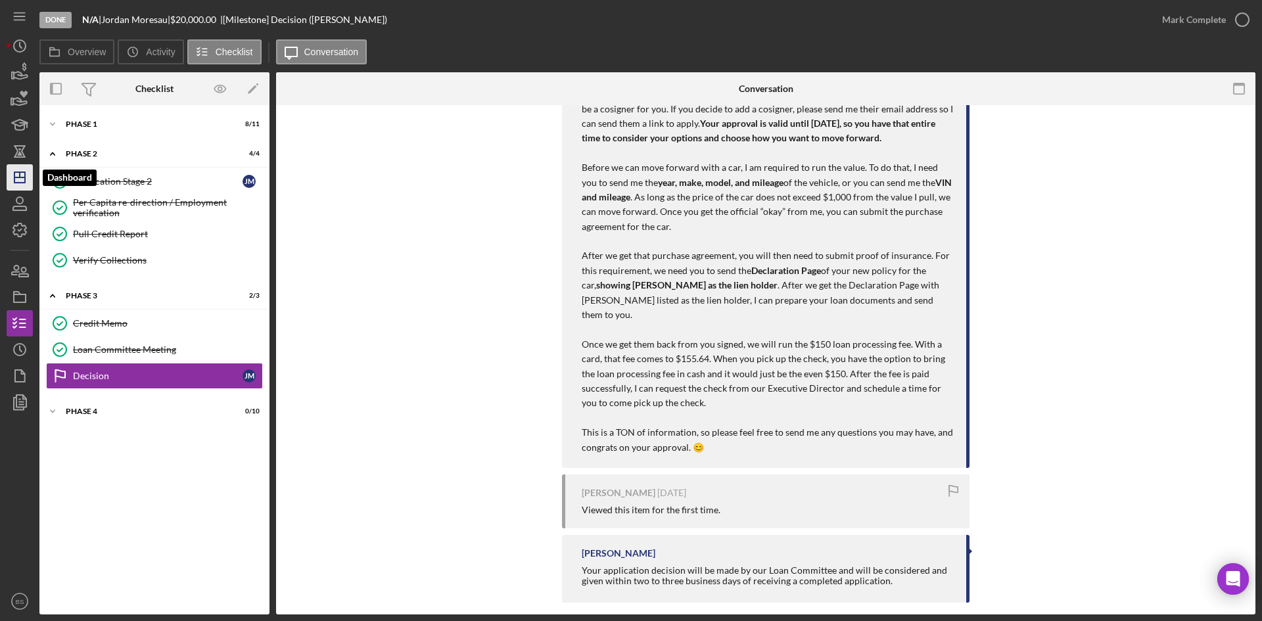
click at [9, 177] on icon "Icon/Dashboard" at bounding box center [19, 177] width 33 height 33
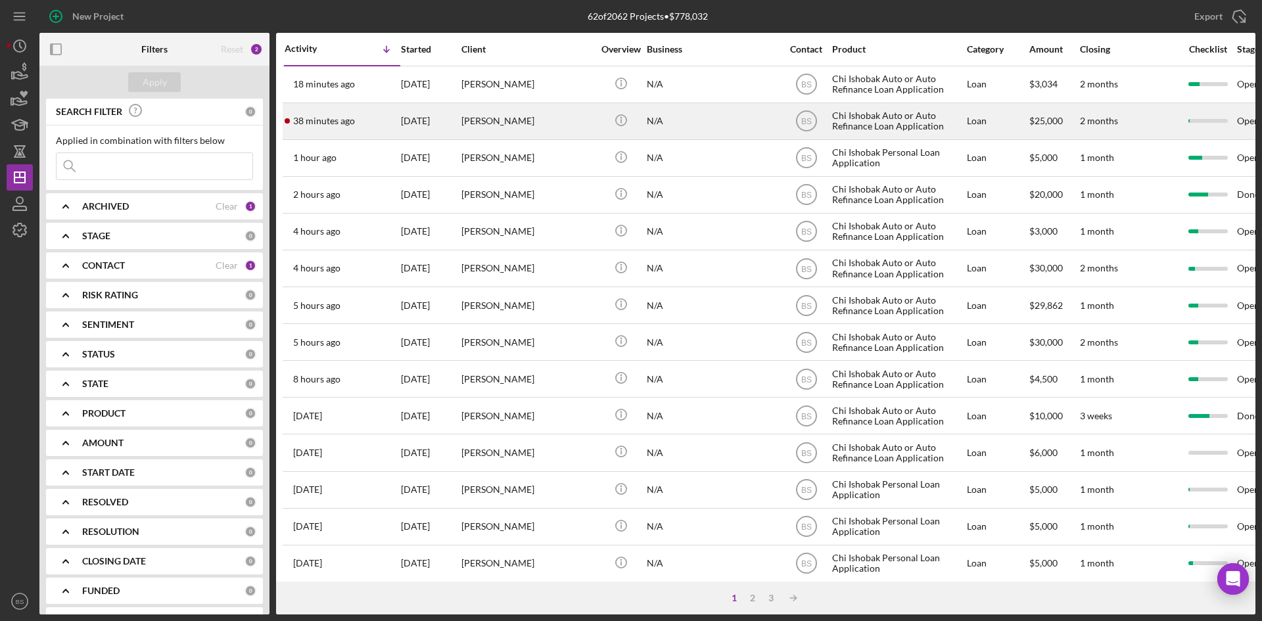
click at [486, 124] on div "[PERSON_NAME]" at bounding box center [526, 121] width 131 height 35
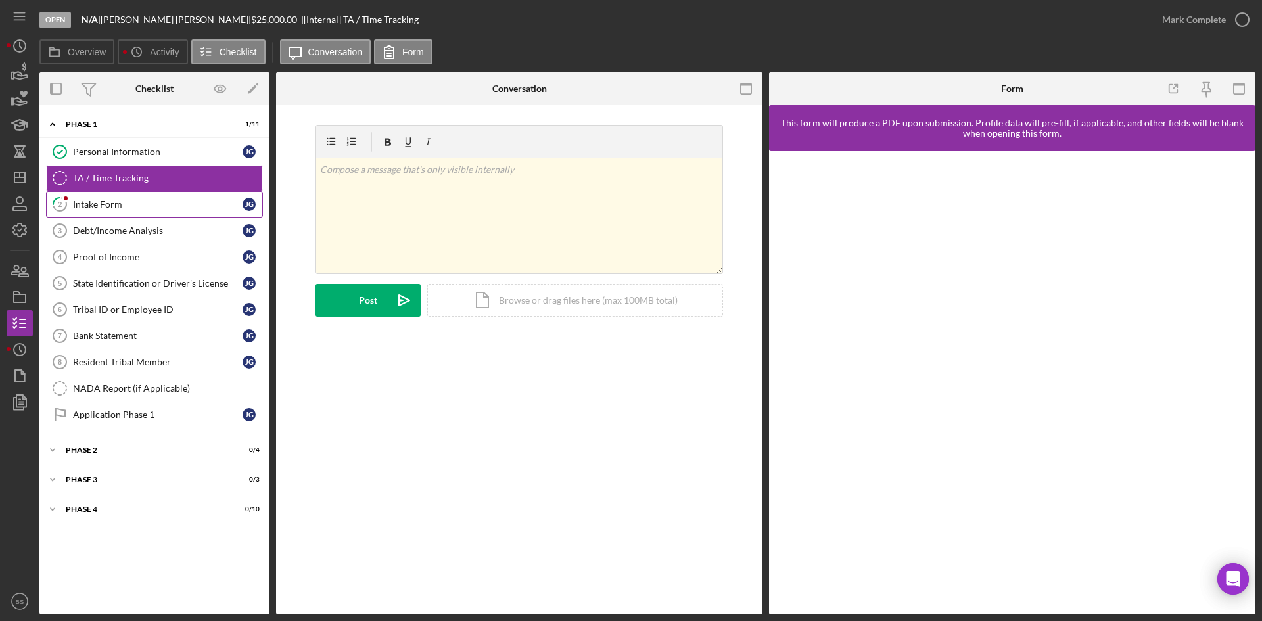
click at [193, 210] on div "Intake Form" at bounding box center [158, 204] width 170 height 11
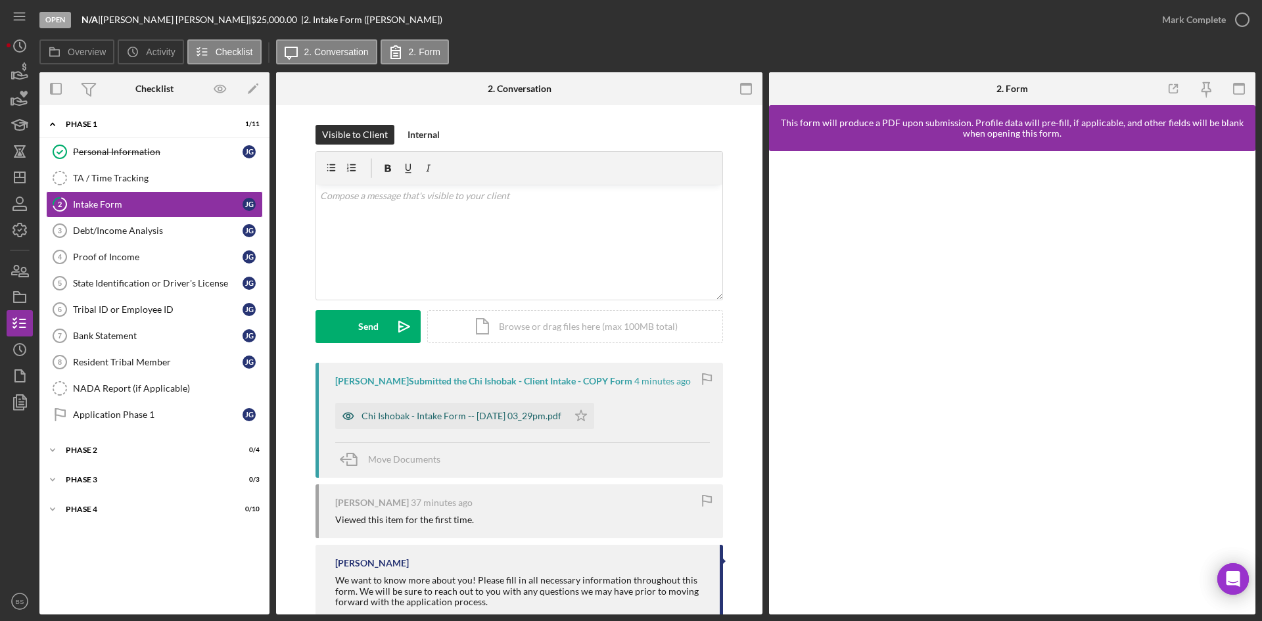
click at [509, 421] on div "Chi Ishobak - Intake Form -- 2025-08-11 03_29pm.pdf" at bounding box center [461, 416] width 200 height 11
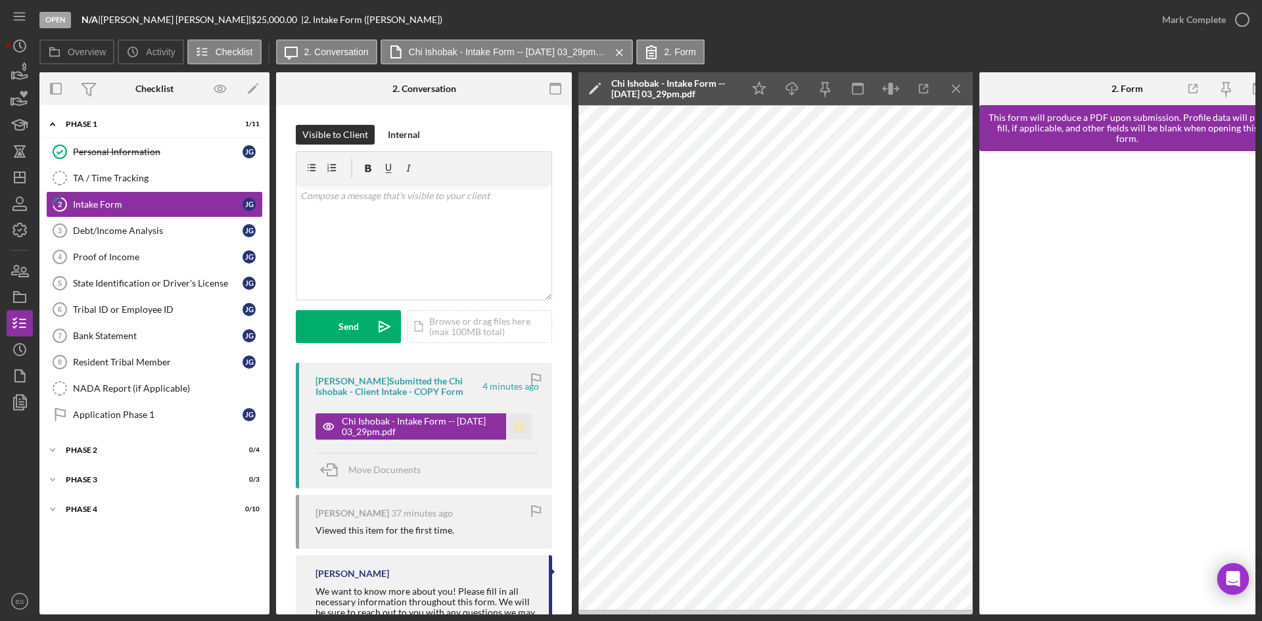
click at [509, 421] on icon "Icon/Star" at bounding box center [519, 426] width 26 height 26
click at [1169, 25] on div "Mark Complete" at bounding box center [1194, 20] width 64 height 26
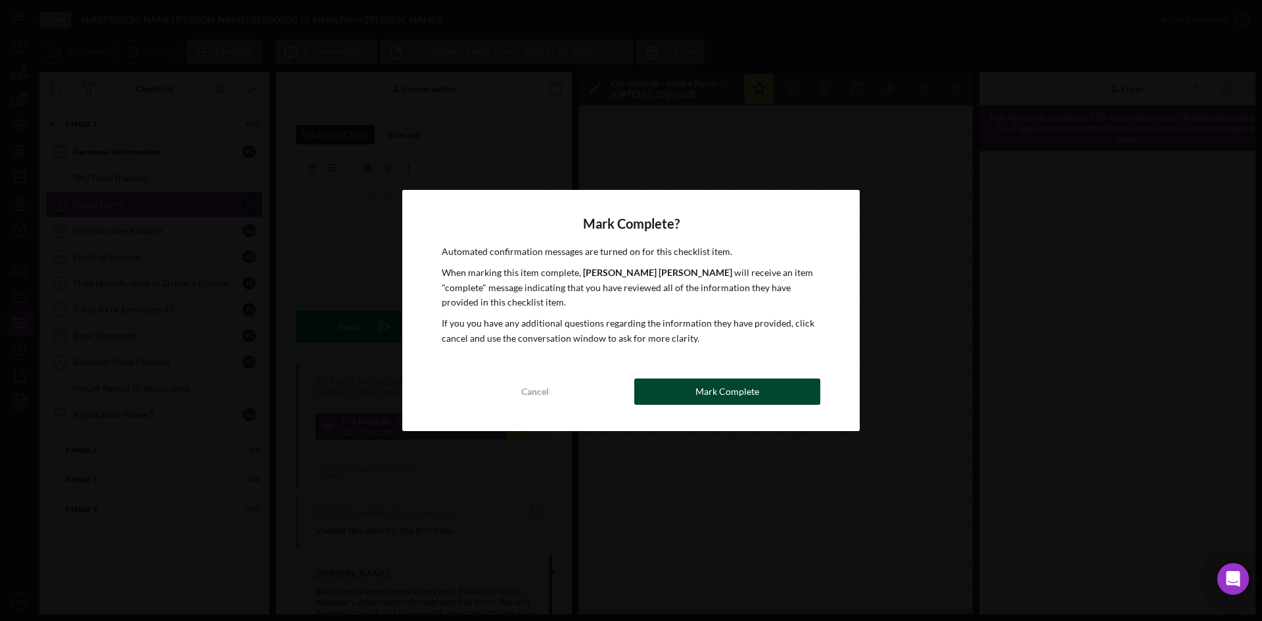
click at [698, 391] on div "Mark Complete" at bounding box center [727, 391] width 64 height 26
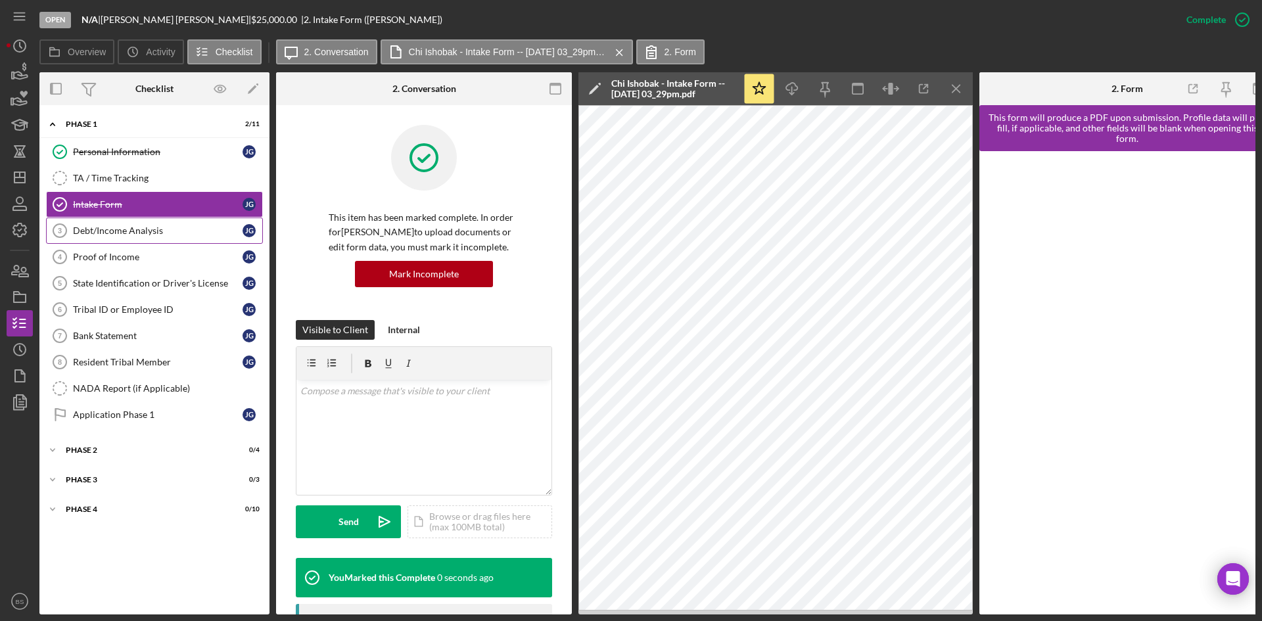
click at [177, 231] on div "Debt/Income Analysis" at bounding box center [158, 230] width 170 height 11
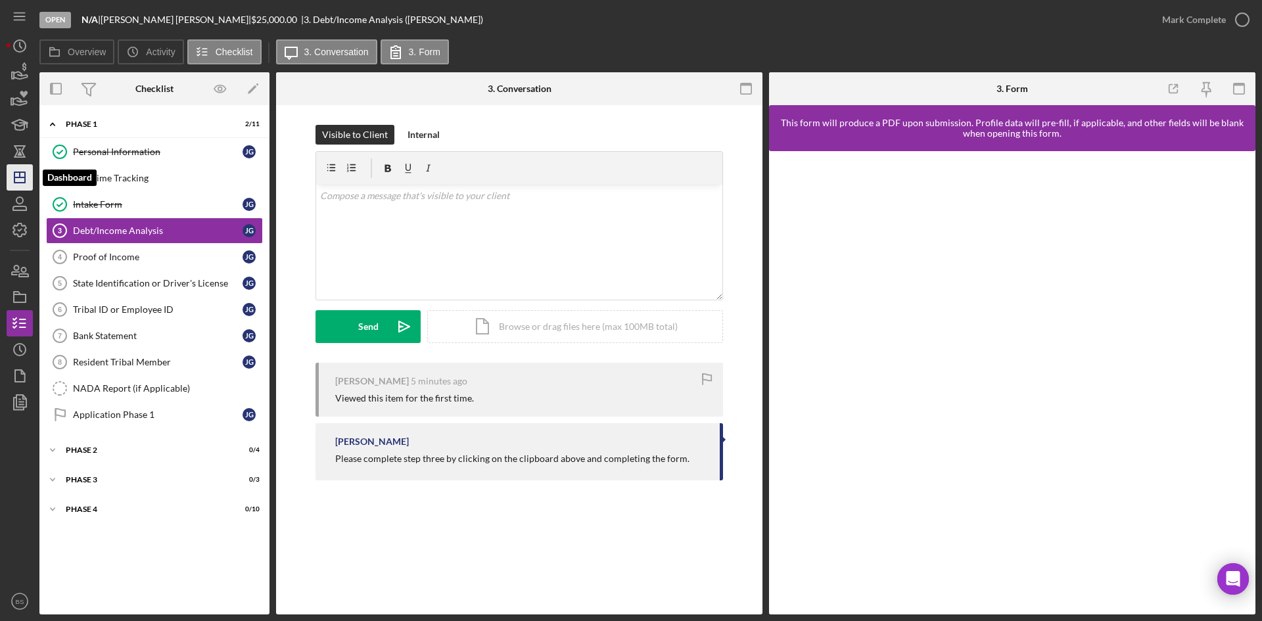
click at [7, 173] on icon "Icon/Dashboard" at bounding box center [19, 177] width 33 height 33
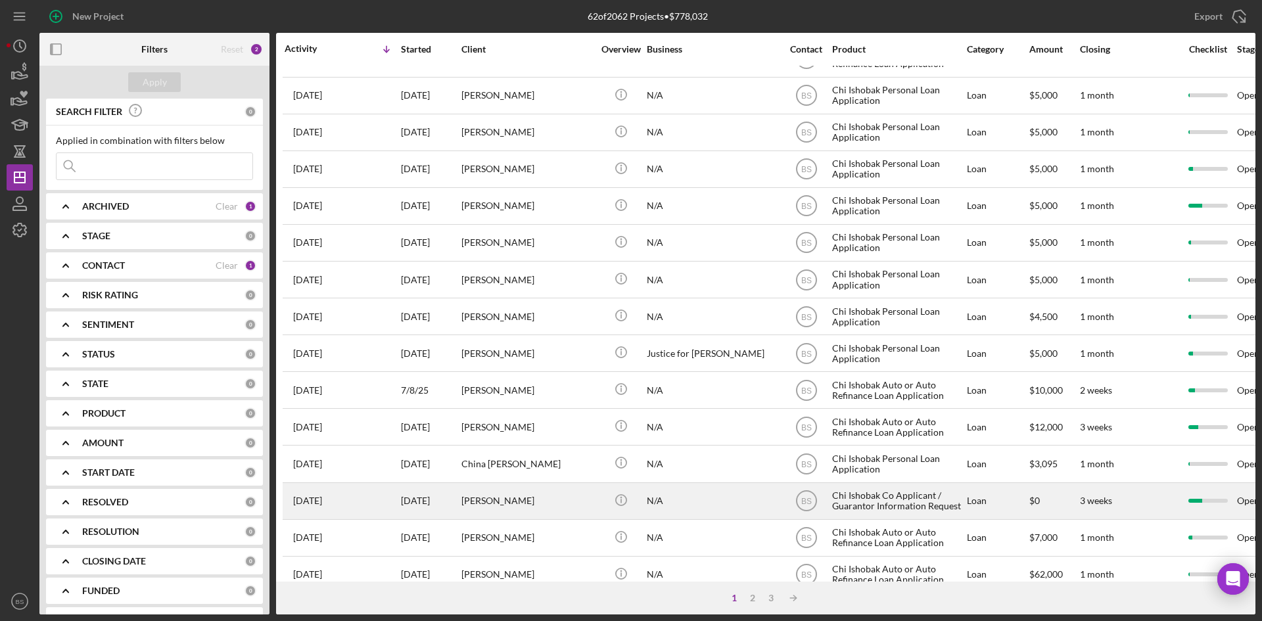
scroll to position [423, 0]
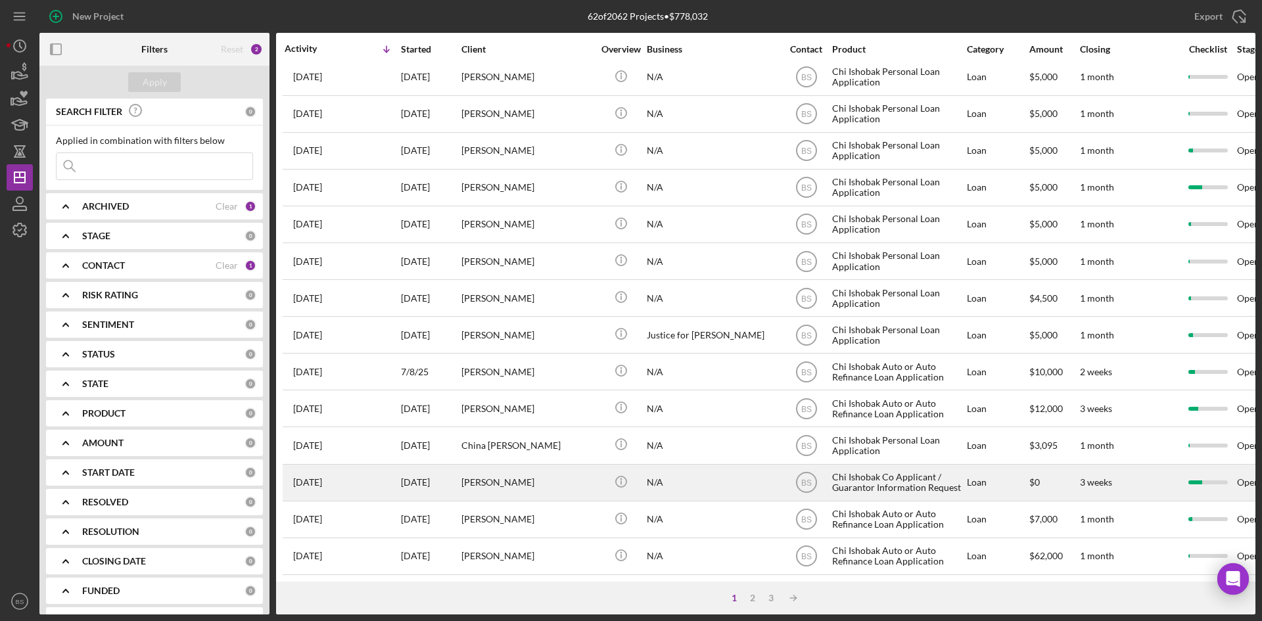
click at [359, 465] on div "1 week ago Kathryn Clark" at bounding box center [342, 482] width 115 height 35
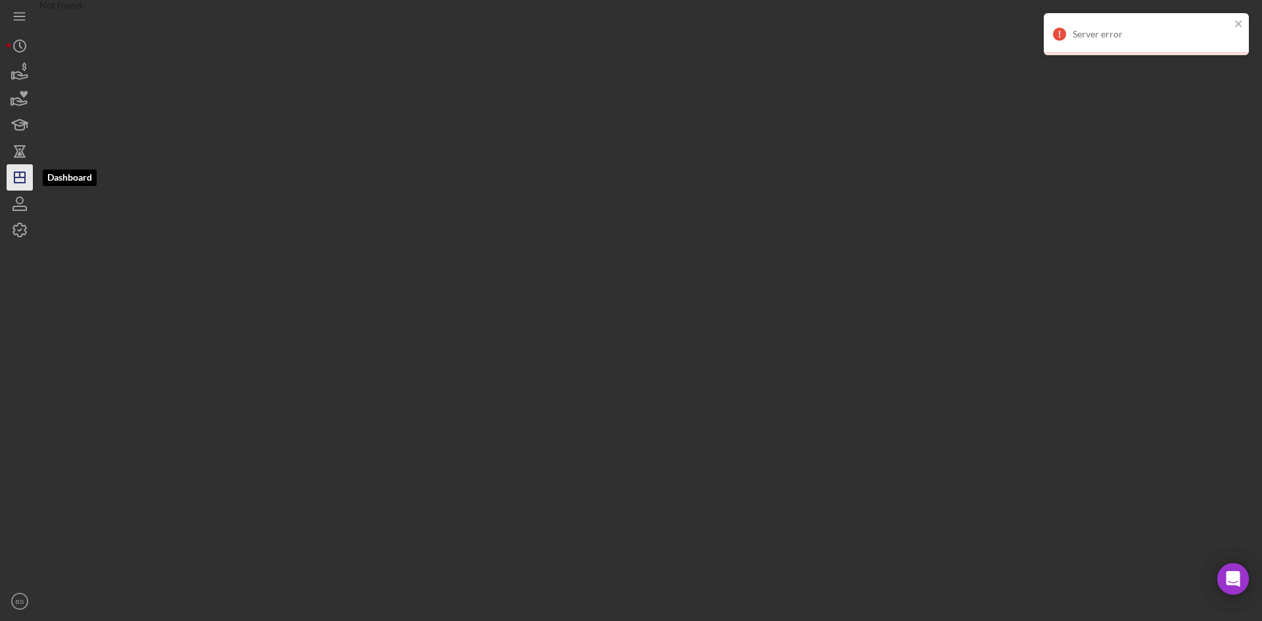
click at [12, 170] on icon "Icon/Dashboard" at bounding box center [19, 177] width 33 height 33
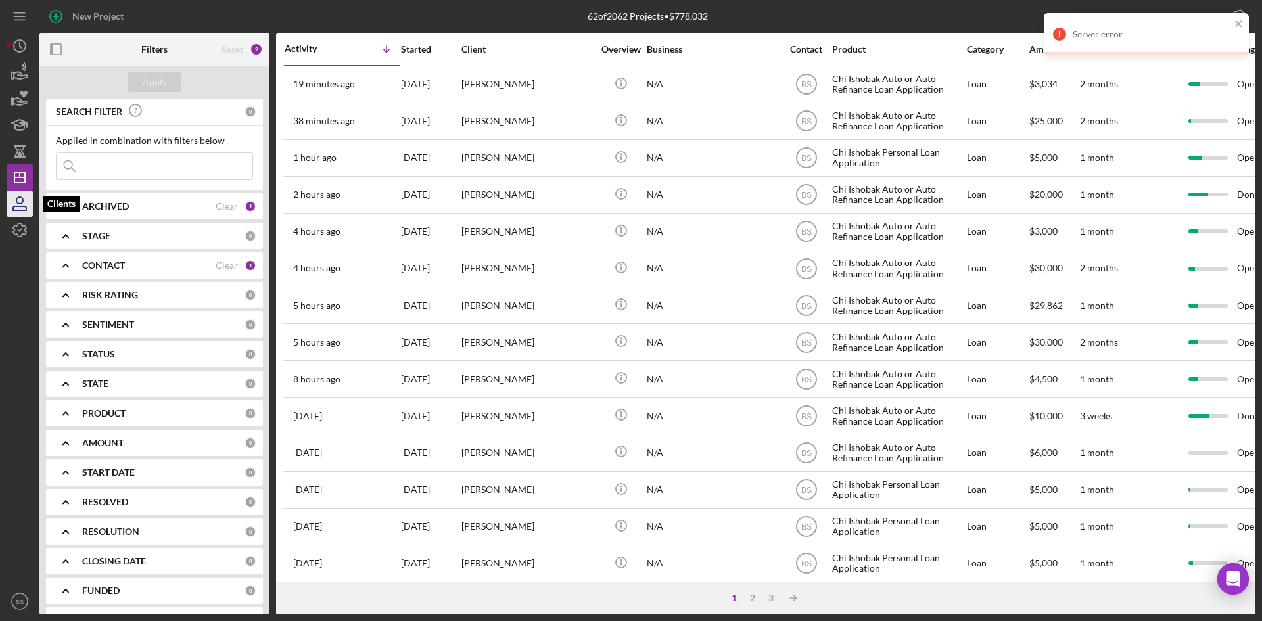
click at [14, 210] on icon "button" at bounding box center [19, 208] width 13 height 4
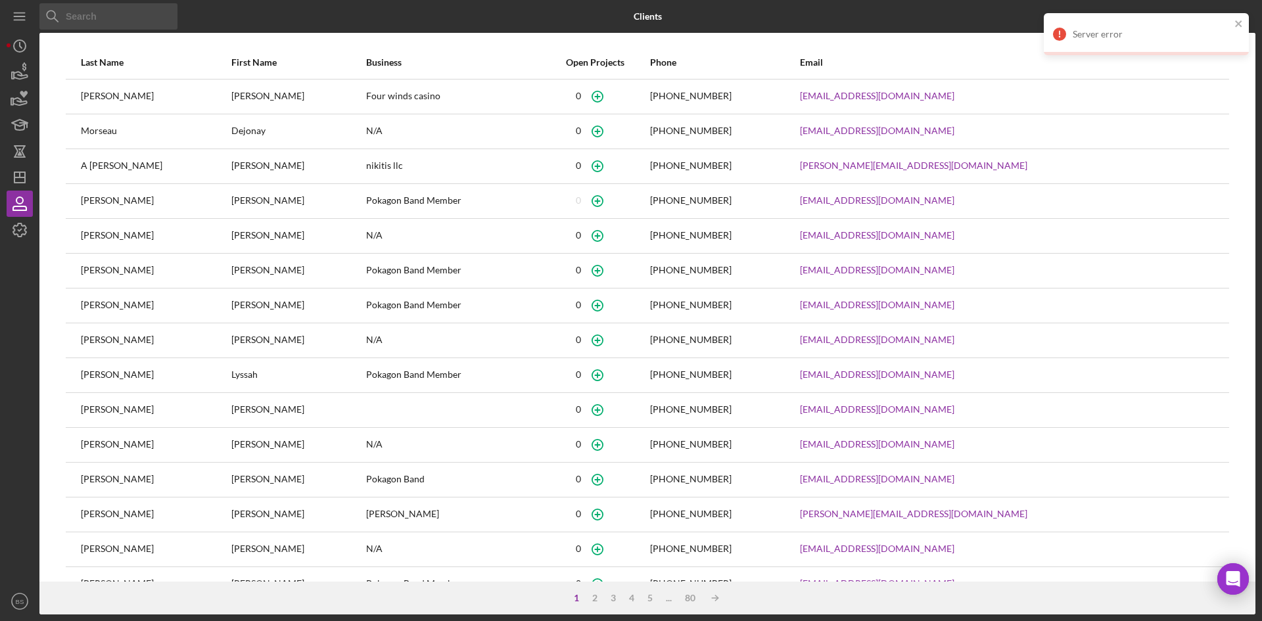
click at [133, 20] on input at bounding box center [108, 16] width 138 height 26
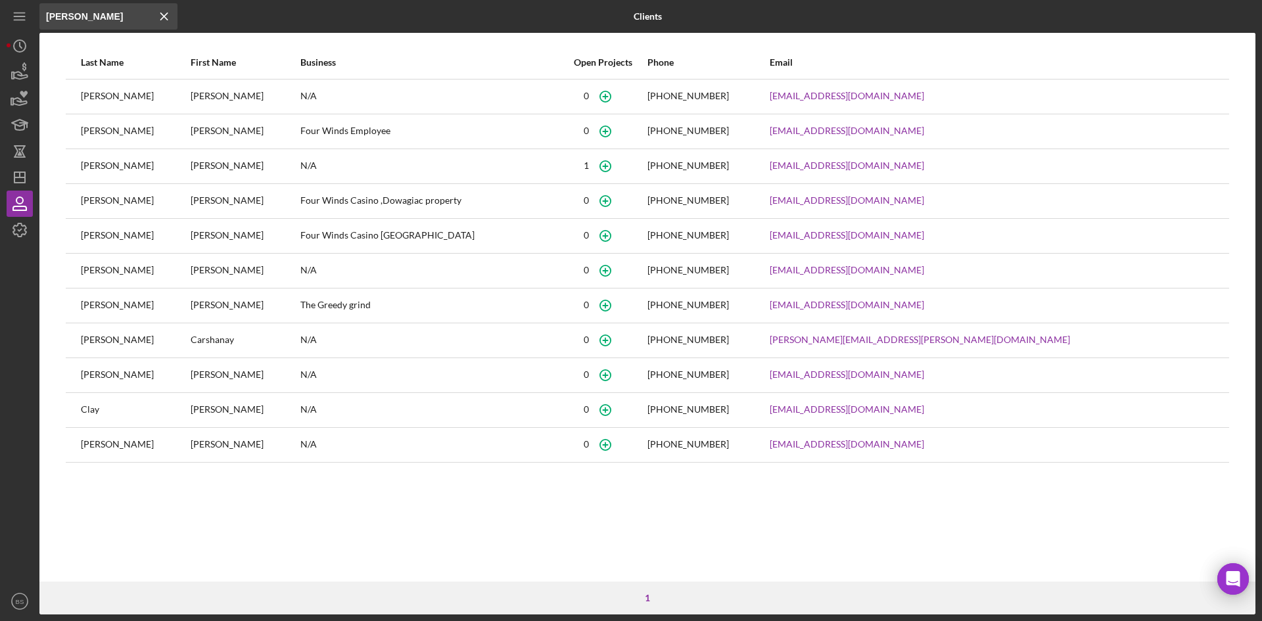
type input "clark"
click at [589, 164] on div "1" at bounding box center [585, 165] width 5 height 11
click at [16, 174] on icon "Icon/Dashboard" at bounding box center [19, 177] width 33 height 33
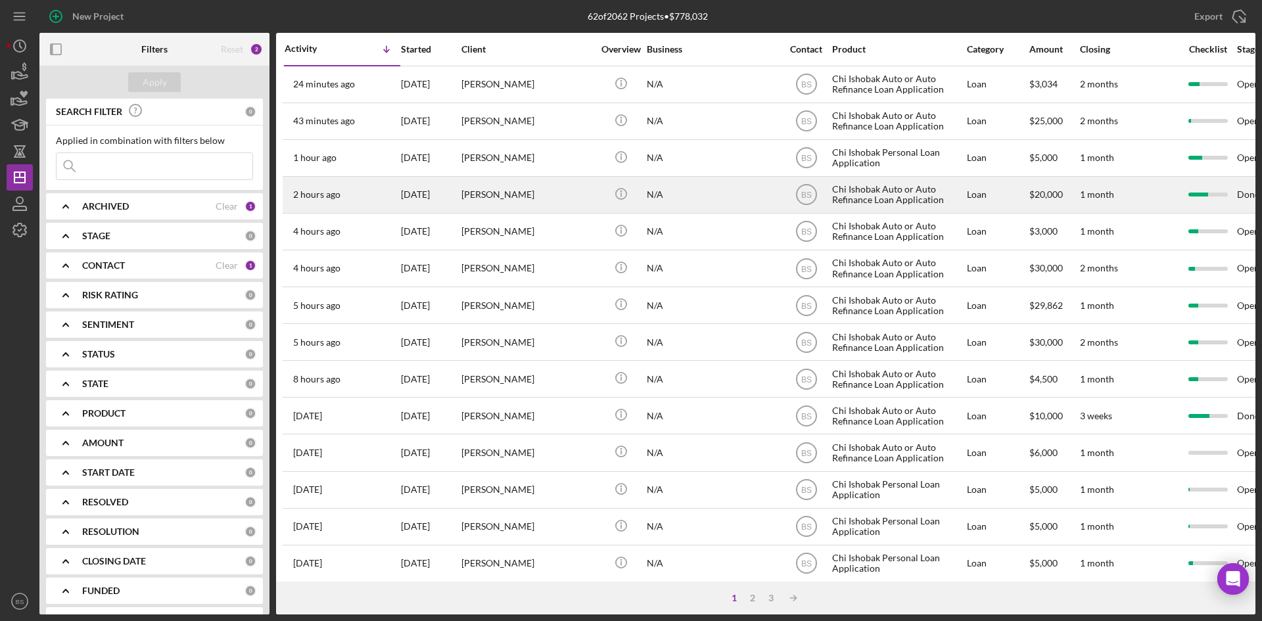
click at [415, 182] on div "[DATE]" at bounding box center [430, 194] width 59 height 35
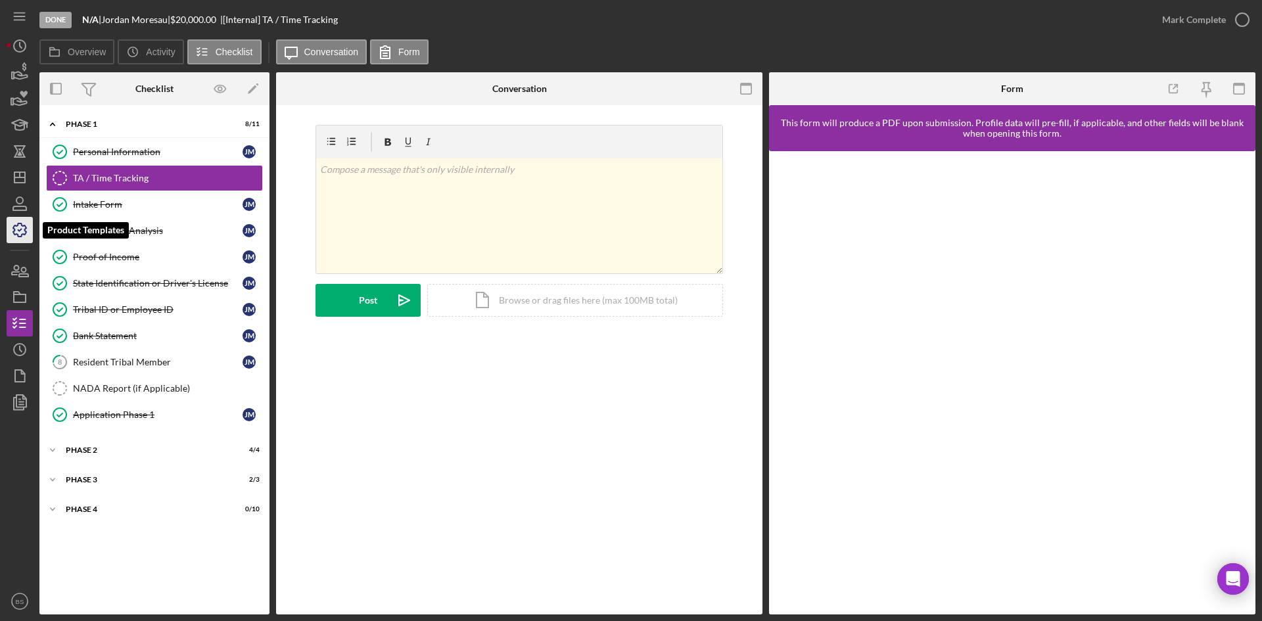
click at [16, 236] on icon "button" at bounding box center [19, 230] width 33 height 33
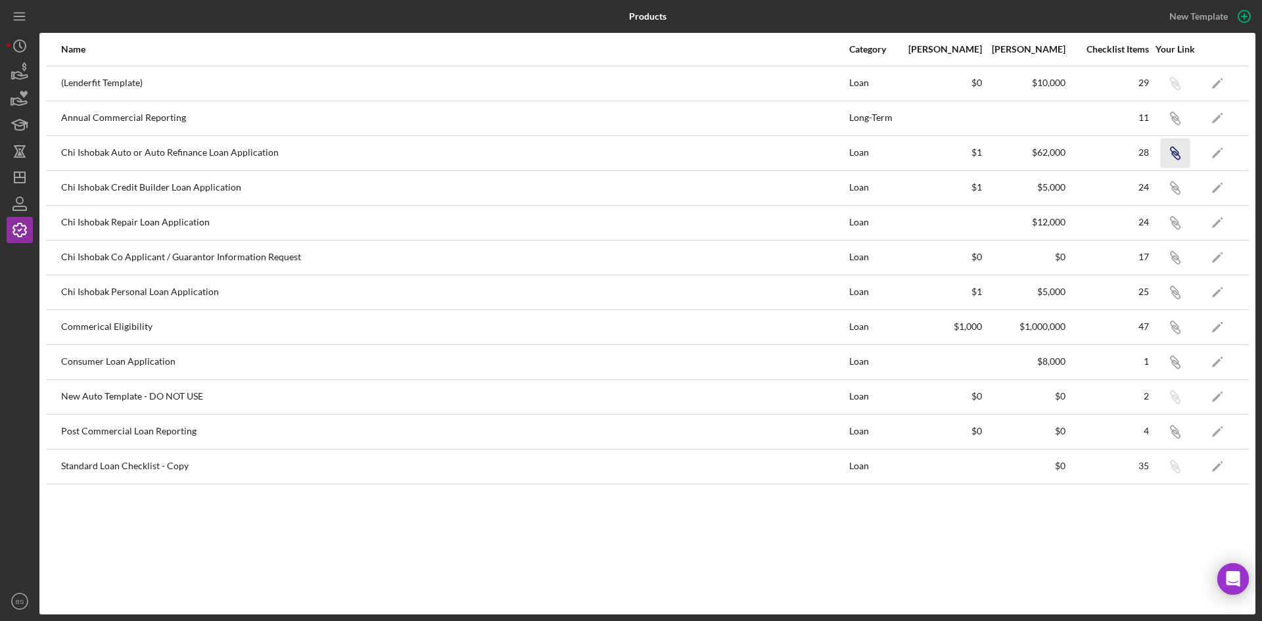
click at [1174, 89] on icon "button" at bounding box center [1176, 85] width 8 height 8
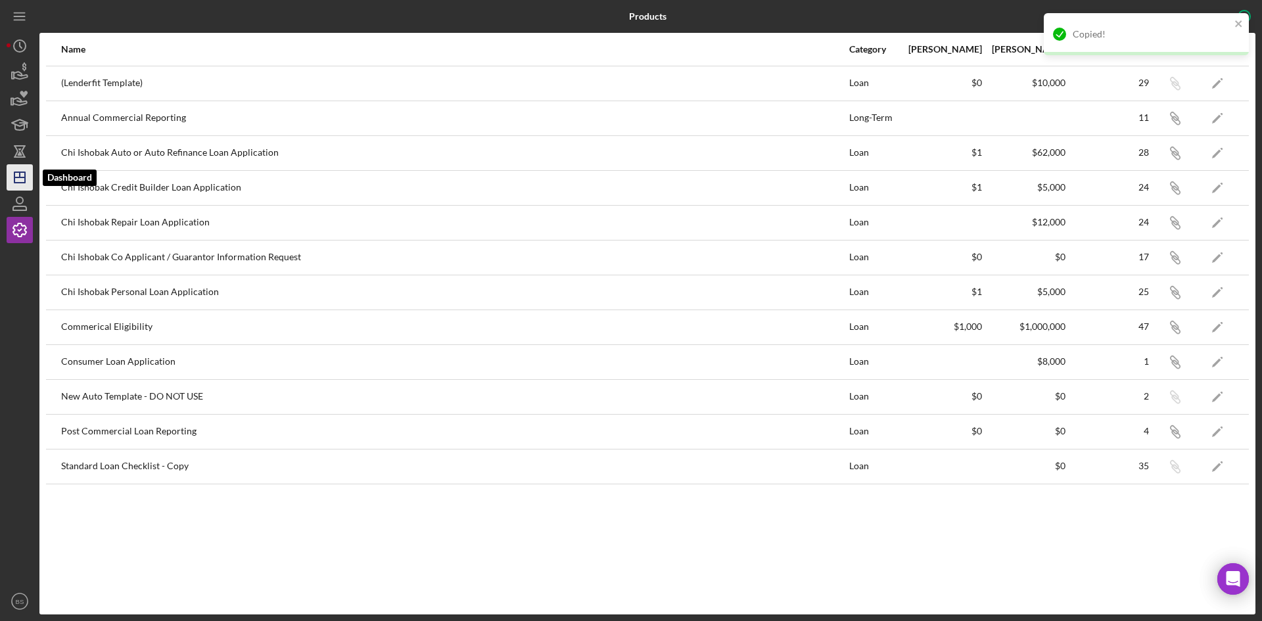
click at [17, 169] on icon "Icon/Dashboard" at bounding box center [19, 177] width 33 height 33
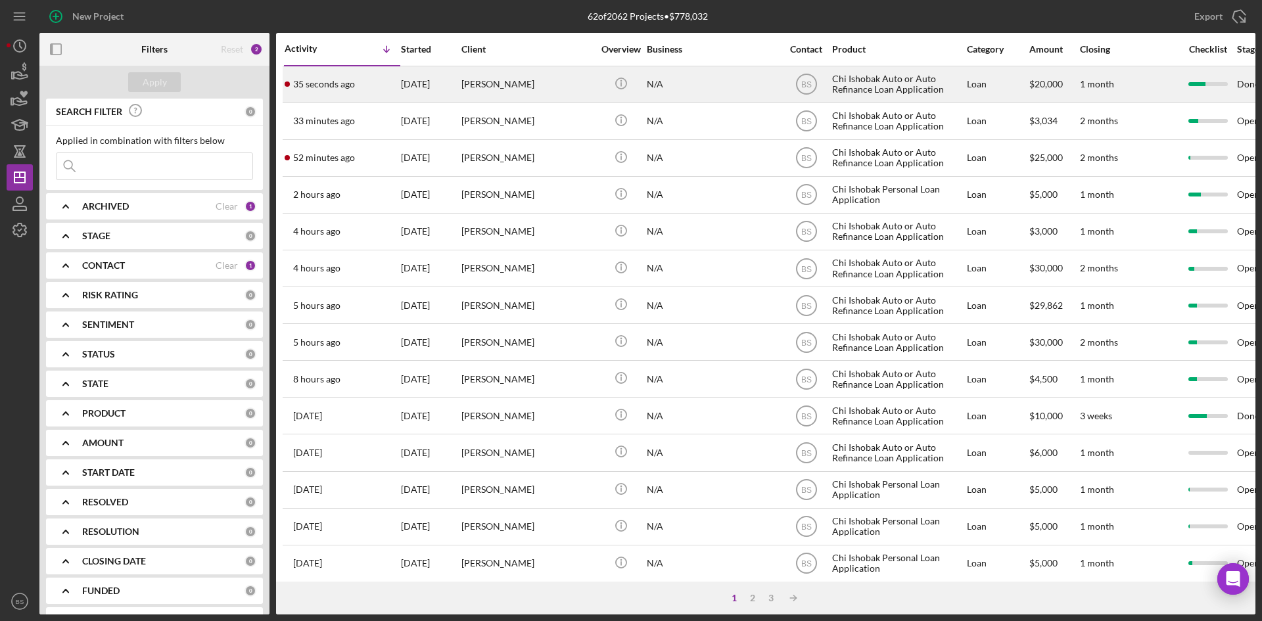
click at [417, 86] on div "[DATE]" at bounding box center [430, 84] width 59 height 35
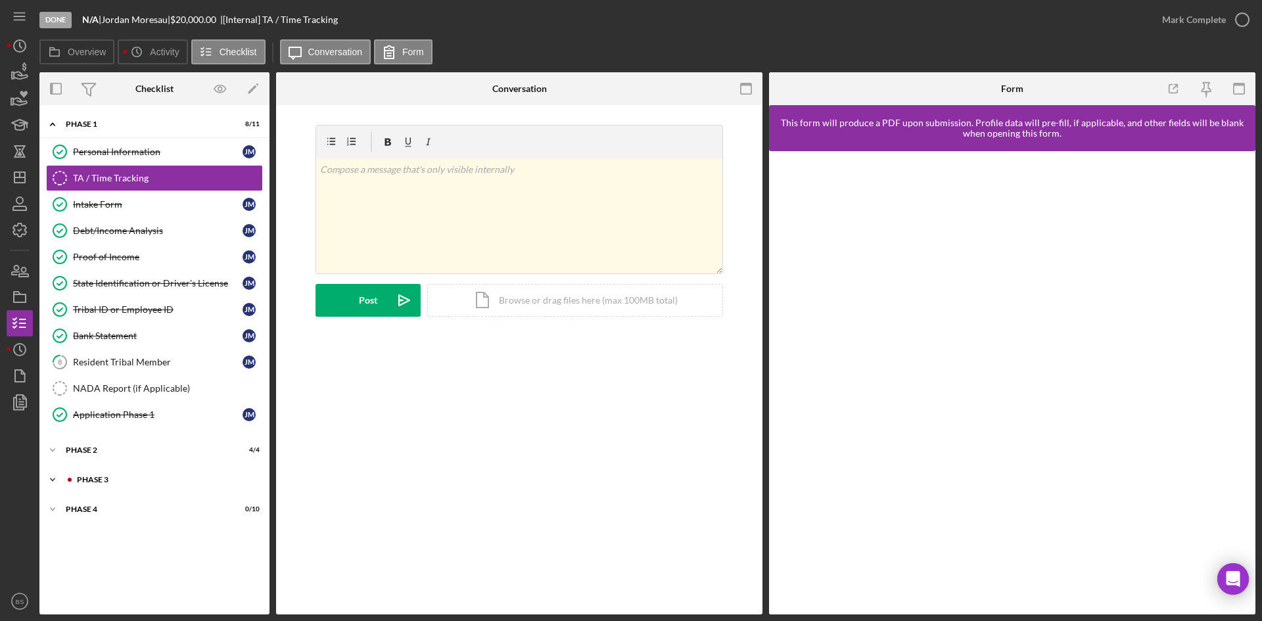
click at [181, 477] on div "Phase 3" at bounding box center [165, 480] width 176 height 8
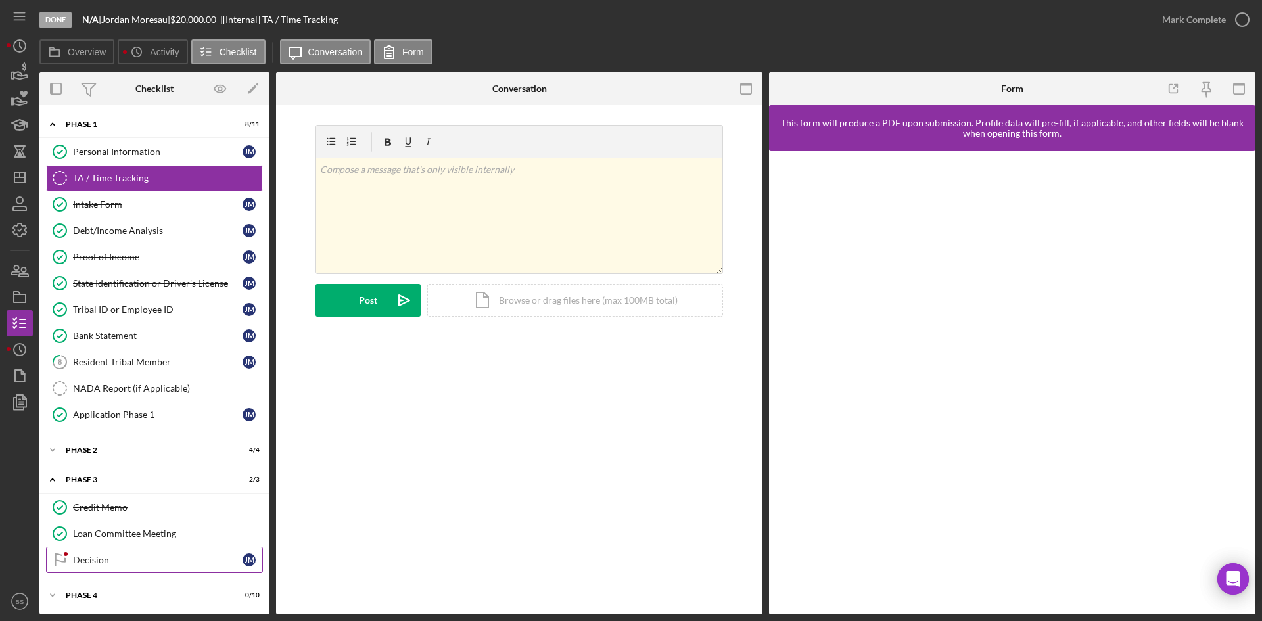
click at [181, 560] on div "Decision" at bounding box center [158, 560] width 170 height 11
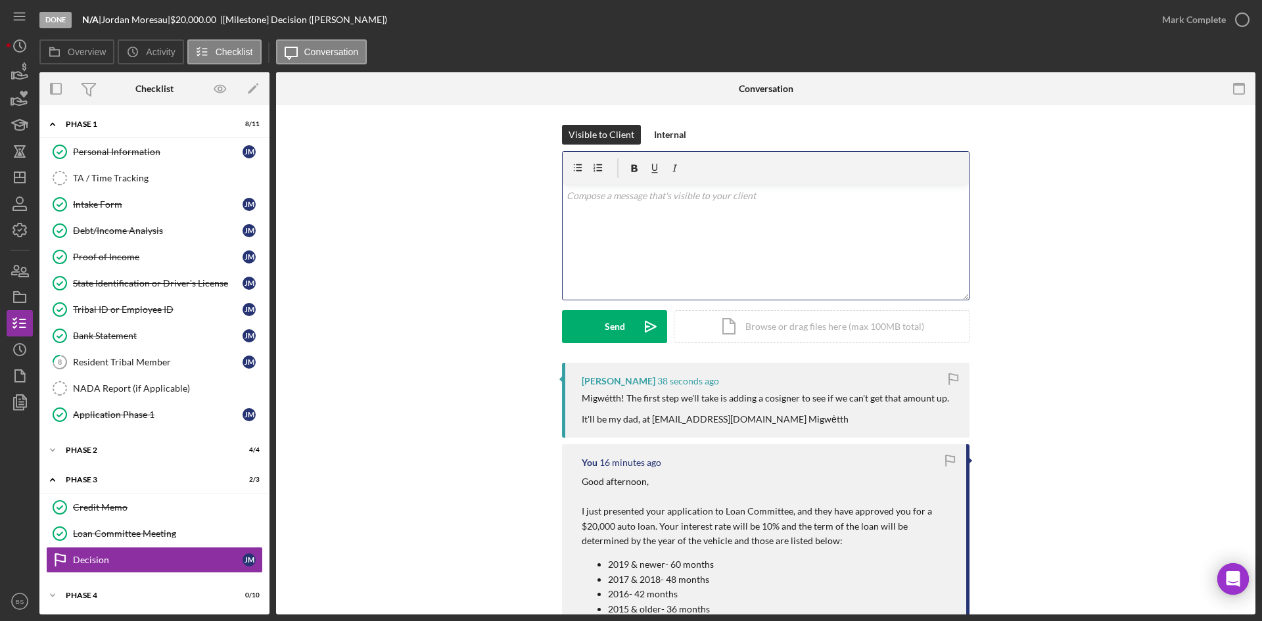
click at [727, 202] on p at bounding box center [765, 196] width 399 height 14
click at [732, 194] on p "Sounds good! I will get an application sent his way before I leave today." at bounding box center [765, 196] width 399 height 14
click at [758, 197] on p "Sounds good! I will get an application sent to his way before I leave today." at bounding box center [765, 196] width 399 height 14
click at [794, 194] on p "Sounds good! I will get an application sent to his email way before I leave tod…" at bounding box center [765, 196] width 399 height 14
click at [714, 196] on p "Sounds good! I will get an application sent to his email before I leave today." at bounding box center [765, 196] width 399 height 14
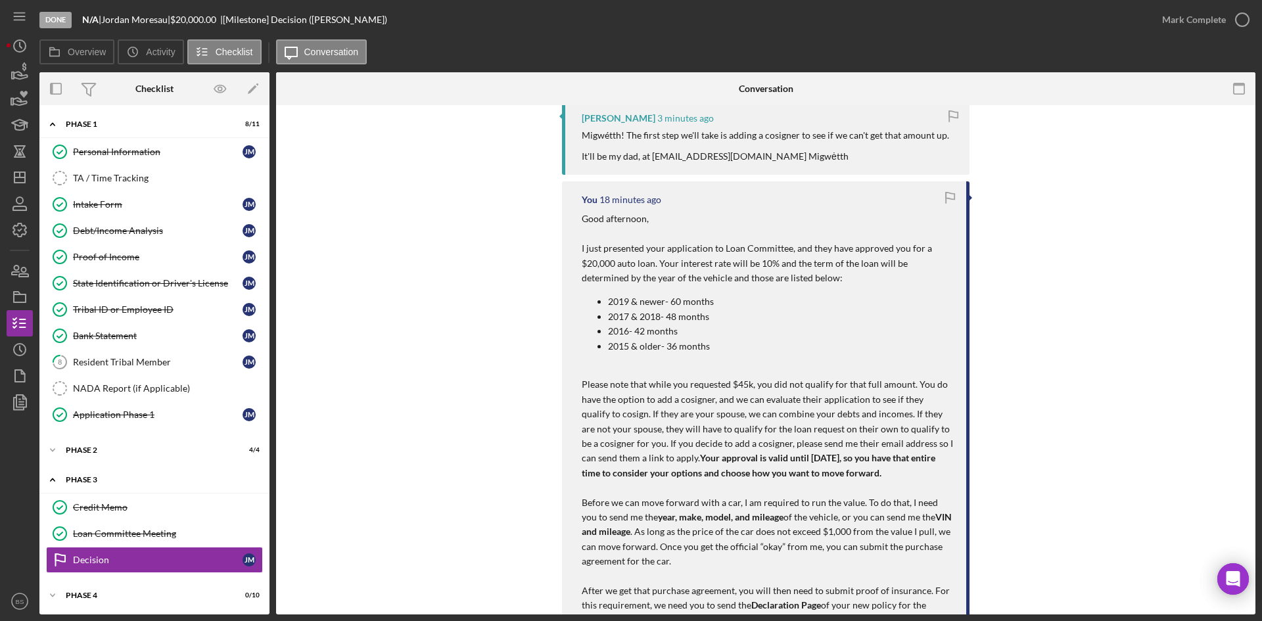
scroll to position [1, 0]
click at [136, 587] on div "Icon/Expander Phase 4 0 / 10" at bounding box center [154, 594] width 230 height 26
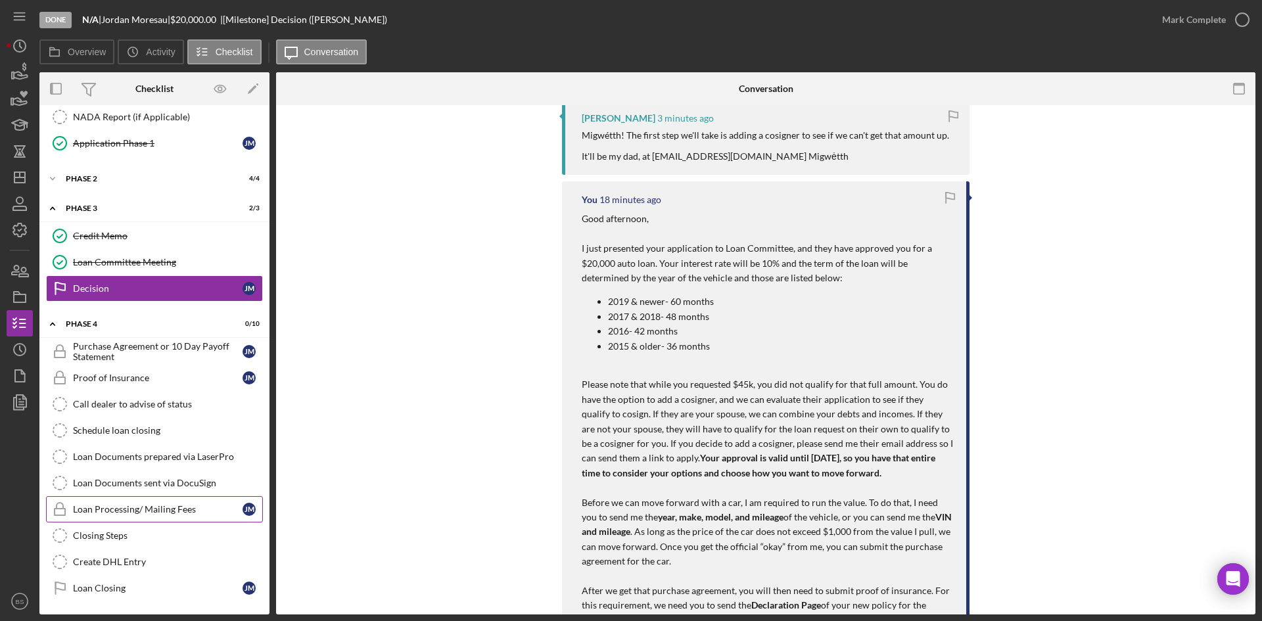
click at [121, 512] on div "Loan Processing/ Mailing Fees" at bounding box center [158, 509] width 170 height 11
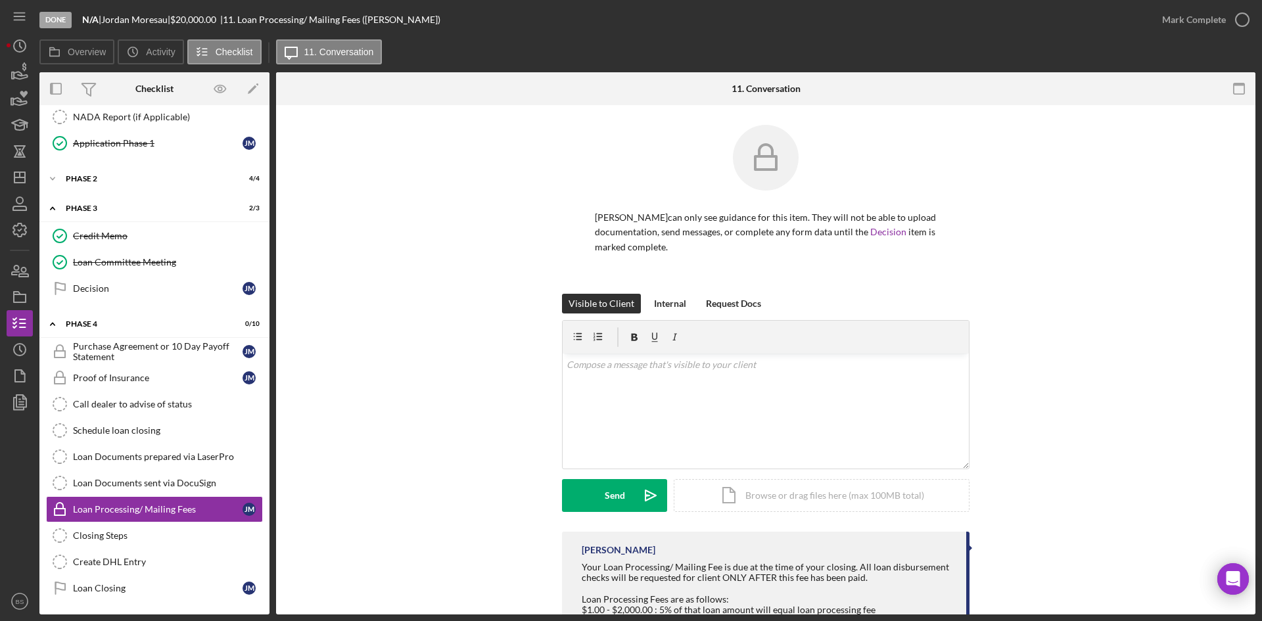
scroll to position [127, 0]
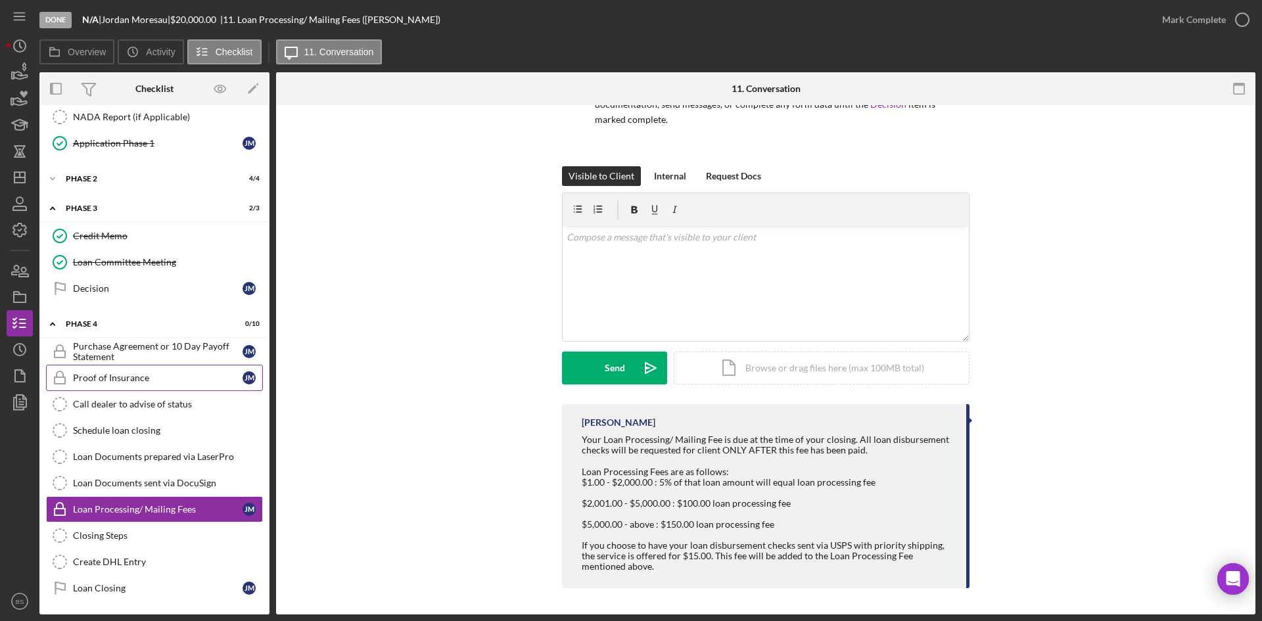
click at [193, 384] on link "Proof of Insurance Proof of Insurance J M" at bounding box center [154, 378] width 217 height 26
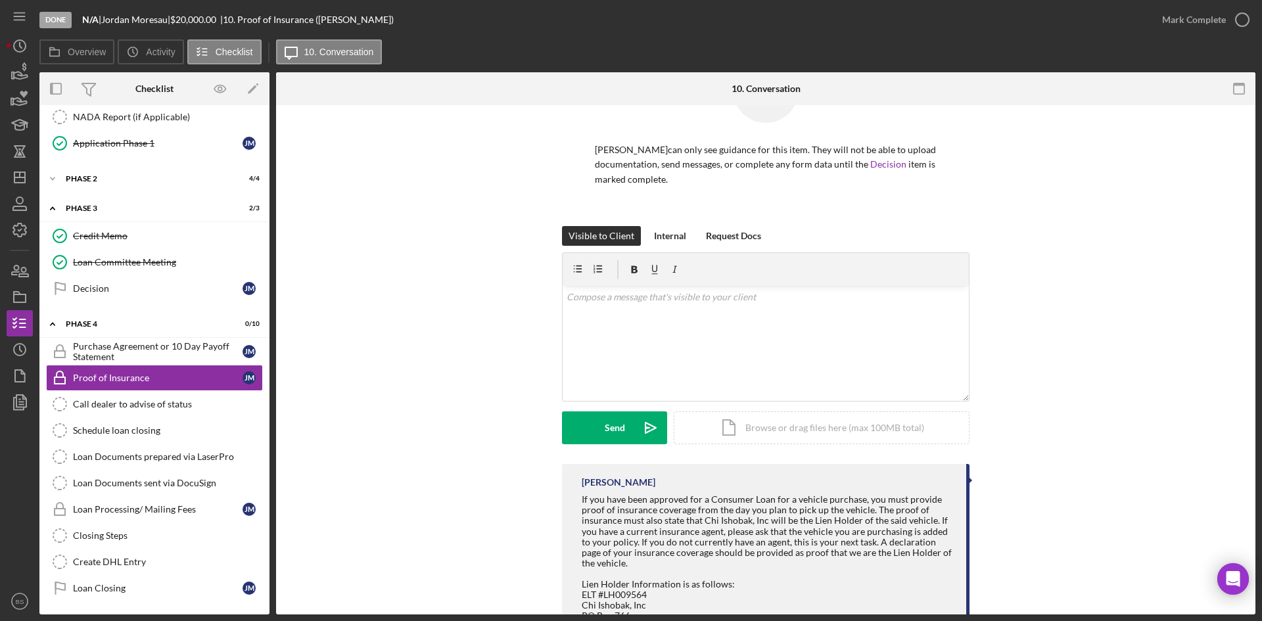
scroll to position [127, 0]
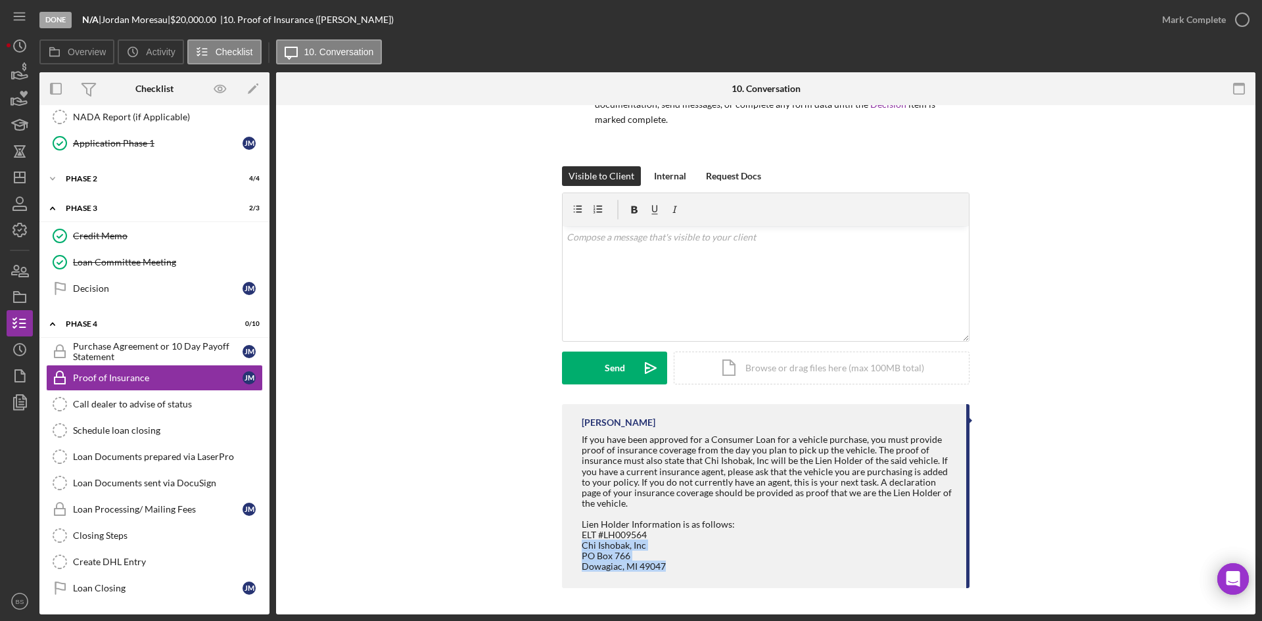
drag, startPoint x: 577, startPoint y: 543, endPoint x: 664, endPoint y: 568, distance: 90.9
click at [664, 568] on div "Bereniz Sotelo If you have been approved for a Consumer Loan for a vehicle purc…" at bounding box center [765, 496] width 407 height 184
copy div "Chi Ishobak, Inc PO Box 766 Dowagiac, MI 49047"
click at [15, 173] on polygon "button" at bounding box center [19, 177] width 11 height 11
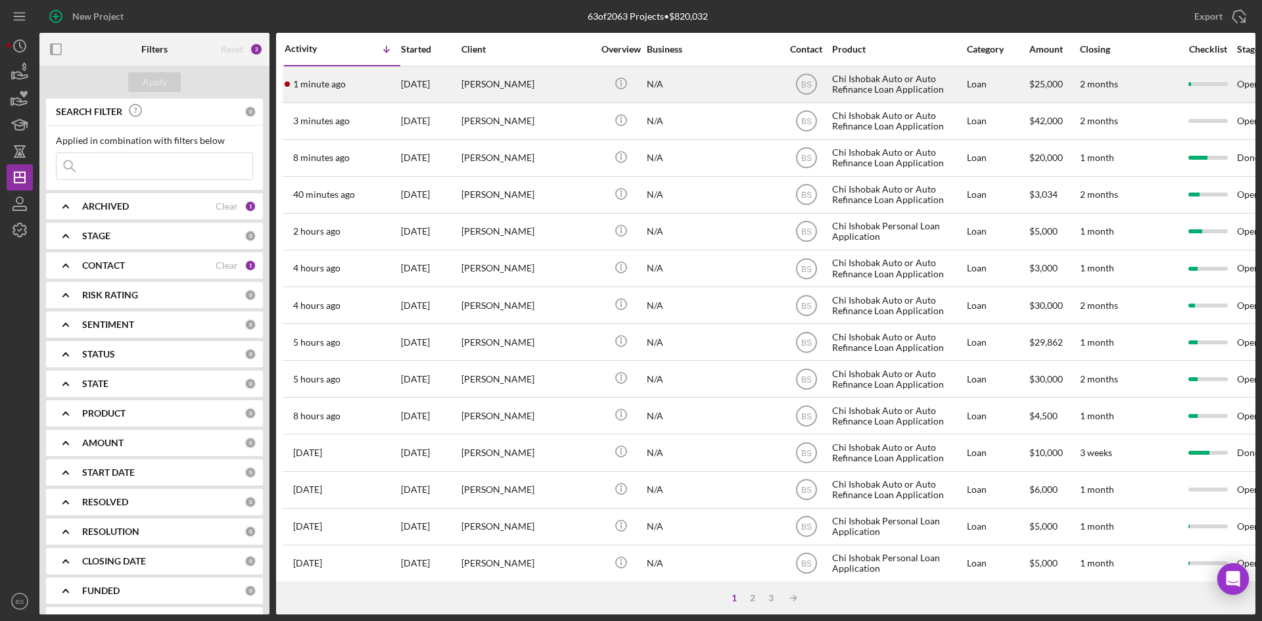
click at [365, 92] on div "1 minute ago Jamie Goss" at bounding box center [342, 84] width 115 height 35
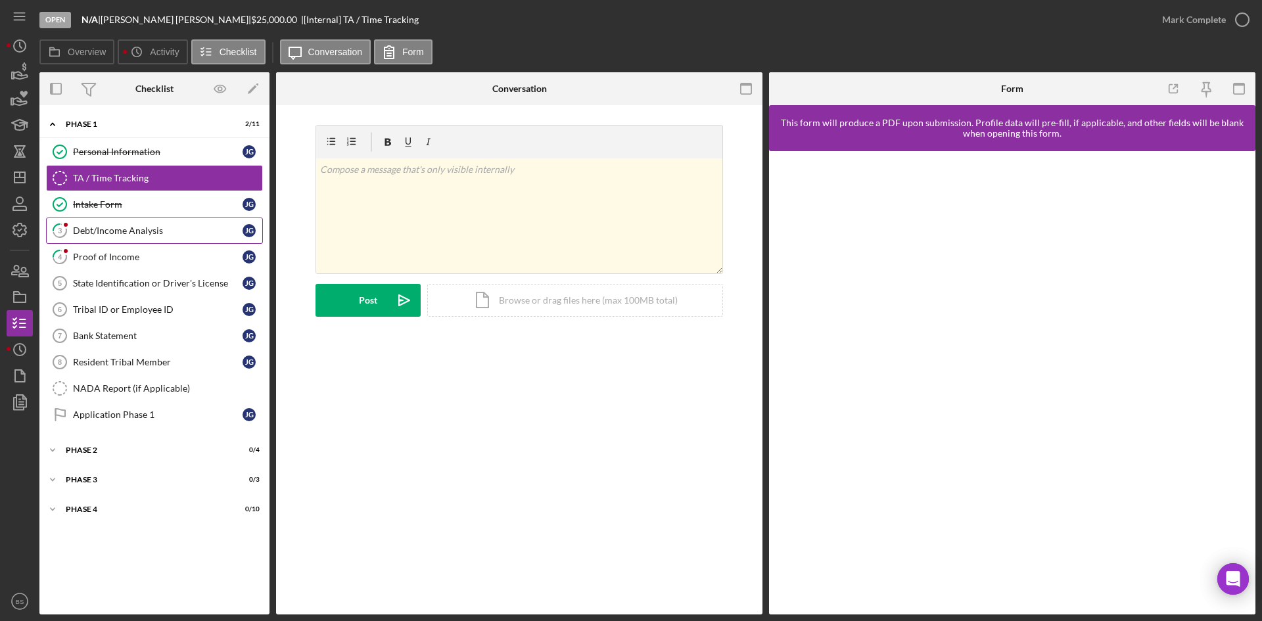
click at [187, 219] on link "3 Debt/Income Analysis J G" at bounding box center [154, 230] width 217 height 26
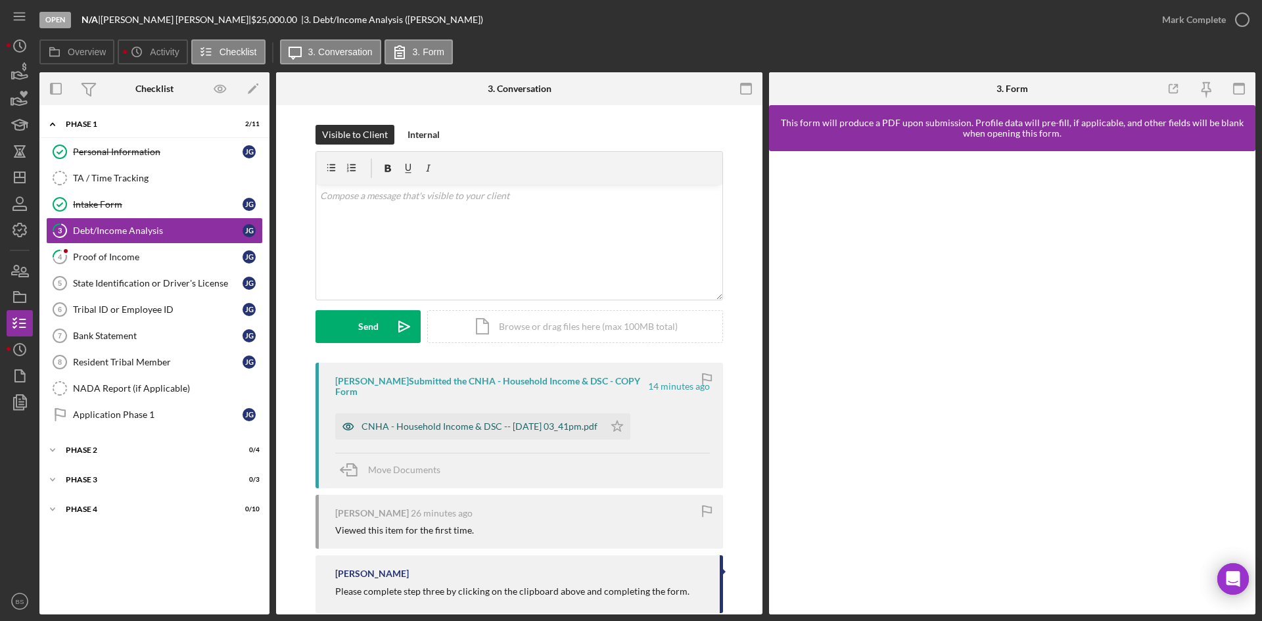
click at [532, 421] on div "CNHA - Household Income & DSC -- 2025-08-11 03_41pm.pdf" at bounding box center [479, 426] width 236 height 11
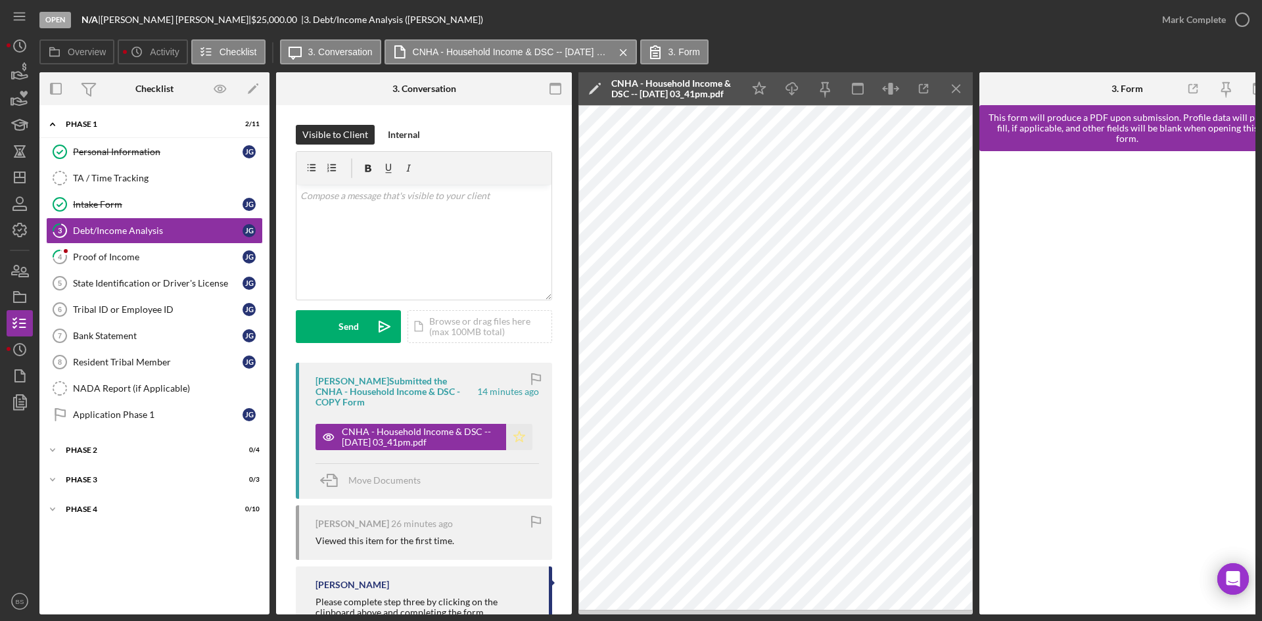
click at [516, 434] on polygon "button" at bounding box center [519, 436] width 11 height 11
click at [1209, 7] on div "Mark Complete" at bounding box center [1194, 20] width 64 height 26
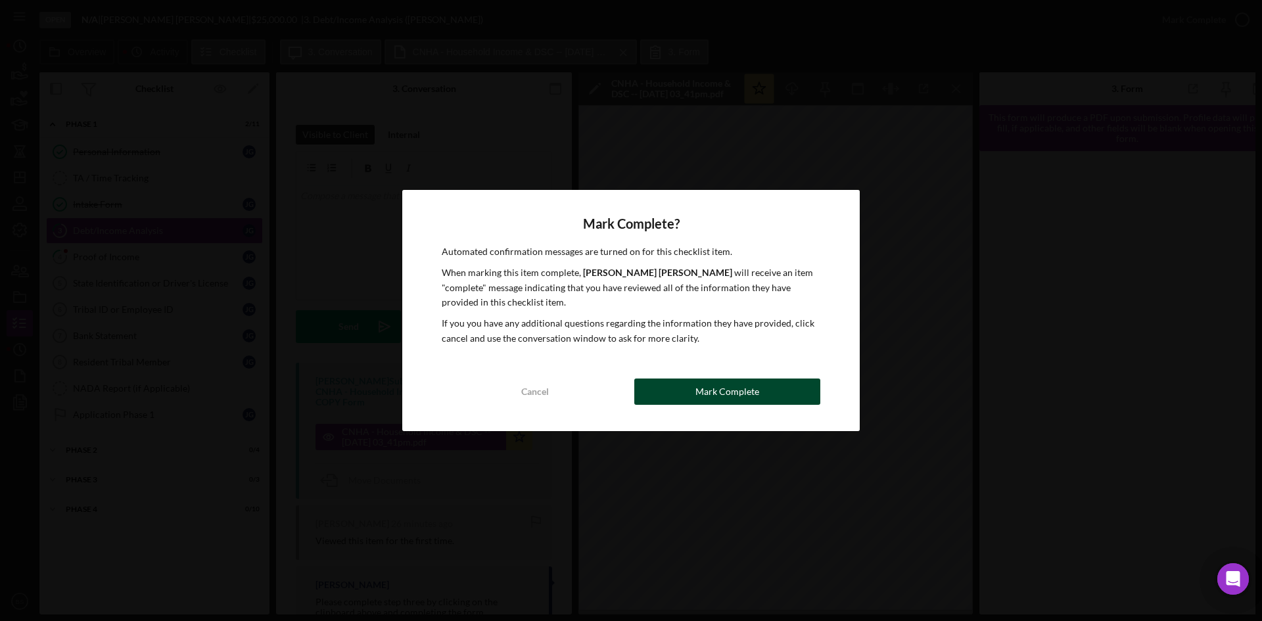
click at [794, 388] on button "Mark Complete" at bounding box center [727, 391] width 186 height 26
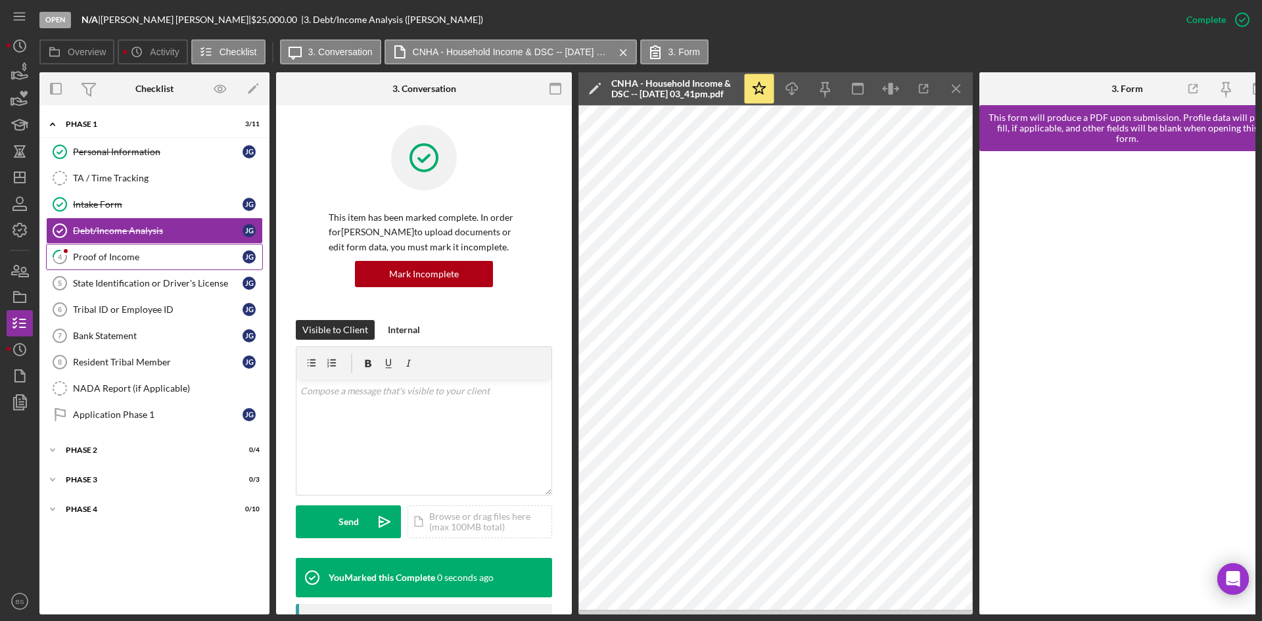
click at [181, 253] on div "Proof of Income" at bounding box center [158, 257] width 170 height 11
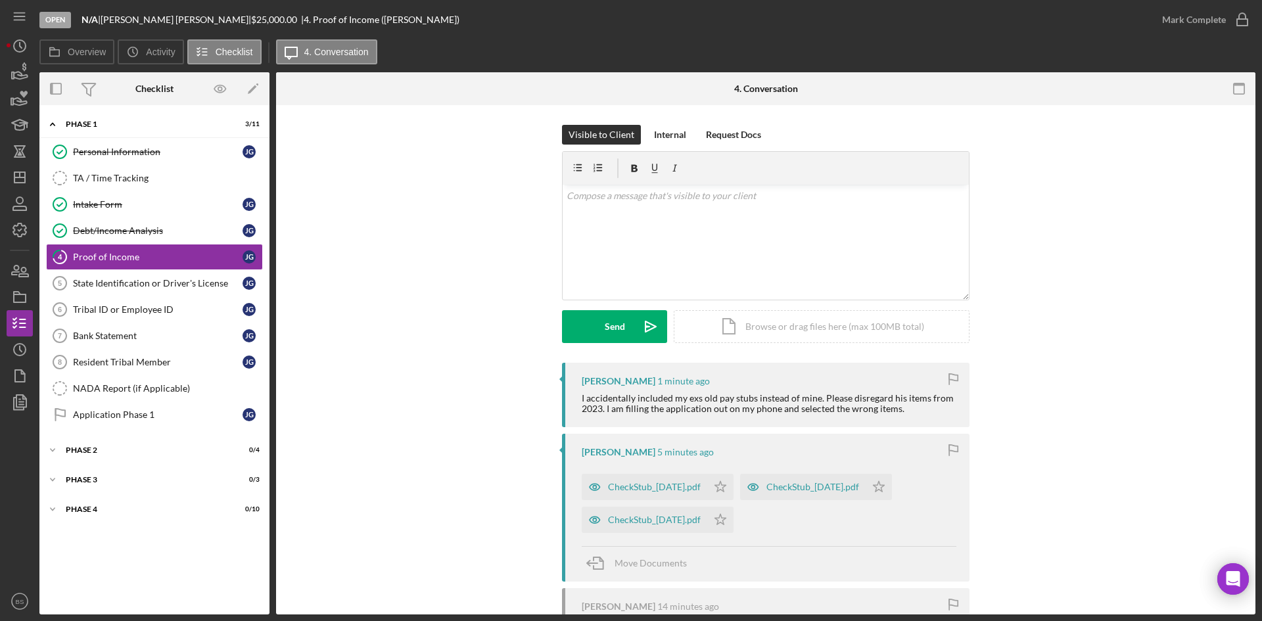
scroll to position [66, 0]
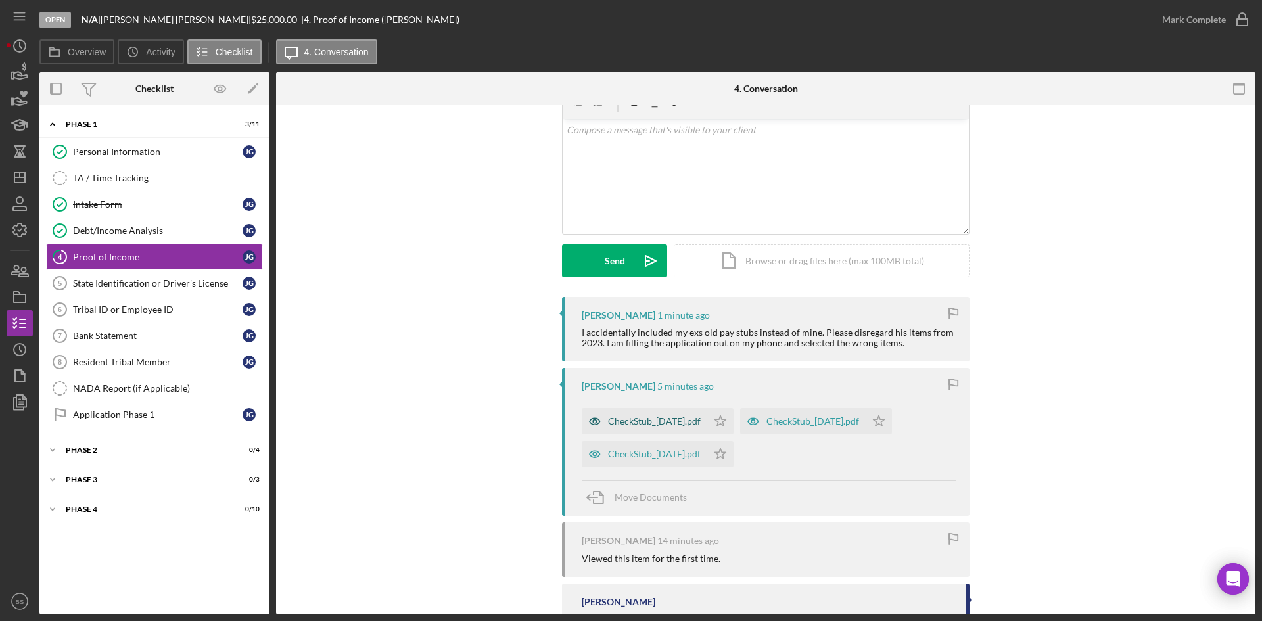
click at [642, 411] on div "CheckStub_2023-07-20.pdf" at bounding box center [645, 421] width 126 height 26
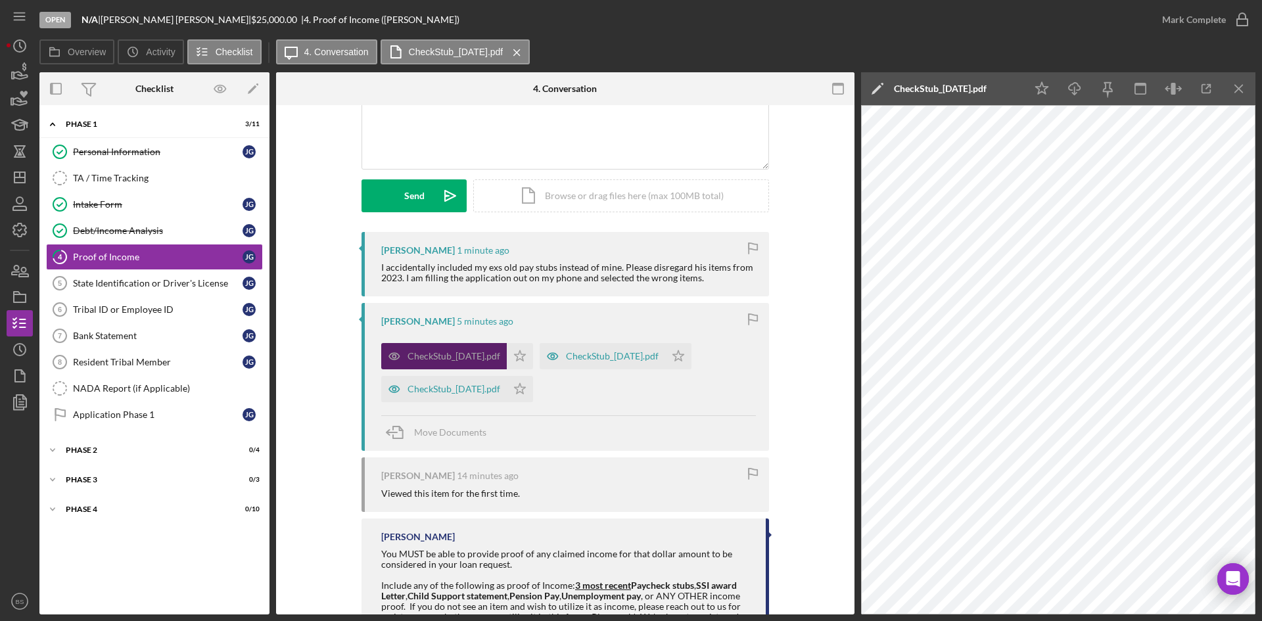
scroll to position [131, 0]
click at [599, 363] on div "CheckStub_2023-06-22.pdf" at bounding box center [602, 355] width 126 height 26
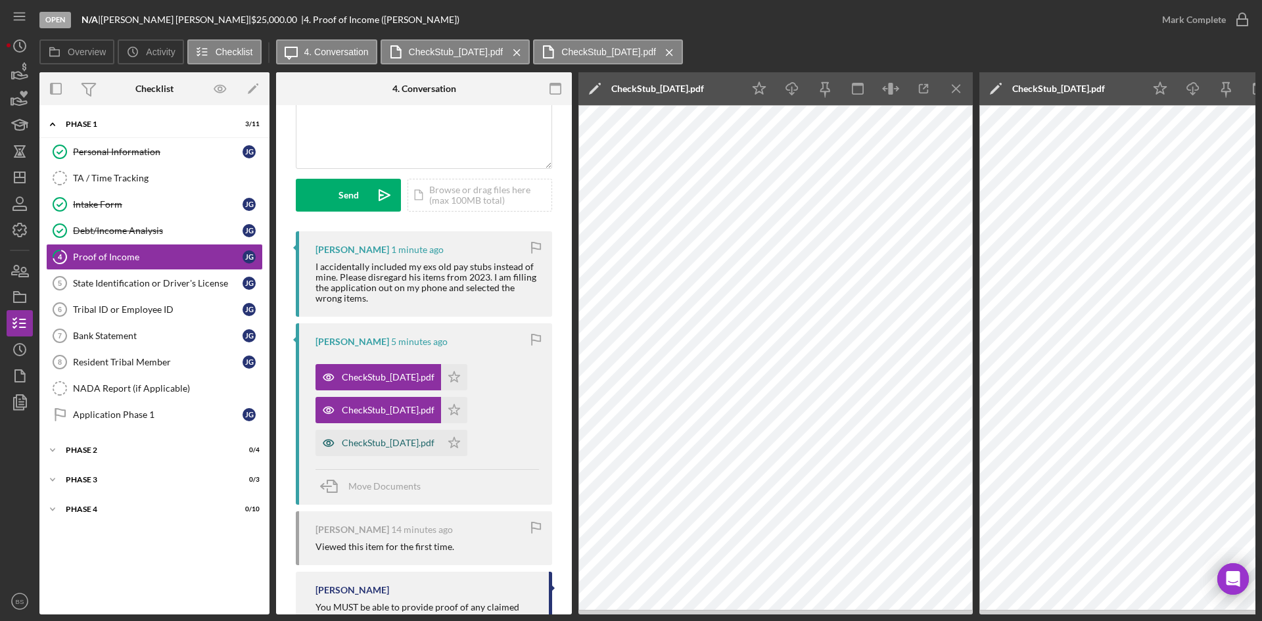
click at [419, 432] on div "CheckStub_2023-07-13.pdf" at bounding box center [378, 443] width 126 height 26
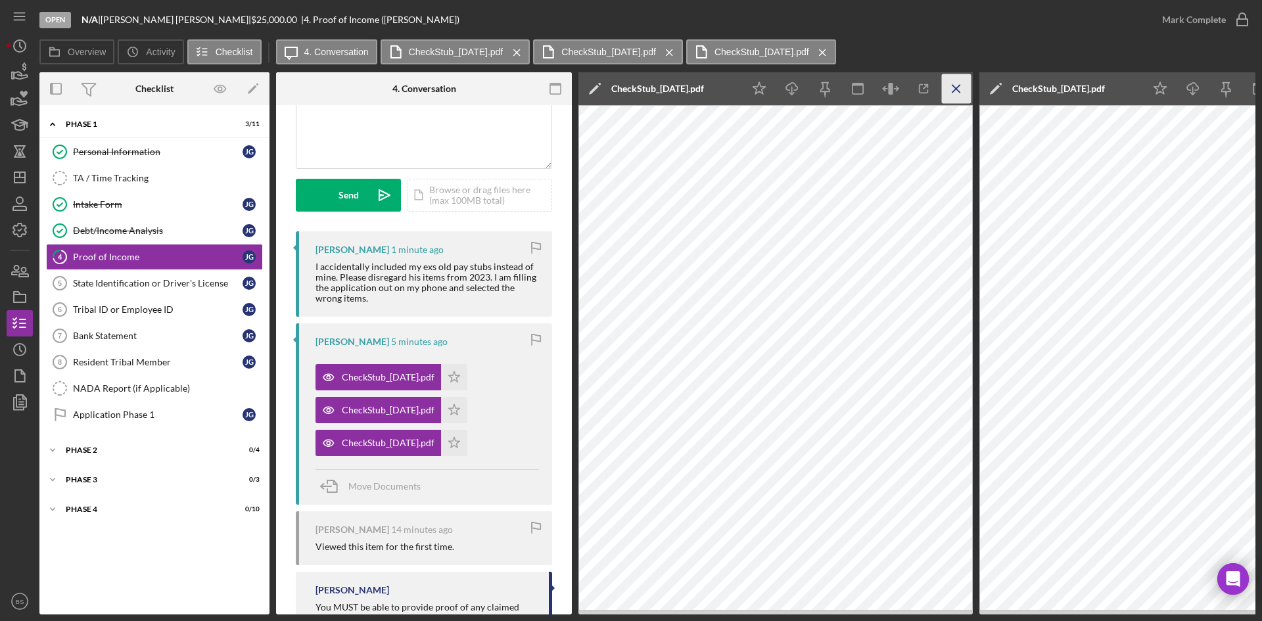
click at [951, 89] on icon "Icon/Menu Close" at bounding box center [957, 89] width 30 height 30
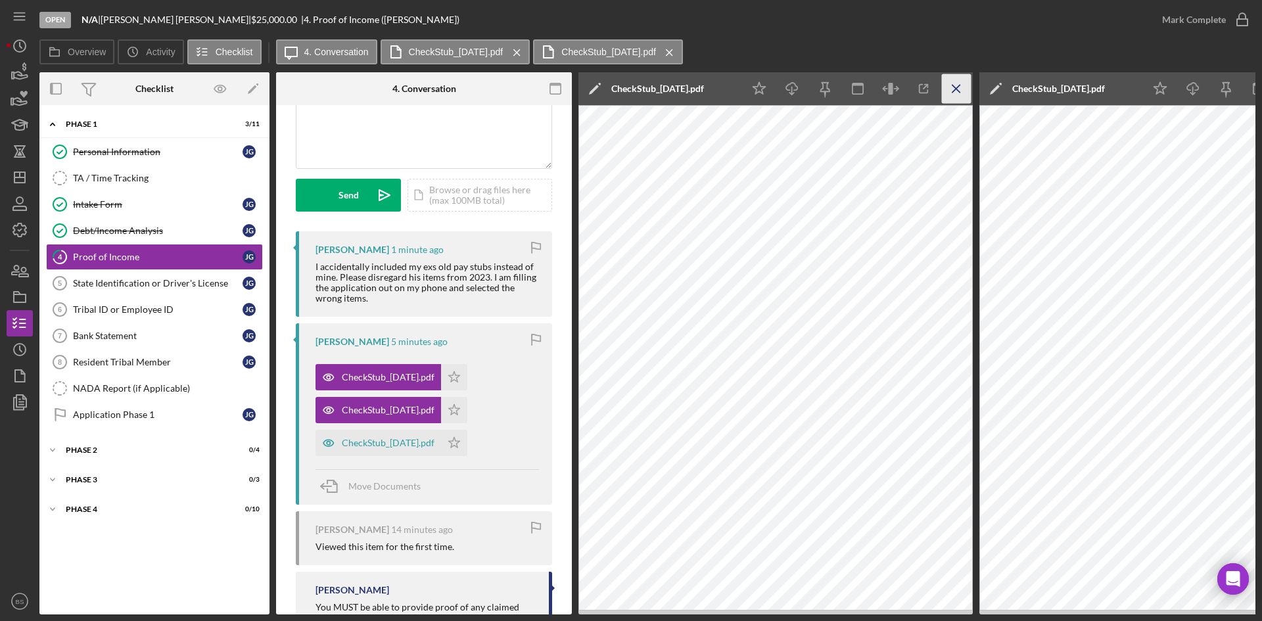
click at [951, 89] on icon "Icon/Menu Close" at bounding box center [957, 89] width 30 height 30
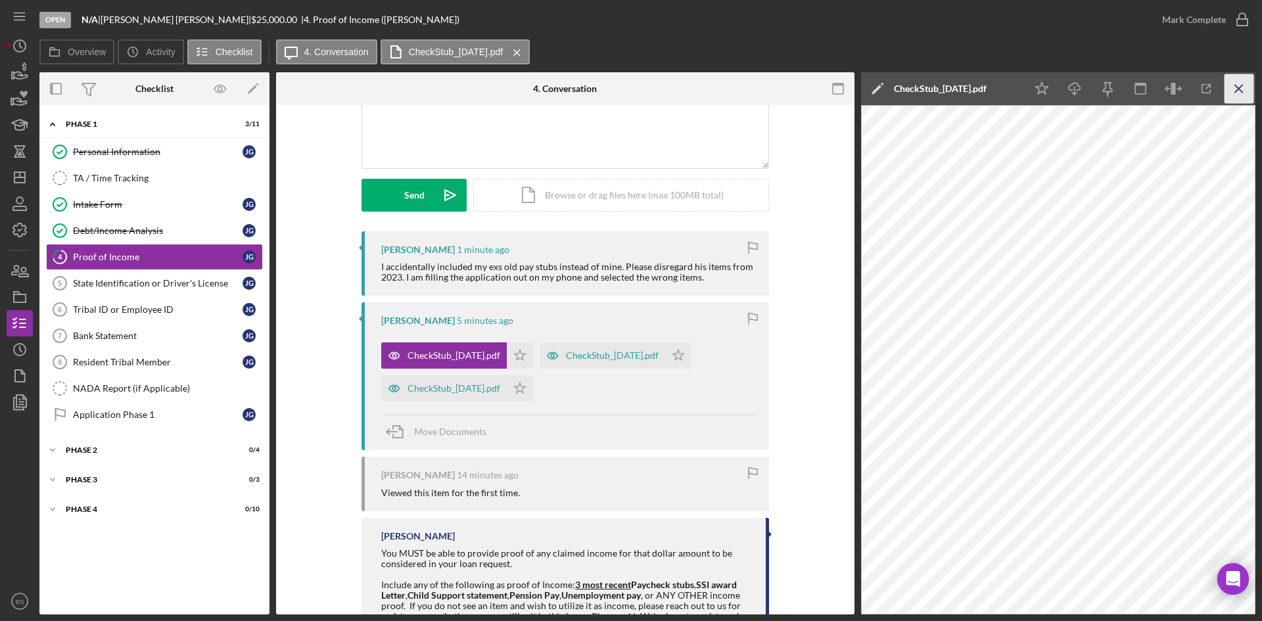
click at [1228, 87] on icon "Icon/Menu Close" at bounding box center [1239, 89] width 30 height 30
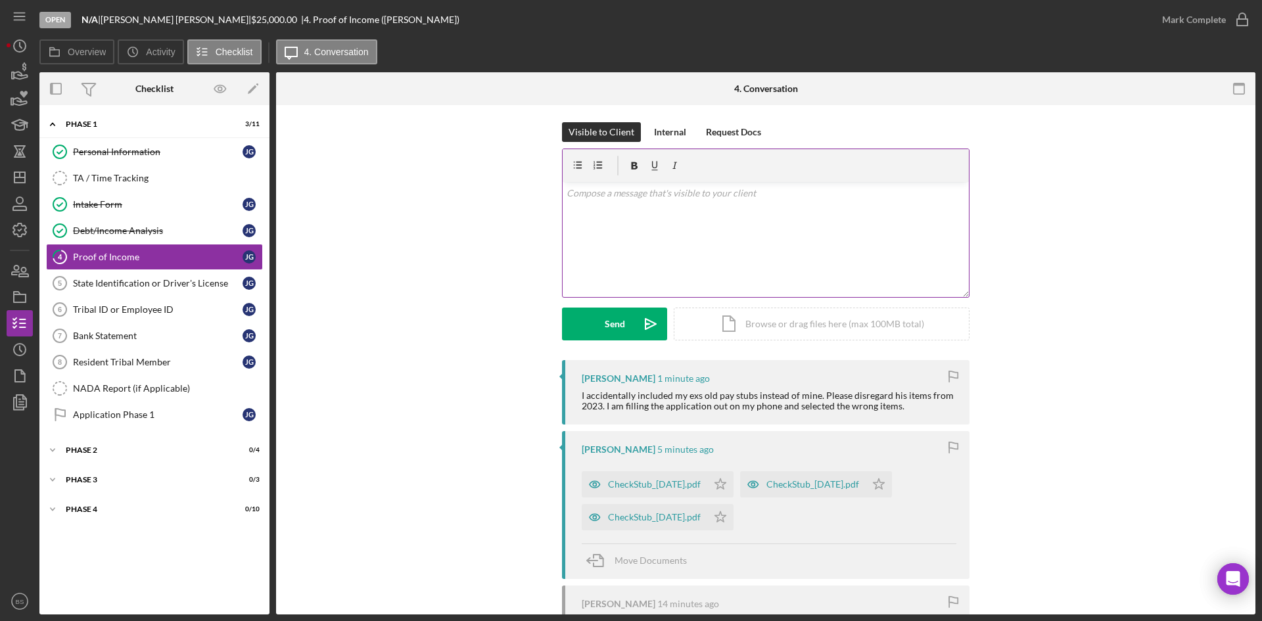
scroll to position [0, 0]
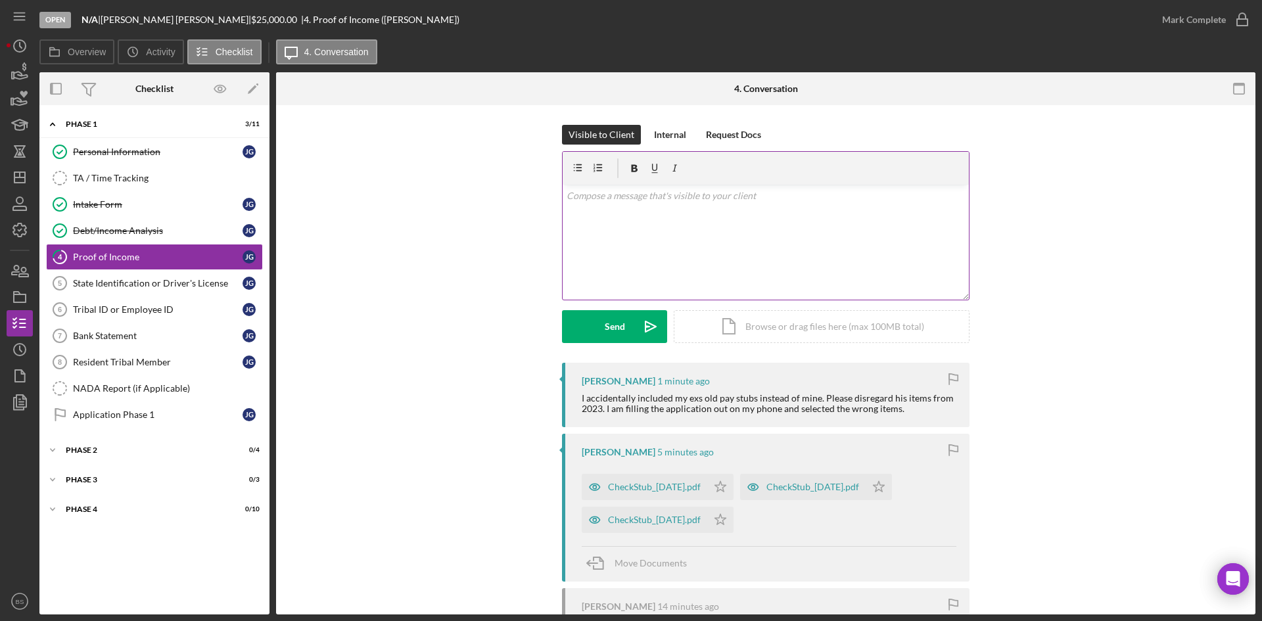
click at [651, 240] on div "v Color teal Color pink Remove color Add row above Add row below Add column bef…" at bounding box center [765, 242] width 406 height 115
drag, startPoint x: 732, startPoint y: 195, endPoint x: 656, endPoint y: 193, distance: 76.2
click at [656, 193] on p "No problem at all. I will get those taken off this step now." at bounding box center [765, 196] width 399 height 14
click at [643, 321] on icon "Icon/icon-invite-send" at bounding box center [650, 326] width 33 height 33
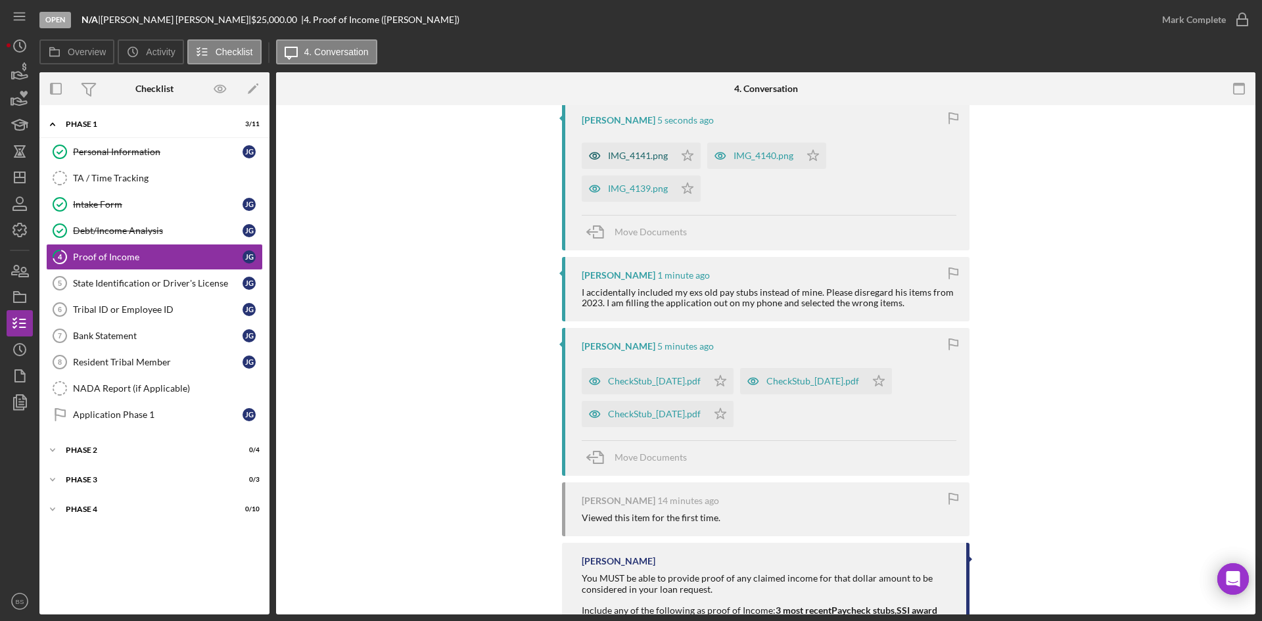
scroll to position [329, 0]
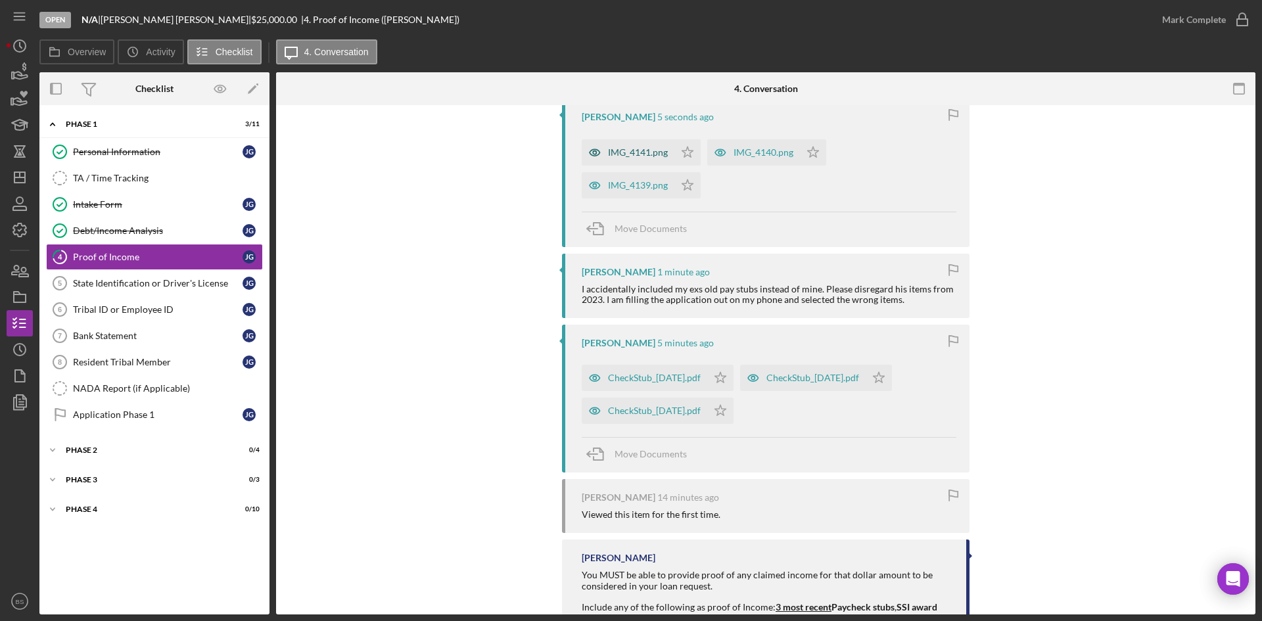
click at [642, 158] on div "IMG_4141.png" at bounding box center [628, 152] width 93 height 26
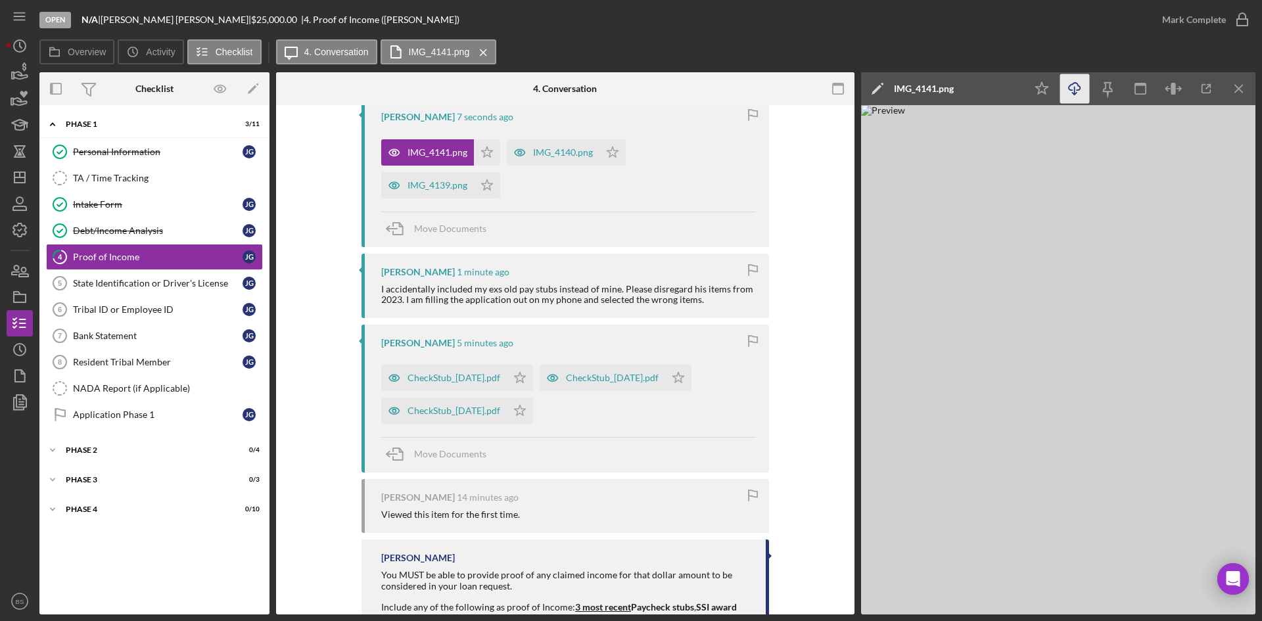
click at [1072, 85] on icon "button" at bounding box center [1073, 86] width 11 height 7
click at [928, 80] on div "IMG_4141.png" at bounding box center [924, 88] width 60 height 33
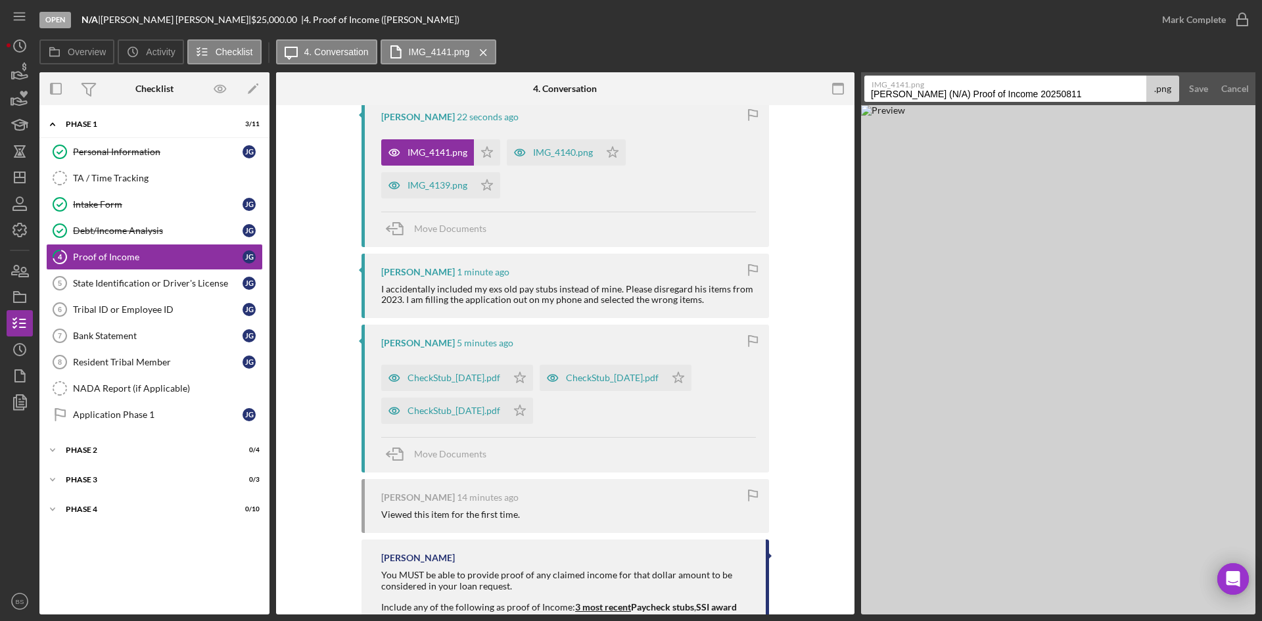
click at [924, 88] on label "IMG_4141.png" at bounding box center [1008, 82] width 275 height 13
click at [924, 88] on input "Goss, Jamie (N/A) Proof of Income 20250811" at bounding box center [1005, 89] width 282 height 26
click at [924, 88] on label "IMG_4141.png" at bounding box center [1008, 82] width 275 height 13
click at [924, 88] on input "Goss, Jamie (N/A) Proof of Income 20250811" at bounding box center [1005, 89] width 282 height 26
click at [924, 88] on label "IMG_4141.png" at bounding box center [1008, 82] width 275 height 13
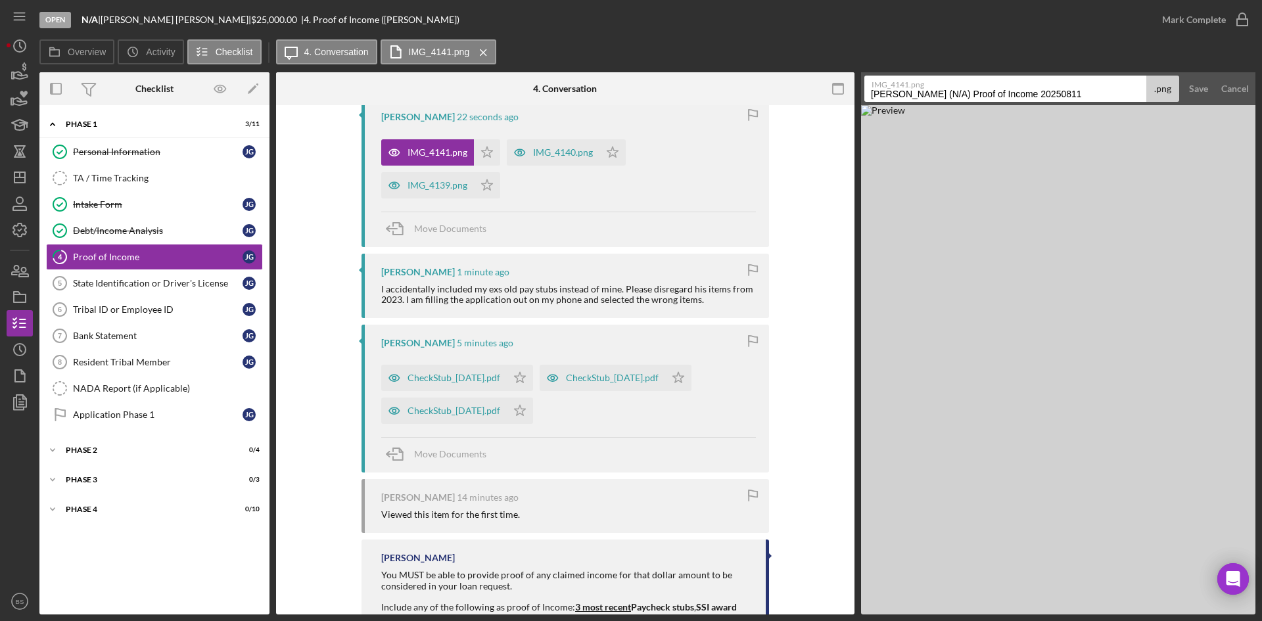
click at [924, 88] on input "Goss, Jamie (N/A) Proof of Income 20250811" at bounding box center [1005, 89] width 282 height 26
click at [924, 93] on input "Goss, Jamie (N/A) Proof of Income 20250811" at bounding box center [1005, 89] width 282 height 26
type input "7/3"
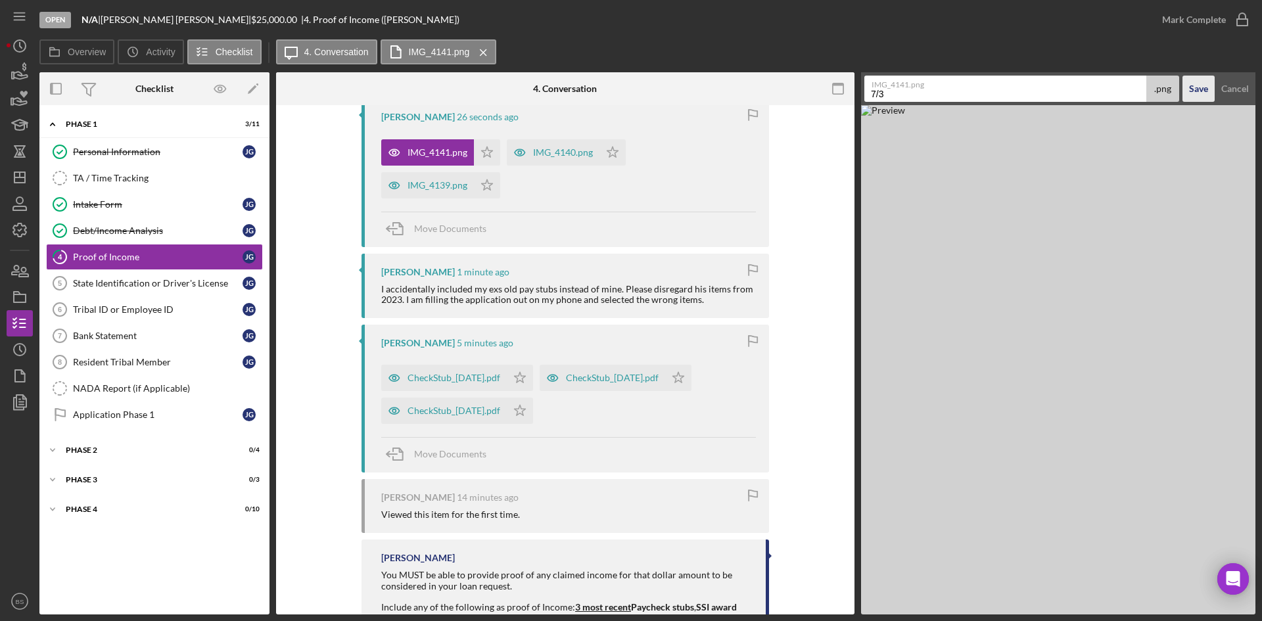
click at [1199, 87] on div "Save" at bounding box center [1198, 89] width 19 height 26
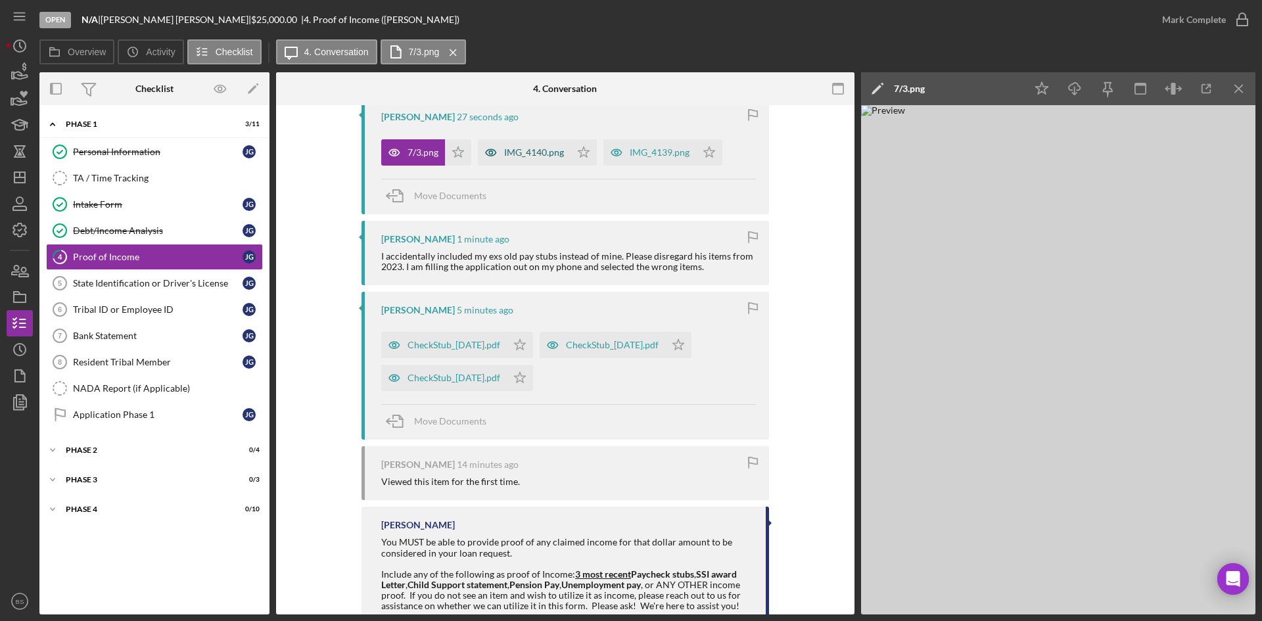
click at [513, 154] on div "IMG_4140.png" at bounding box center [534, 152] width 60 height 11
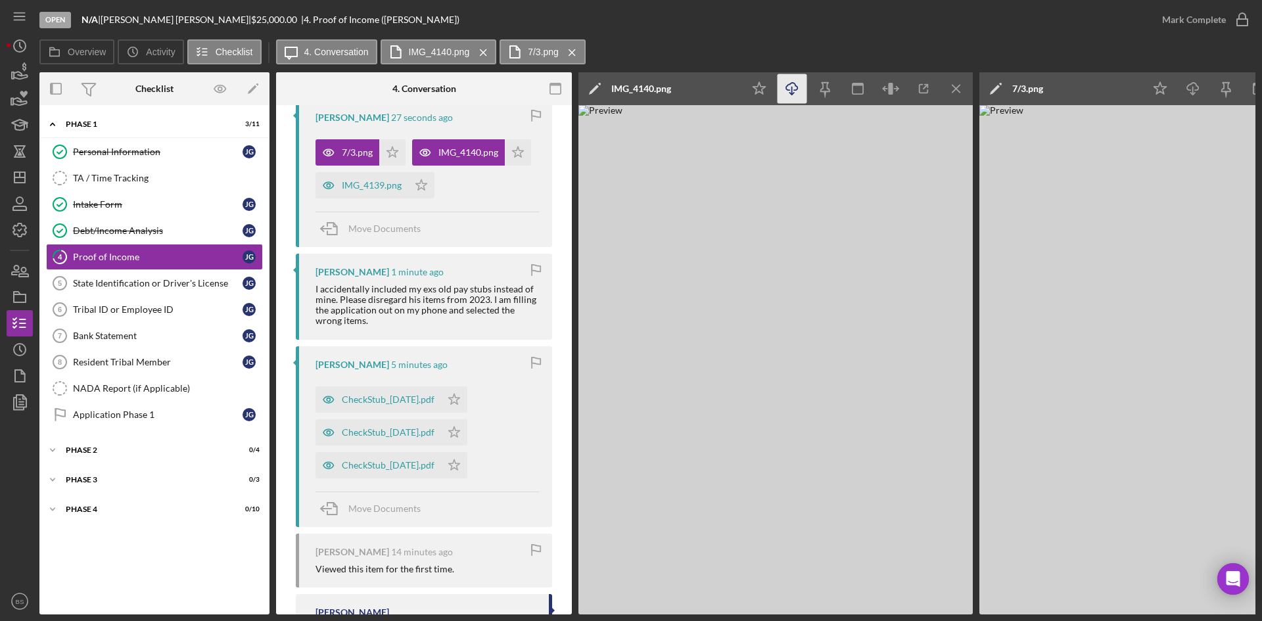
click at [787, 86] on icon "Icon/Download" at bounding box center [792, 89] width 30 height 30
click at [662, 85] on div "IMG_4140.png" at bounding box center [641, 88] width 60 height 11
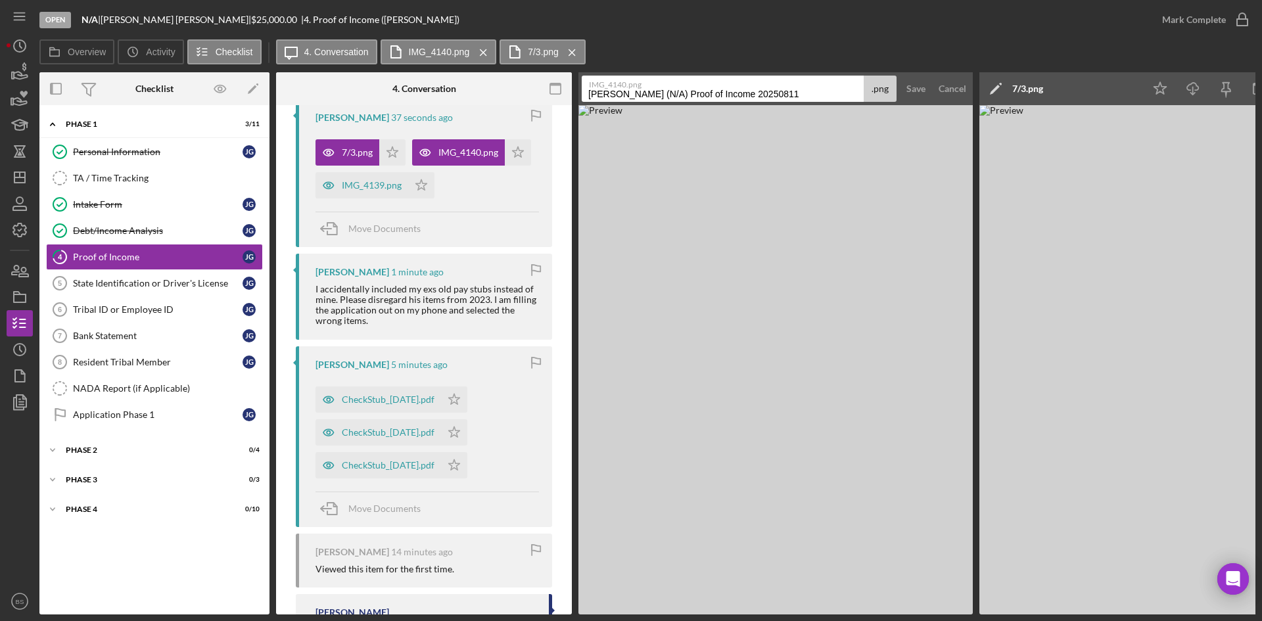
click at [655, 97] on input "Goss, Jamie (N/A) Proof of Income 20250811" at bounding box center [723, 89] width 282 height 26
type input "07/18"
click at [902, 87] on button "Save" at bounding box center [916, 89] width 32 height 26
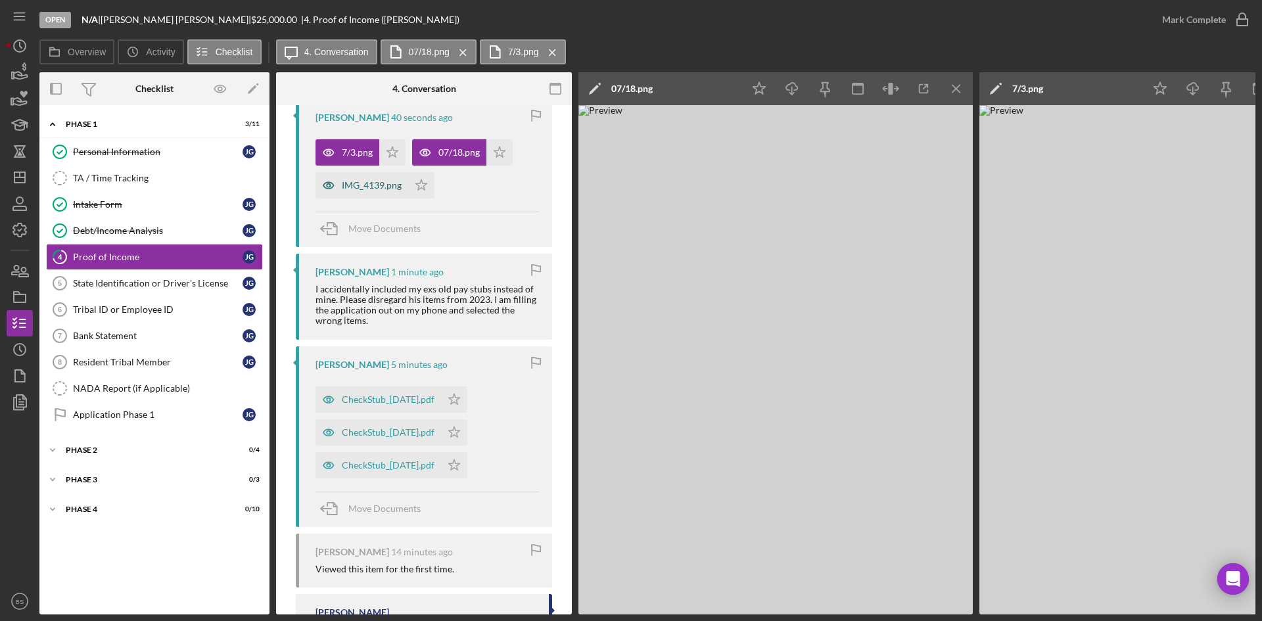
click at [388, 193] on div "IMG_4139.png" at bounding box center [361, 185] width 93 height 26
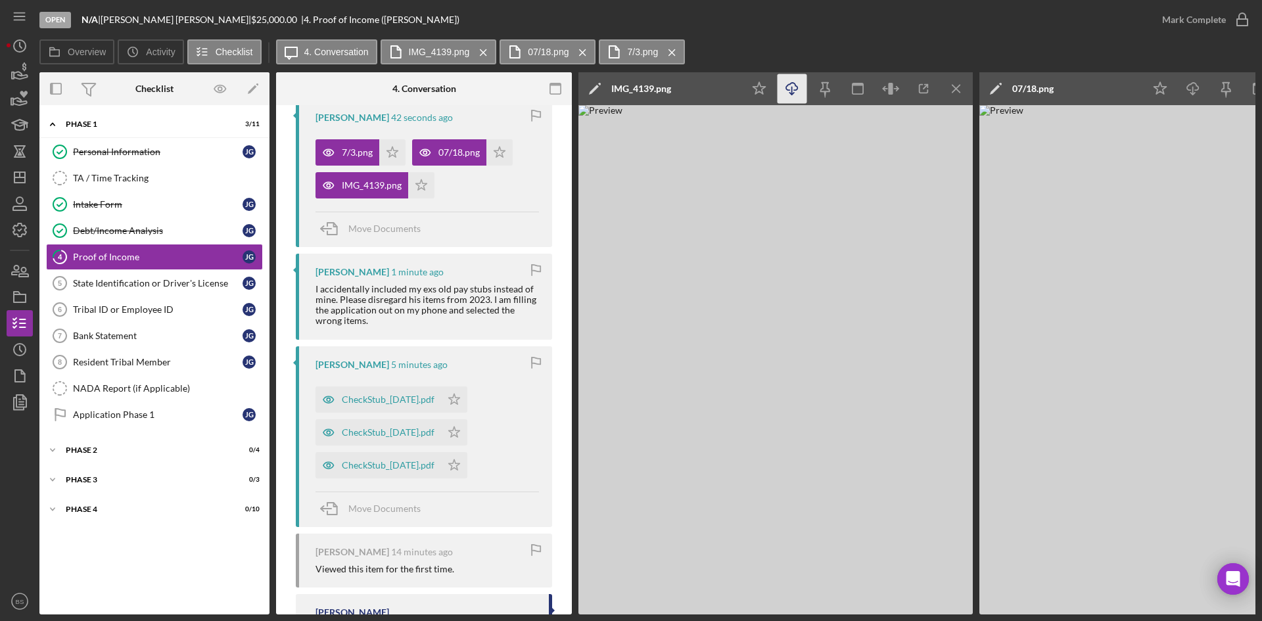
click at [788, 83] on icon "Icon/Download" at bounding box center [792, 89] width 30 height 30
click at [664, 84] on div "IMG_4139.png" at bounding box center [641, 88] width 60 height 11
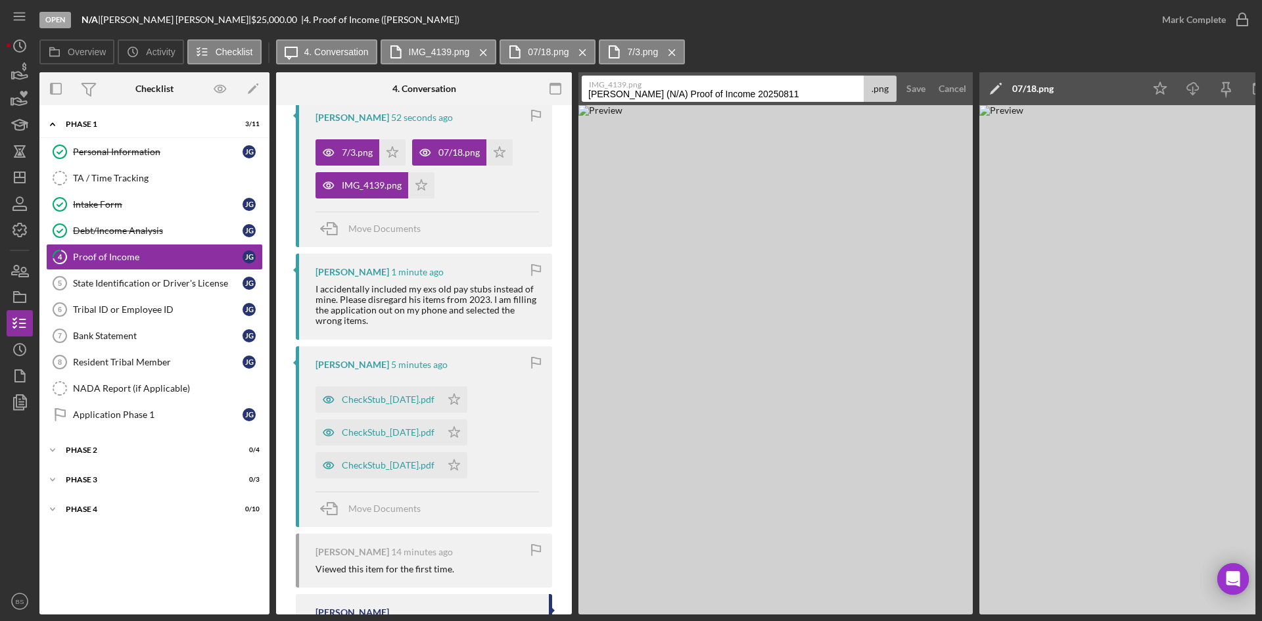
click at [658, 96] on input "Goss, Jamie (N/A) Proof of Income 20250811" at bounding box center [723, 89] width 282 height 26
type input "08/01"
click at [913, 85] on div "Save" at bounding box center [915, 89] width 19 height 26
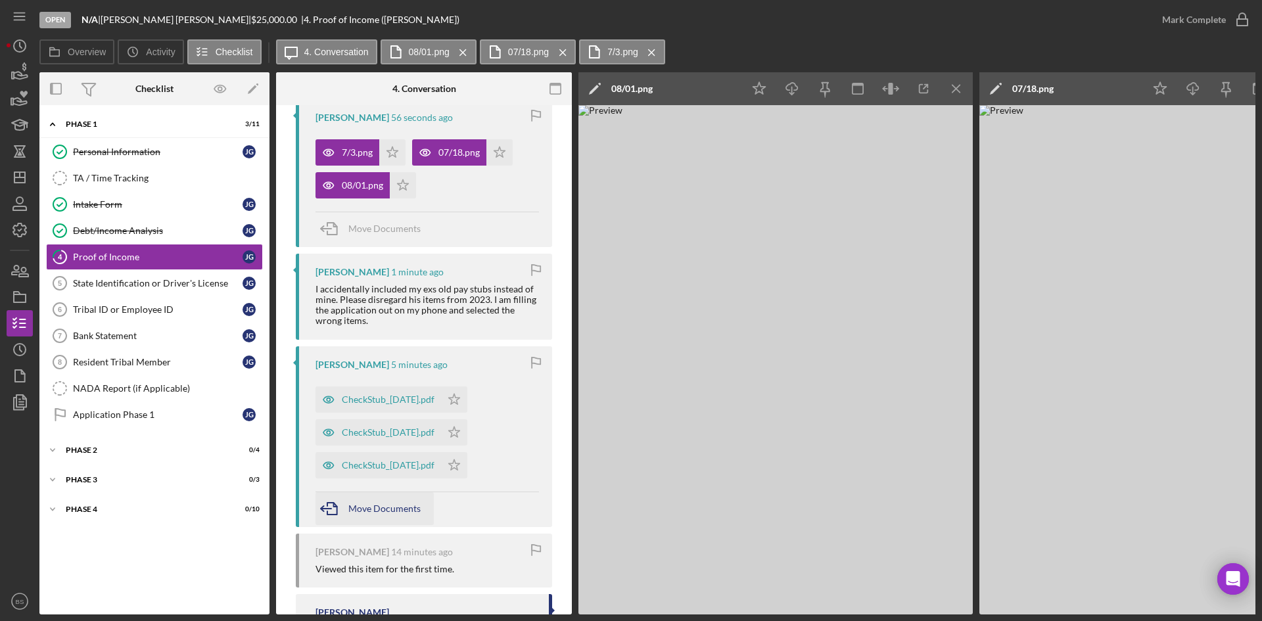
click at [359, 499] on div "Move Documents" at bounding box center [384, 508] width 72 height 33
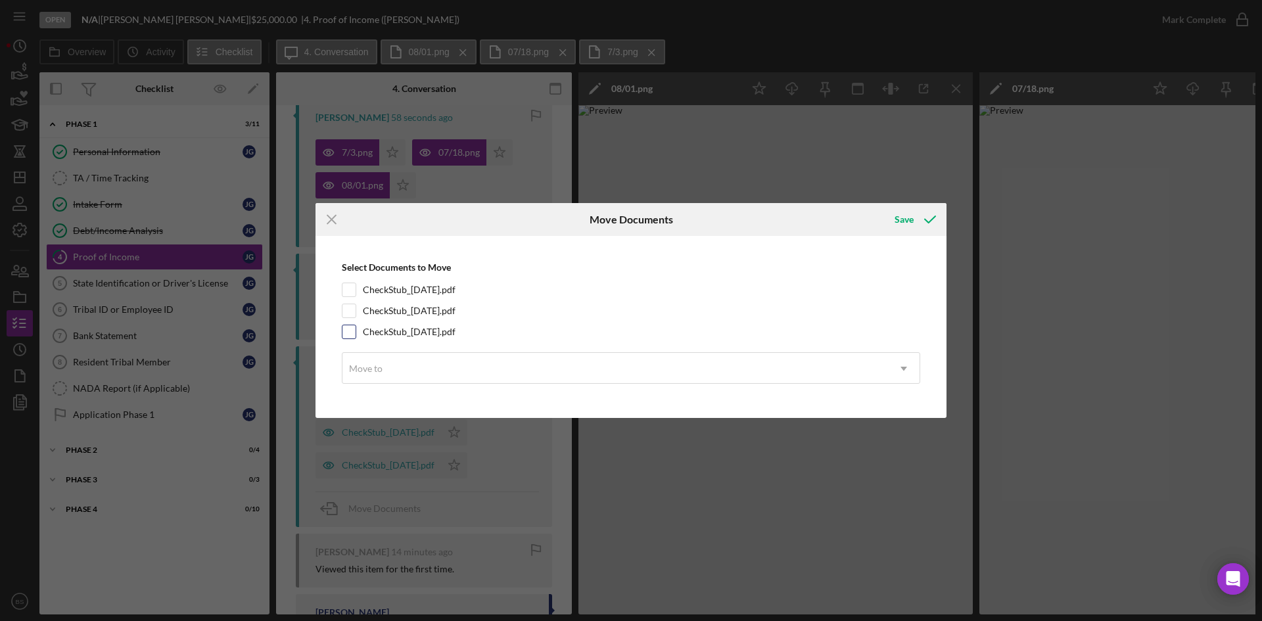
click at [403, 333] on label "CheckStub_2023-07-13.pdf" at bounding box center [409, 331] width 93 height 13
click at [355, 333] on input "CheckStub_2023-07-13.pdf" at bounding box center [348, 331] width 13 height 13
checkbox input "true"
click at [400, 314] on label "CheckStub_2023-06-22.pdf" at bounding box center [409, 310] width 93 height 13
click at [355, 314] on input "CheckStub_2023-06-22.pdf" at bounding box center [348, 310] width 13 height 13
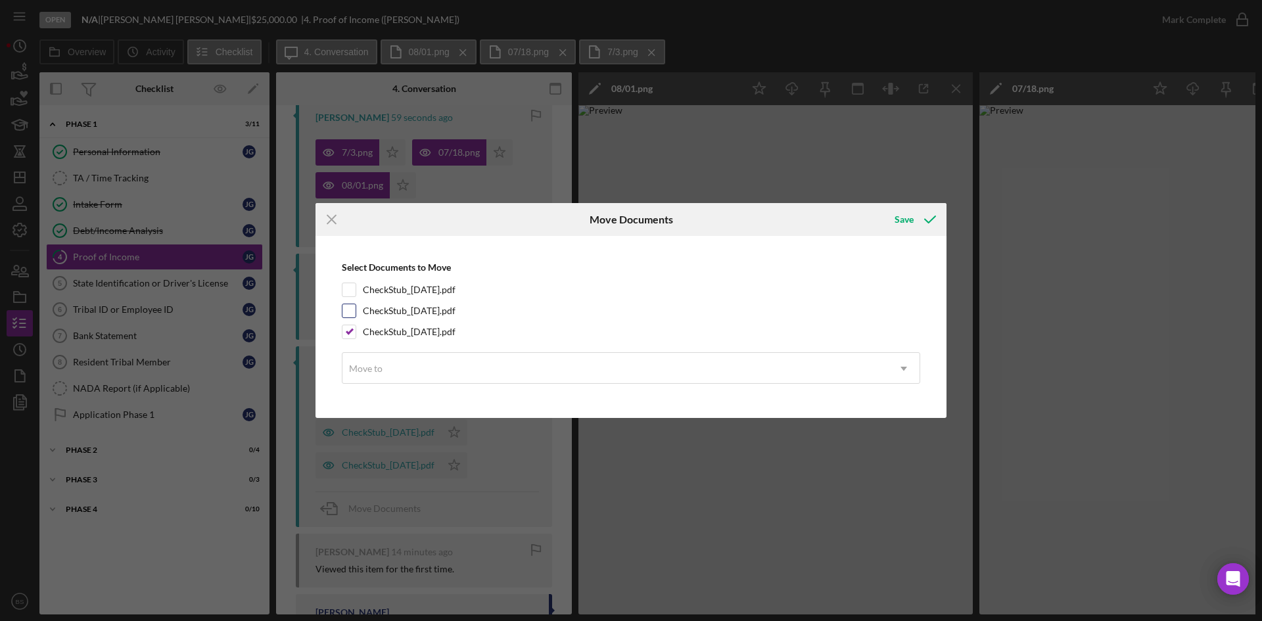
checkbox input "true"
click at [402, 292] on label "CheckStub_2023-07-20.pdf" at bounding box center [409, 289] width 93 height 13
click at [355, 292] on input "CheckStub_2023-07-20.pdf" at bounding box center [348, 289] width 13 height 13
checkbox input "true"
click at [407, 349] on div "Select Documents to Move CheckStub_2023-07-20.pdf CheckStub_2023-06-22.pdf Chec…" at bounding box center [631, 326] width 618 height 169
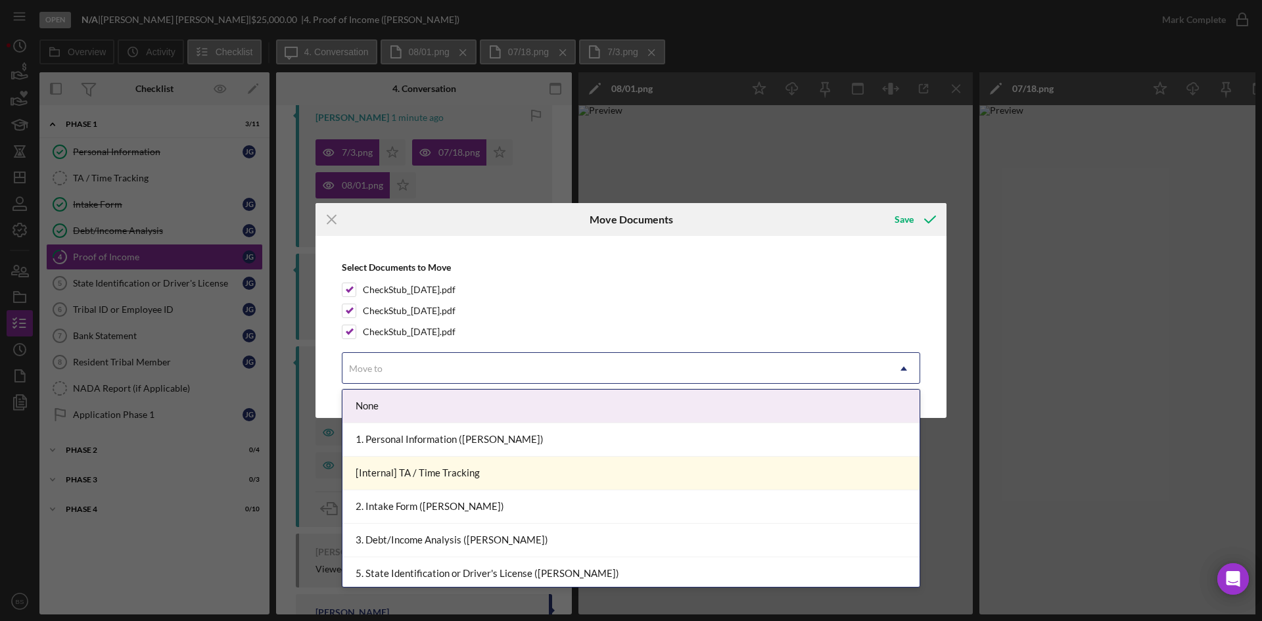
click at [416, 363] on div "Move to" at bounding box center [614, 369] width 545 height 30
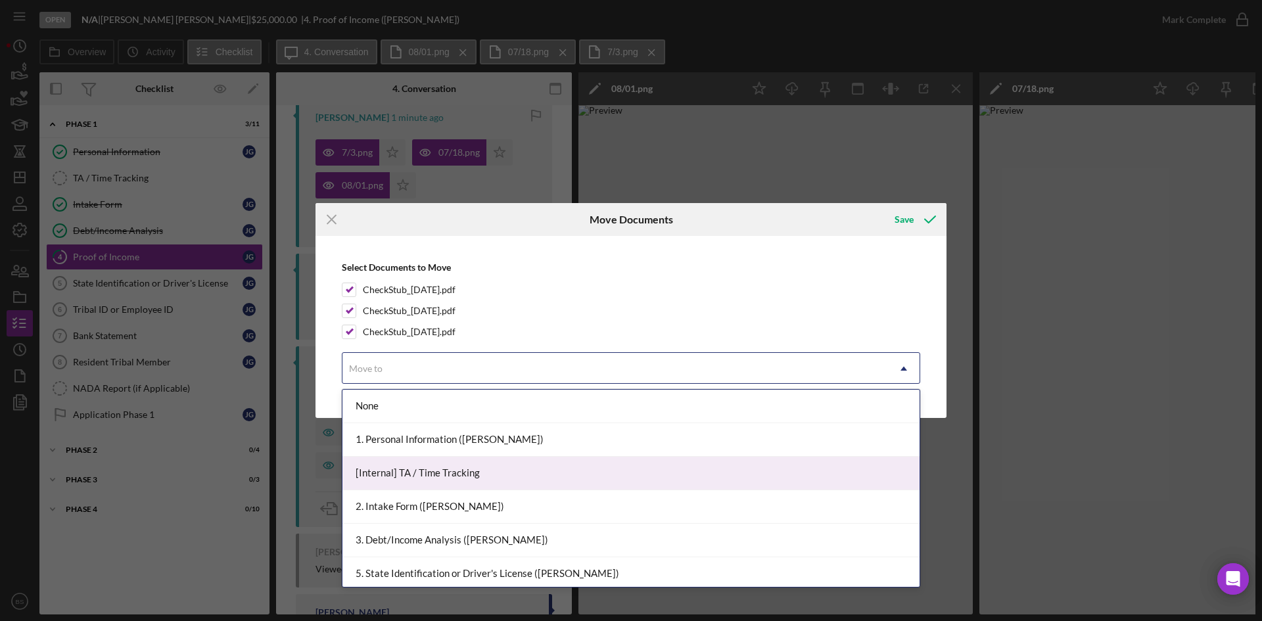
click at [475, 472] on div "[Internal] TA / Time Tracking" at bounding box center [630, 474] width 577 height 34
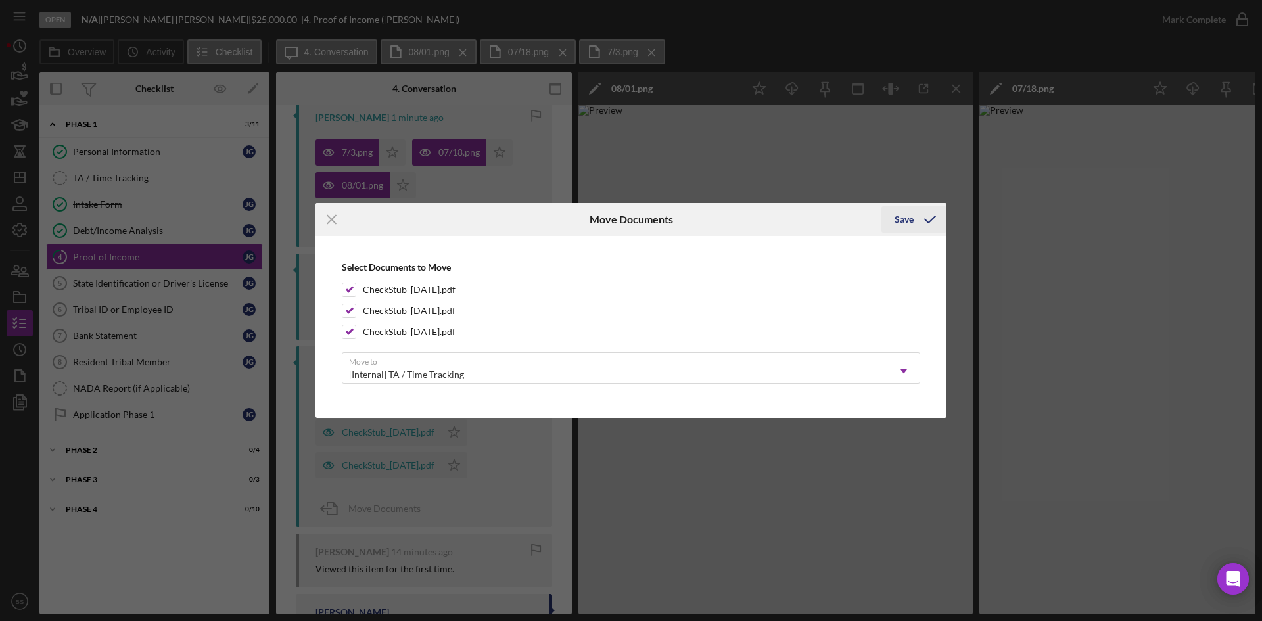
click at [909, 216] on div "Save" at bounding box center [903, 219] width 19 height 26
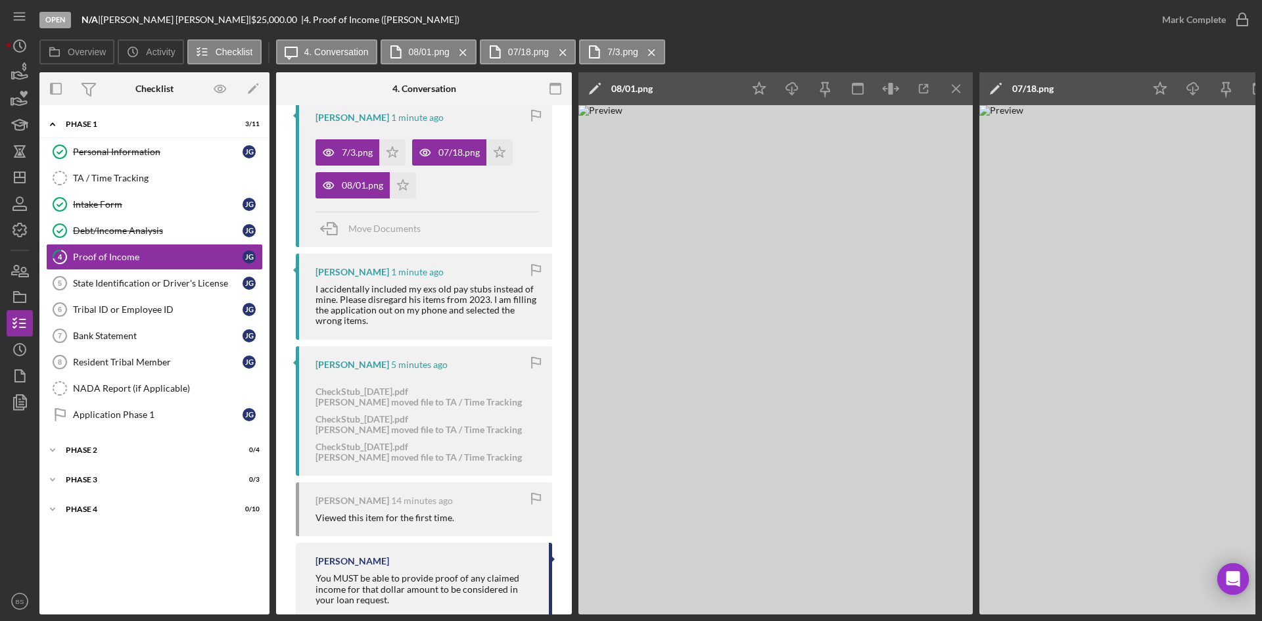
scroll to position [0, 0]
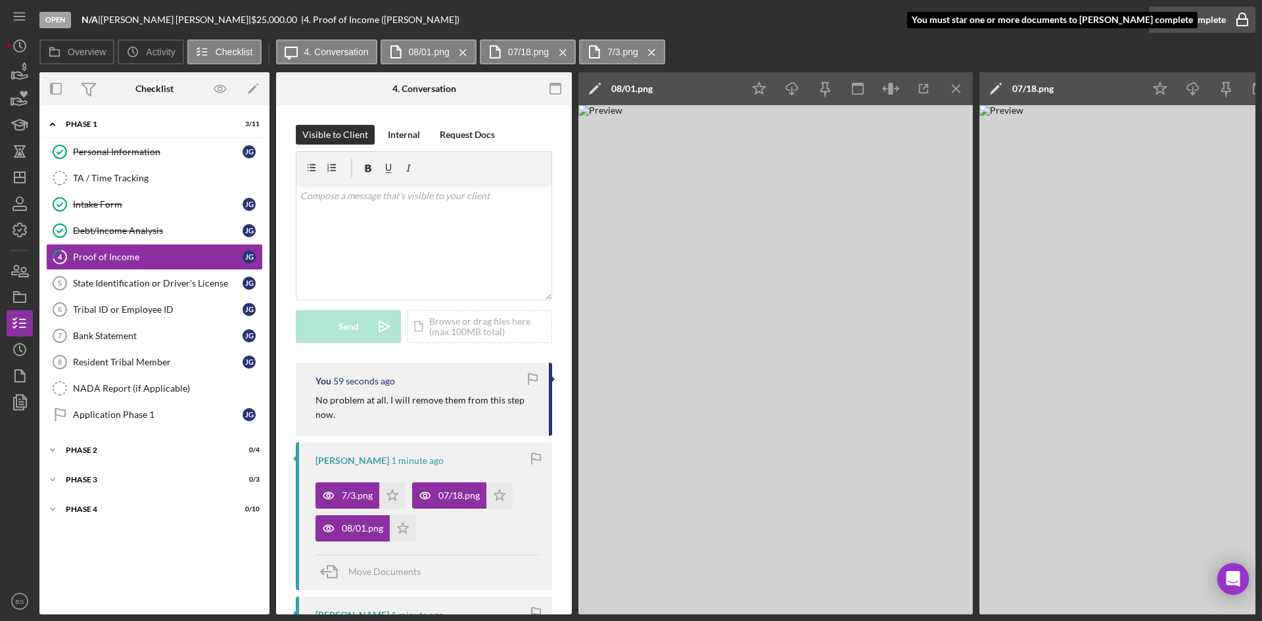
click at [1188, 21] on div "Mark Complete" at bounding box center [1194, 20] width 64 height 26
click at [396, 493] on icon "Icon/Star" at bounding box center [392, 495] width 26 height 26
click at [403, 519] on icon "Icon/Star" at bounding box center [403, 528] width 26 height 26
click at [1168, 24] on div "Mark Complete" at bounding box center [1194, 20] width 64 height 26
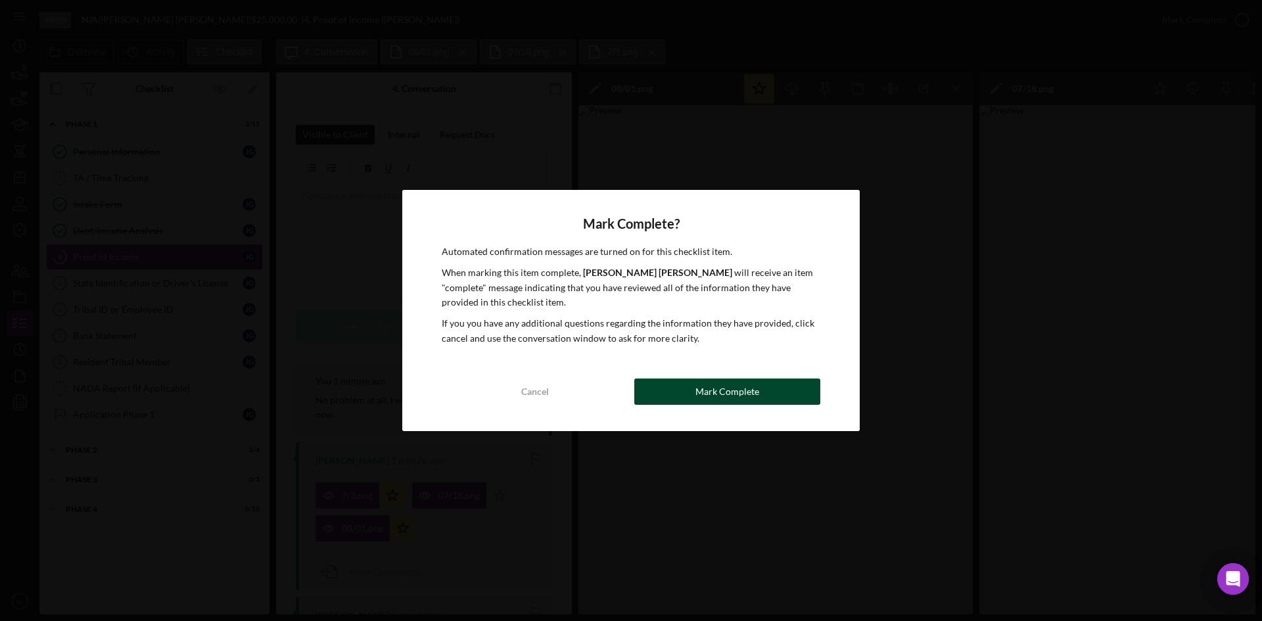
click at [776, 382] on button "Mark Complete" at bounding box center [727, 391] width 186 height 26
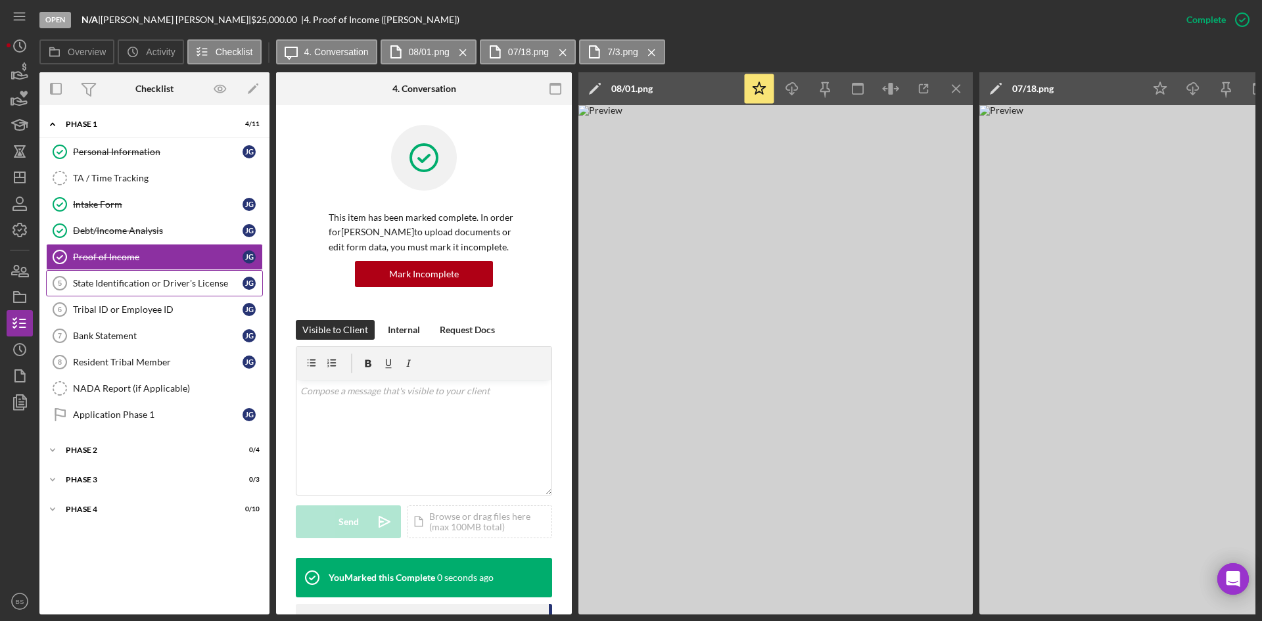
click at [187, 284] on div "State Identification or Driver's License" at bounding box center [158, 283] width 170 height 11
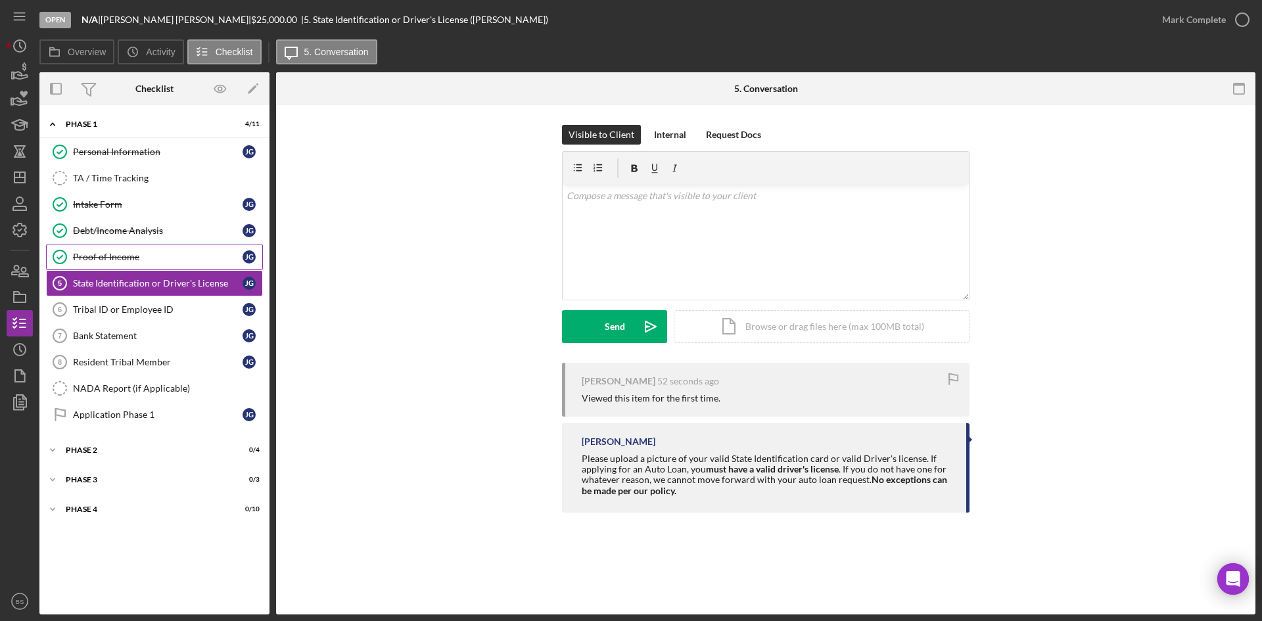
click at [175, 263] on link "Proof of Income Proof of Income J G" at bounding box center [154, 257] width 217 height 26
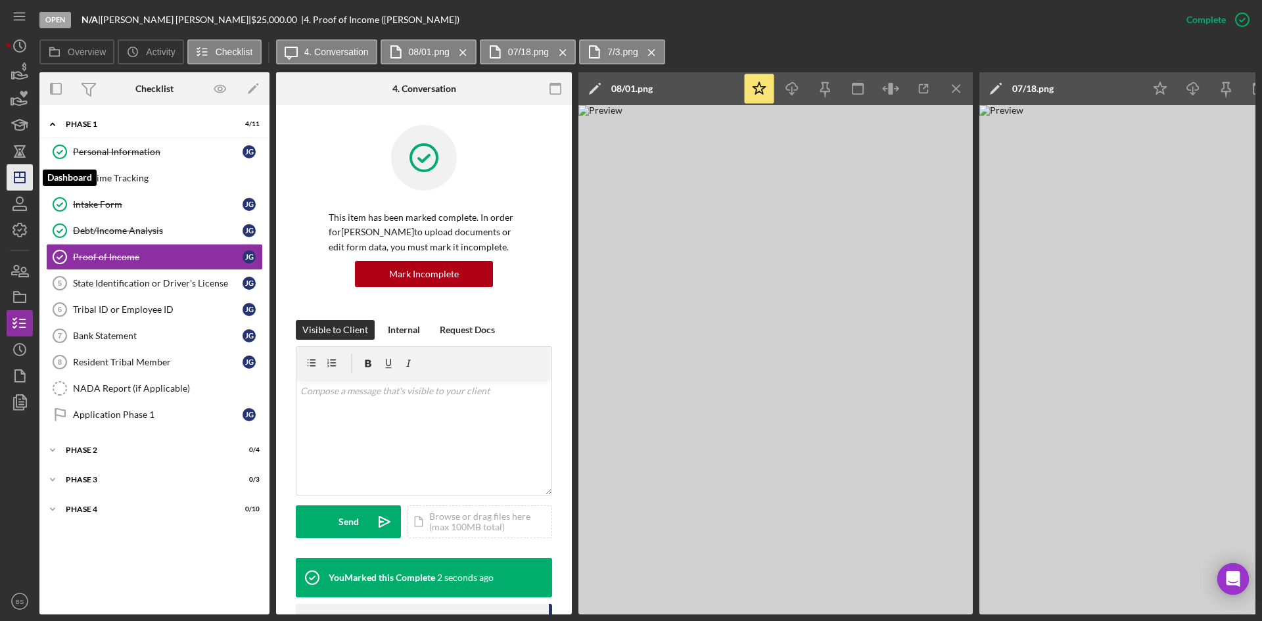
click at [22, 168] on icon "Icon/Dashboard" at bounding box center [19, 177] width 33 height 33
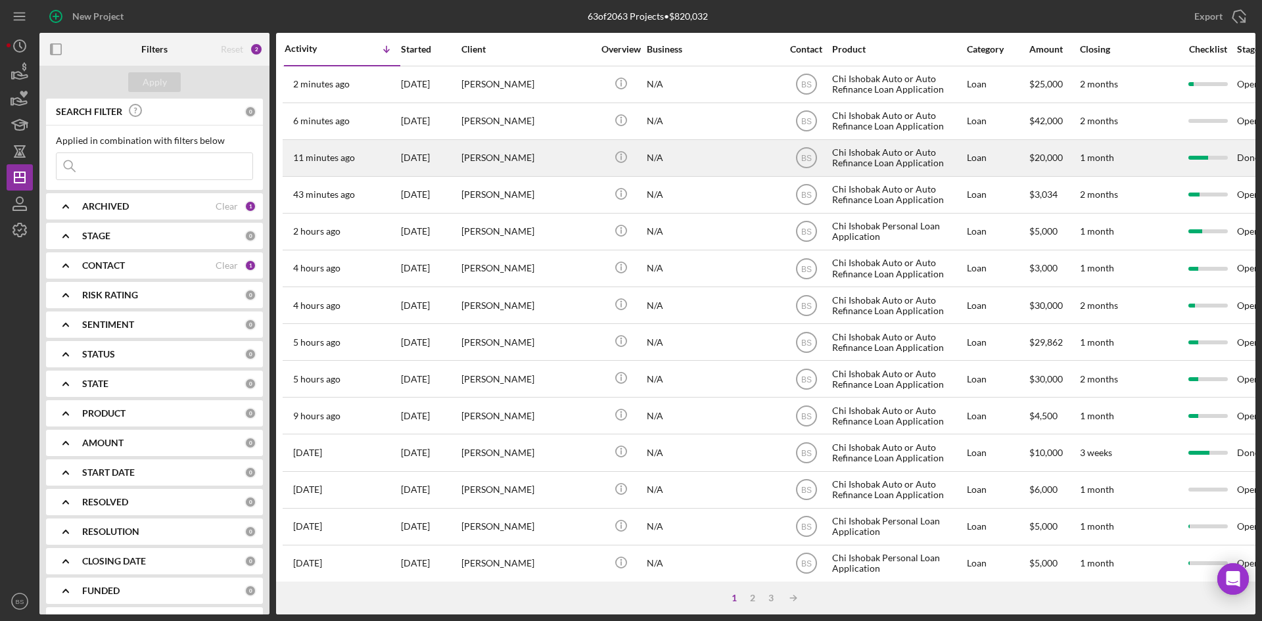
click at [564, 151] on div "[PERSON_NAME]" at bounding box center [526, 158] width 131 height 35
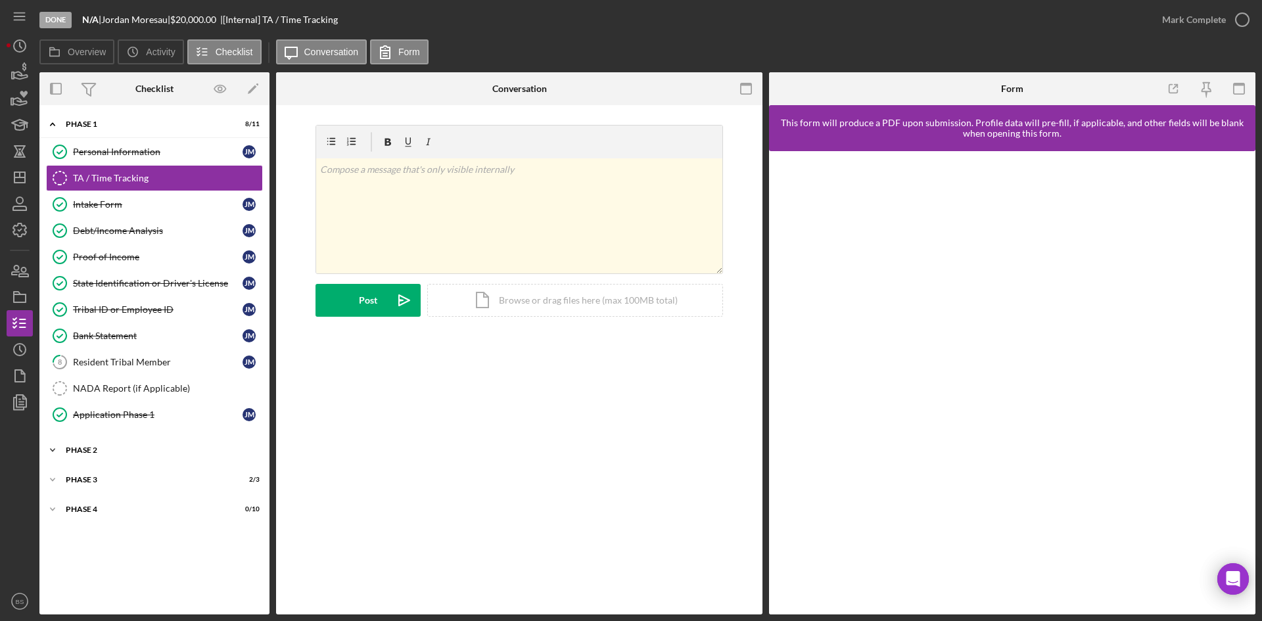
click at [149, 447] on div "Phase 2" at bounding box center [159, 450] width 187 height 8
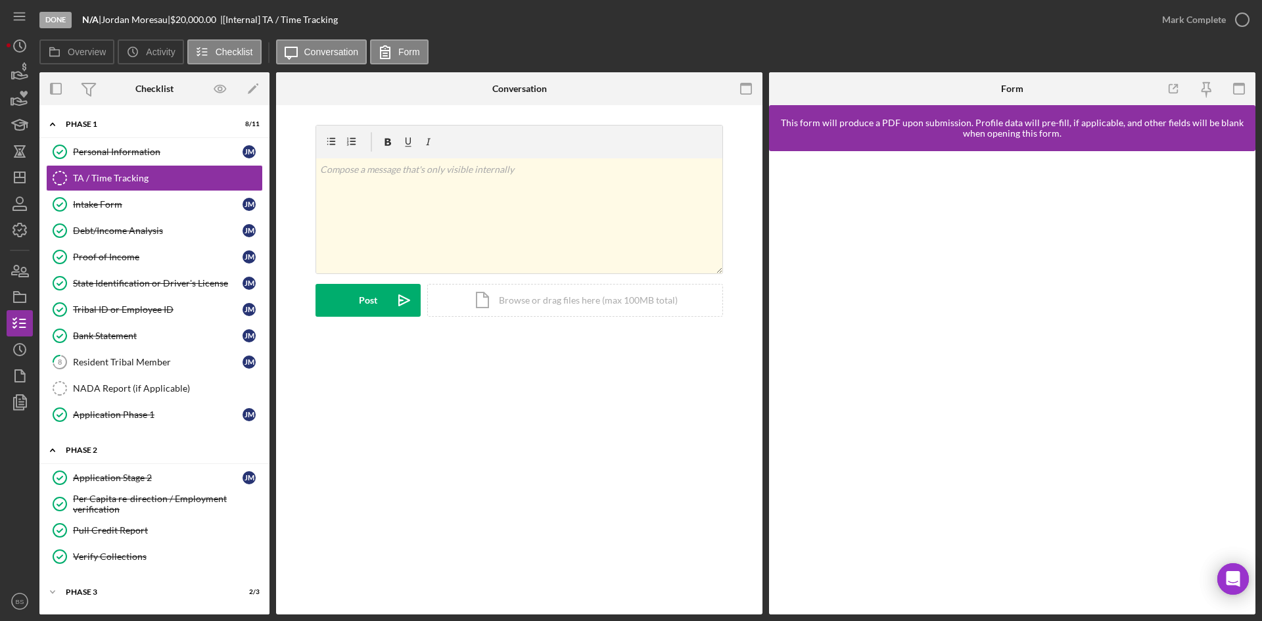
click at [152, 446] on div "Icon/Expander Phase 2 4 / 4" at bounding box center [154, 450] width 230 height 27
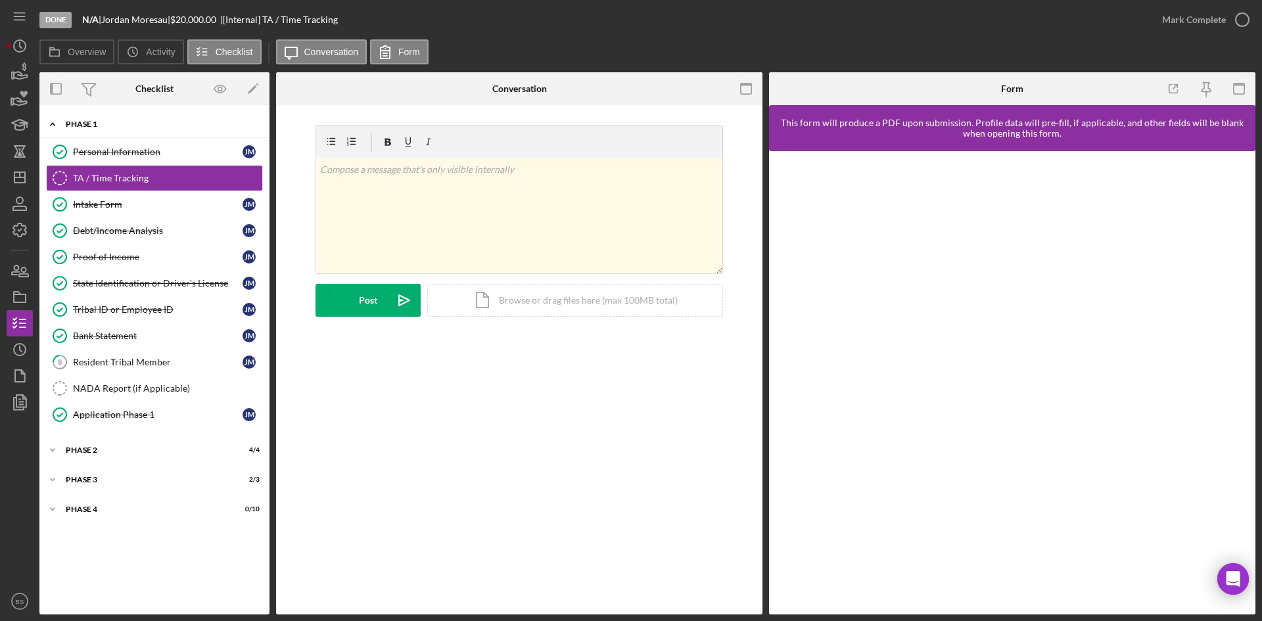
click at [133, 127] on div "Phase 1" at bounding box center [159, 124] width 187 height 8
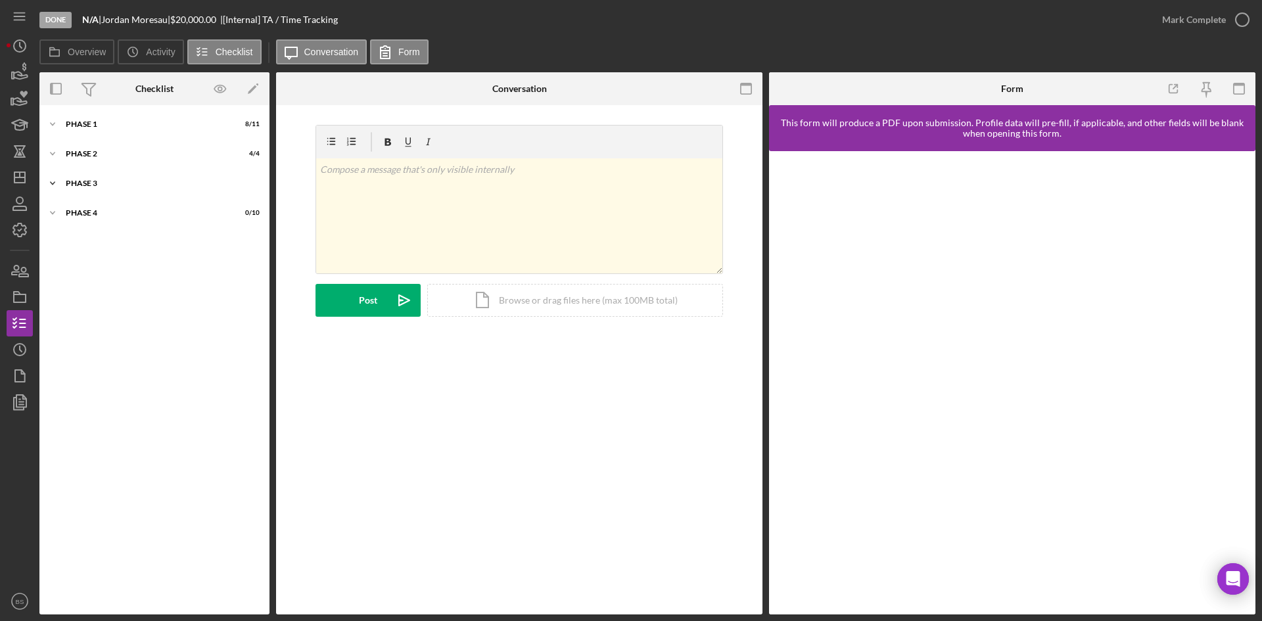
click at [126, 184] on div "Phase 3" at bounding box center [159, 183] width 187 height 8
click at [131, 271] on link "Decision Decision J M" at bounding box center [154, 263] width 217 height 26
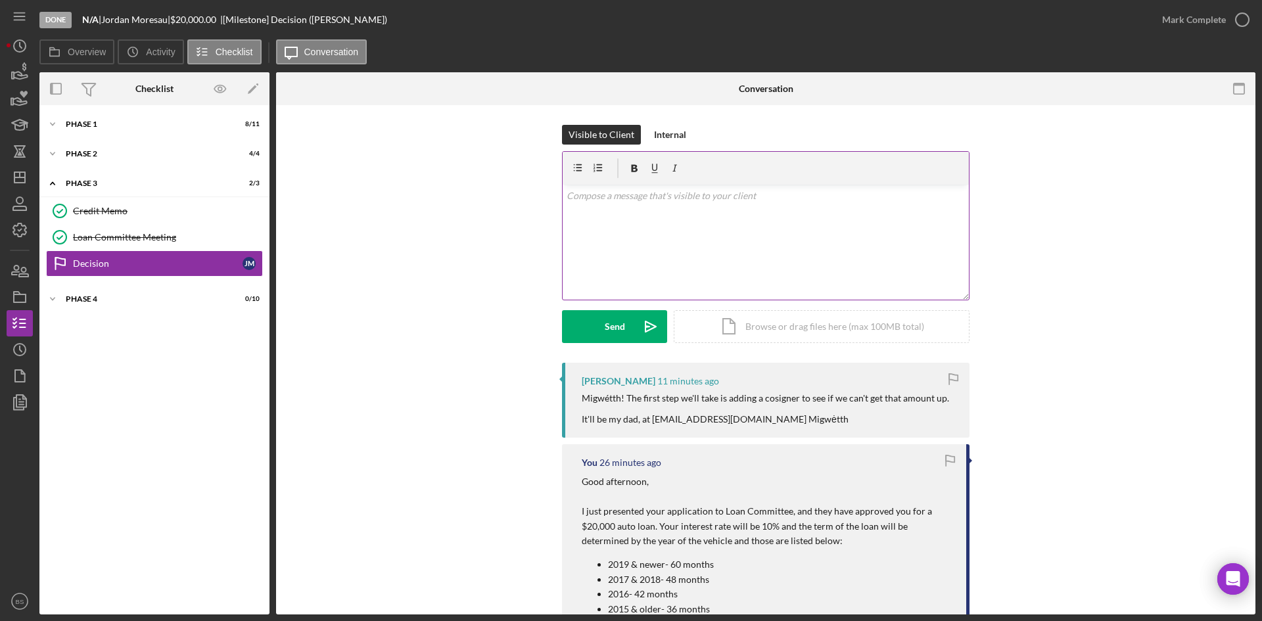
click at [618, 282] on div "v Color teal Color pink Remove color Add row above Add row below Add column bef…" at bounding box center [765, 242] width 406 height 115
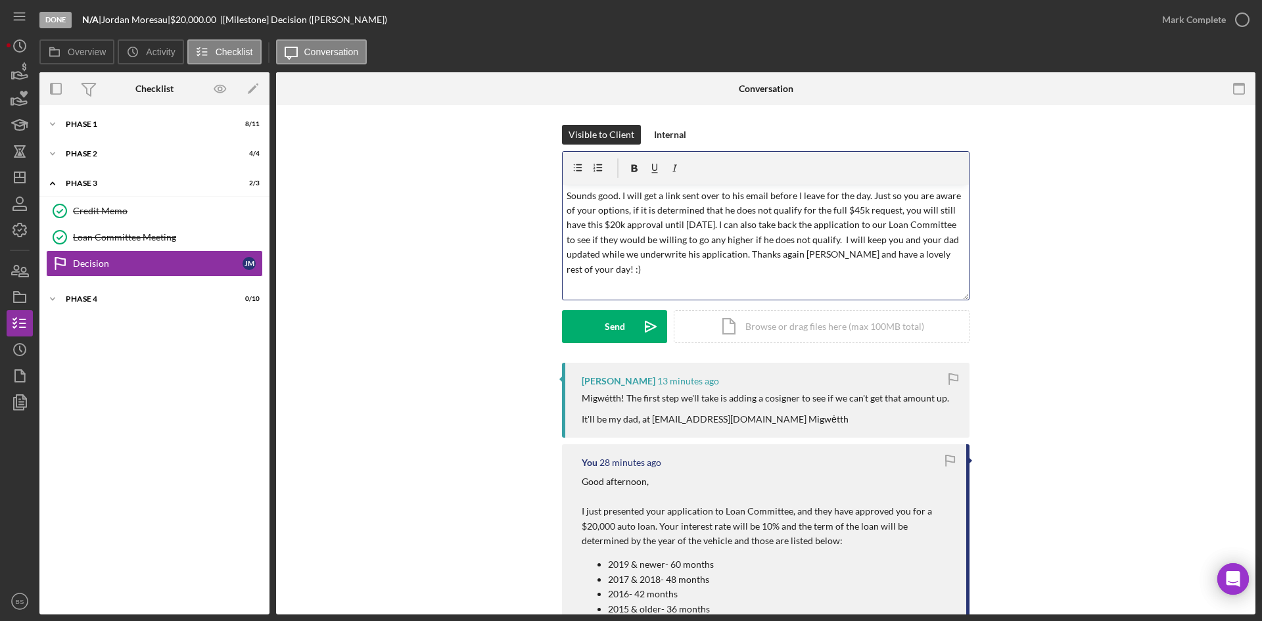
click at [855, 254] on p "Sounds good. I will get a link sent over to his email before I leave for the da…" at bounding box center [765, 233] width 399 height 88
click at [875, 258] on p "Sounds good. I will get a link sent over to his email before I leave for the da…" at bounding box center [765, 233] width 399 height 88
click at [642, 329] on icon "Icon/icon-invite-send" at bounding box center [650, 326] width 33 height 33
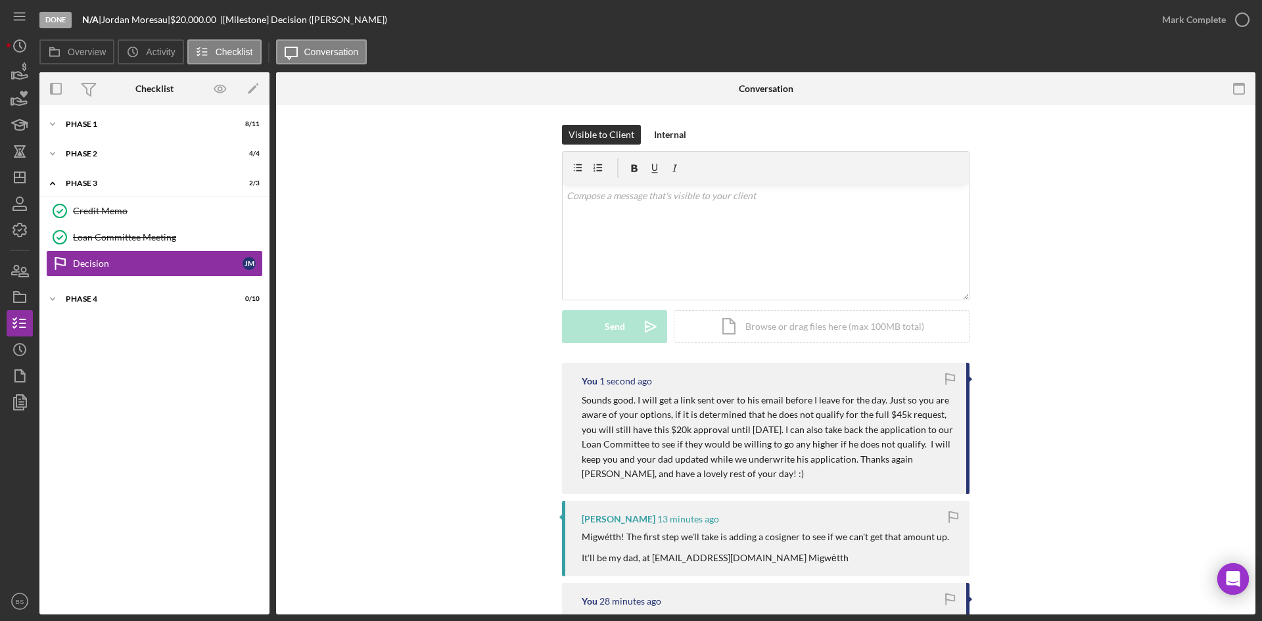
click at [672, 553] on div "Migwétth! The first step we'll take is adding a cosigner to see if we can't get…" at bounding box center [765, 548] width 367 height 32
drag, startPoint x: 739, startPoint y: 558, endPoint x: 649, endPoint y: 566, distance: 89.8
click at [649, 566] on div "Jordan Moresau 13 minutes ago Migwétth! The first step we'll take is adding a c…" at bounding box center [765, 538] width 407 height 75
copy div "sjmorseau@gmail.com"
click at [24, 175] on icon "Icon/Dashboard" at bounding box center [19, 177] width 33 height 33
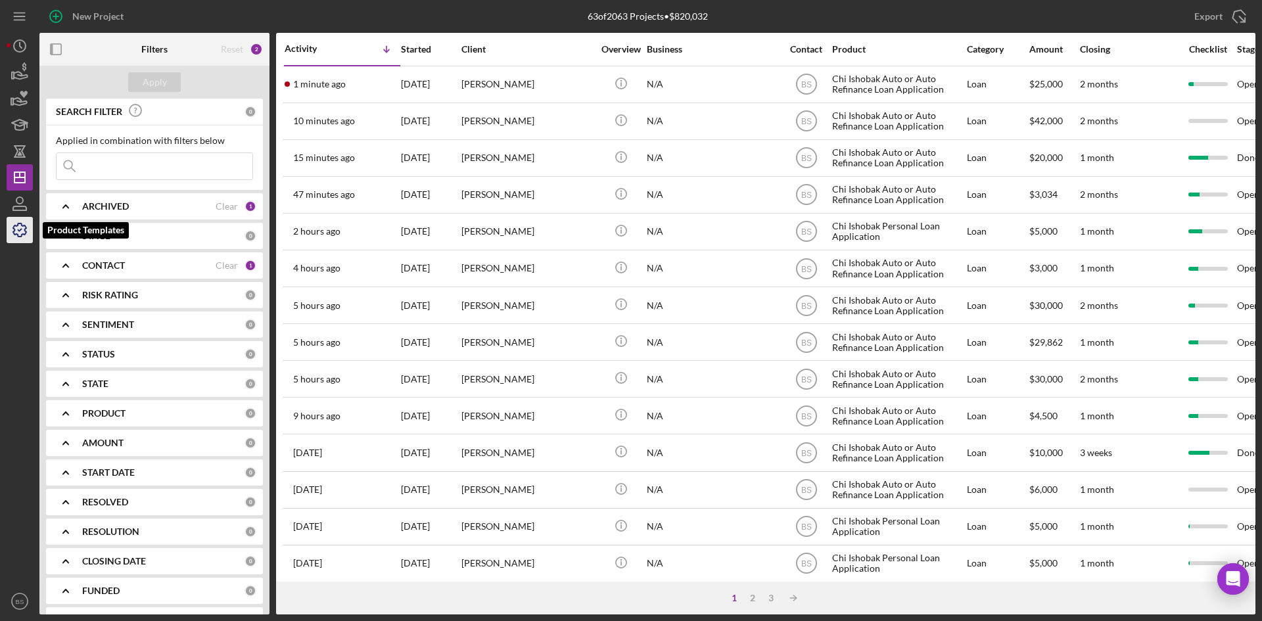
click at [20, 233] on icon "button" at bounding box center [19, 230] width 33 height 33
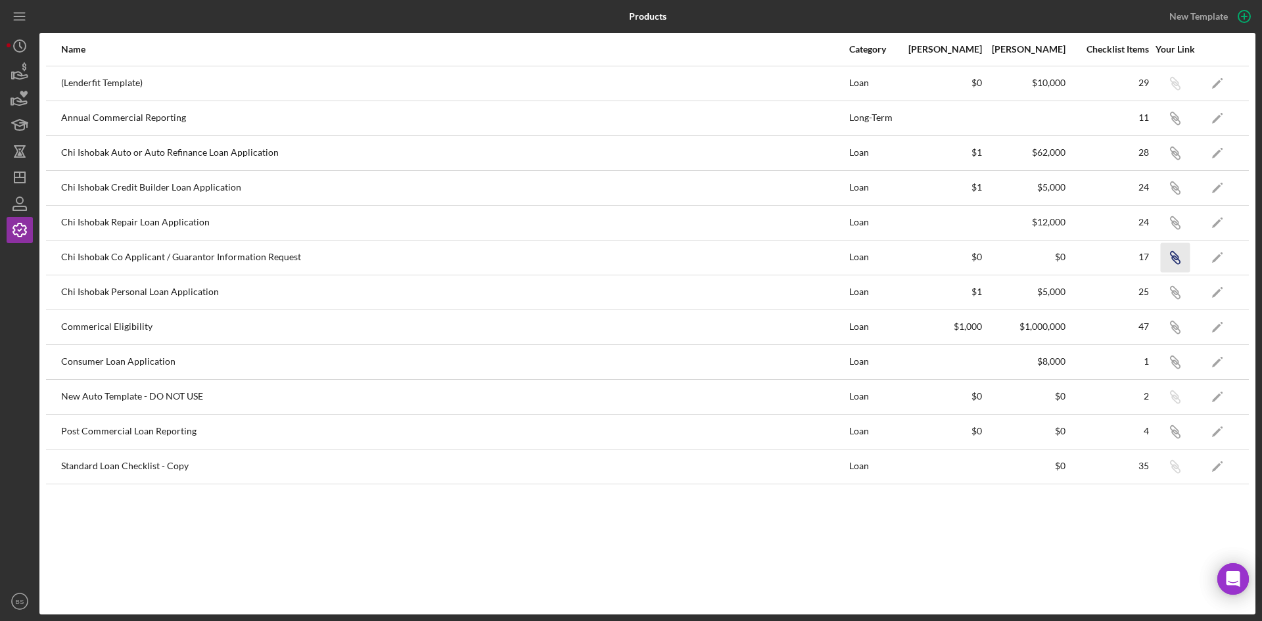
click at [1174, 254] on icon "Icon/Link" at bounding box center [1175, 257] width 30 height 30
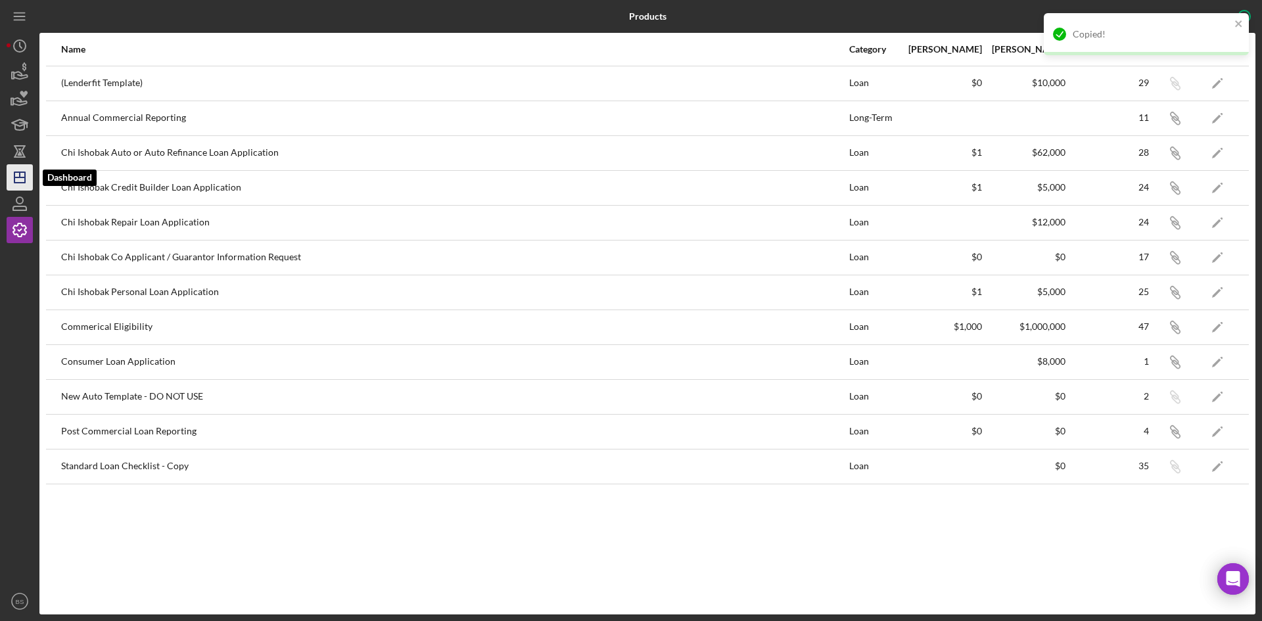
click at [23, 173] on polygon "button" at bounding box center [19, 177] width 11 height 11
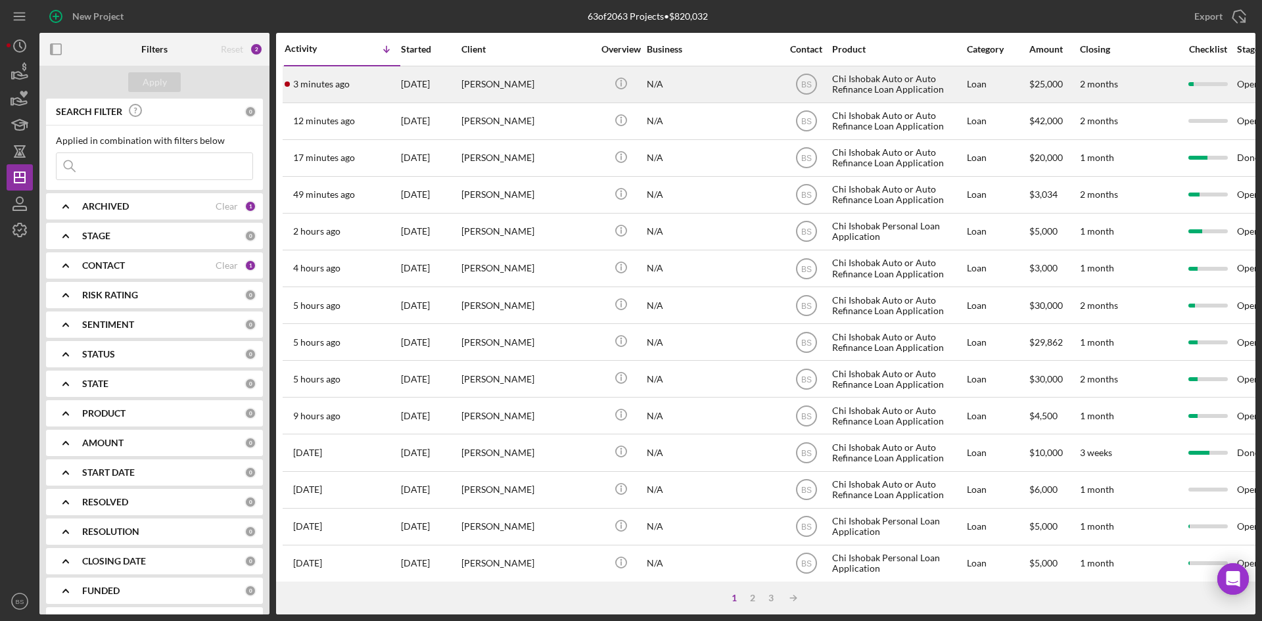
click at [336, 91] on div "3 minutes ago Jamie Goss" at bounding box center [342, 84] width 115 height 35
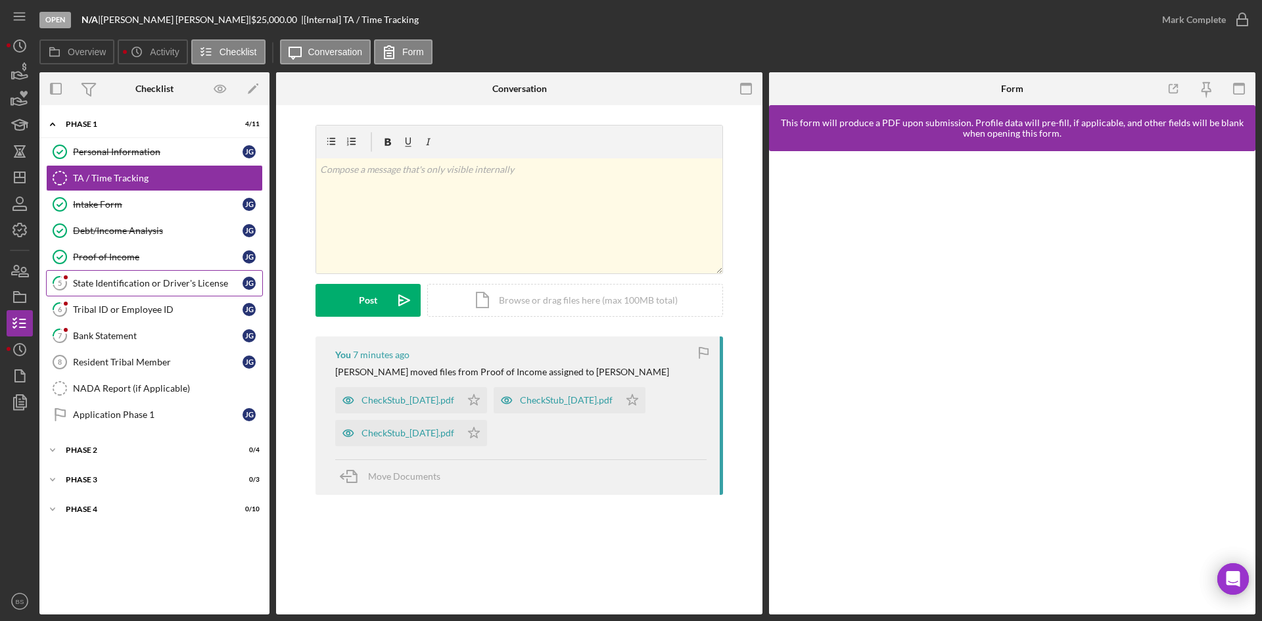
click at [202, 286] on div "State Identification or Driver's License" at bounding box center [158, 283] width 170 height 11
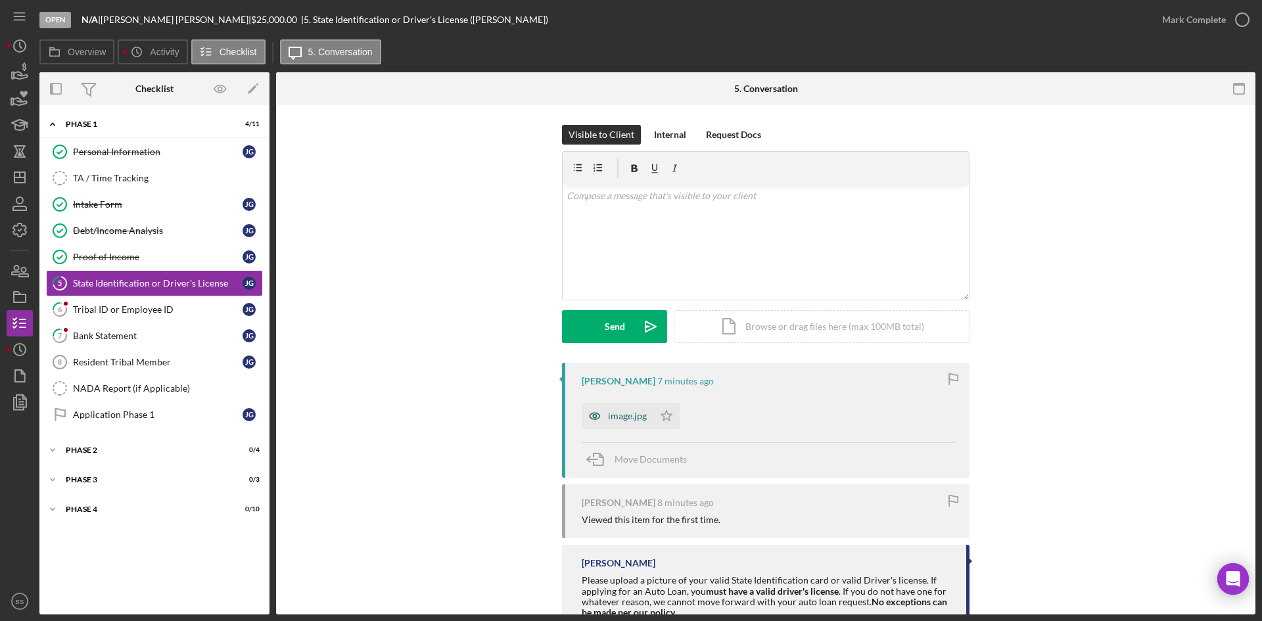
click at [636, 419] on div "image.jpg" at bounding box center [627, 416] width 39 height 11
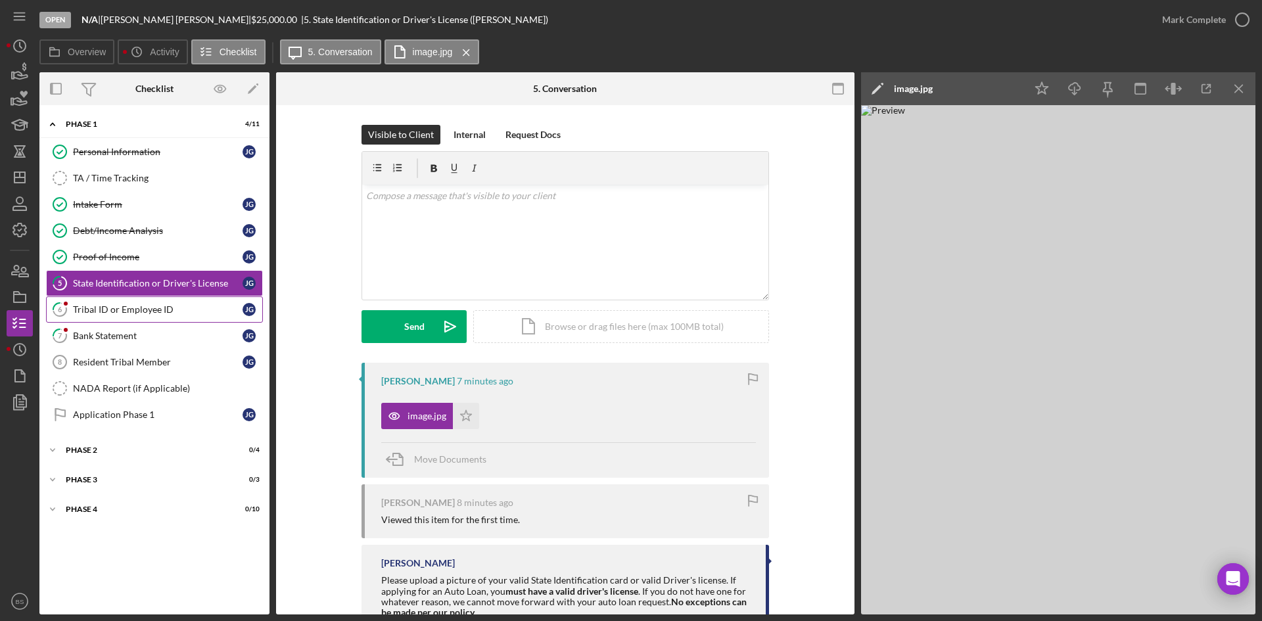
click at [213, 317] on link "6 Tribal ID or Employee ID J G" at bounding box center [154, 309] width 217 height 26
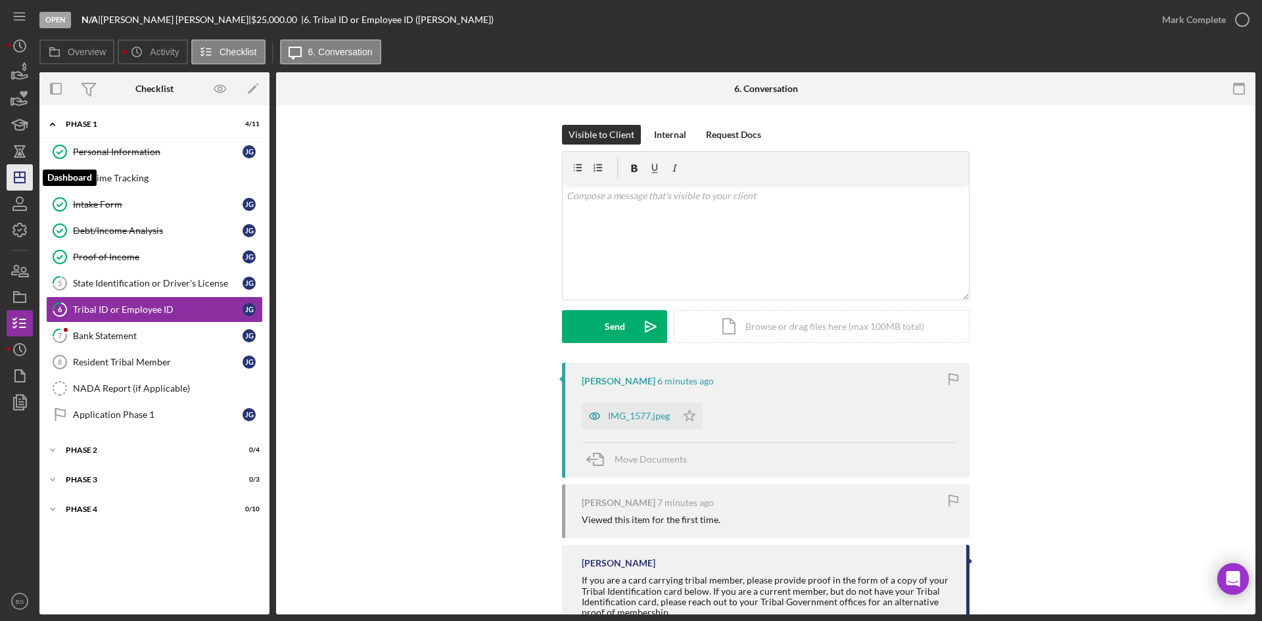
click at [24, 177] on line "button" at bounding box center [19, 177] width 11 height 0
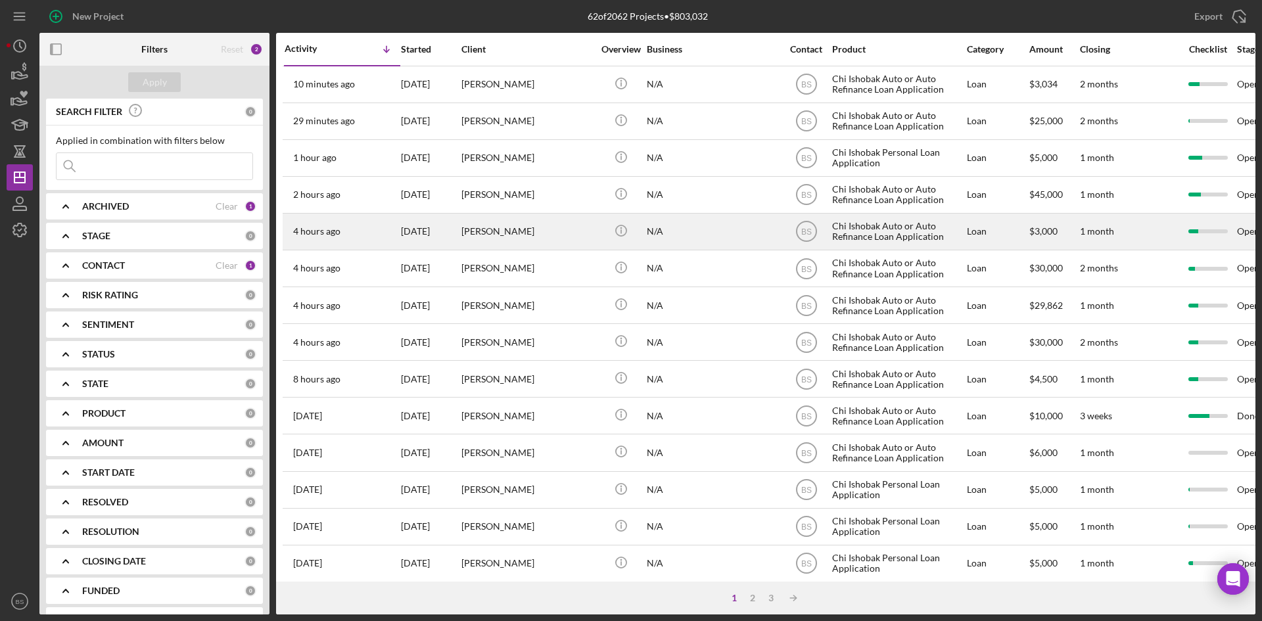
click at [481, 230] on div "[PERSON_NAME]" at bounding box center [526, 231] width 131 height 35
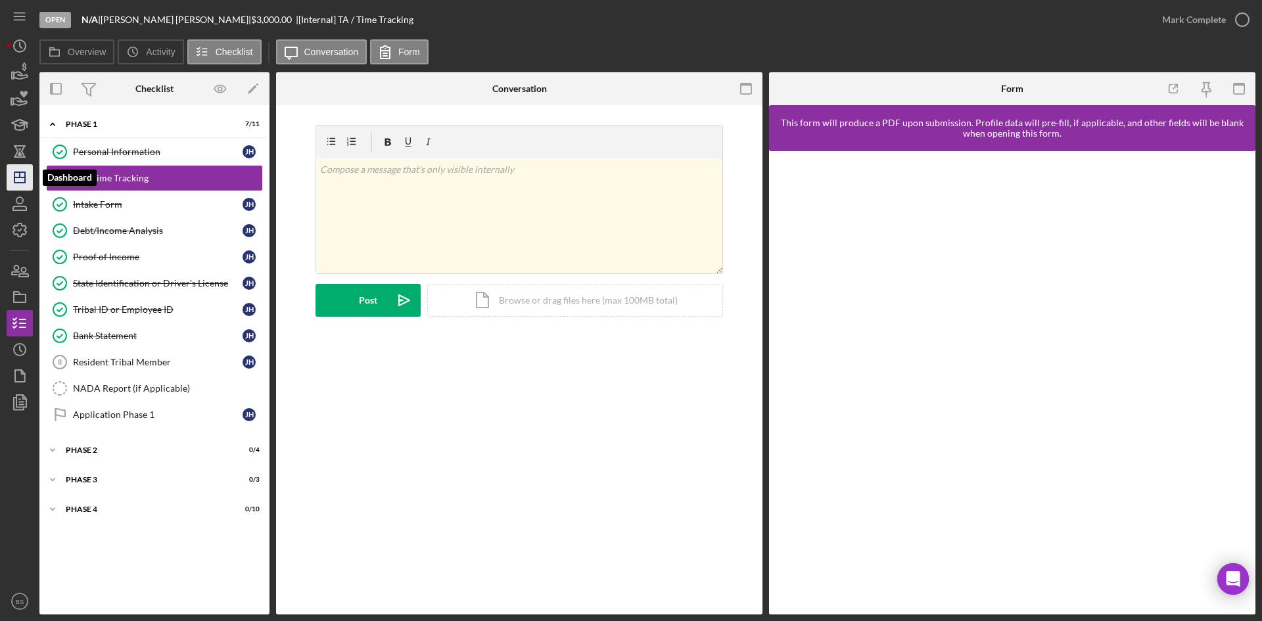
click at [27, 178] on icon "Icon/Dashboard" at bounding box center [19, 177] width 33 height 33
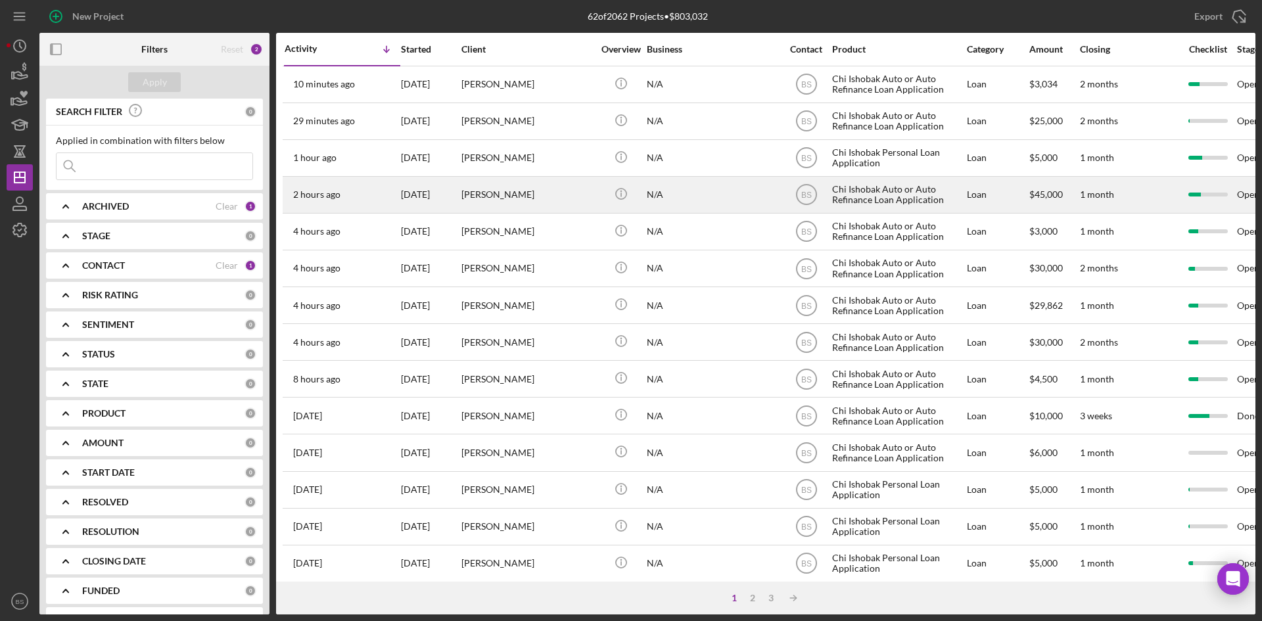
click at [532, 183] on div "[PERSON_NAME]" at bounding box center [526, 194] width 131 height 35
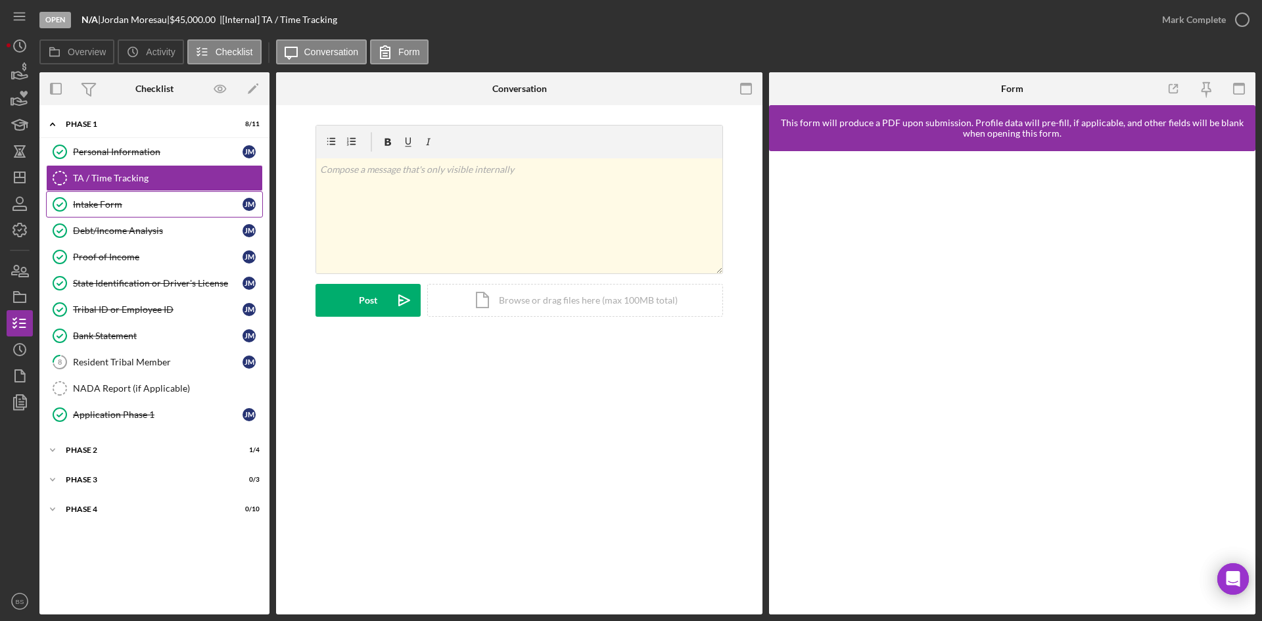
click at [141, 205] on div "Intake Form" at bounding box center [158, 204] width 170 height 11
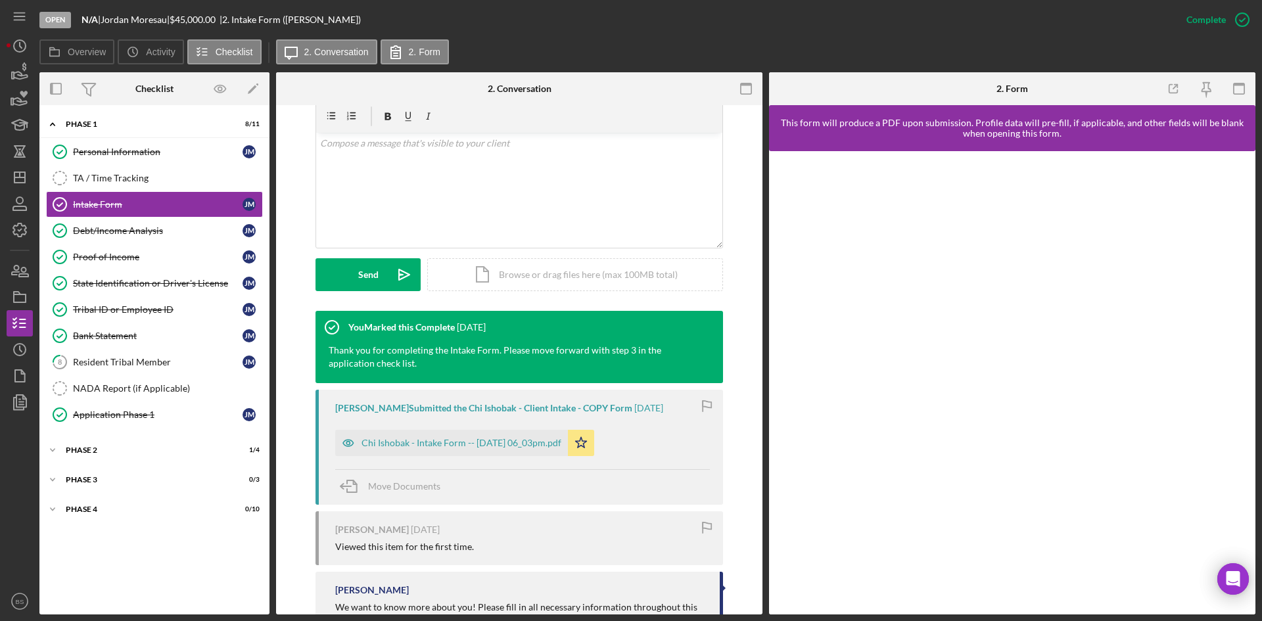
scroll to position [263, 0]
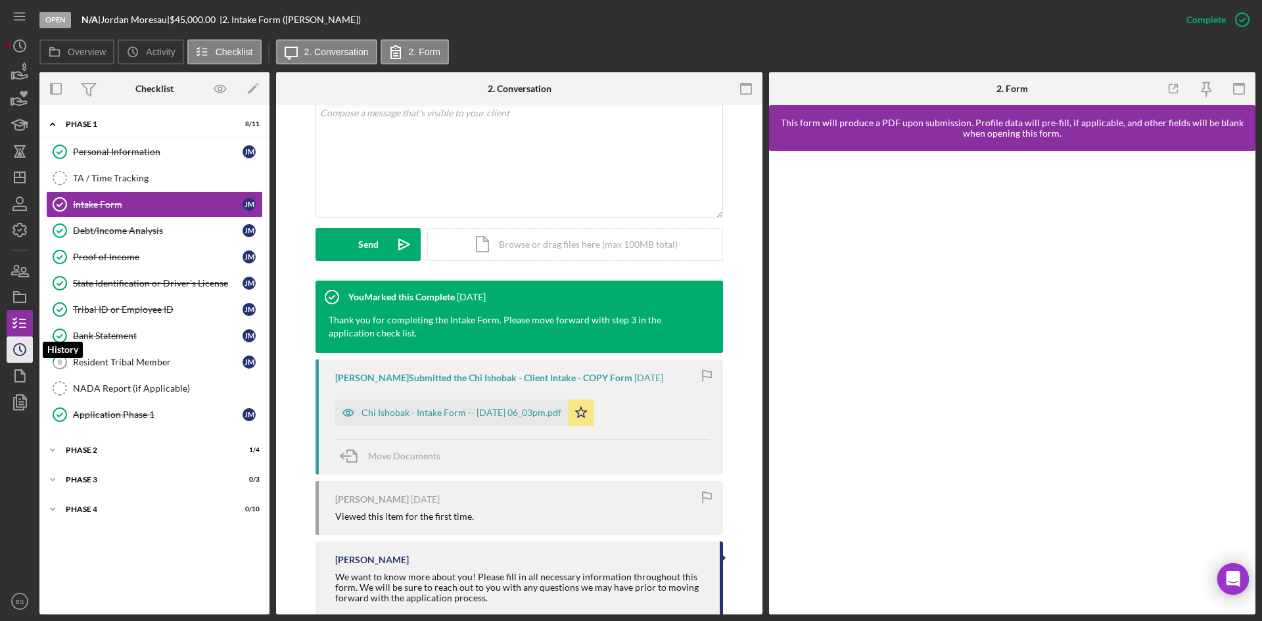
click at [15, 348] on icon "Icon/History" at bounding box center [19, 349] width 33 height 33
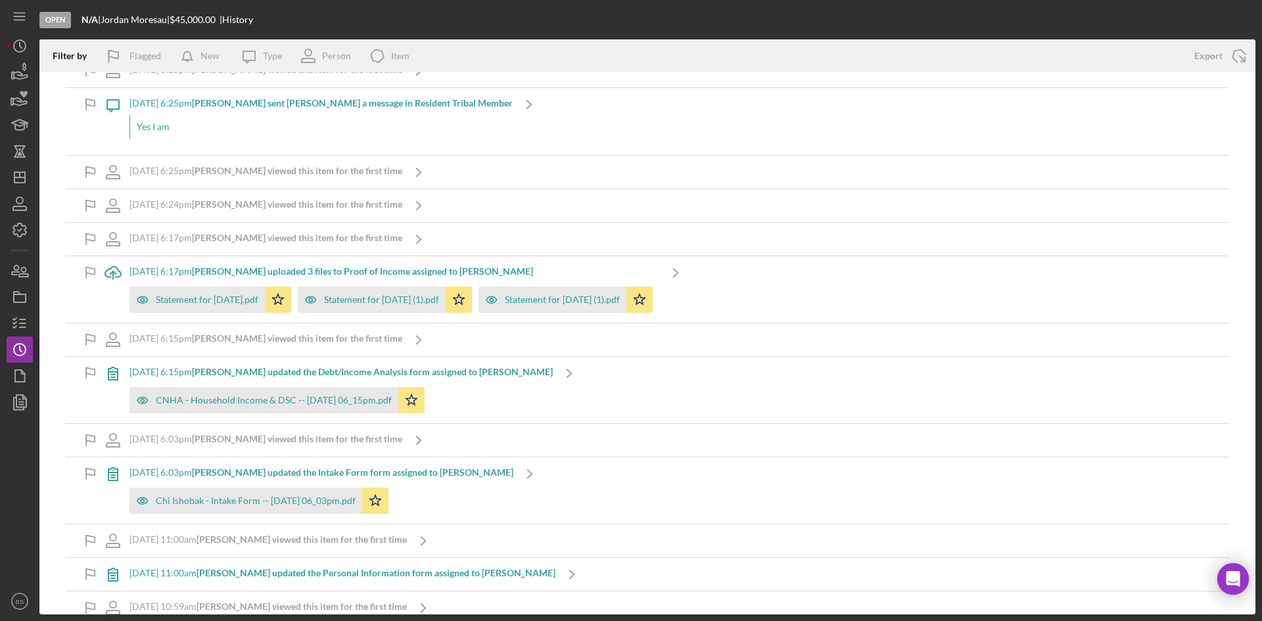
scroll to position [1084, 0]
click at [313, 493] on div "Chi Ishobak - Intake Form -- 2025-07-28 06_03pm.pdf" at bounding box center [256, 498] width 200 height 11
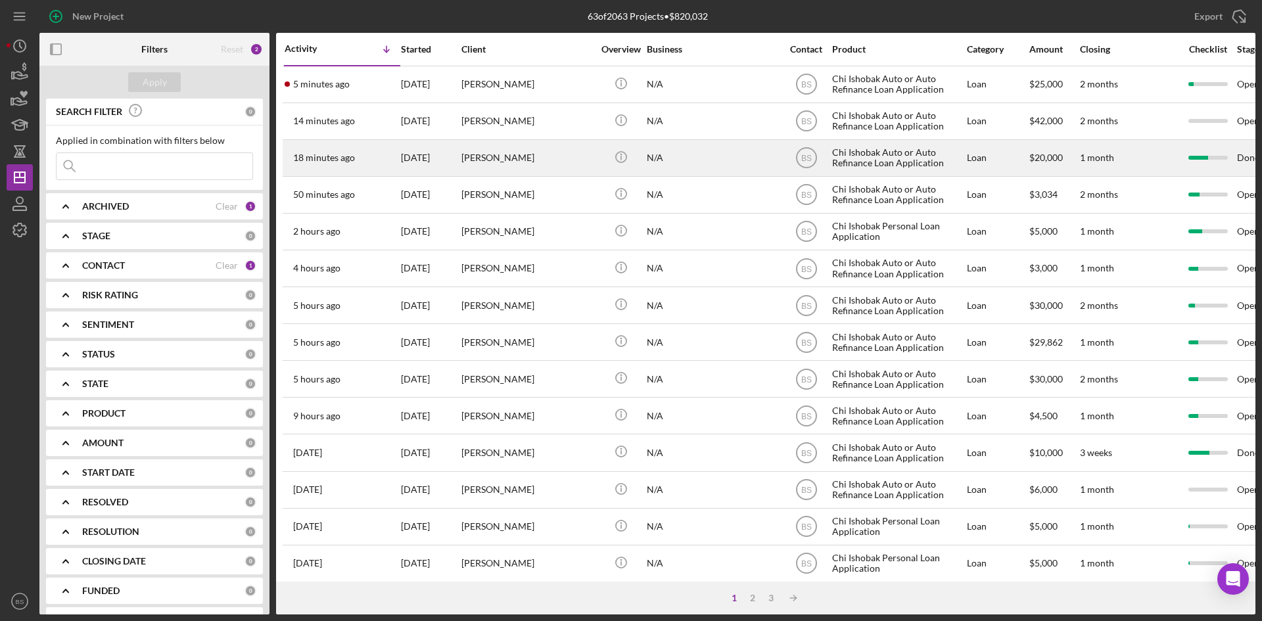
click at [446, 156] on div "[DATE]" at bounding box center [430, 158] width 59 height 35
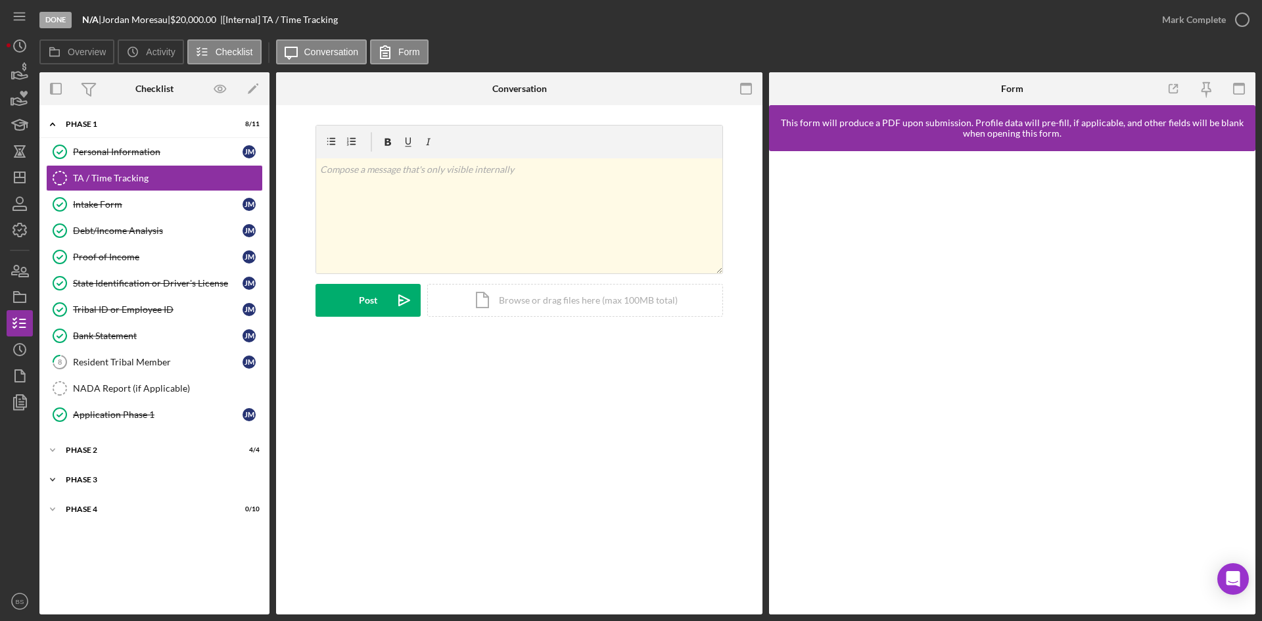
click at [108, 485] on div "Icon/Expander Phase 3 2 / 3" at bounding box center [154, 480] width 230 height 26
click at [93, 570] on link "Decision Decision J M" at bounding box center [154, 560] width 217 height 26
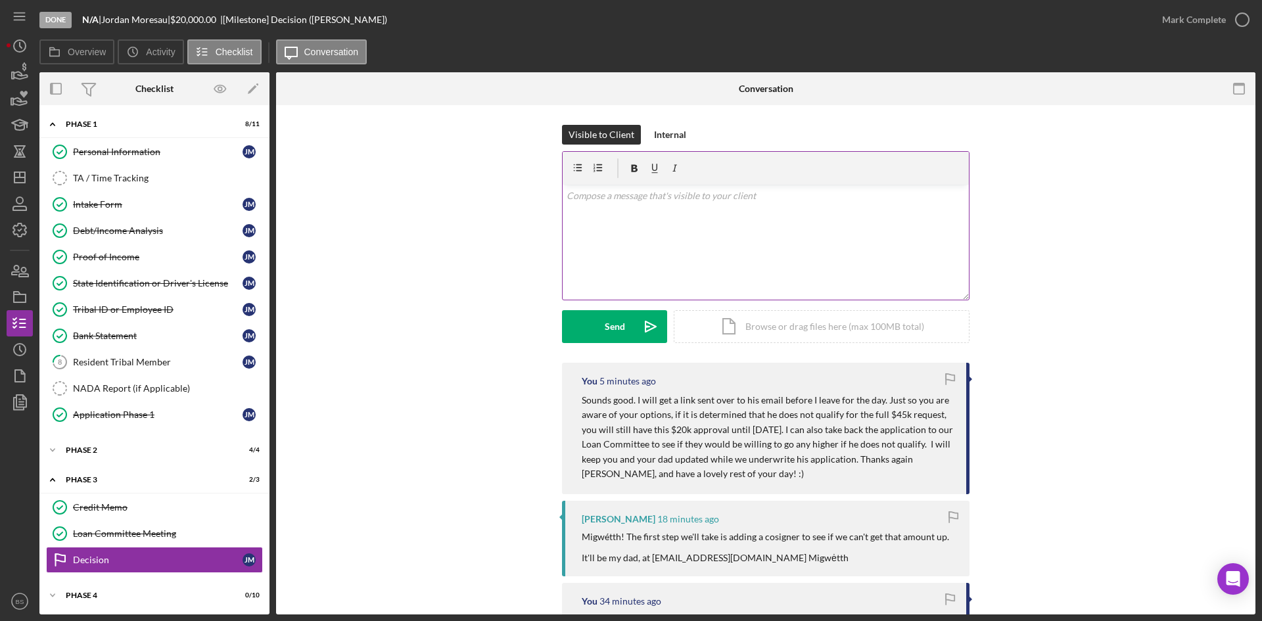
click at [608, 263] on div "v Color teal Color pink Remove color Add row above Add row below Add column bef…" at bounding box center [765, 242] width 406 height 115
click at [863, 198] on p "The link has been sent to him at" at bounding box center [765, 196] width 399 height 14
click at [599, 325] on button "Send Icon/icon-invite-send" at bounding box center [614, 326] width 105 height 33
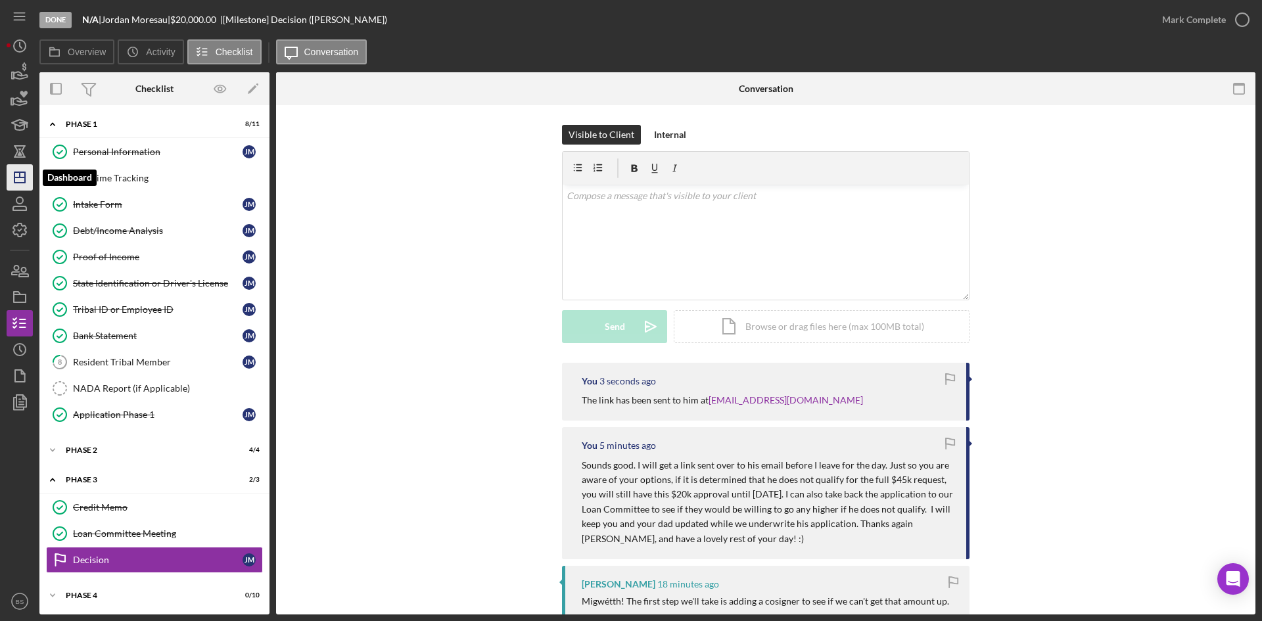
click at [25, 175] on polygon "button" at bounding box center [19, 177] width 11 height 11
